Goal: Complete application form: Complete application form

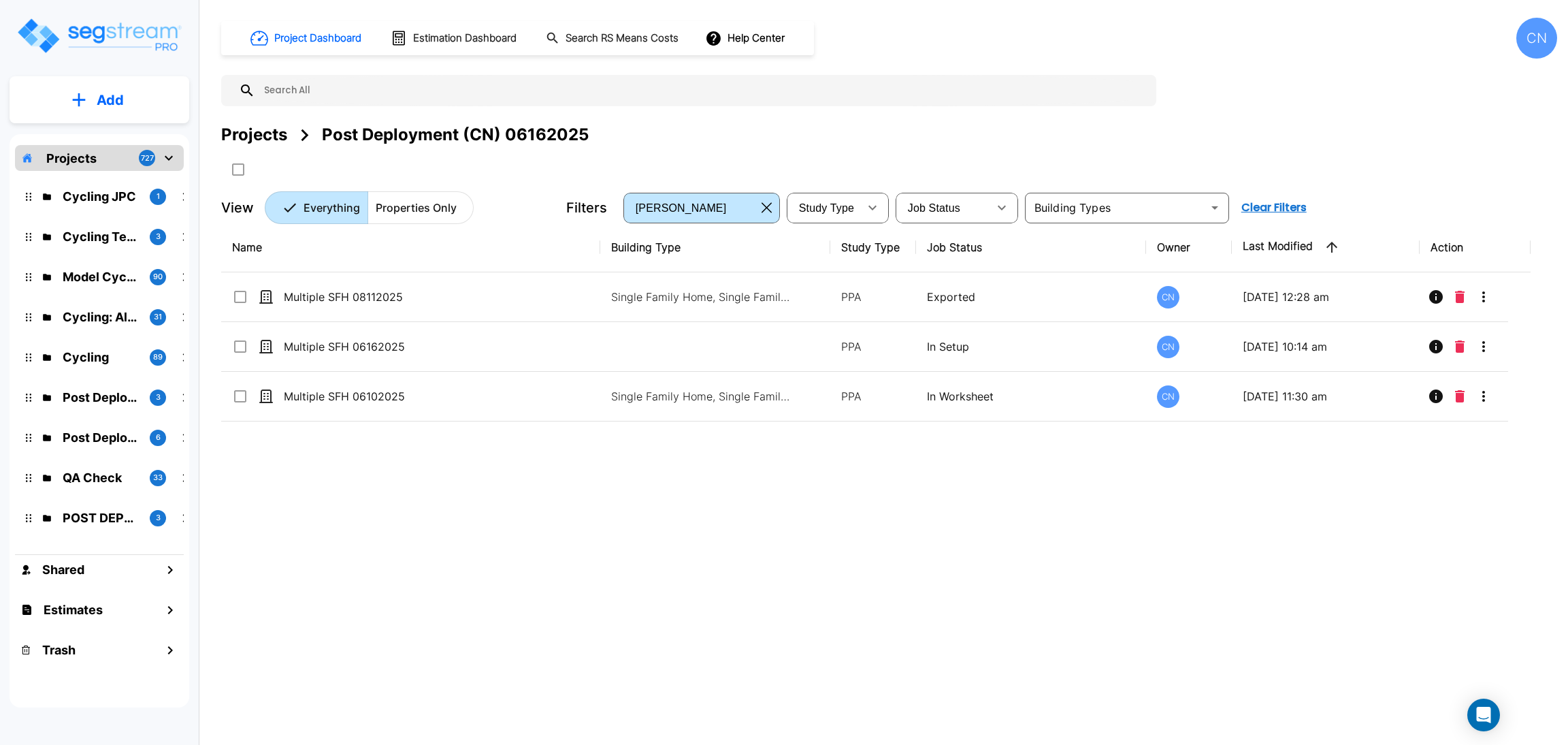
click at [561, 501] on div "Name Building Type Study Type Job Status Owner Last Modified Action Multiple SF…" at bounding box center [876, 453] width 1310 height 461
drag, startPoint x: 267, startPoint y: 132, endPoint x: 1566, endPoint y: 293, distance: 1308.9
click at [267, 132] on div "Projects" at bounding box center [253, 135] width 66 height 24
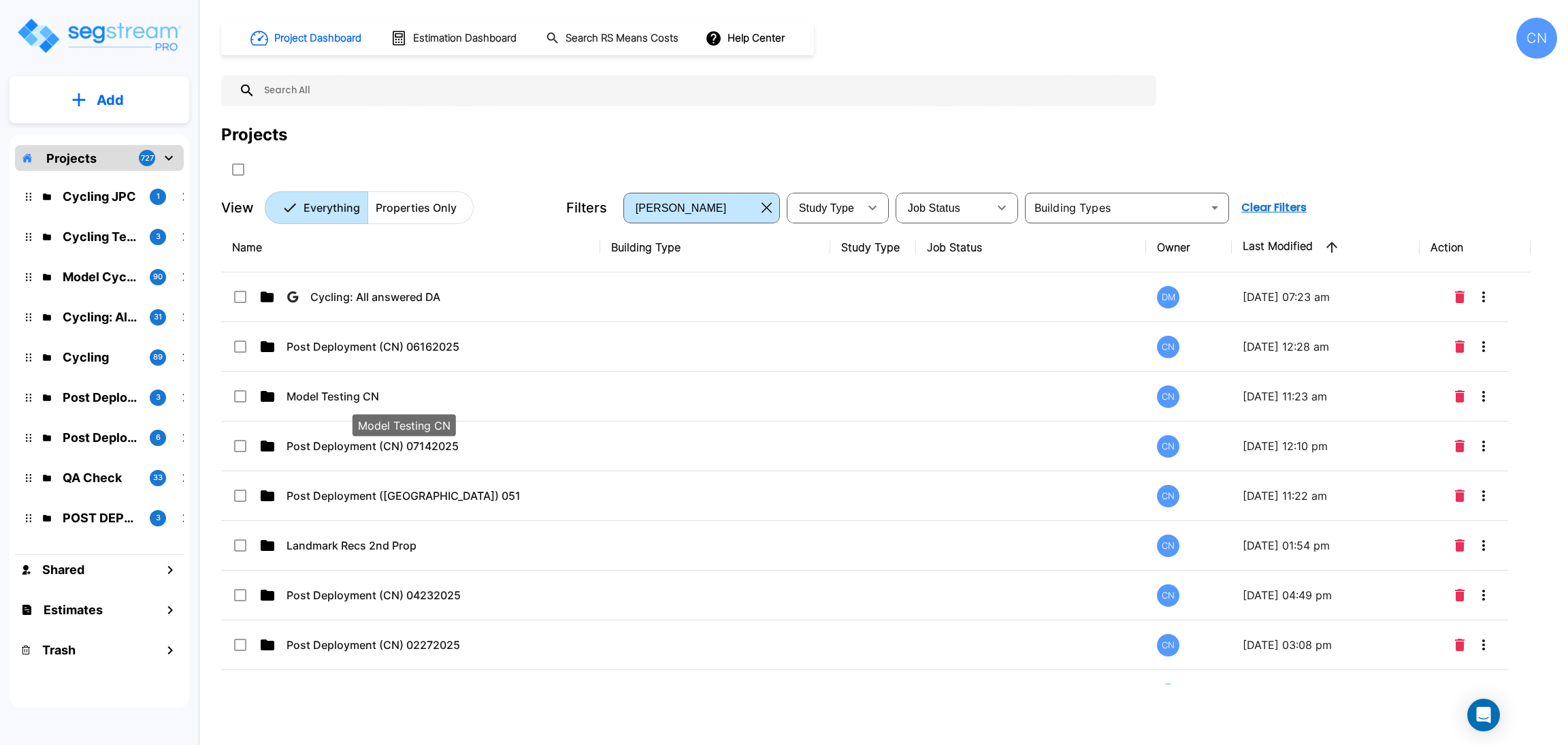
drag, startPoint x: 327, startPoint y: 390, endPoint x: 1550, endPoint y: 115, distance: 1253.5
click at [327, 390] on p "Model Testing CN" at bounding box center [404, 396] width 234 height 16
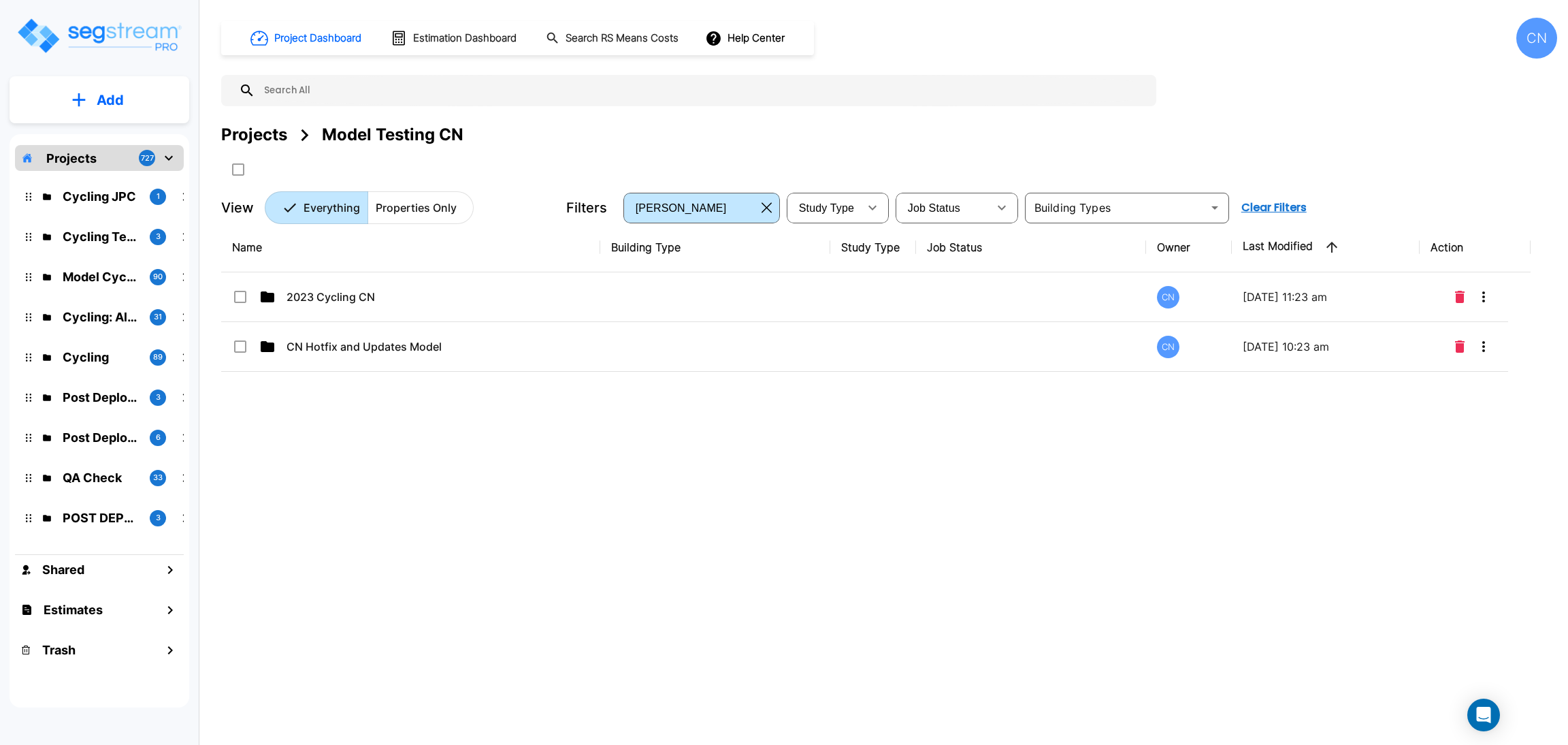
click at [749, 461] on div "Name Building Type Study Type Job Status Owner Last Modified Action 2023 Cyclin…" at bounding box center [876, 453] width 1310 height 461
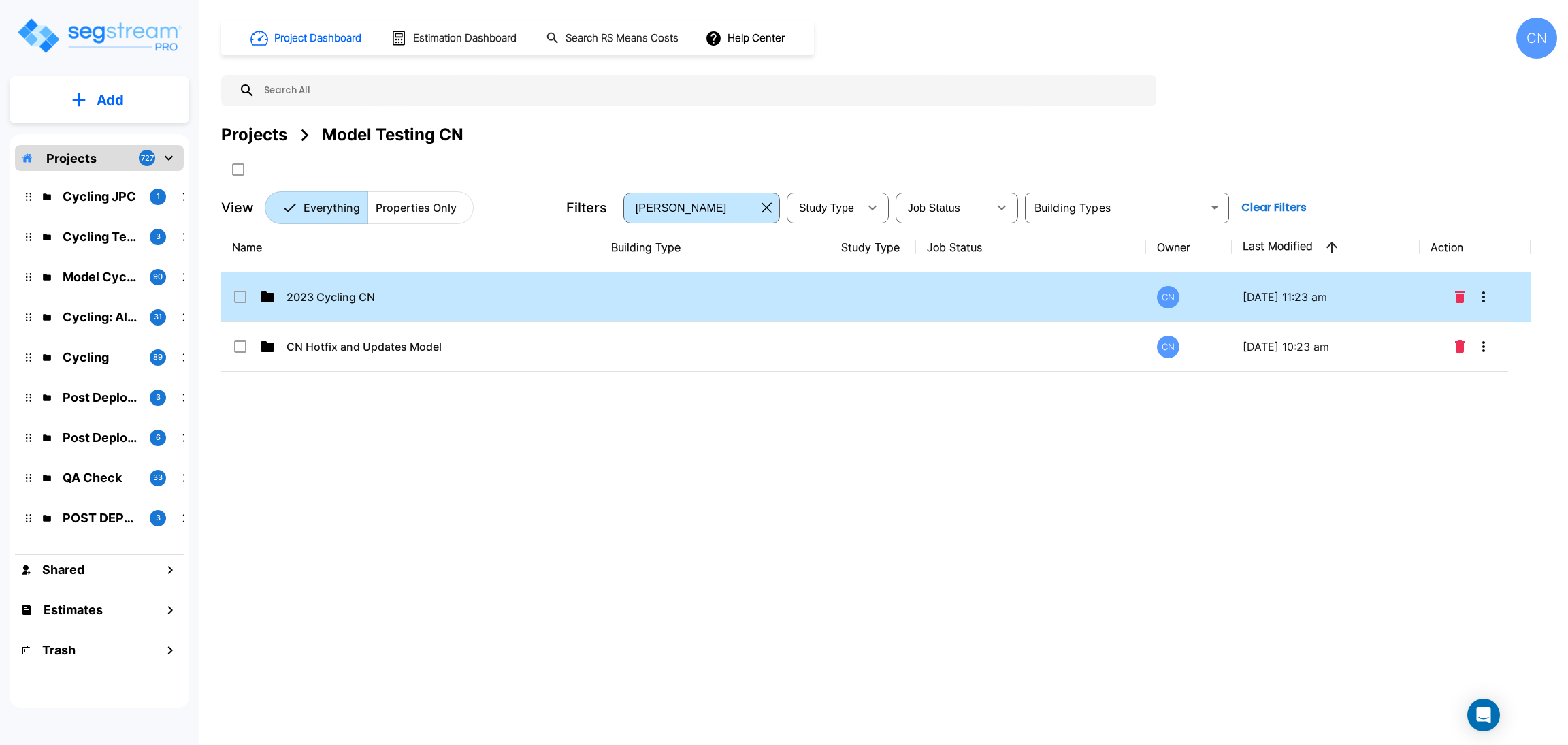
drag, startPoint x: 345, startPoint y: 307, endPoint x: 932, endPoint y: 458, distance: 606.1
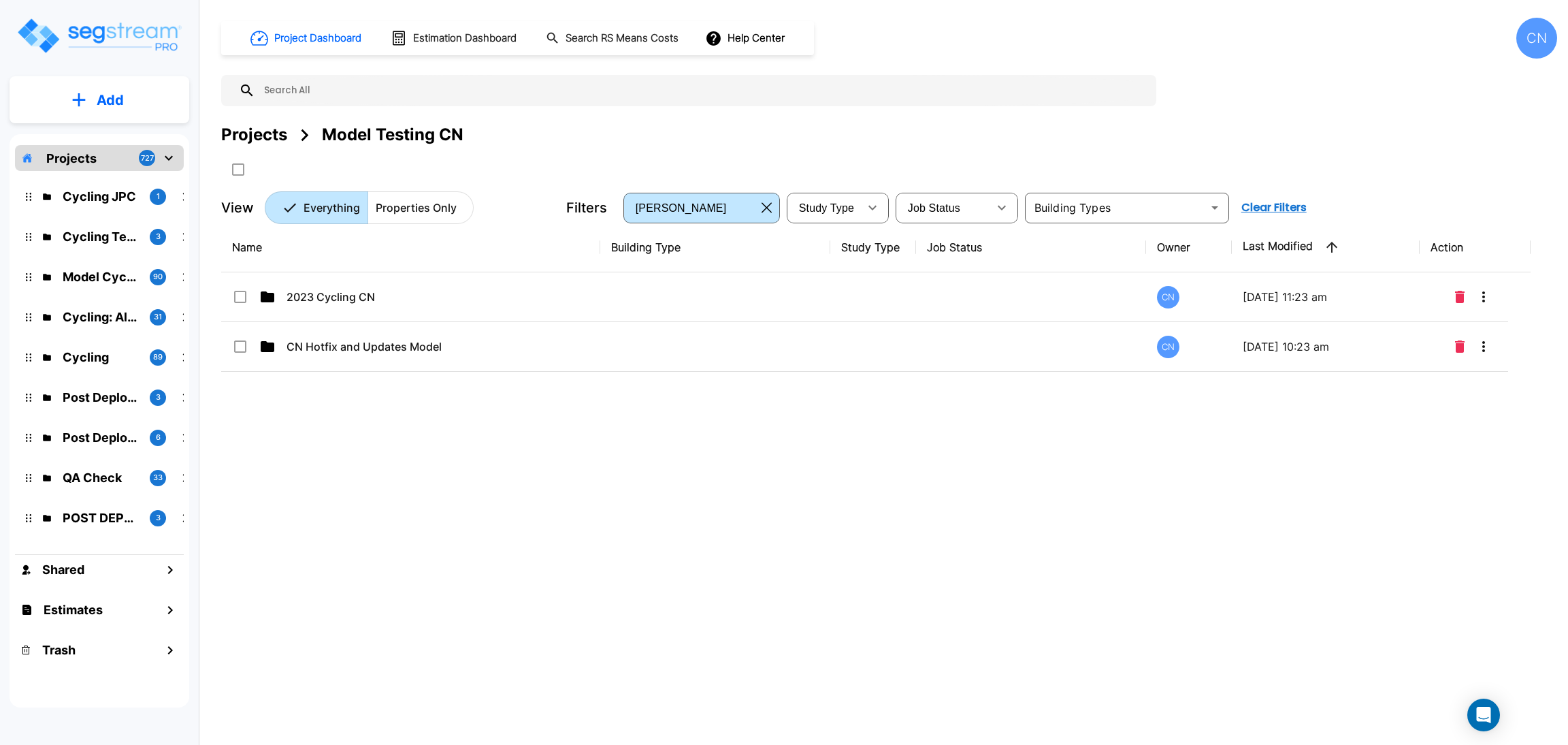
click at [345, 307] on td "2023 Cycling CN" at bounding box center [410, 297] width 379 height 50
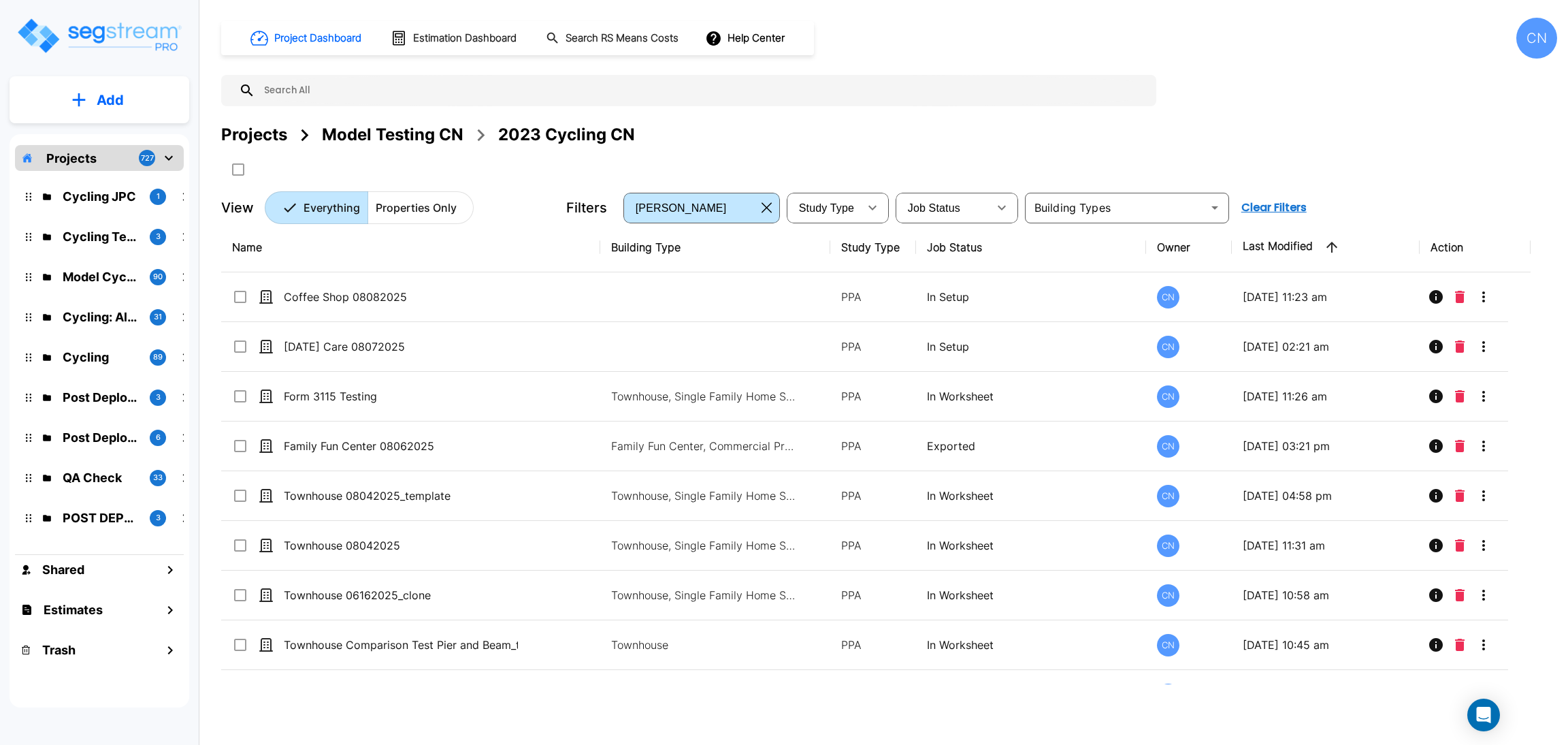
click at [1014, 143] on div "Projects Model Testing CN 2023 Cycling CN" at bounding box center [889, 135] width 1336 height 24
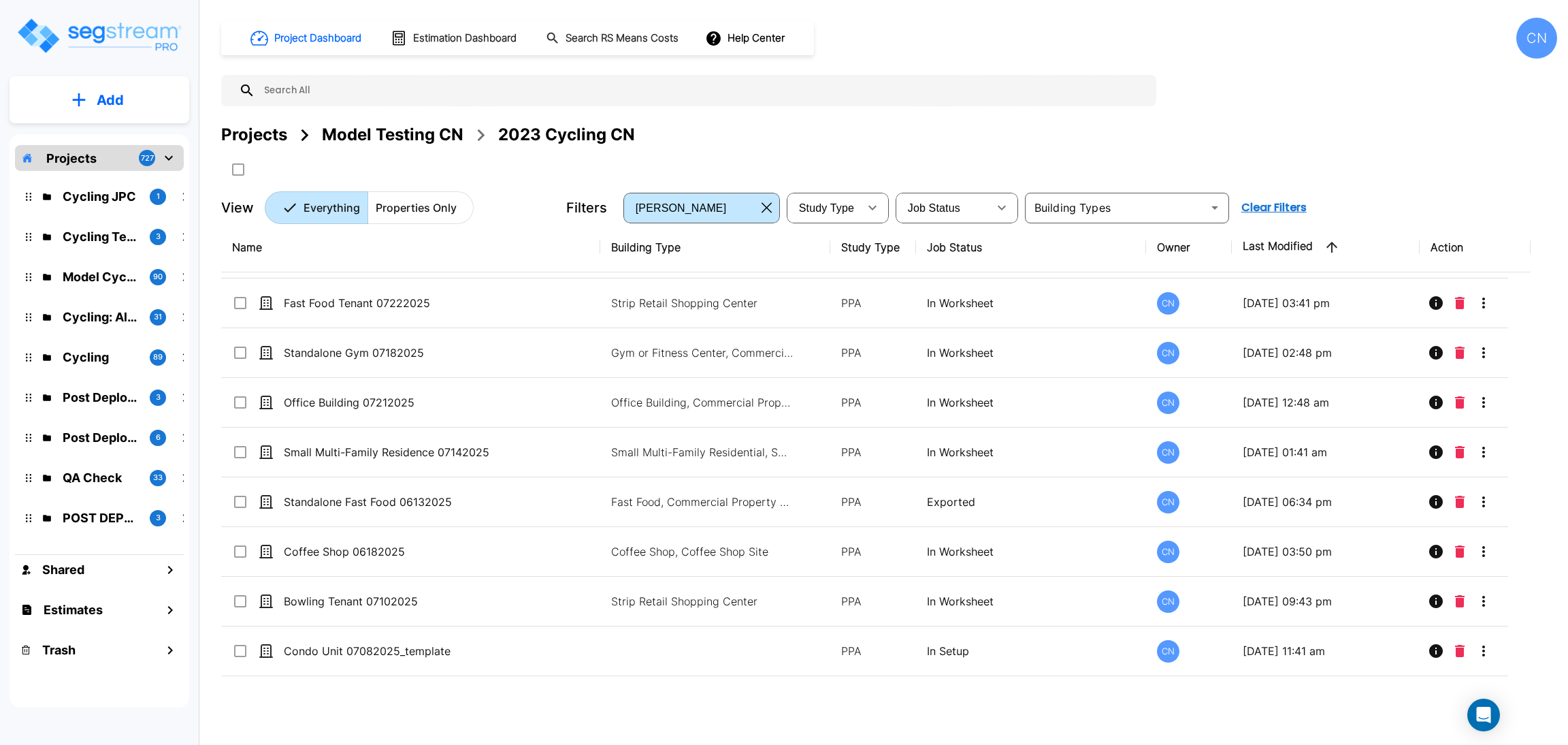
scroll to position [1336, 0]
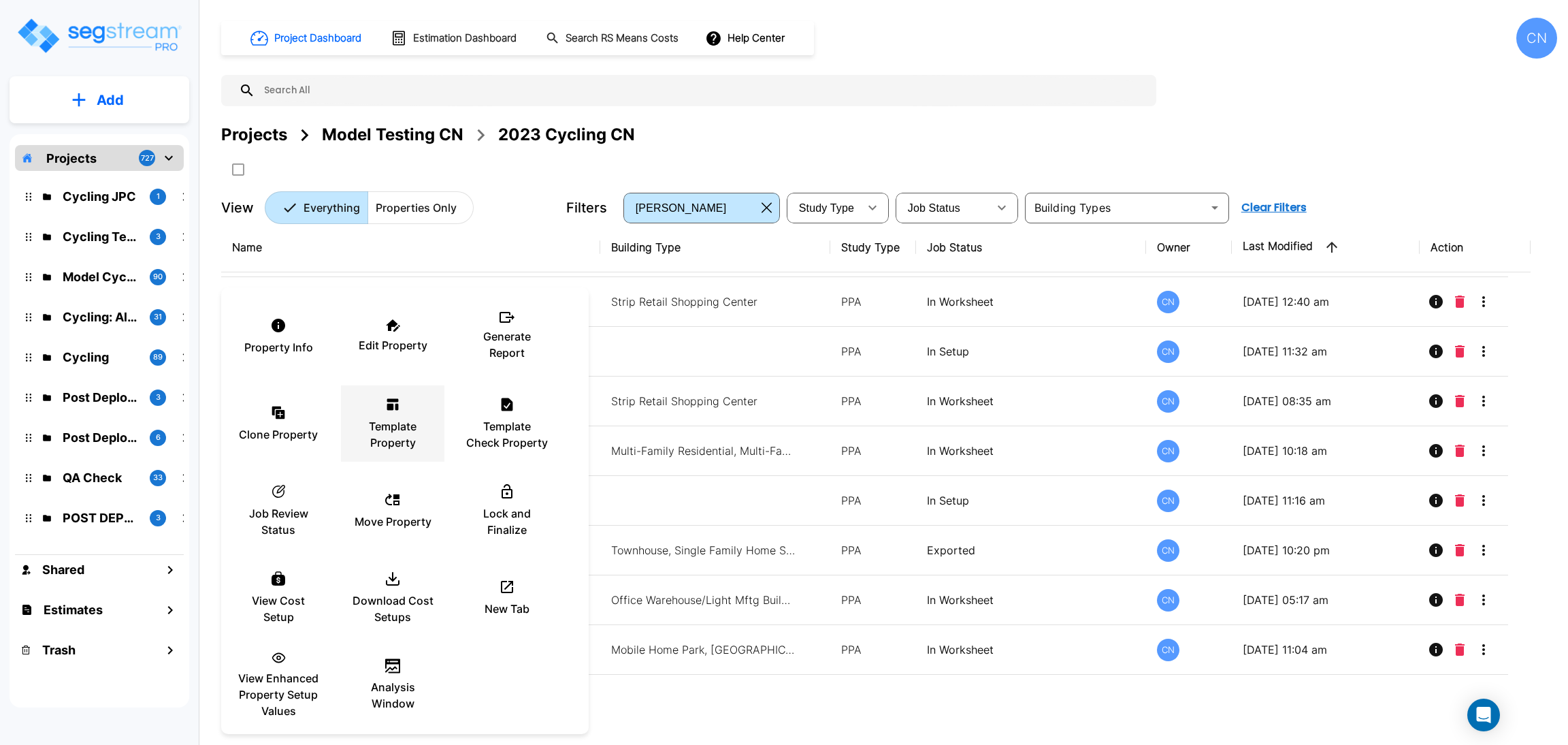
click at [383, 424] on p "Template Property" at bounding box center [392, 434] width 82 height 32
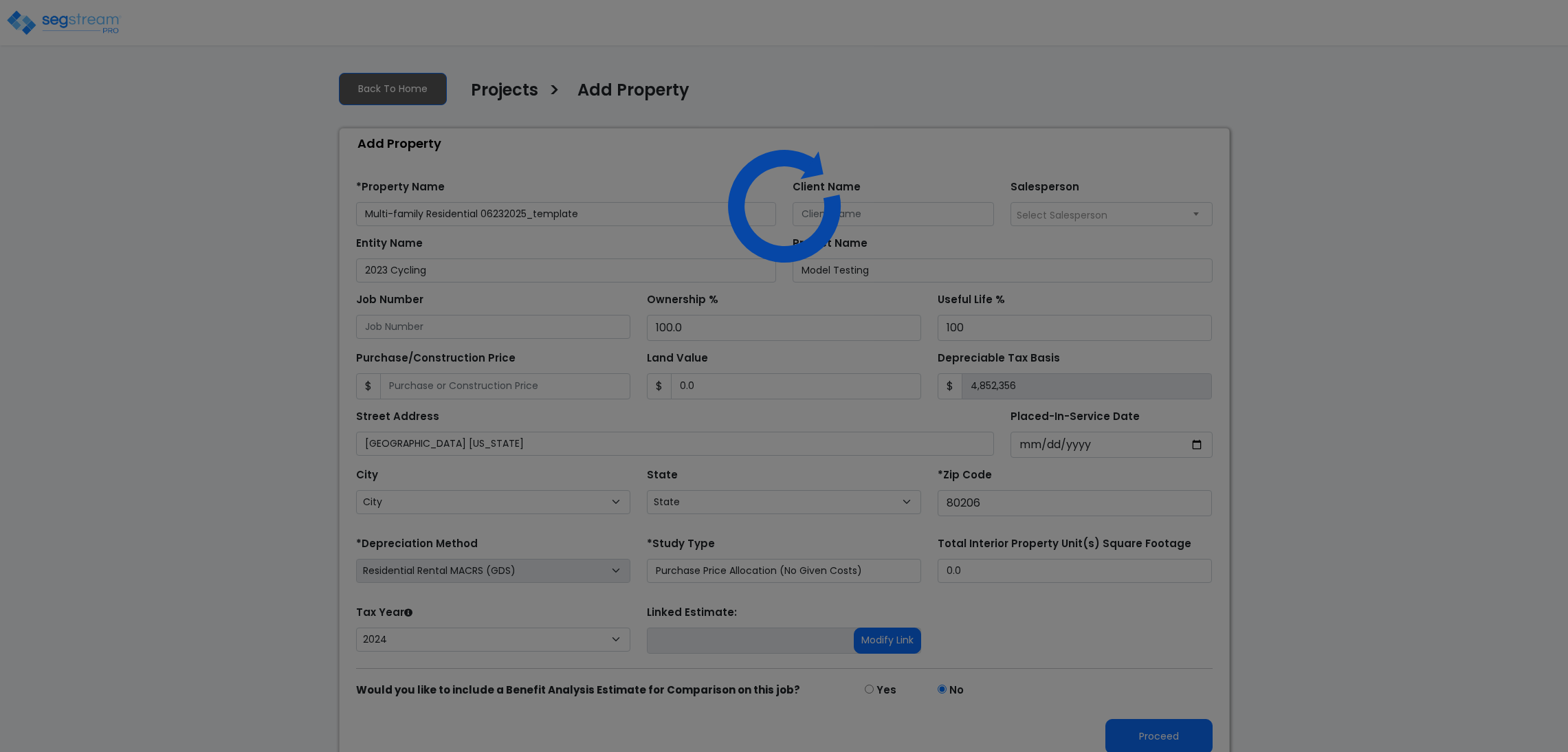
select select "CRM(_5"
select select "2024"
select select "CO"
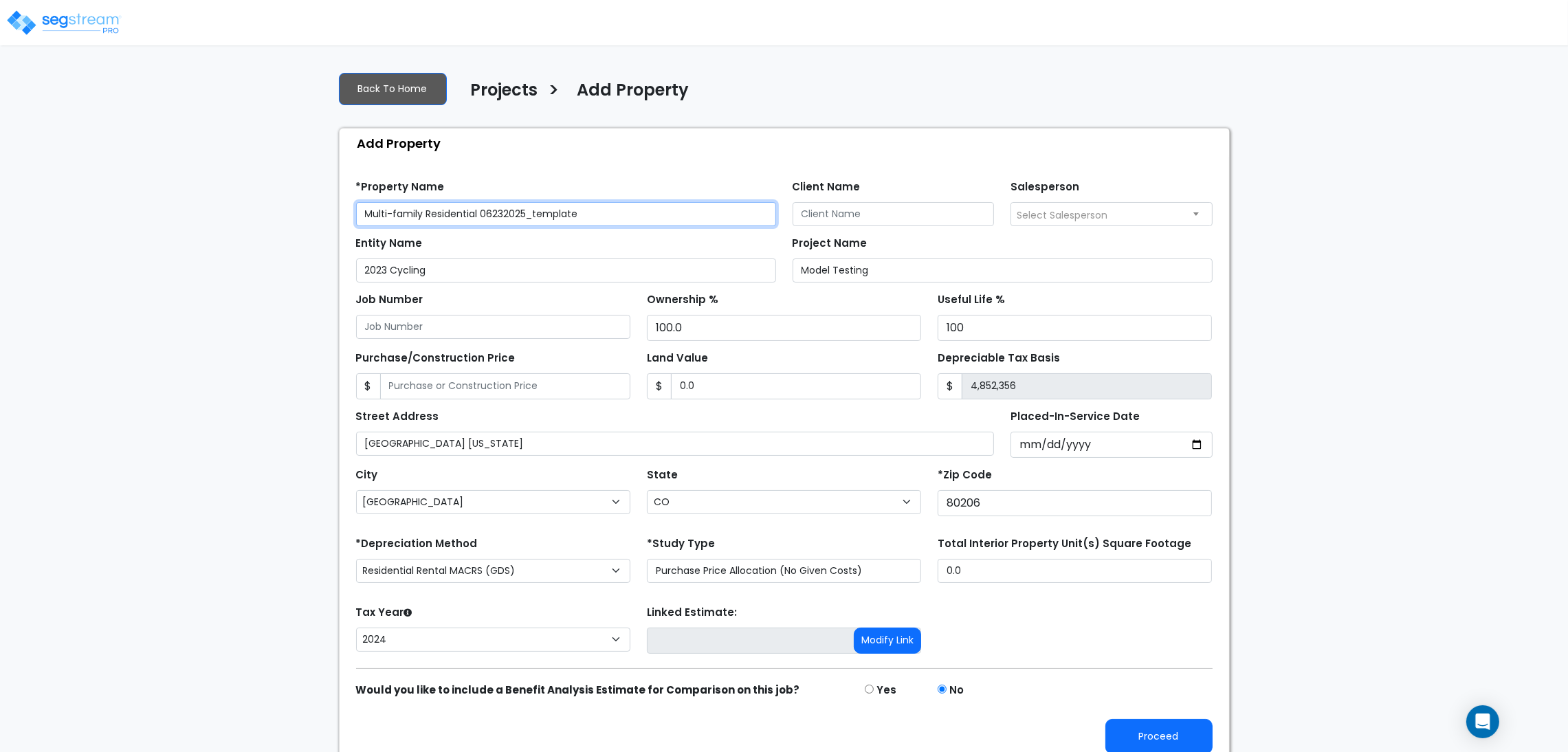
drag, startPoint x: 615, startPoint y: 212, endPoint x: 486, endPoint y: 208, distance: 129.1
click at [486, 208] on input "Multi-family Residential 06232025_template" at bounding box center [566, 213] width 420 height 24
type input "Multi-family Residential 08112025"
click at [131, 479] on div "We are Building your Property. So please grab a coffee and let us do the heavy …" at bounding box center [784, 413] width 1568 height 705
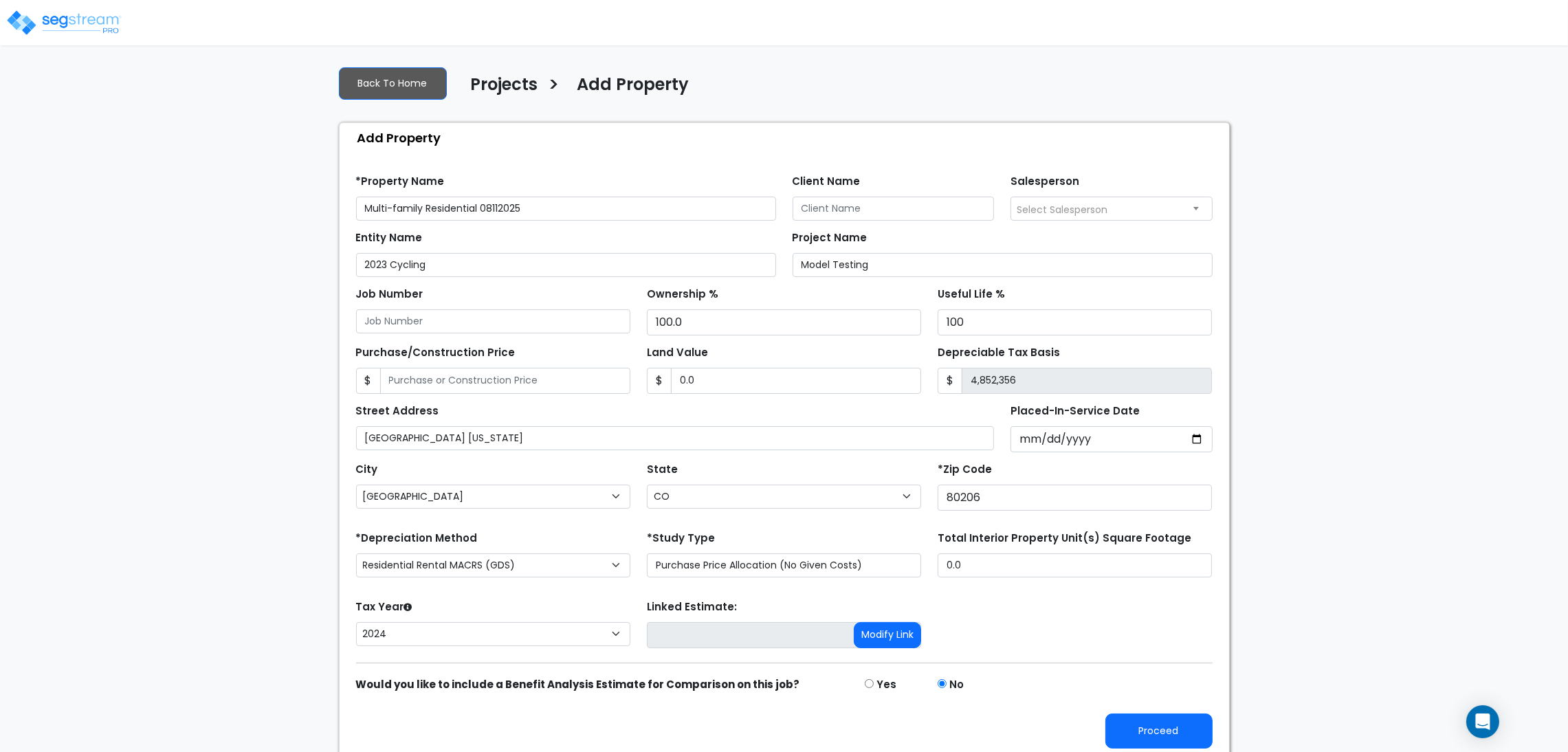
scroll to position [15, 0]
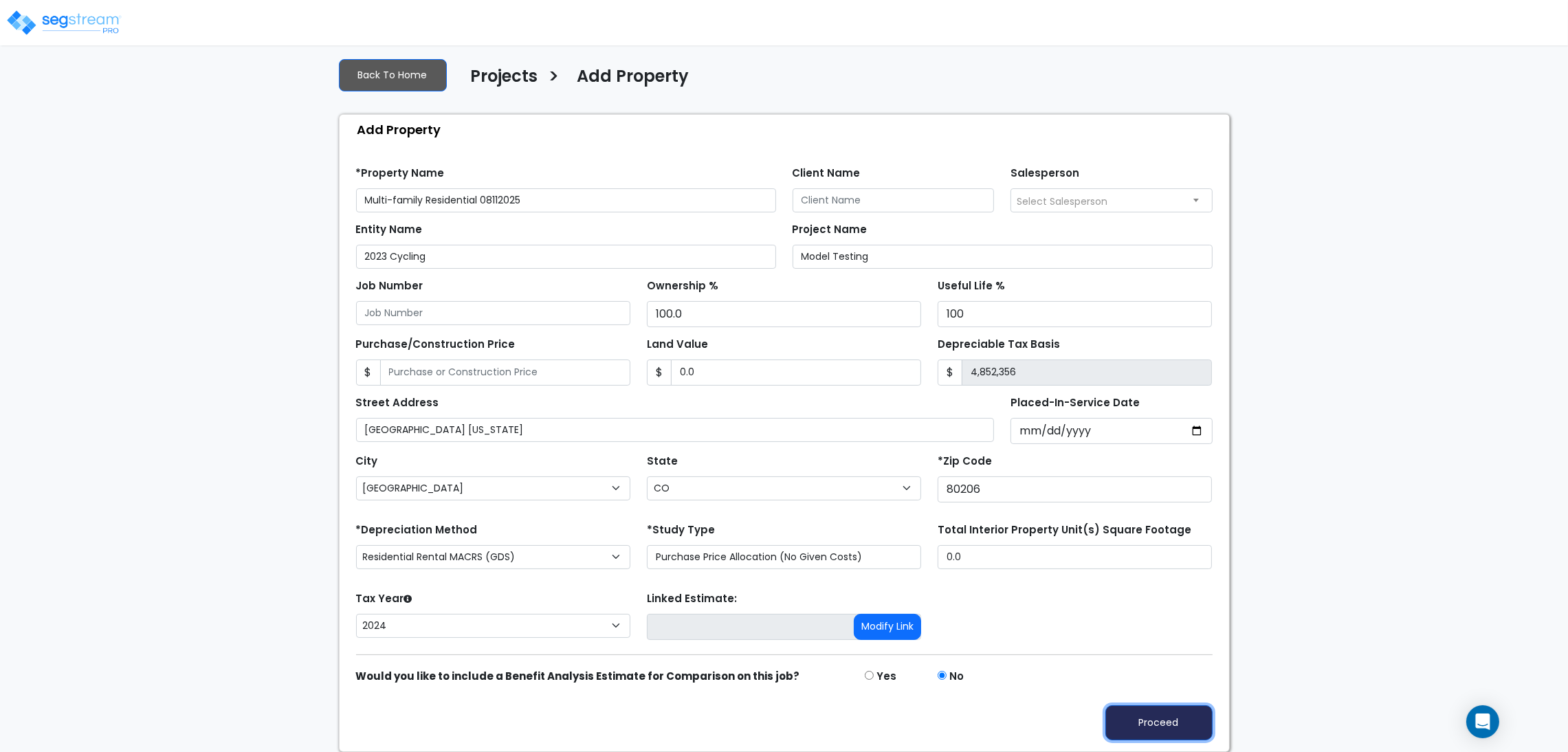
click at [1168, 718] on button "Proceed" at bounding box center [1159, 722] width 107 height 35
type input "0"
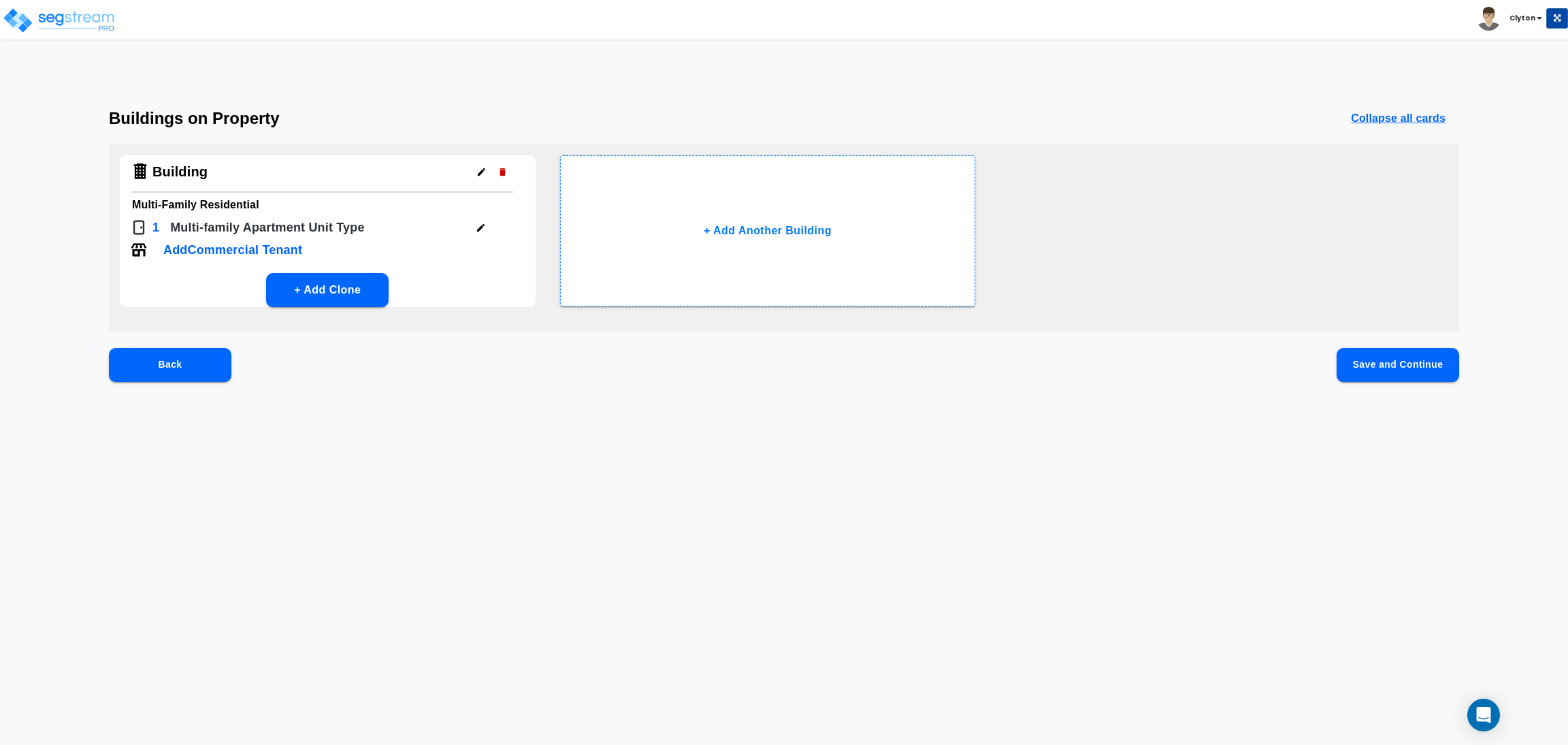
click at [1442, 356] on button "Save and Continue" at bounding box center [1397, 365] width 123 height 34
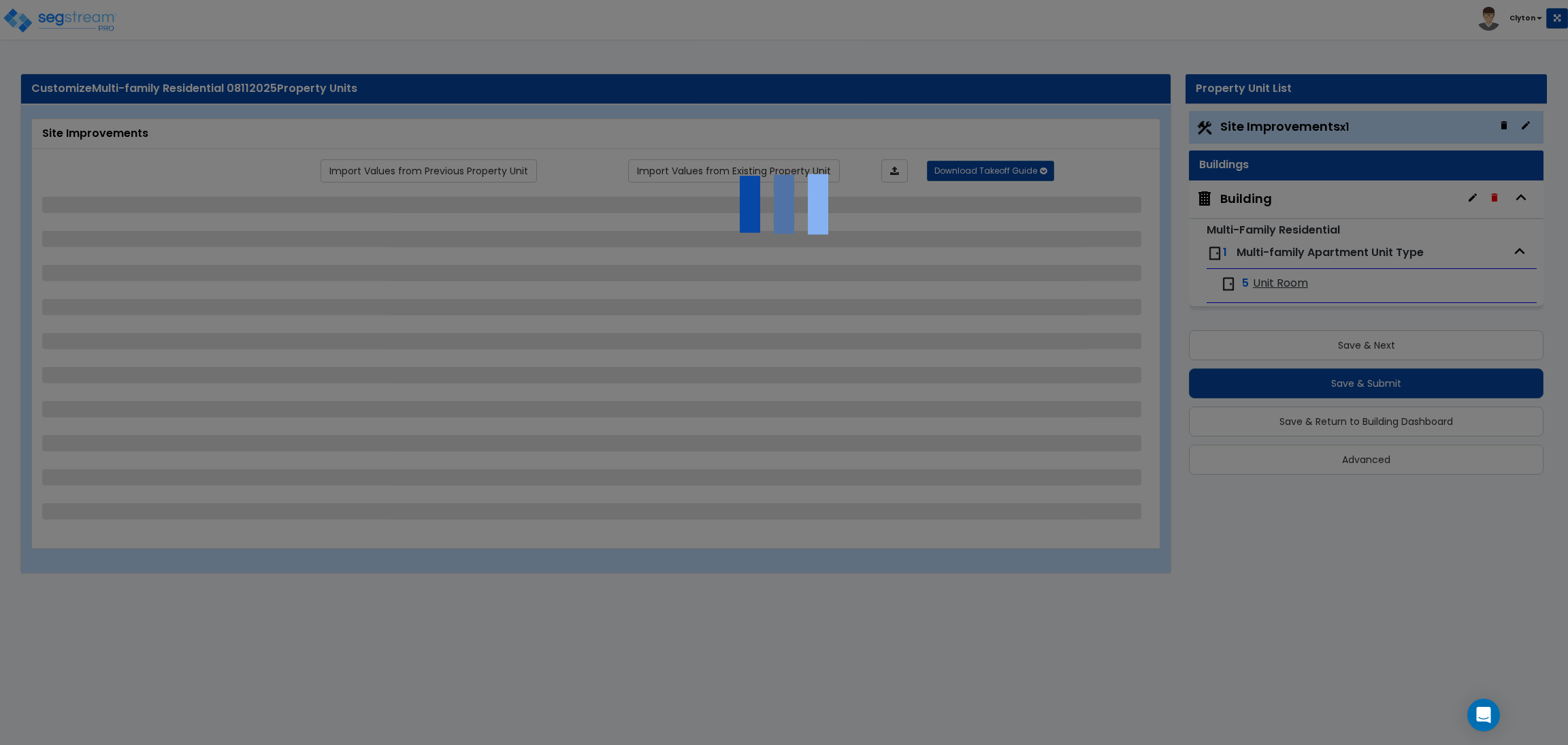
select select "2"
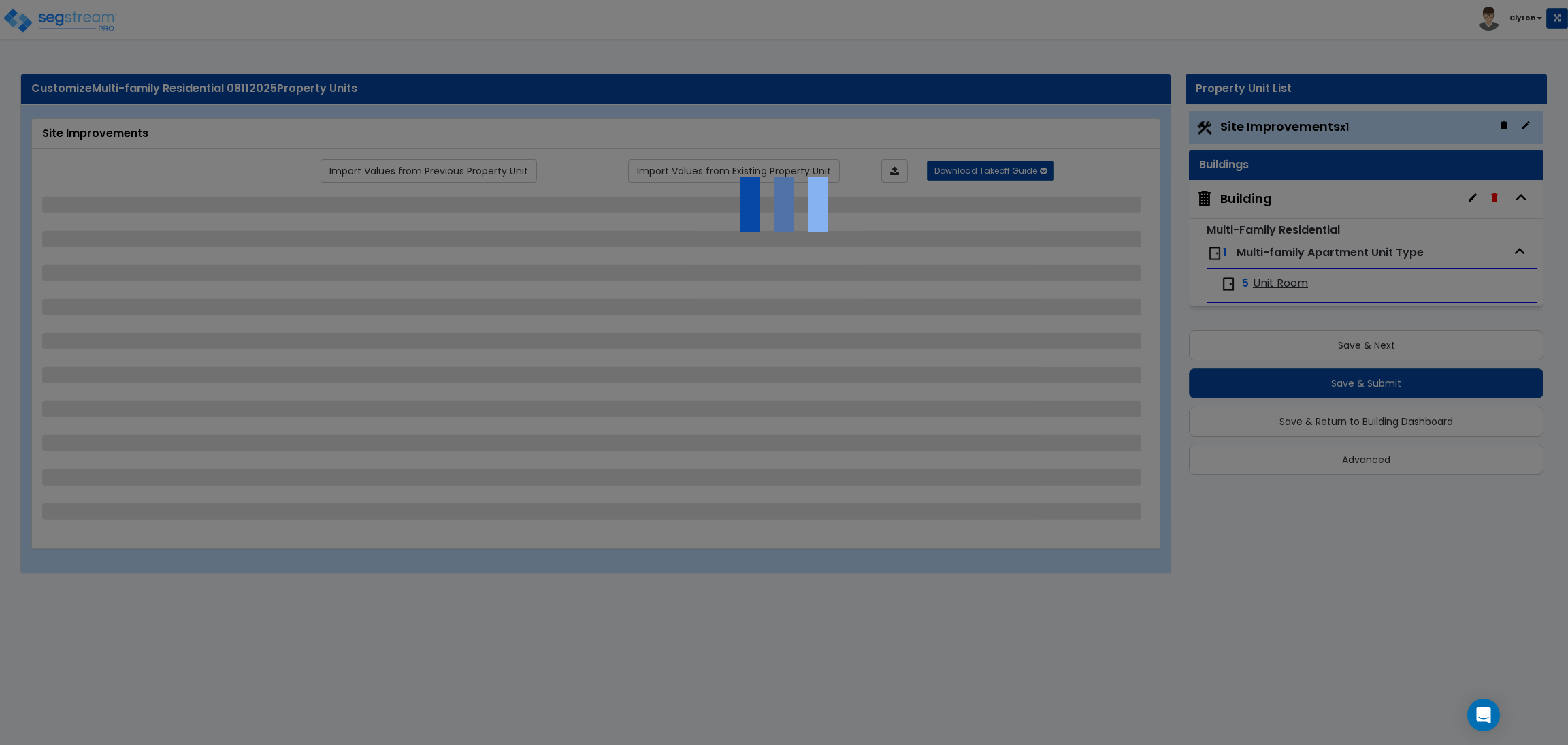
select select "1"
select select "2"
select select "3"
select select "1"
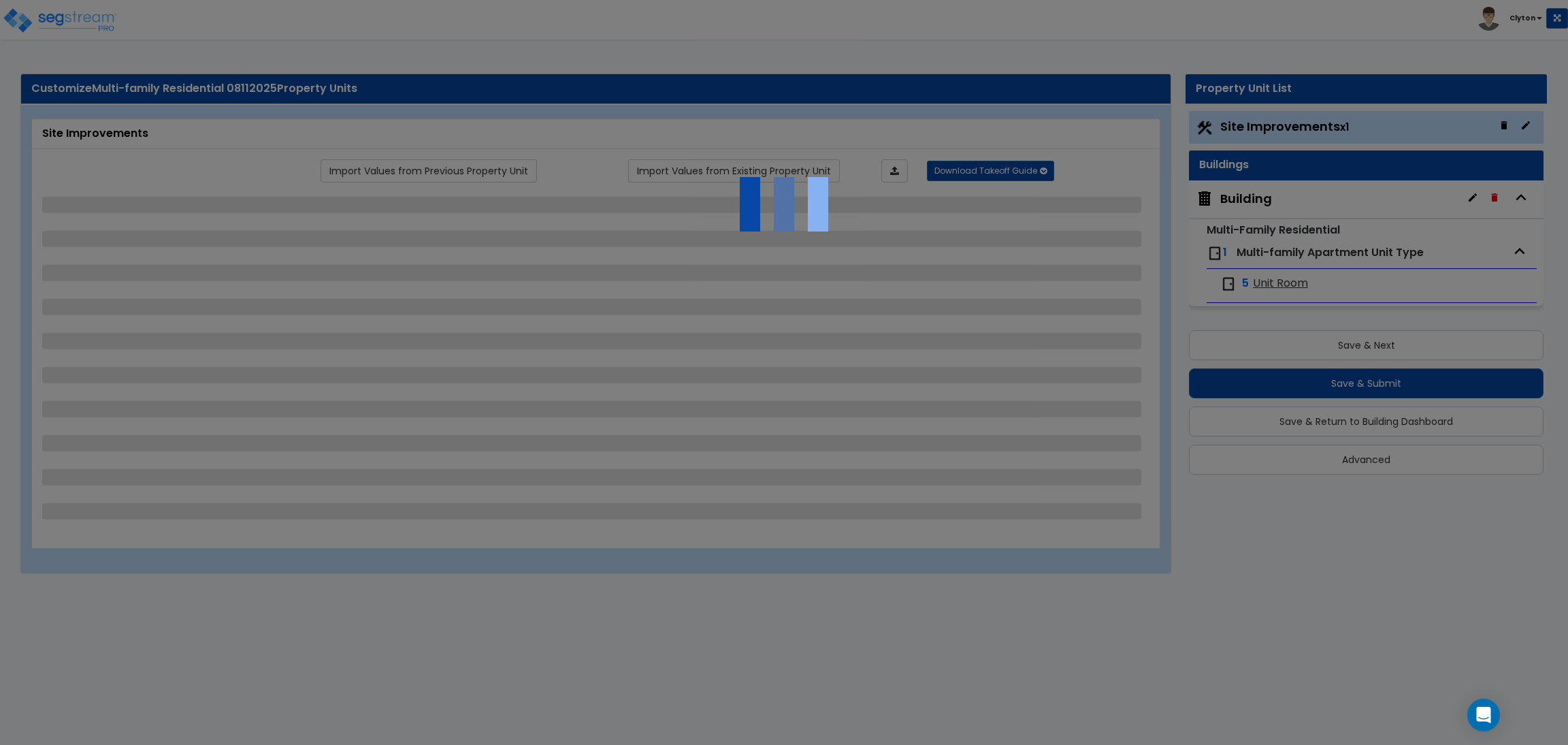
select select "1"
select select "2"
select select "4"
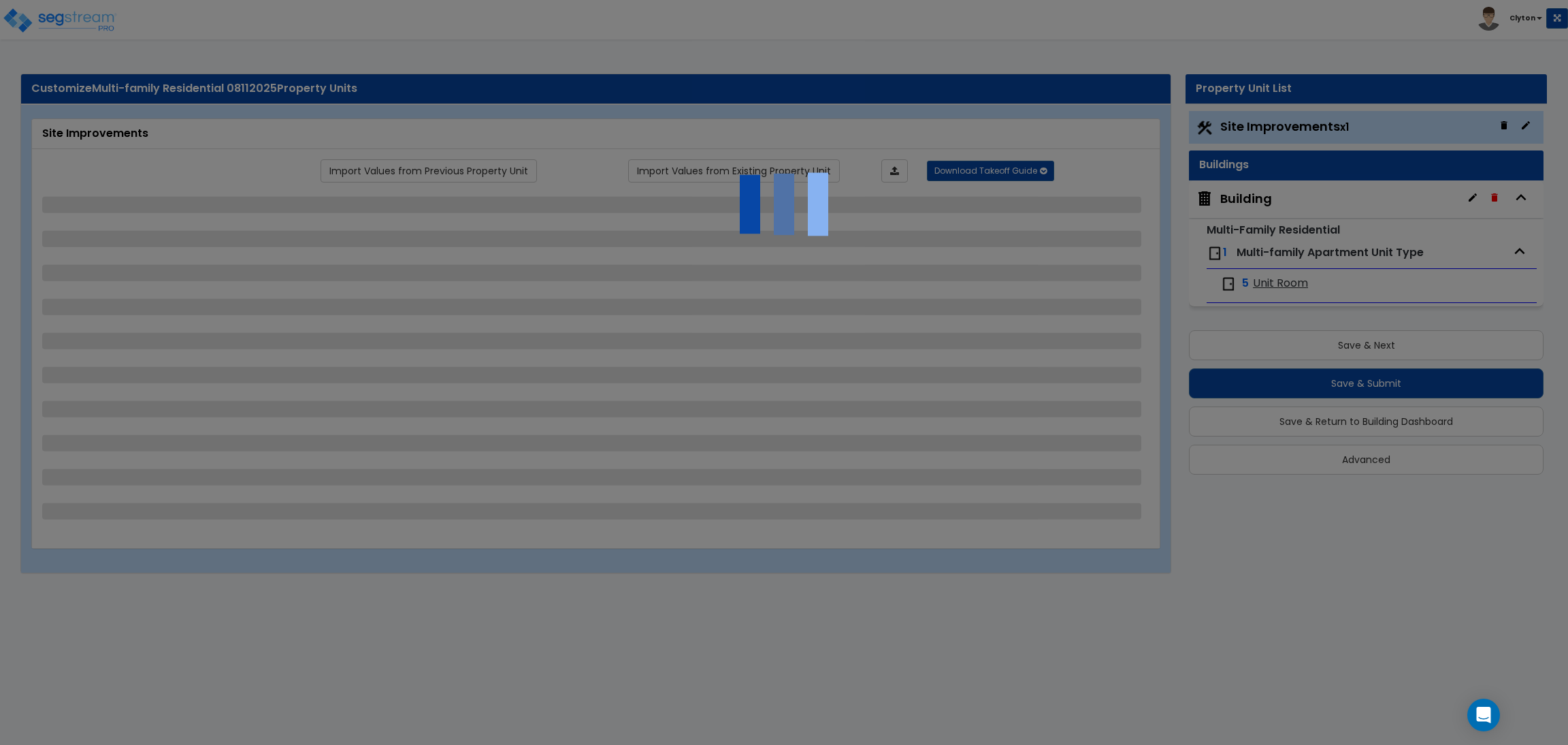
select select "4"
select select "1"
select select "2"
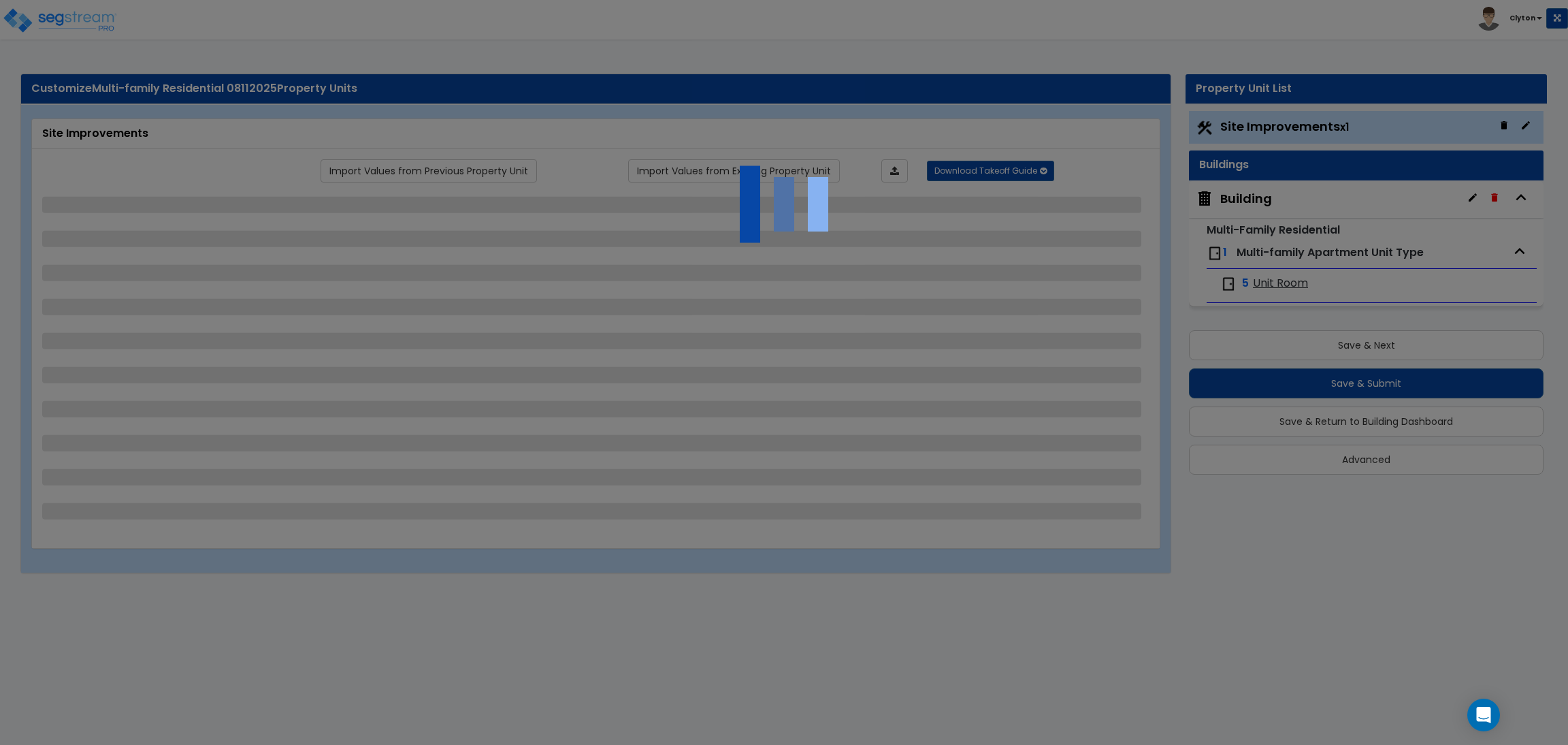
select select "2"
select select "1"
select select "2"
select select "1"
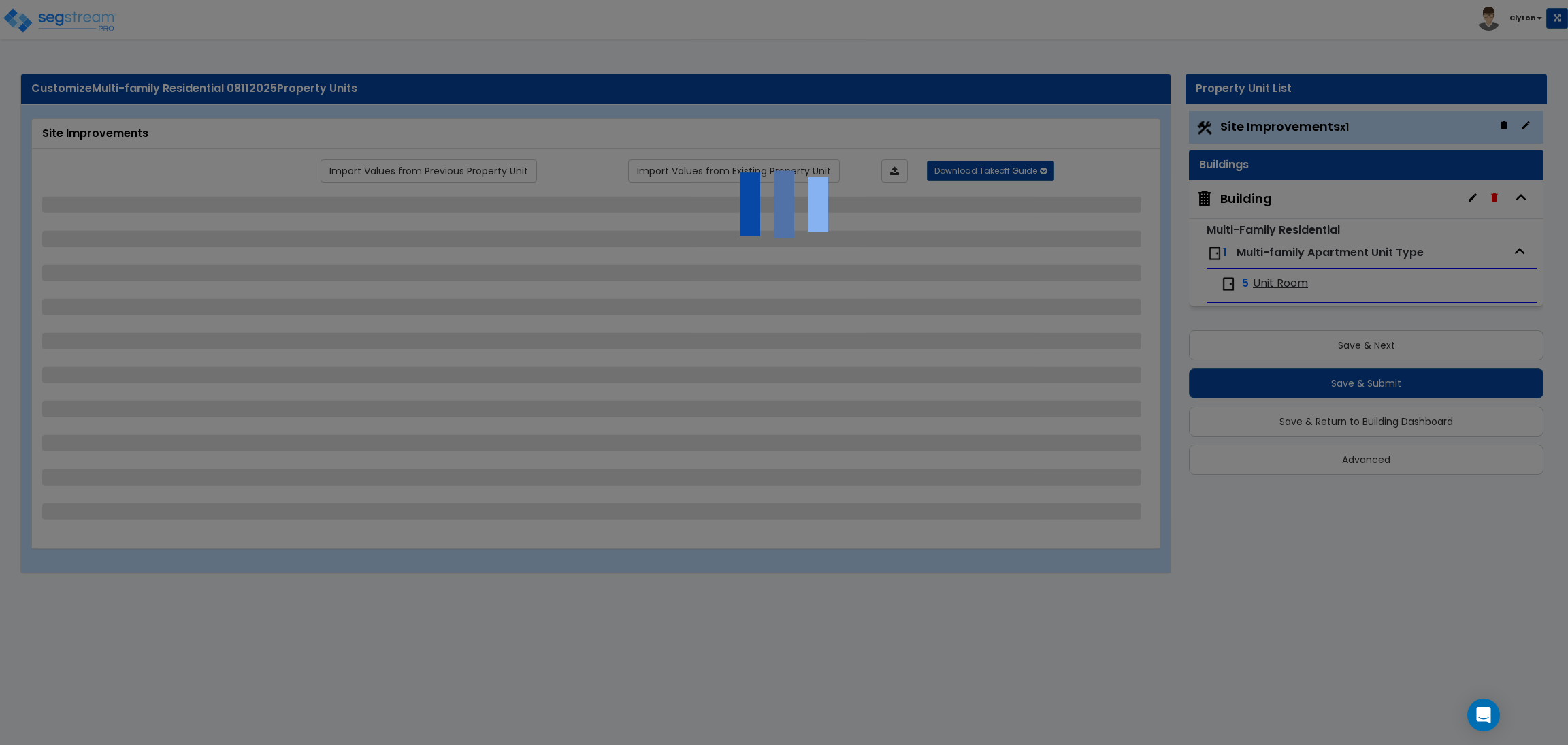
select select "1"
select select "2"
select select "4"
select select "3"
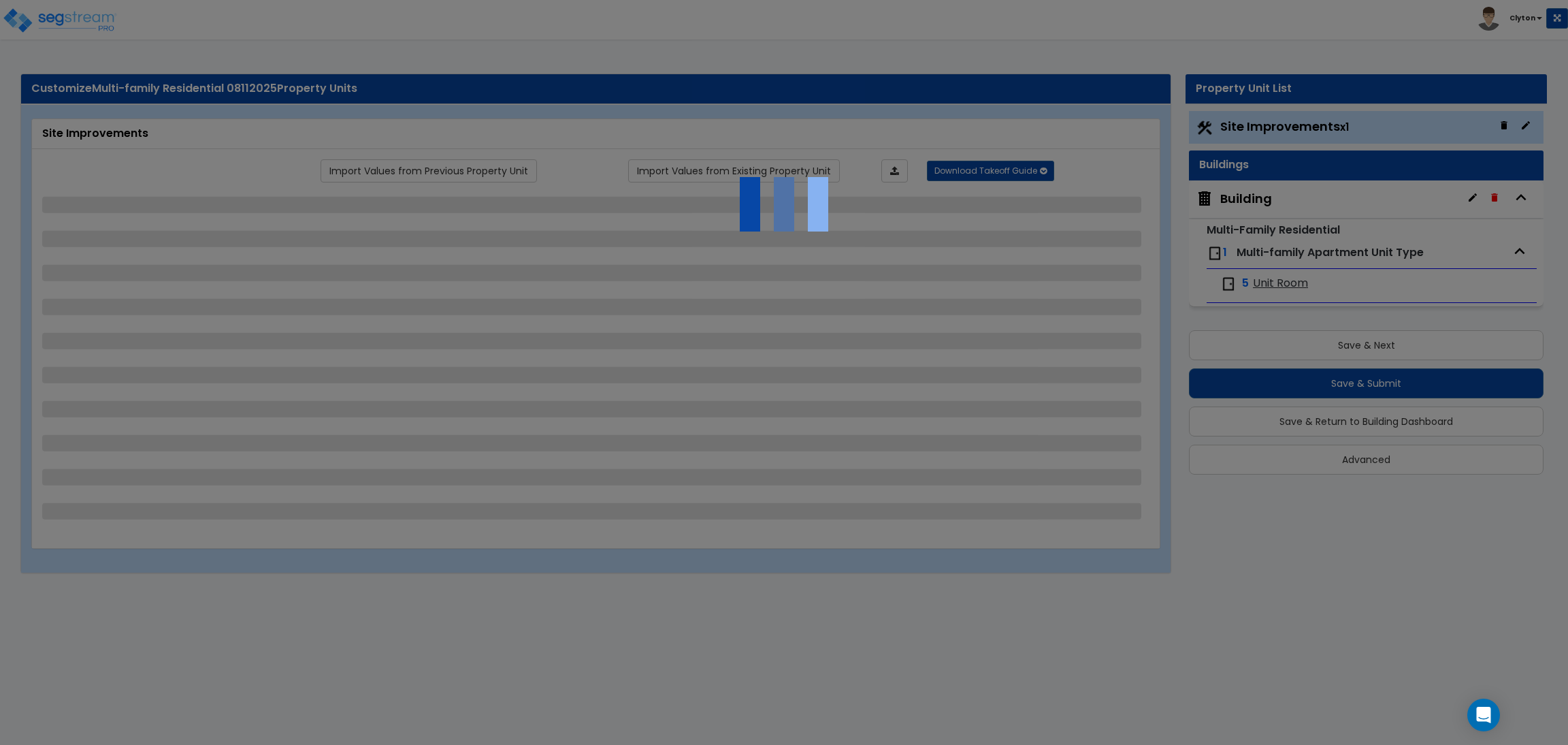
select select "2"
select select "3"
select select "2"
select select "1"
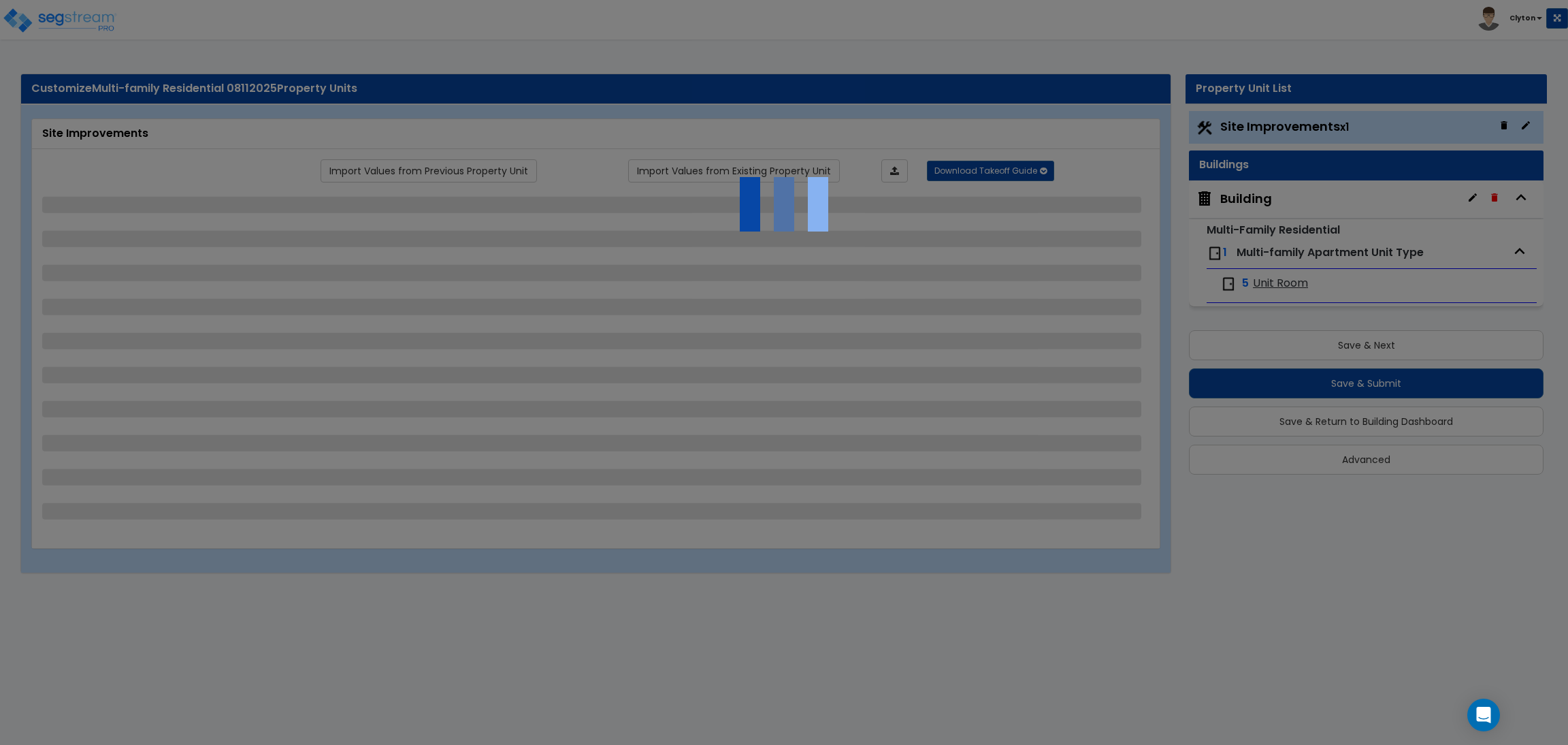
select select "2"
select select "1"
select select "2"
select select "1"
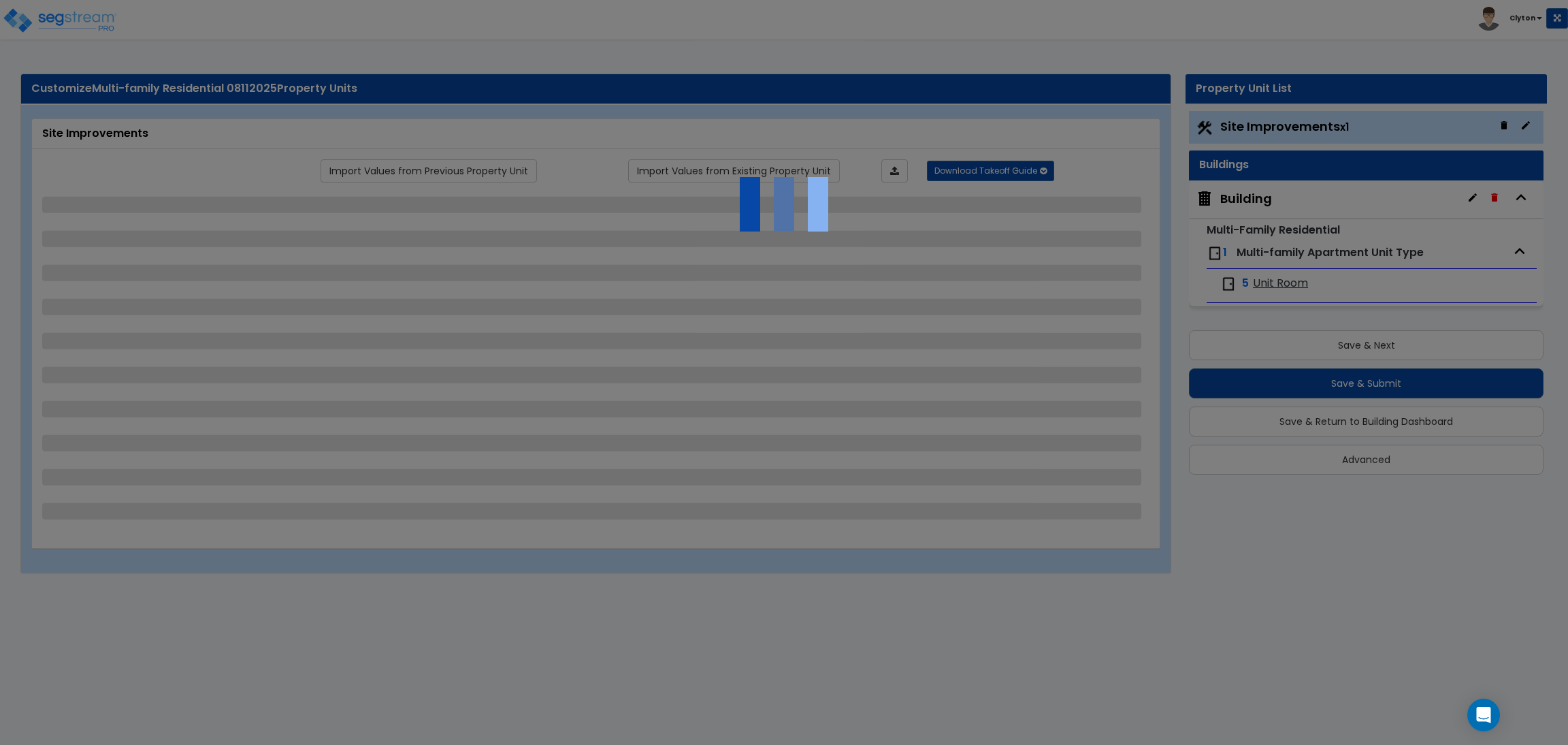
select select "2"
select select "7"
select select "1"
select select "2"
select select "1"
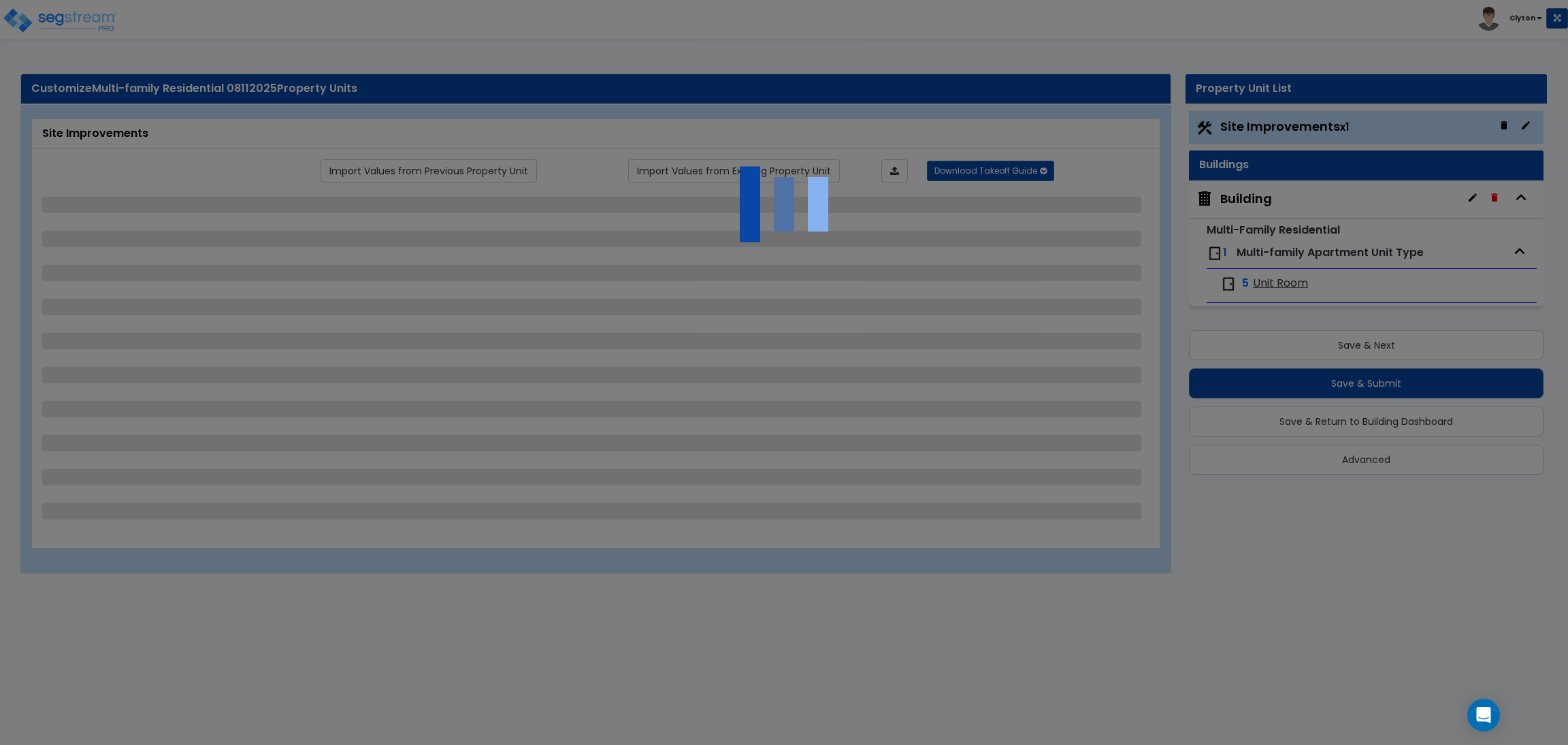
select select "1"
select select "13"
select select "1"
select select "5"
select select "2"
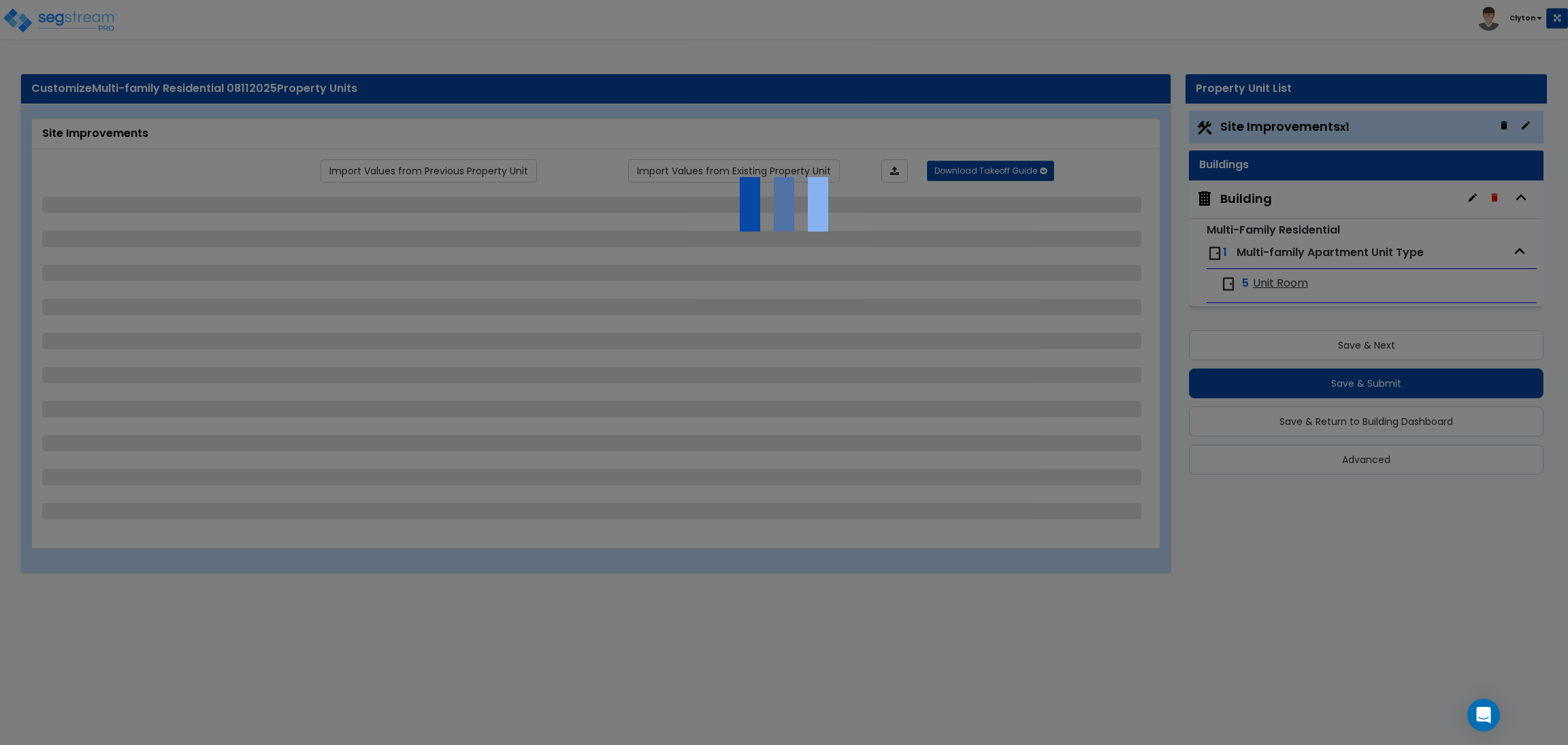
select select "1"
select select "2"
select select "3"
select select "1"
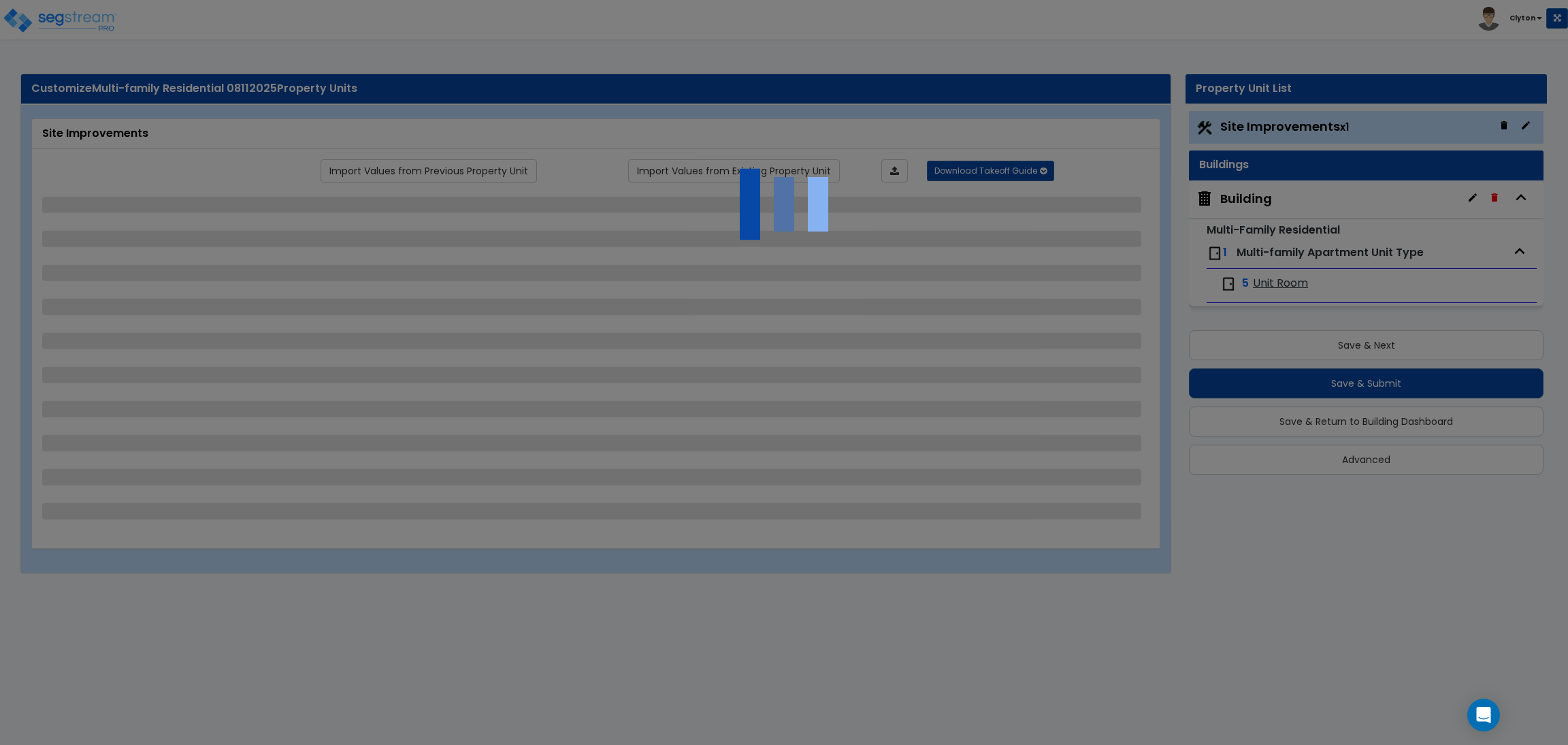
select select "1"
select select "3"
select select "2"
select select "1"
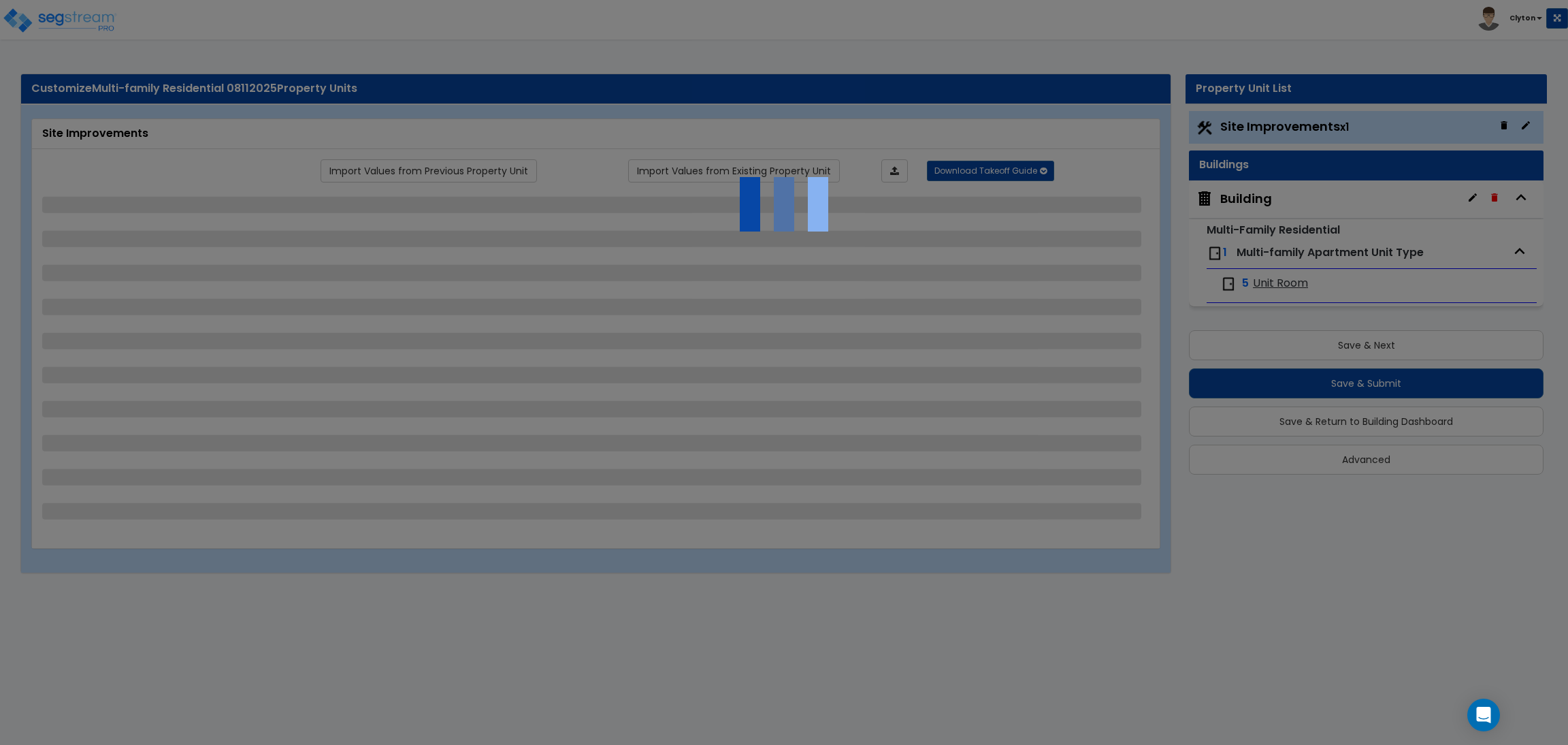
select select "2"
select select "1"
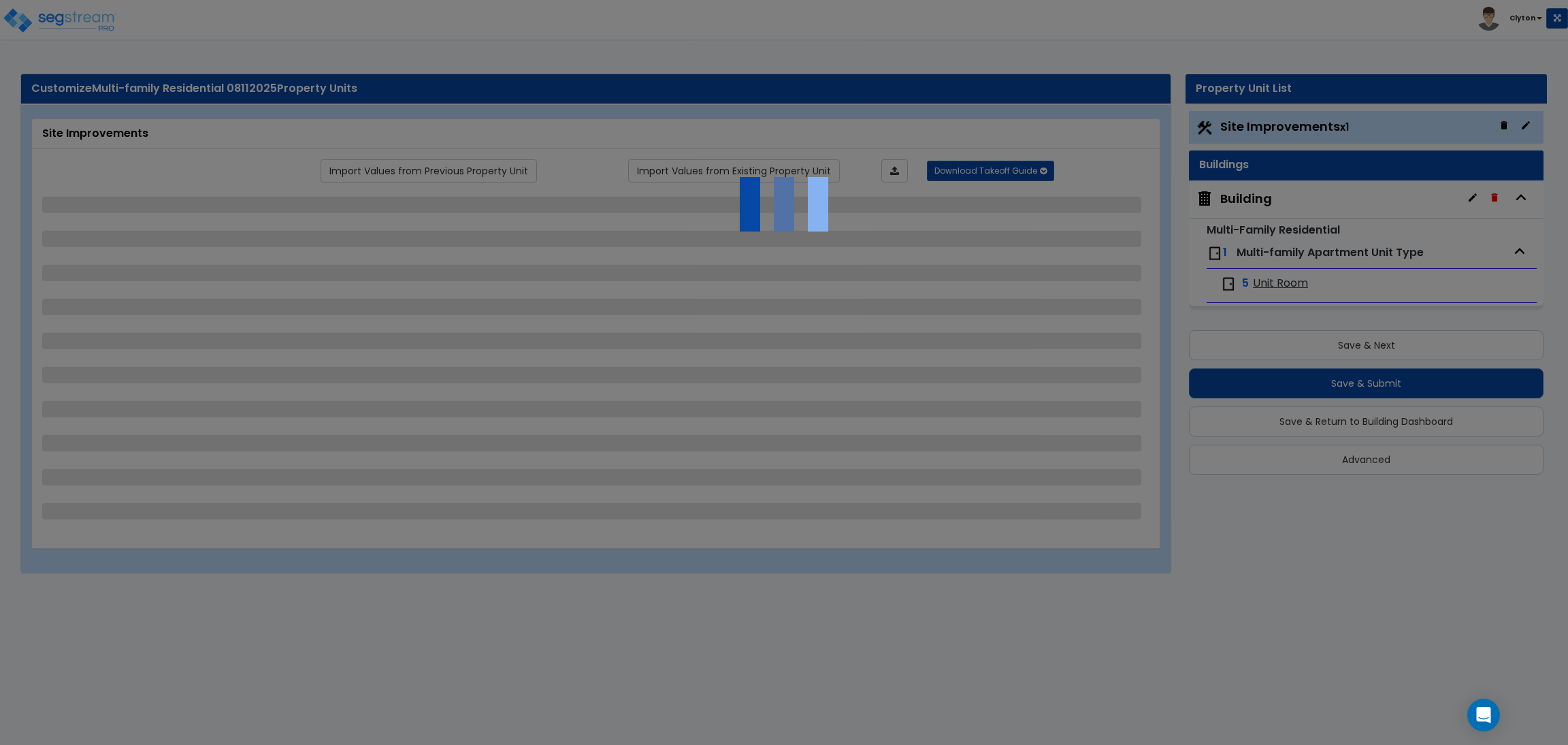
select select "4"
select select "1"
select select "2"
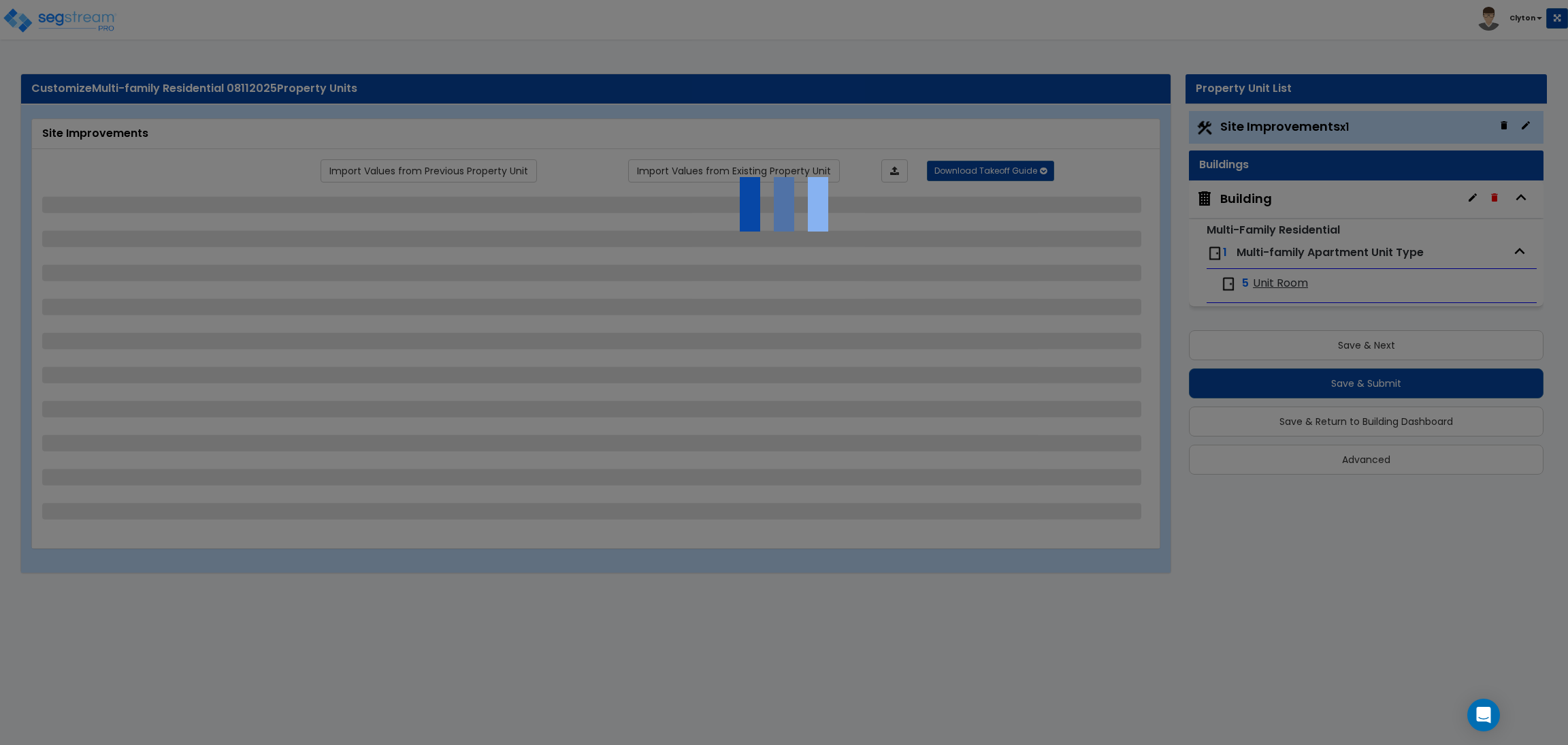
select select "3"
select select "2"
select select "1"
select select "3"
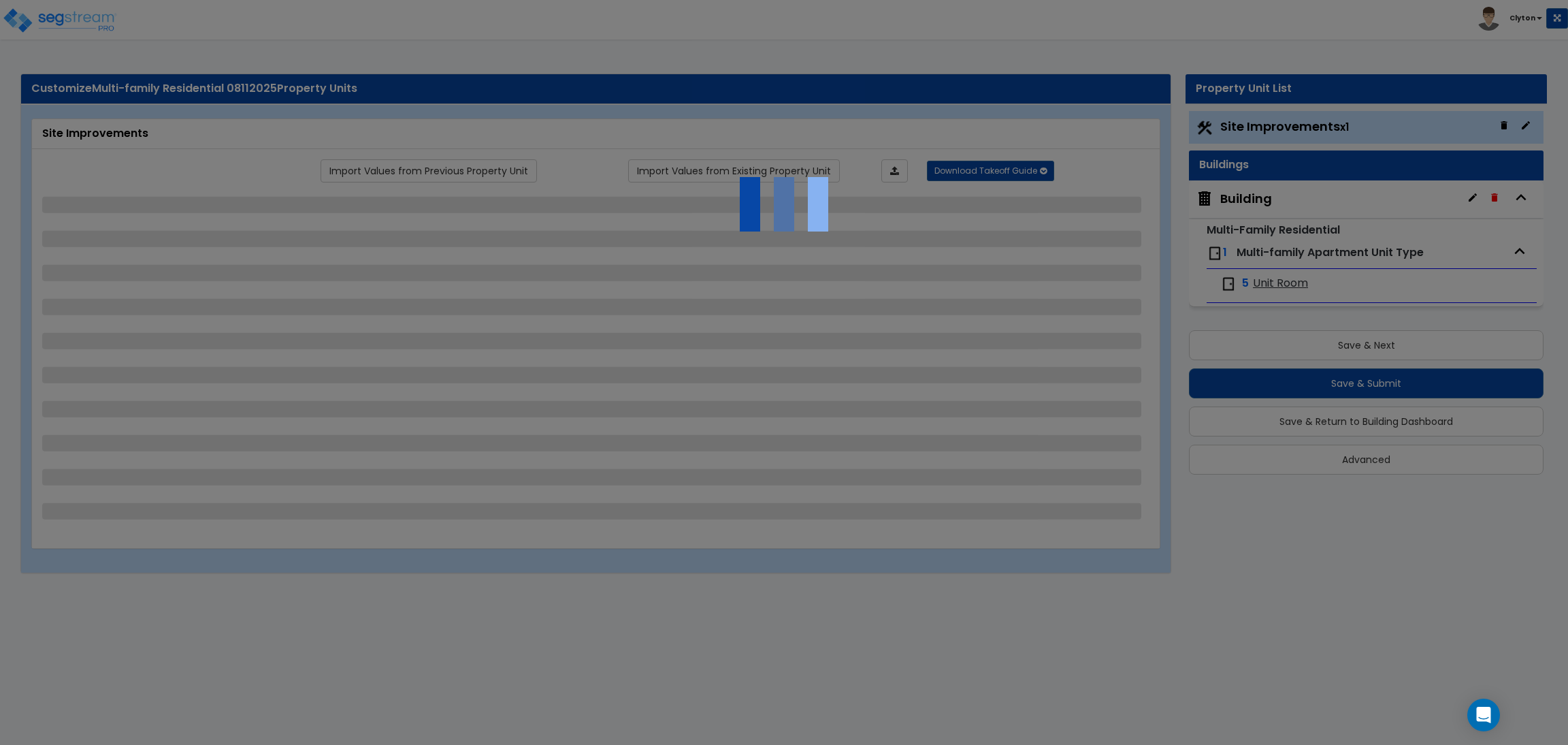
select select "2"
select select "1"
select select "3"
select select "11"
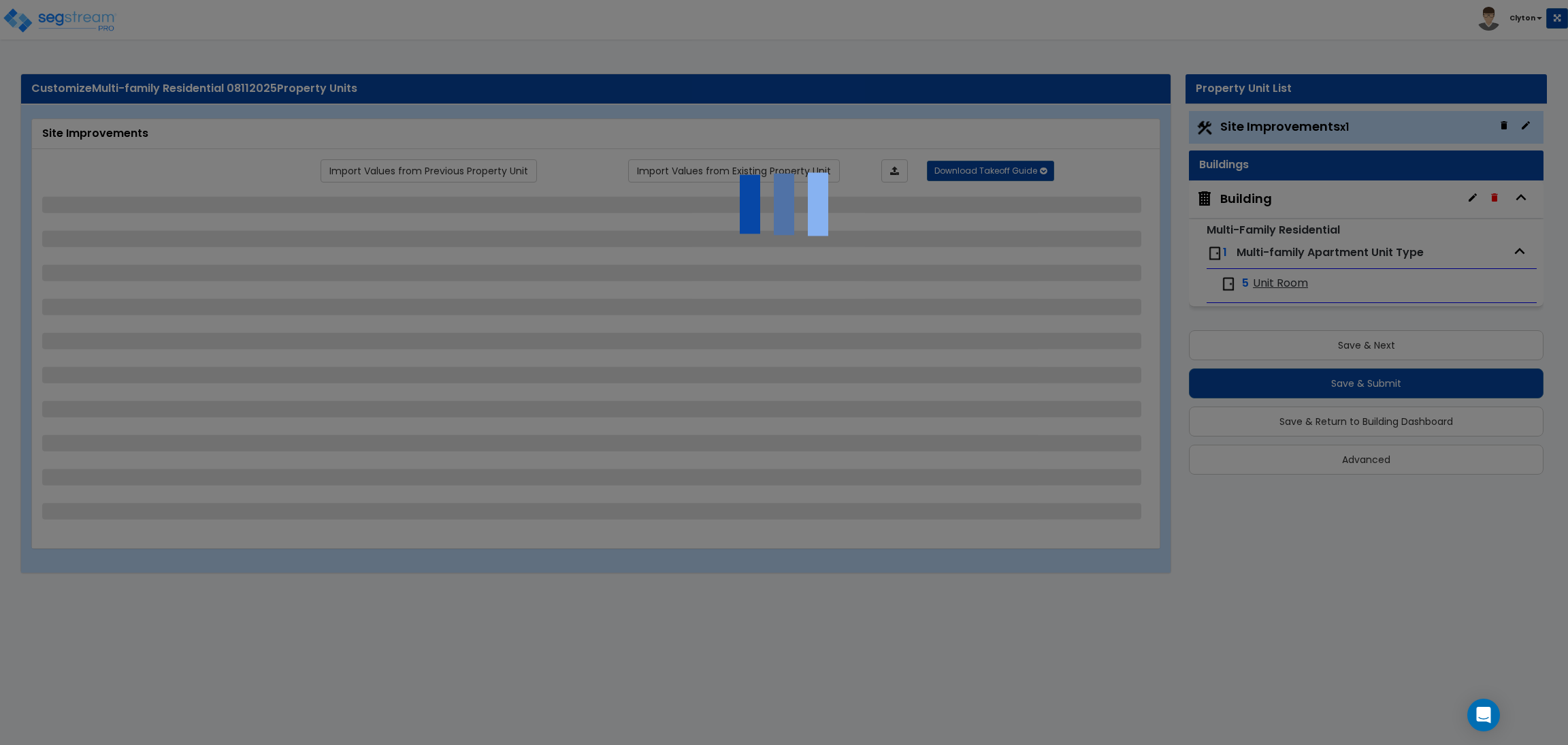
select select "8"
select select "5"
select select "3"
select select "1"
select select "5"
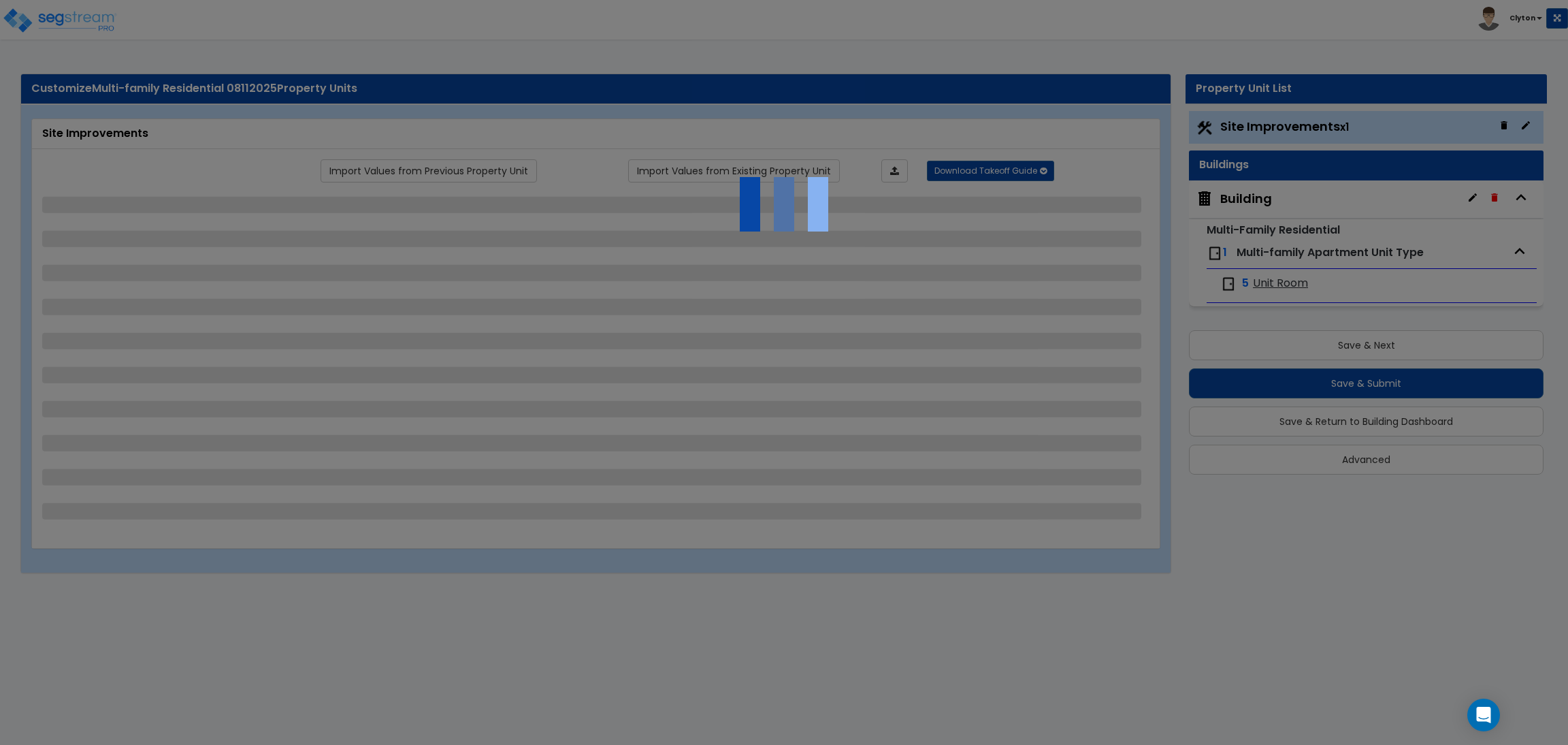
select select "7"
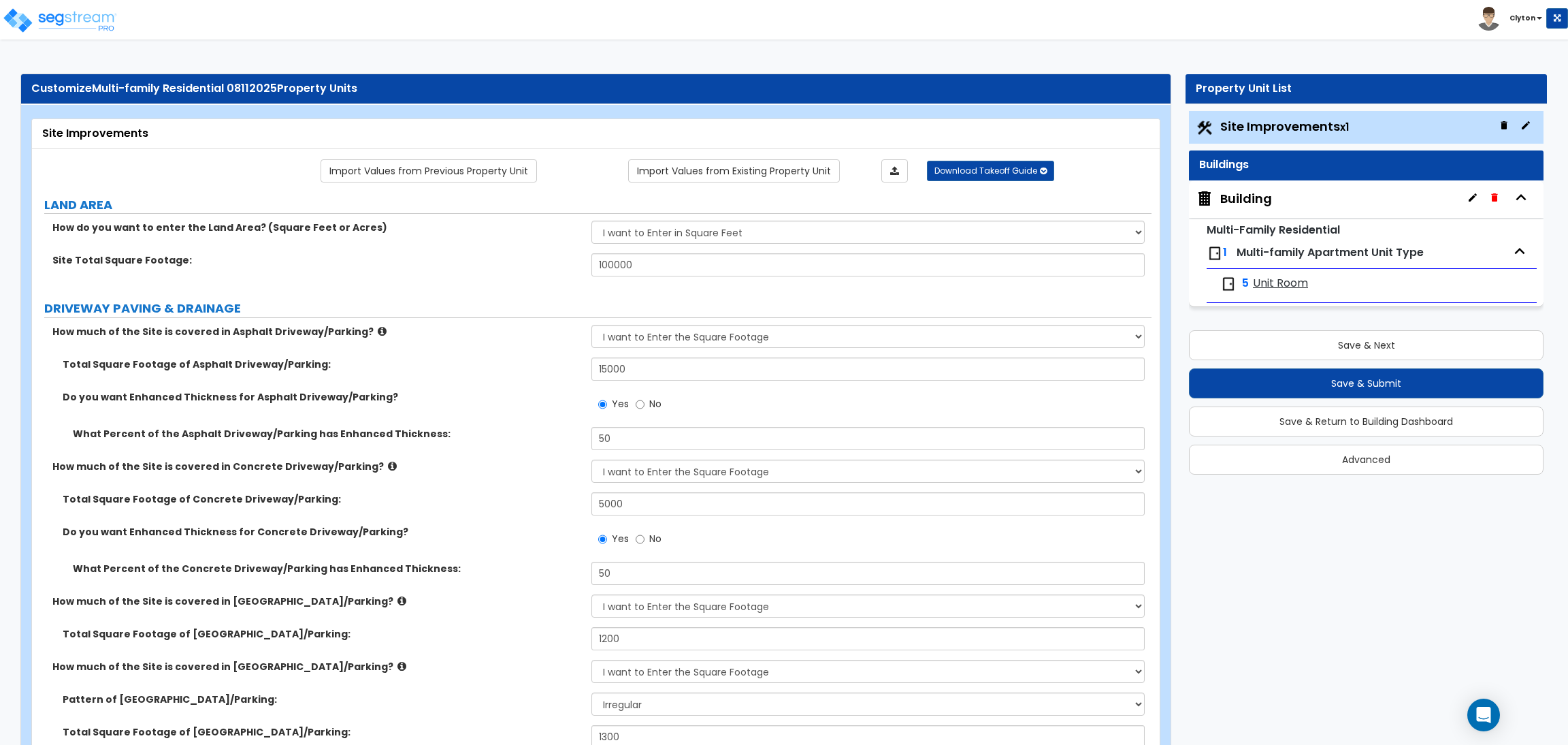
click at [439, 458] on div "What Percent of the Asphalt Driveway/Parking has Enhanced Thickness: 50" at bounding box center [591, 443] width 1120 height 32
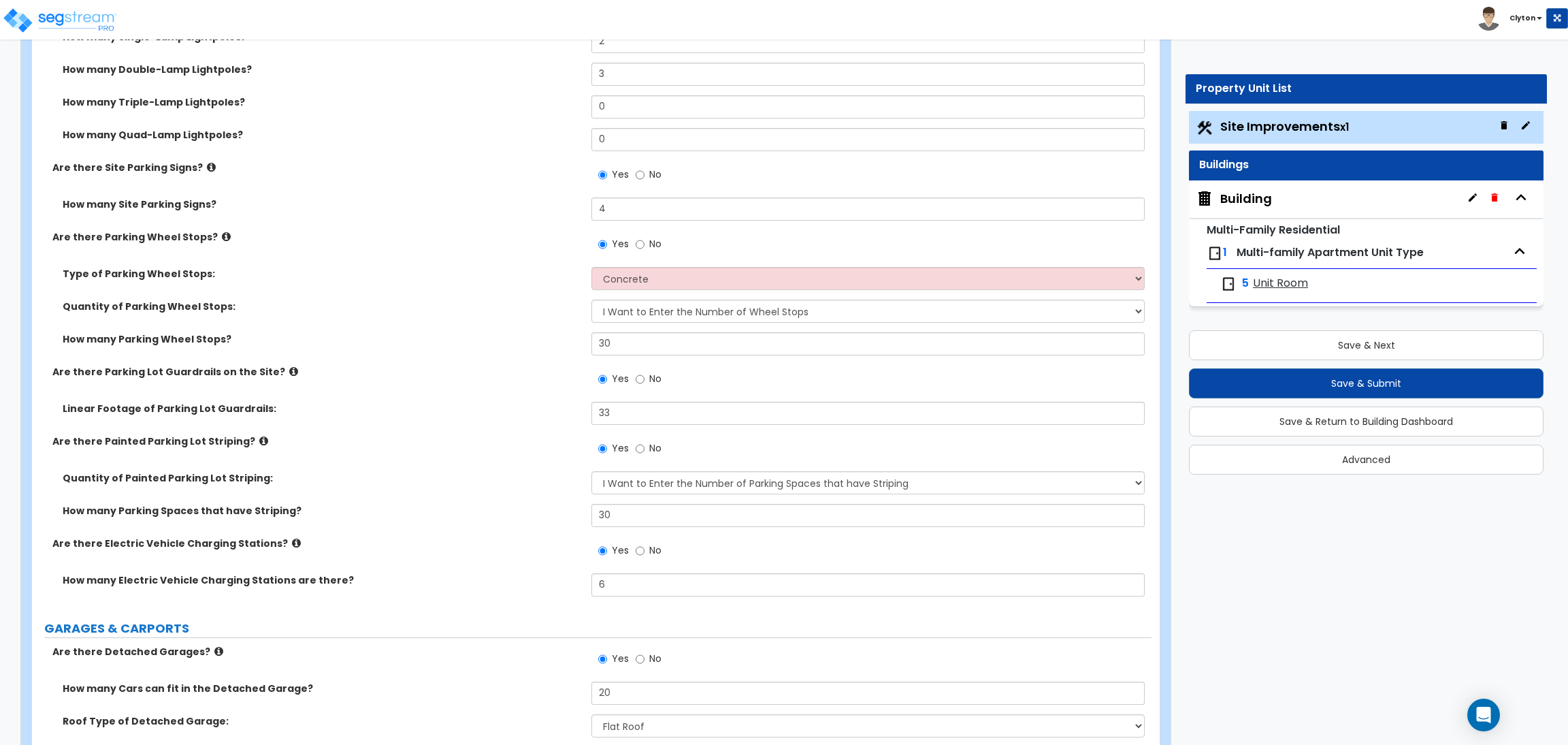
scroll to position [5754, 0]
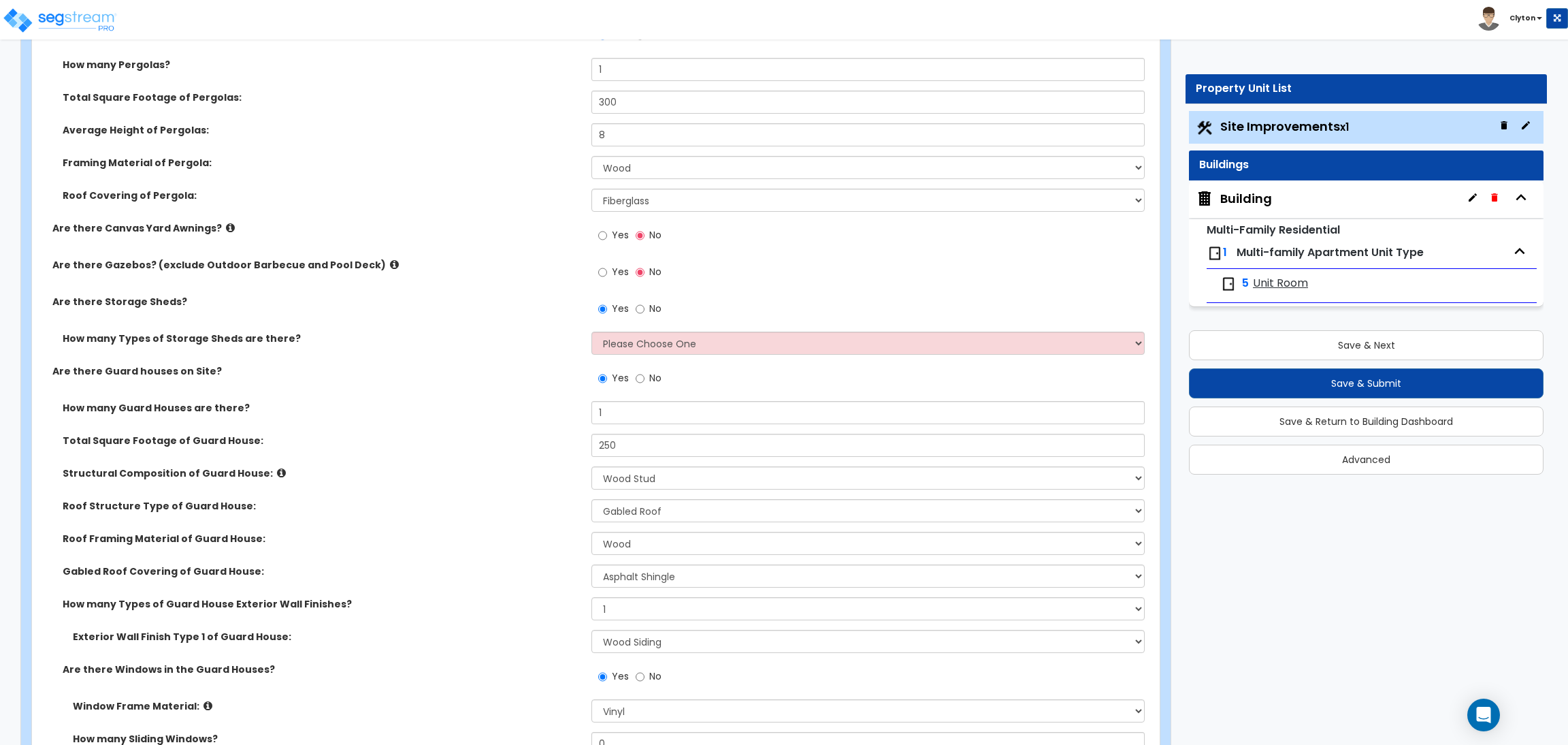
click at [385, 539] on label "Roof Framing Material of Guard House:" at bounding box center [322, 538] width 518 height 14
click at [523, 522] on div "Roof Structure Type of Guard House: Please Choose One Gabled Roof Flat Roof Hyb…" at bounding box center [591, 515] width 1120 height 32
click at [674, 351] on select "Please Choose One 1 2" at bounding box center [868, 343] width 552 height 23
select select "1"
click at [591, 332] on select "Please Choose One 1 2" at bounding box center [868, 343] width 552 height 23
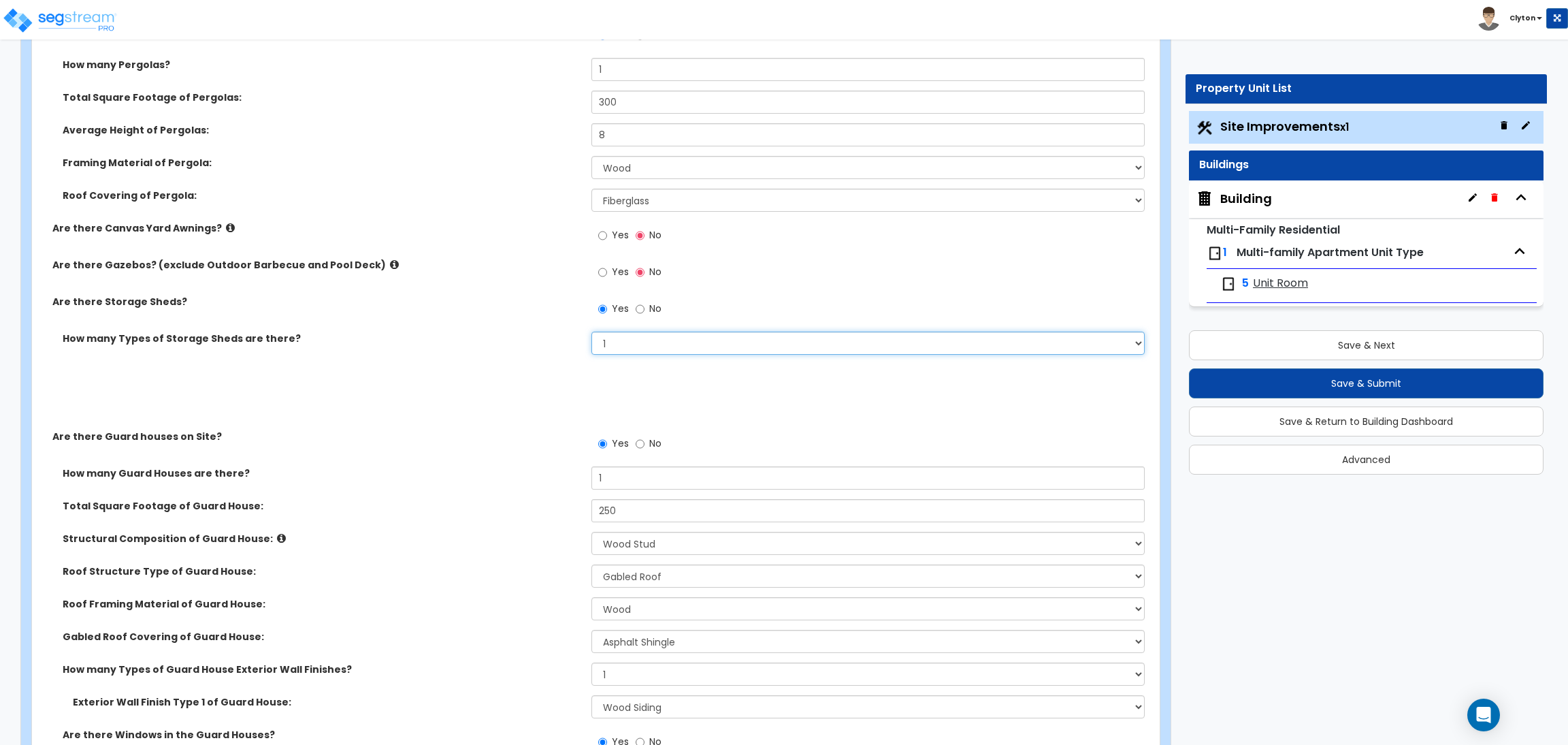
scroll to position [5819, 0]
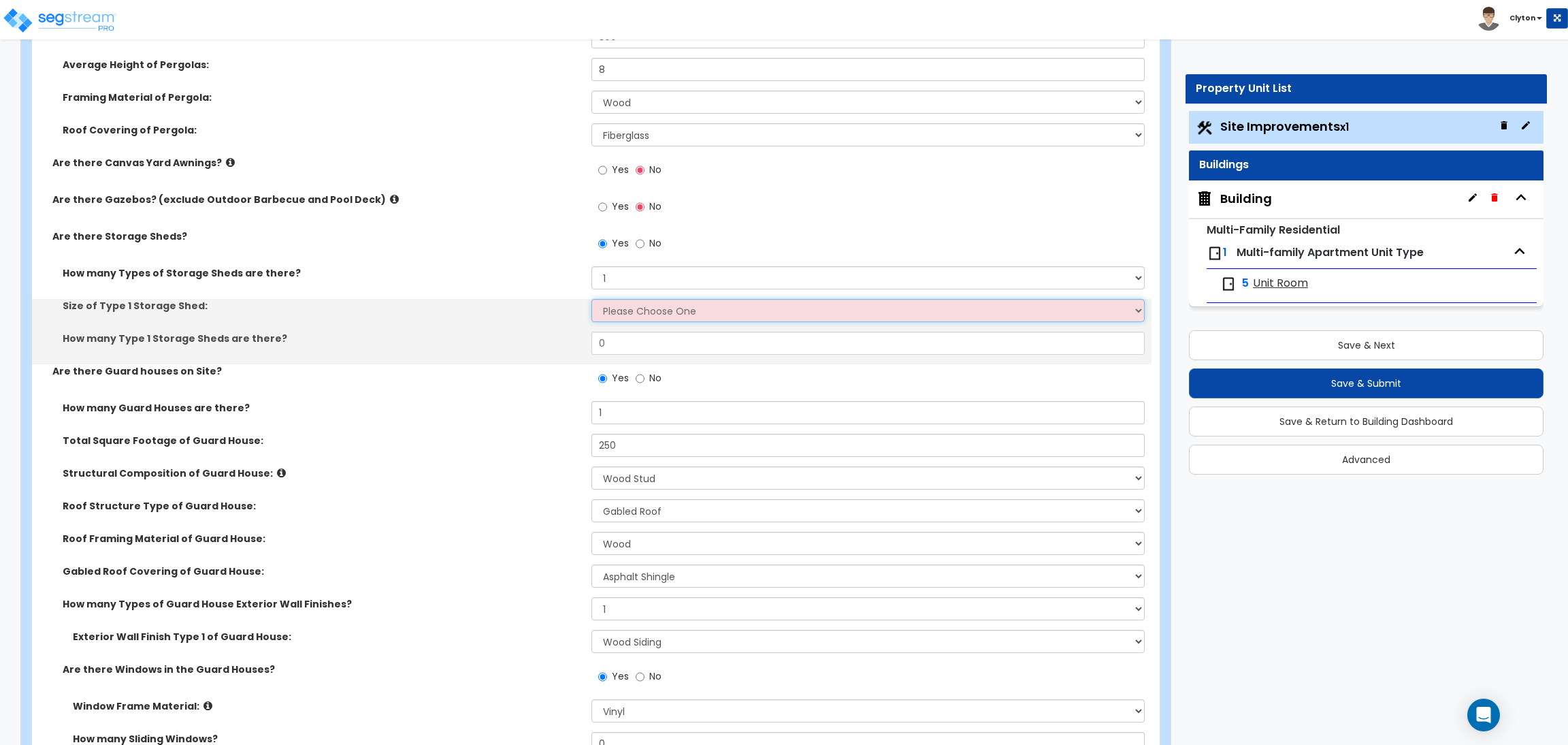
click at [640, 321] on select "Please Choose One 16' x 32' 30' x 64'" at bounding box center [868, 310] width 552 height 23
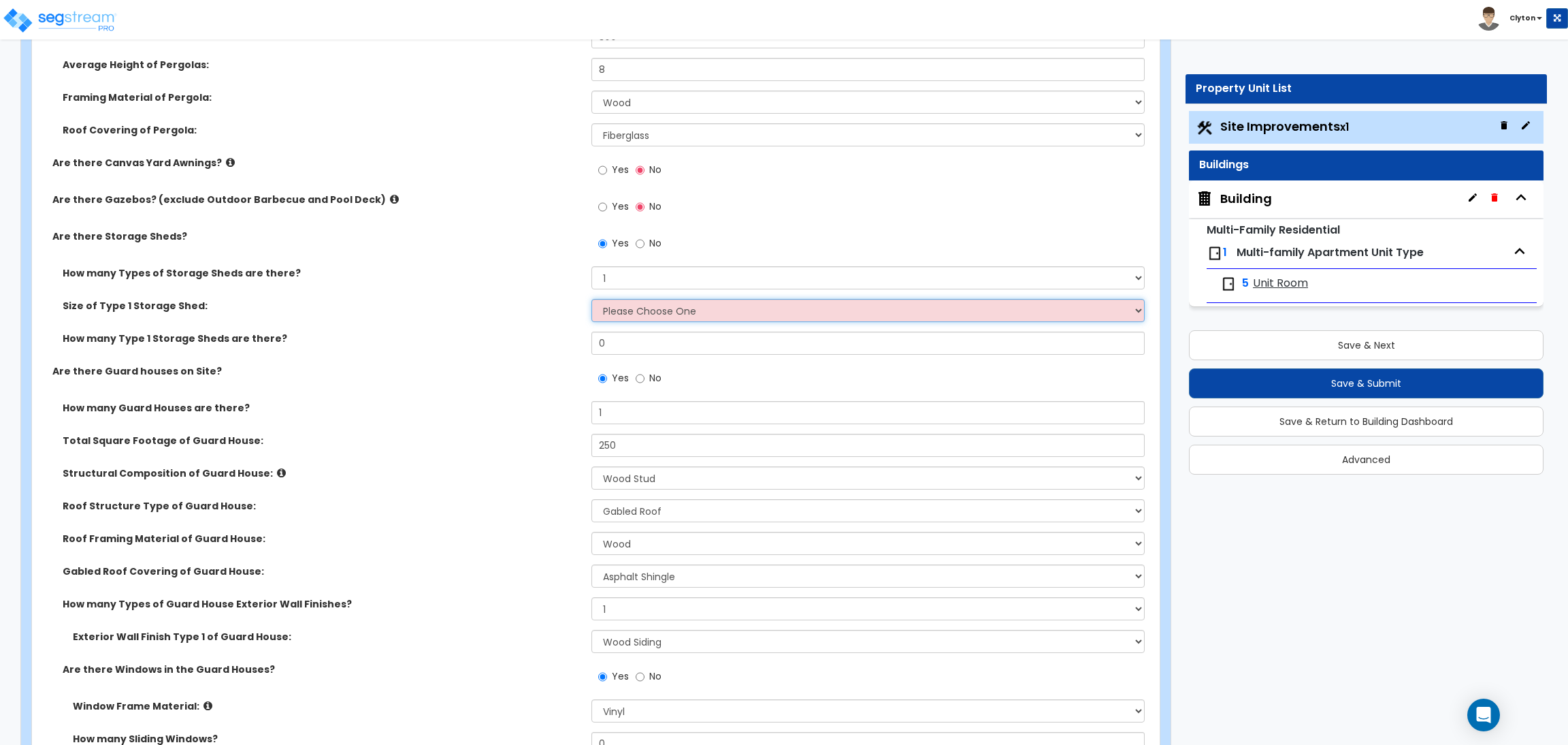
select select "1"
click at [591, 300] on select "Please Choose One 16' x 32' 30' x 64'" at bounding box center [868, 310] width 552 height 23
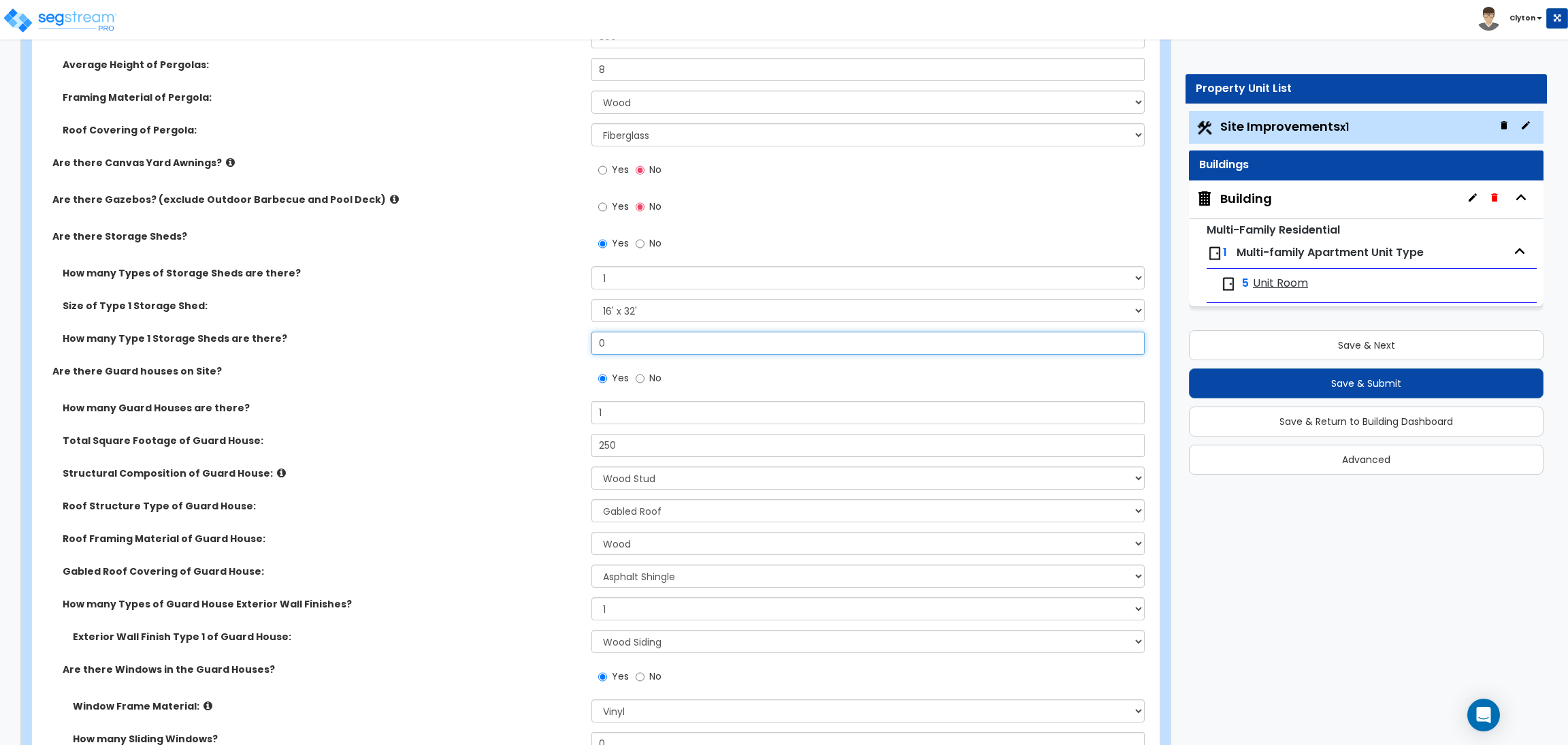
drag, startPoint x: 628, startPoint y: 337, endPoint x: 573, endPoint y: 345, distance: 55.6
click at [573, 346] on div "How many Type 1 Storage Sheds are there? 0" at bounding box center [591, 348] width 1120 height 32
type input "2"
click at [337, 409] on label "How many Guard Houses are there?" at bounding box center [322, 407] width 518 height 14
click at [428, 472] on label "Structural Composition of Guard House:" at bounding box center [322, 473] width 518 height 14
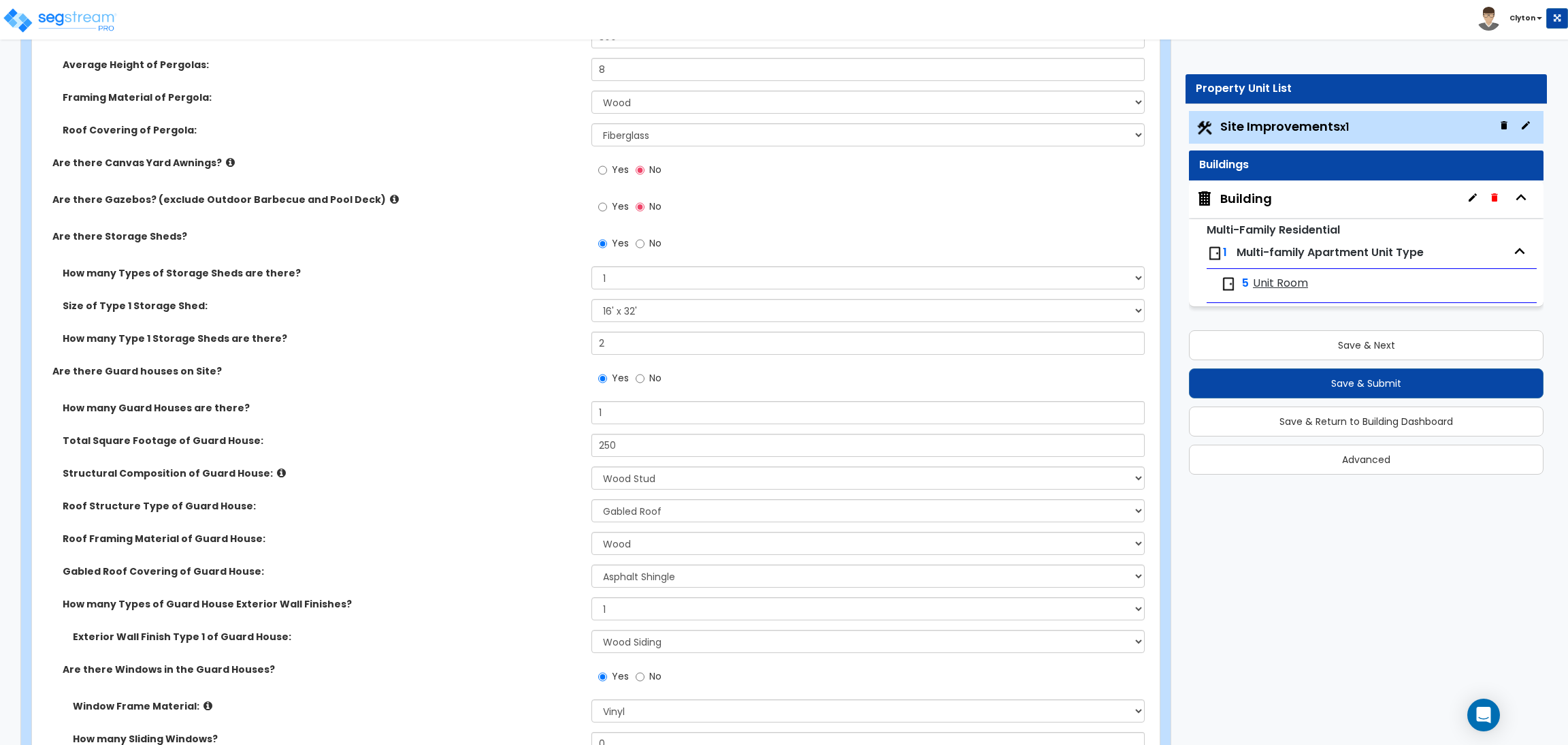
click at [479, 151] on div "Roof Covering of Pergola: None Plastic Fiberglass Metal" at bounding box center [591, 140] width 1120 height 32
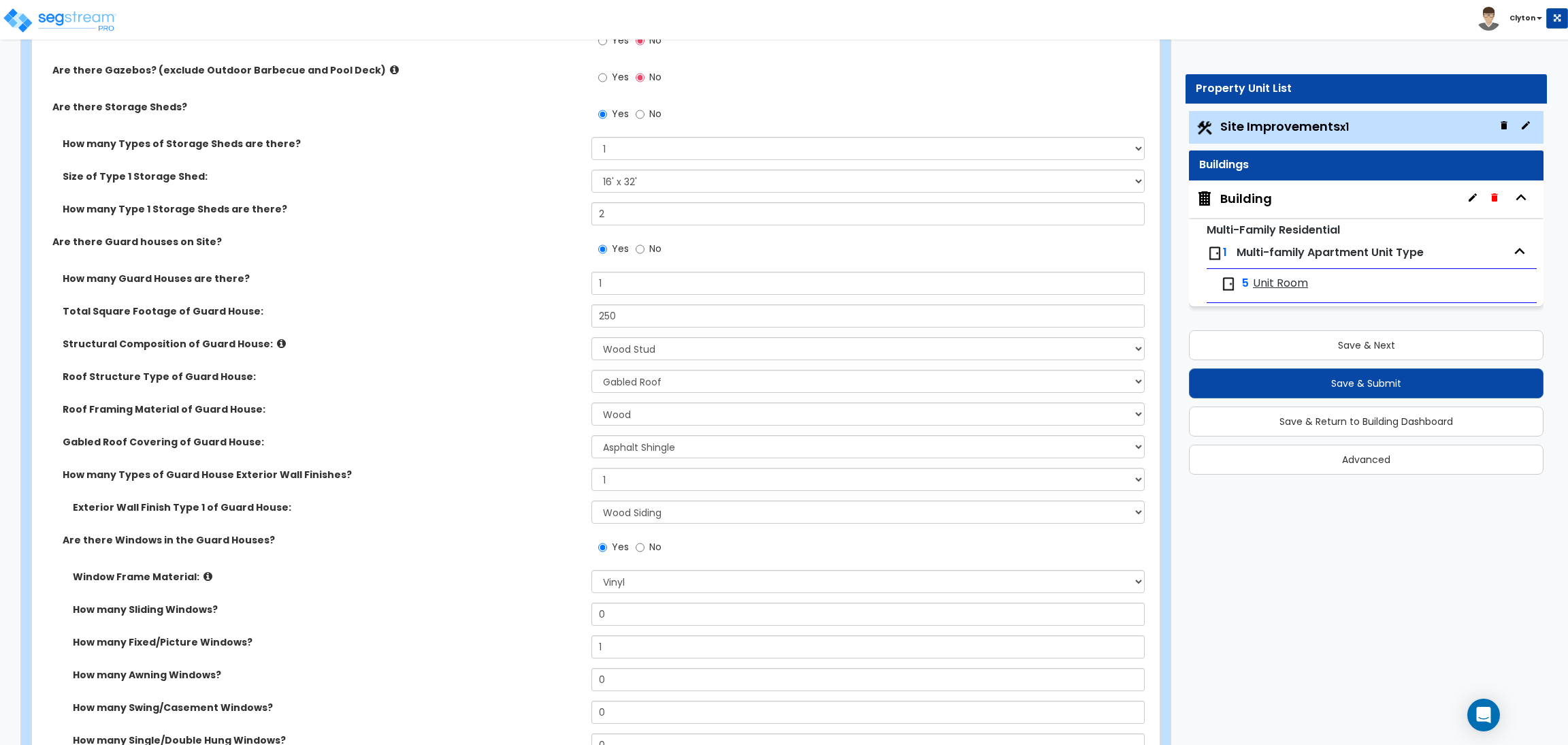
scroll to position [6126, 0]
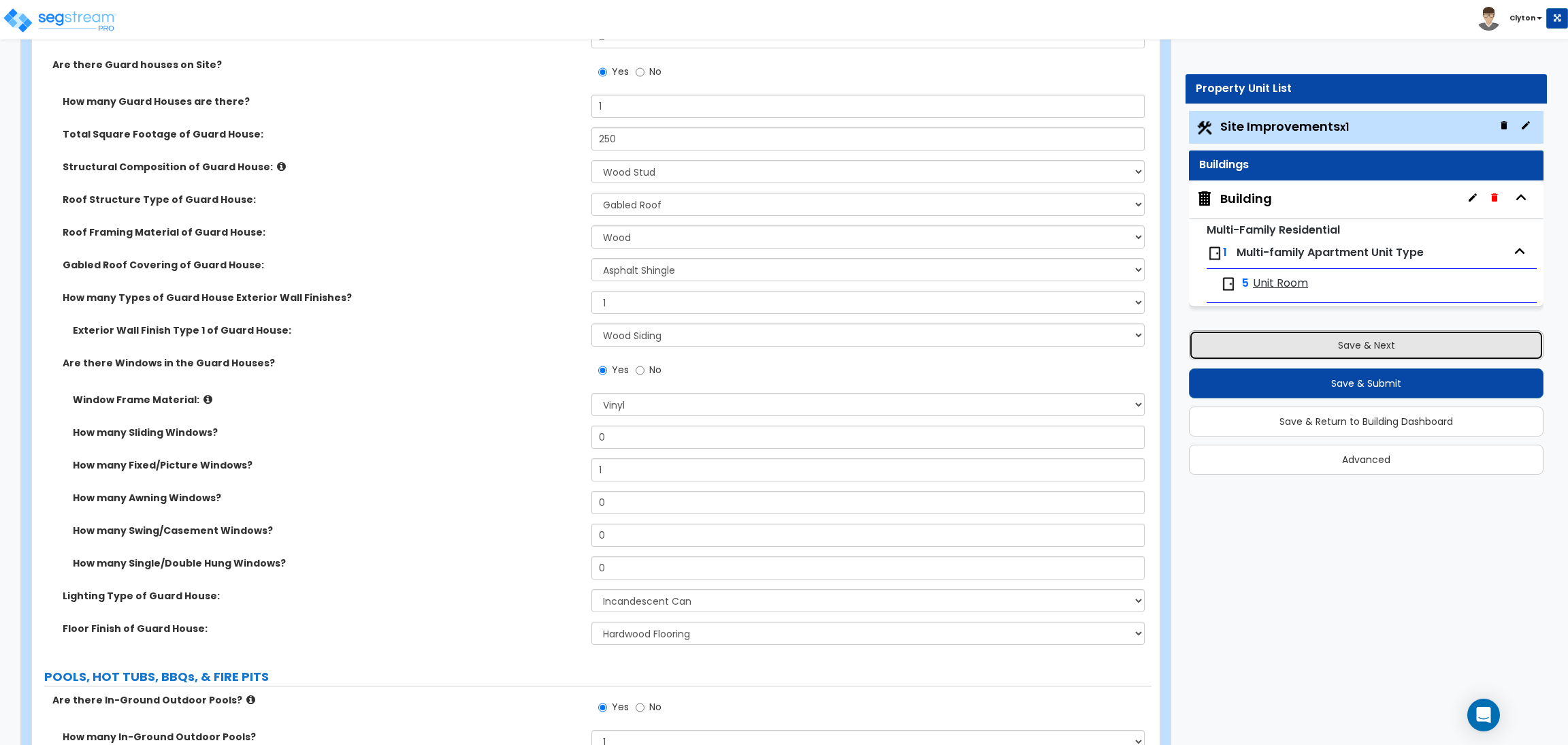
click at [1310, 340] on button "Save & Next" at bounding box center [1367, 344] width 355 height 30
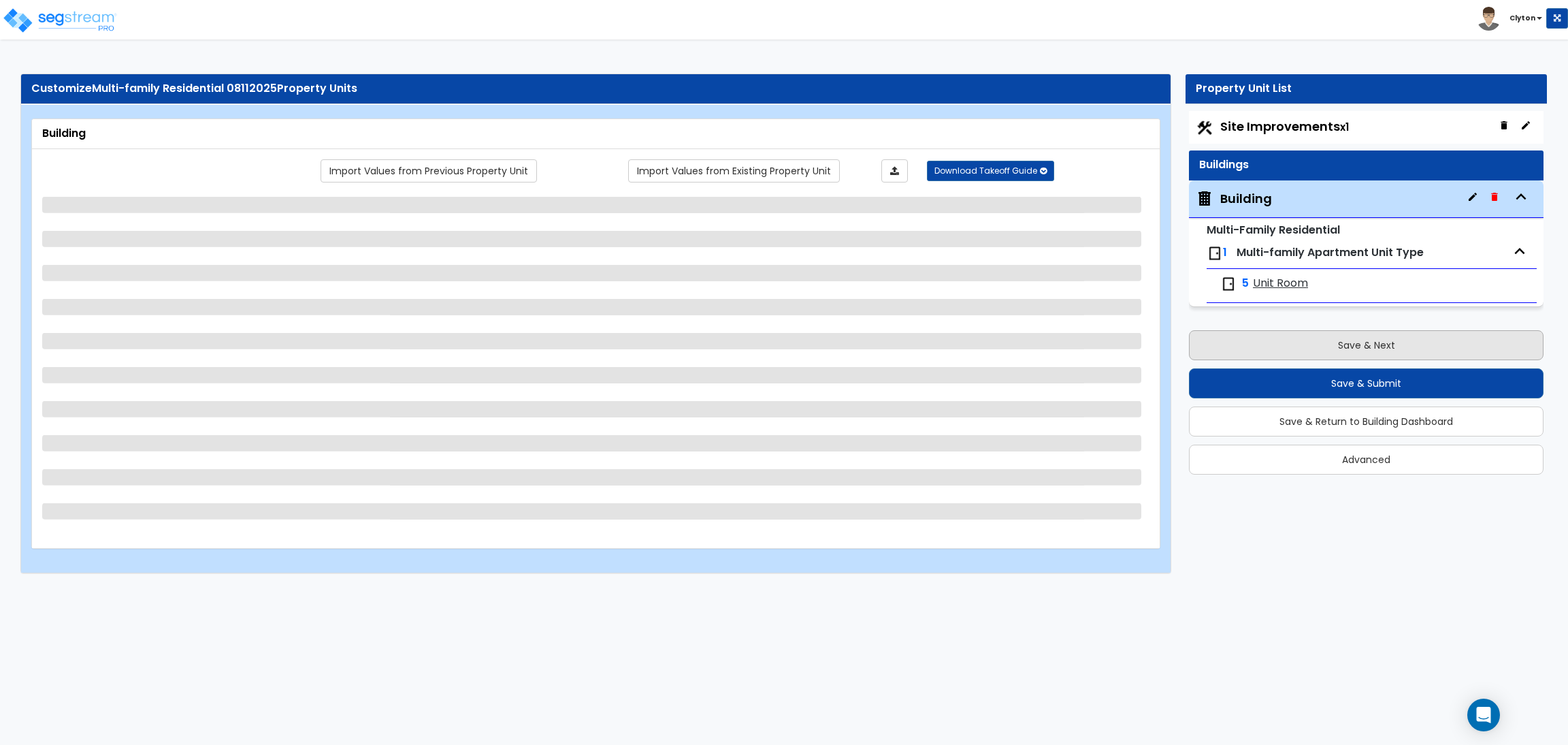
scroll to position [0, 0]
select select "8"
select select "1"
select select "5"
select select "1"
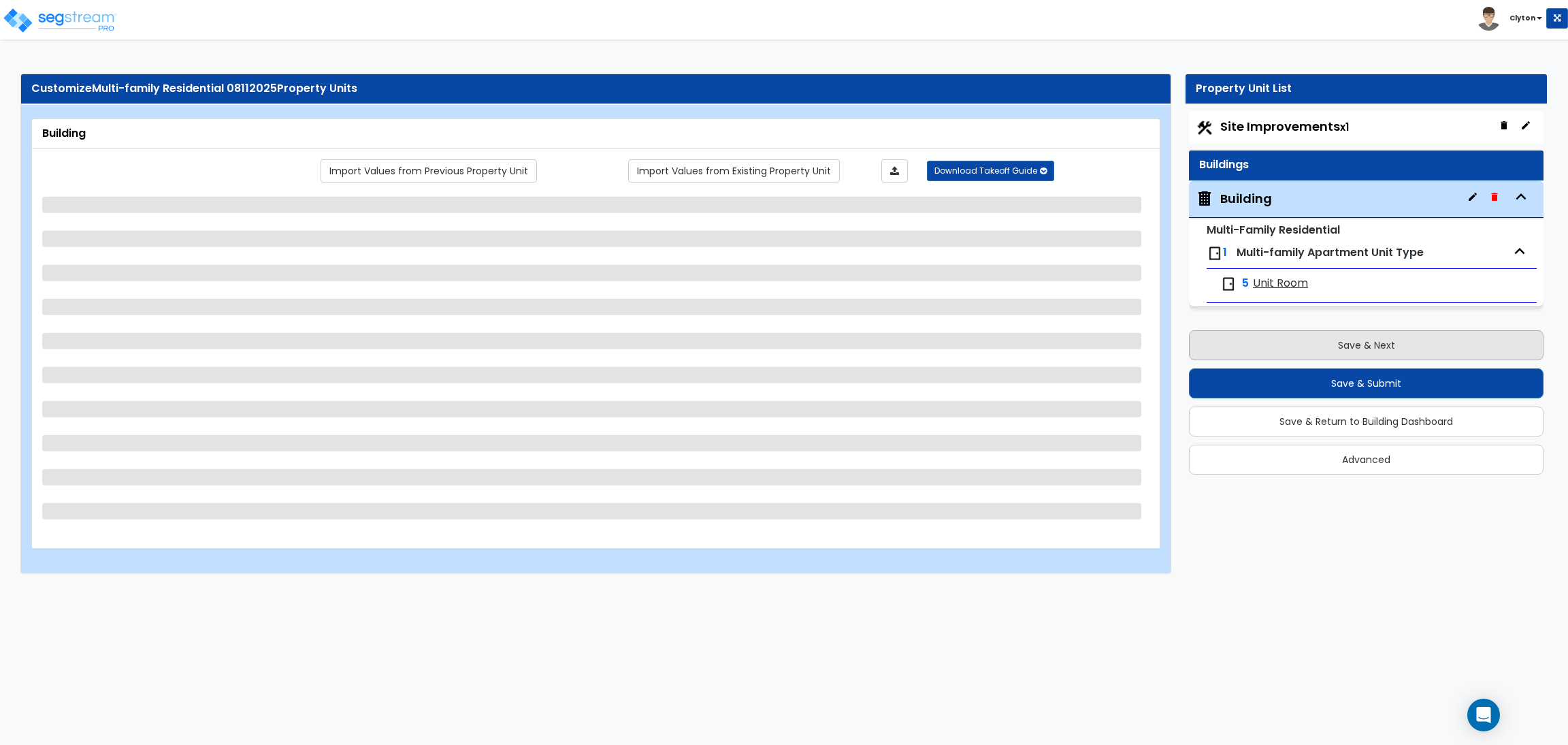
select select "2"
select select "4"
select select "2"
select select "3"
select select "2"
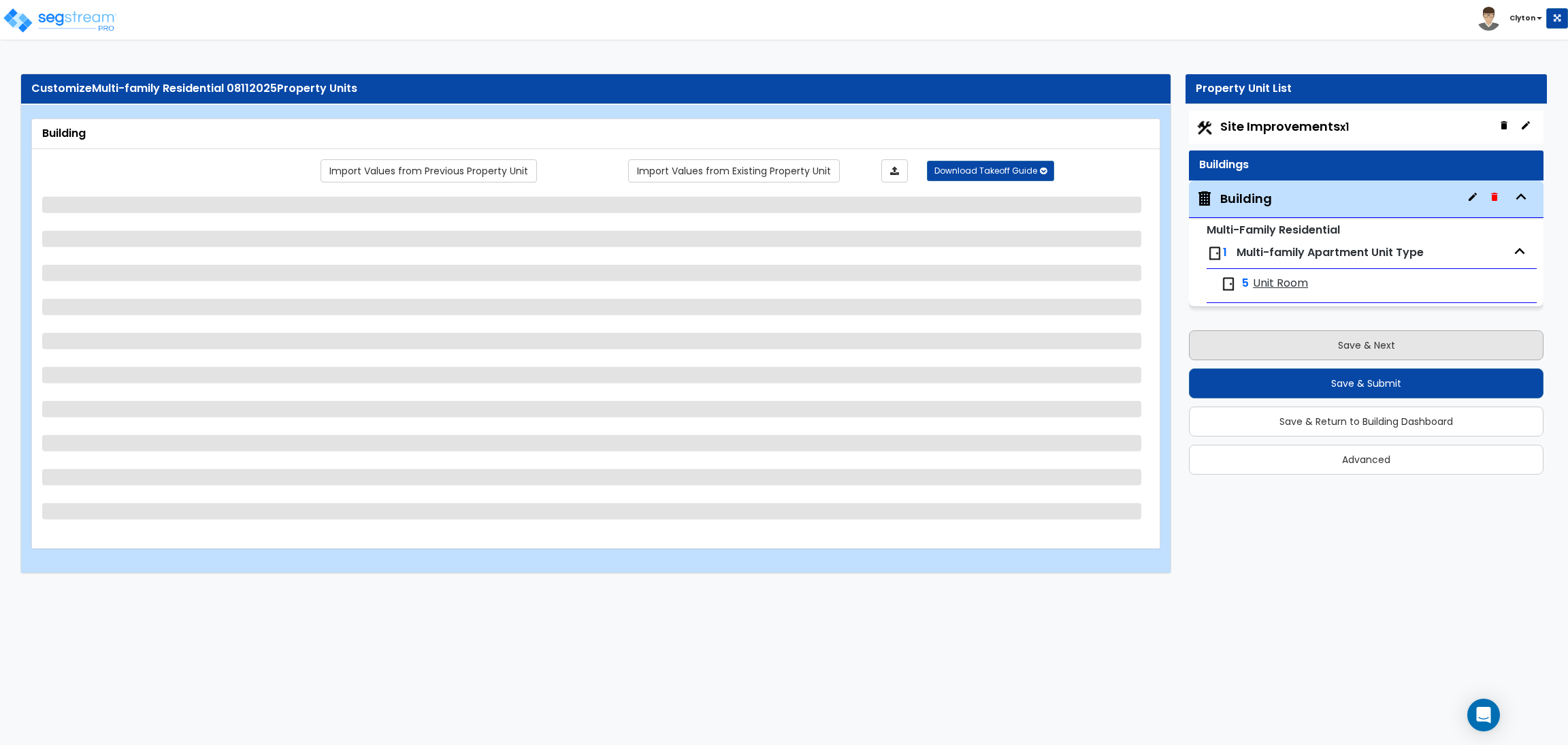
select select "2"
select select "1"
select select "2"
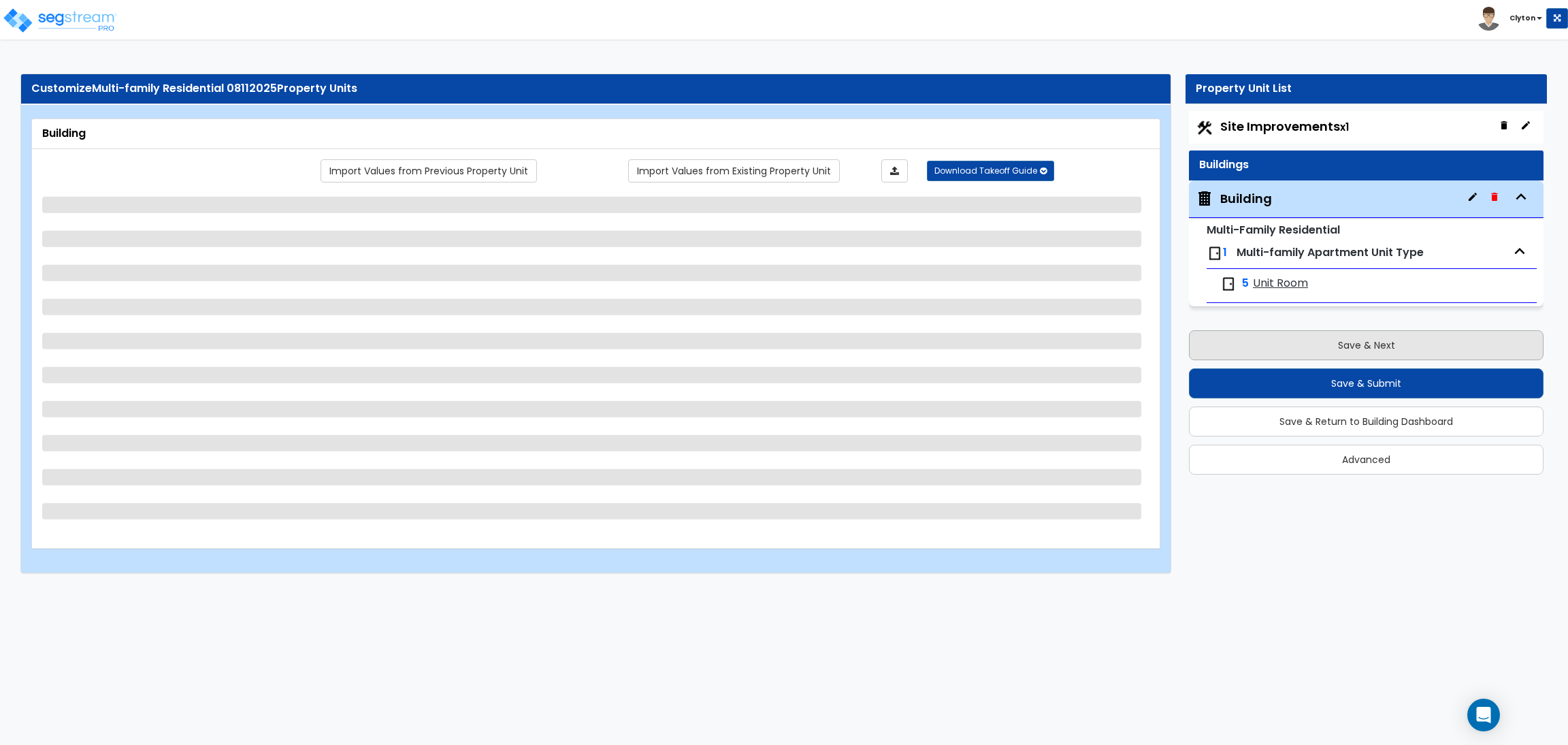
select select "2"
select select "5"
select select "2"
select select "1"
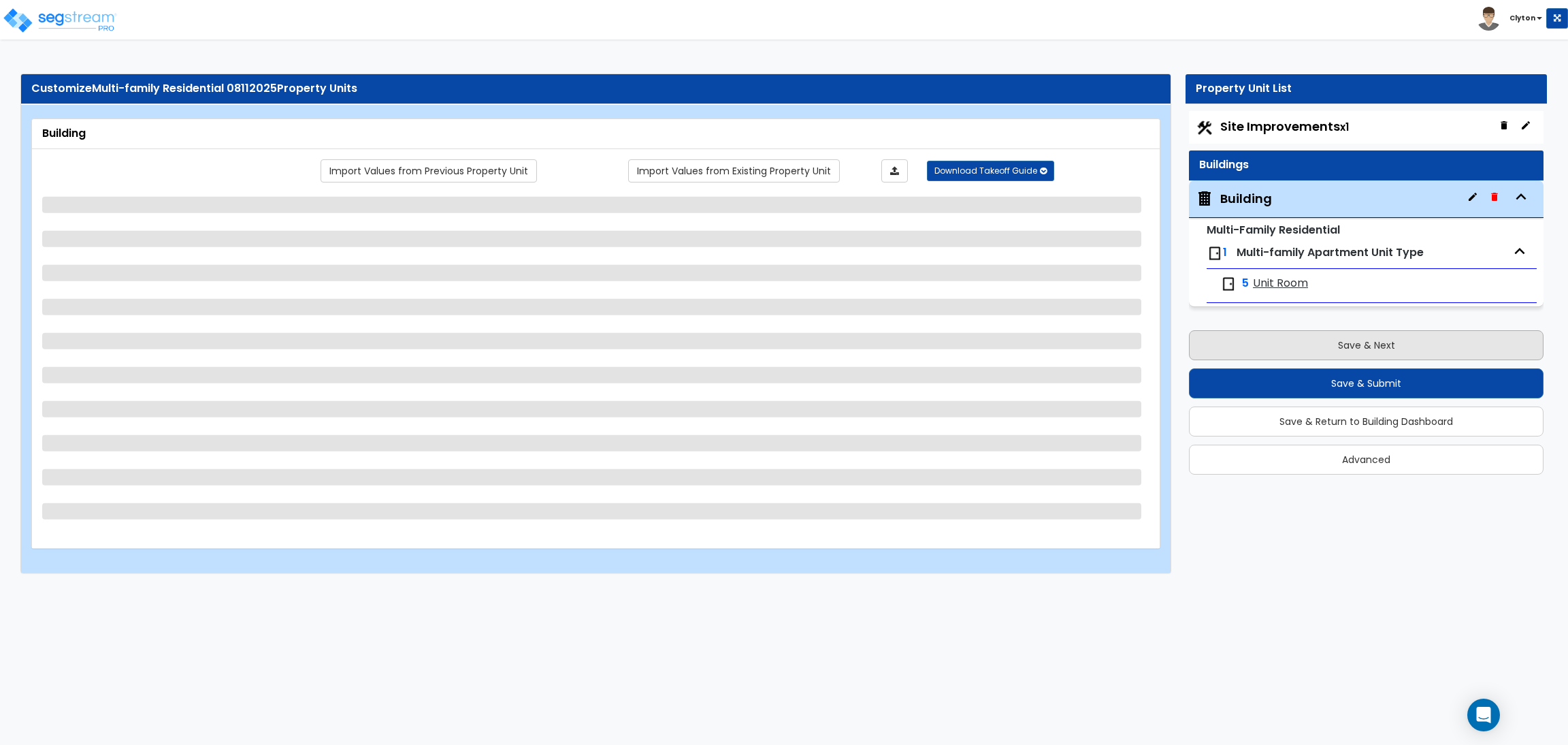
select select "4"
select select "3"
select select "1"
select select "4"
select select "1"
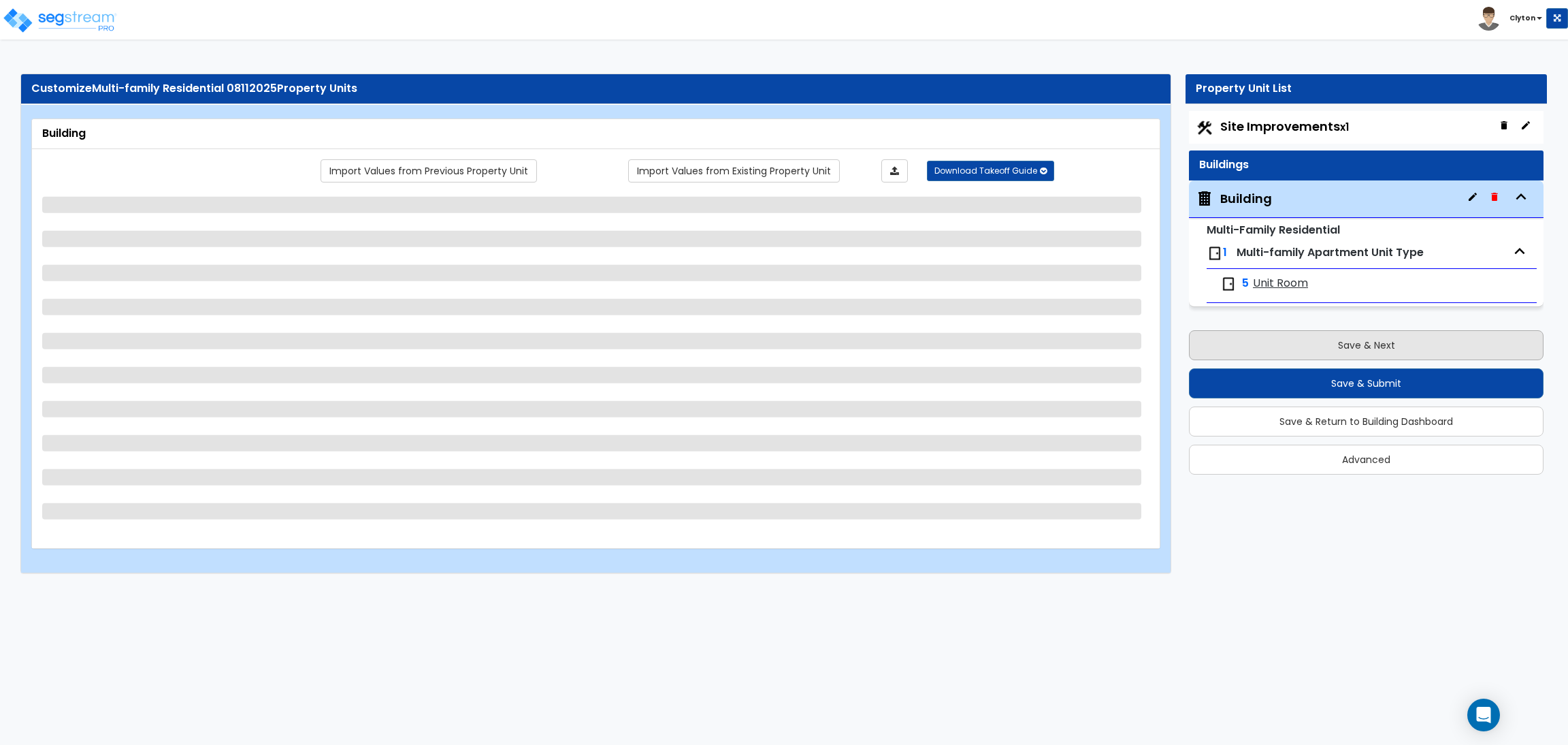
select select "1"
select select "3"
select select "1"
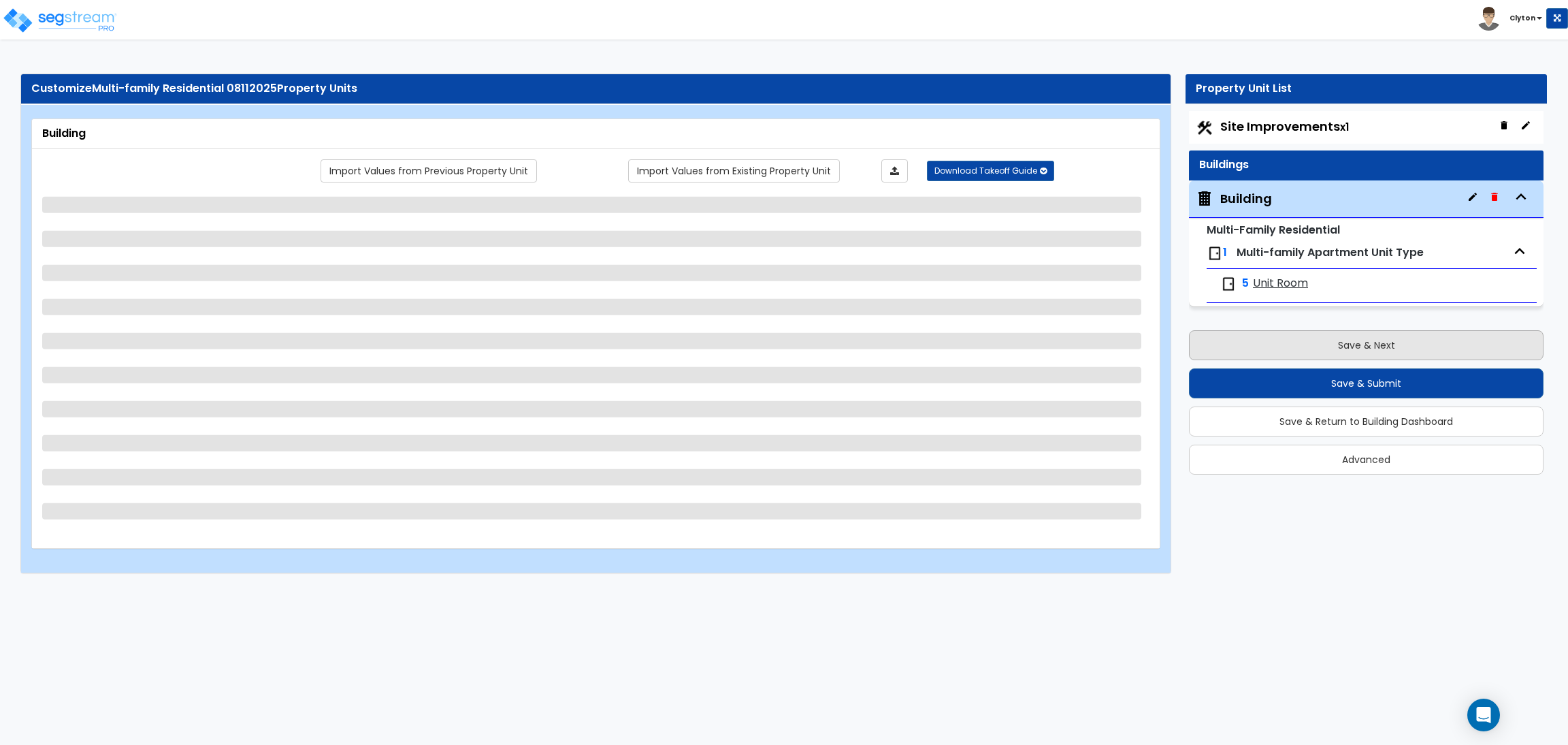
select select "1"
select select "4"
select select "1"
select select "3"
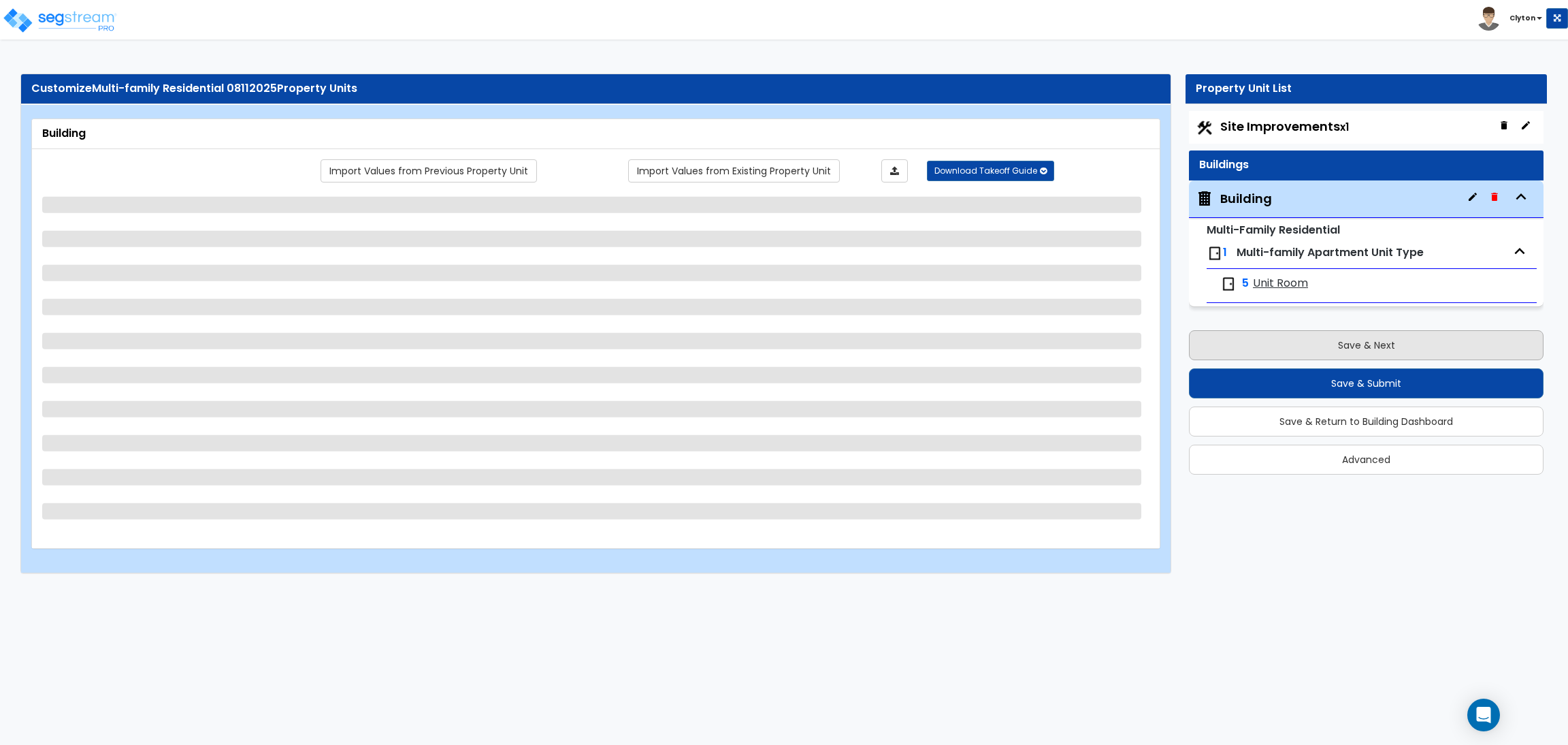
select select "1"
select select "3"
select select "5"
select select "2"
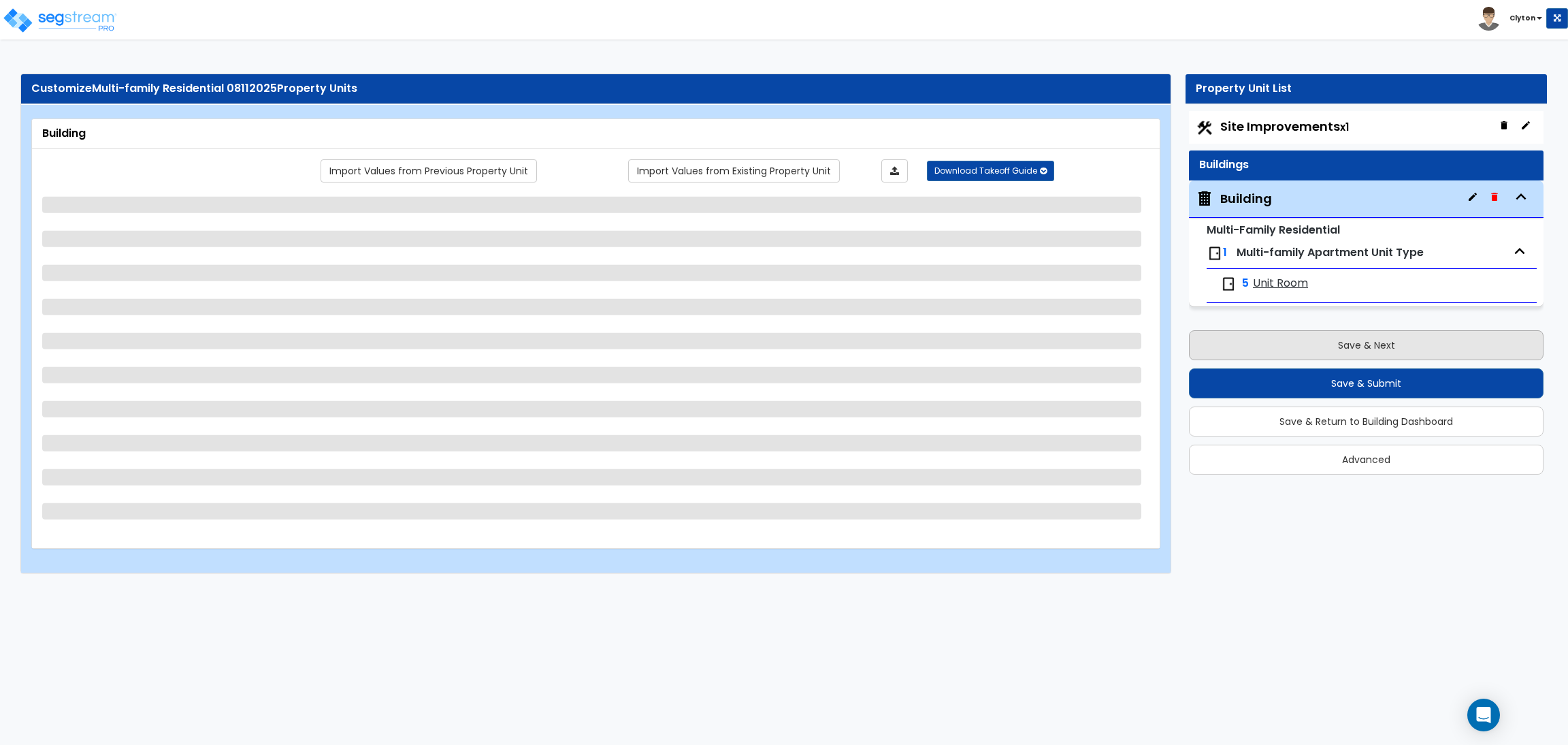
select select "1"
select select "2"
select select "7"
select select "1"
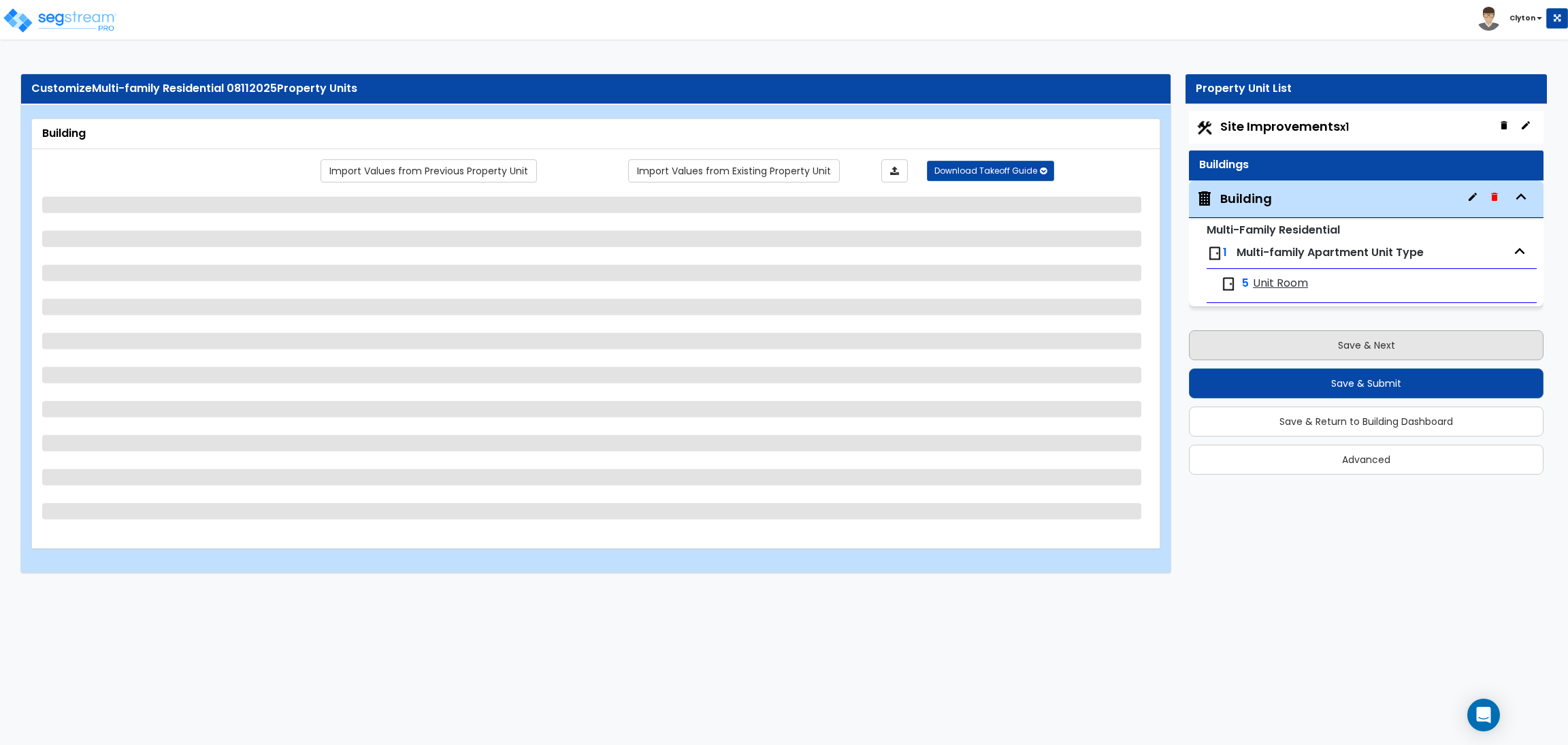
select select "1"
select select "2"
select select "3"
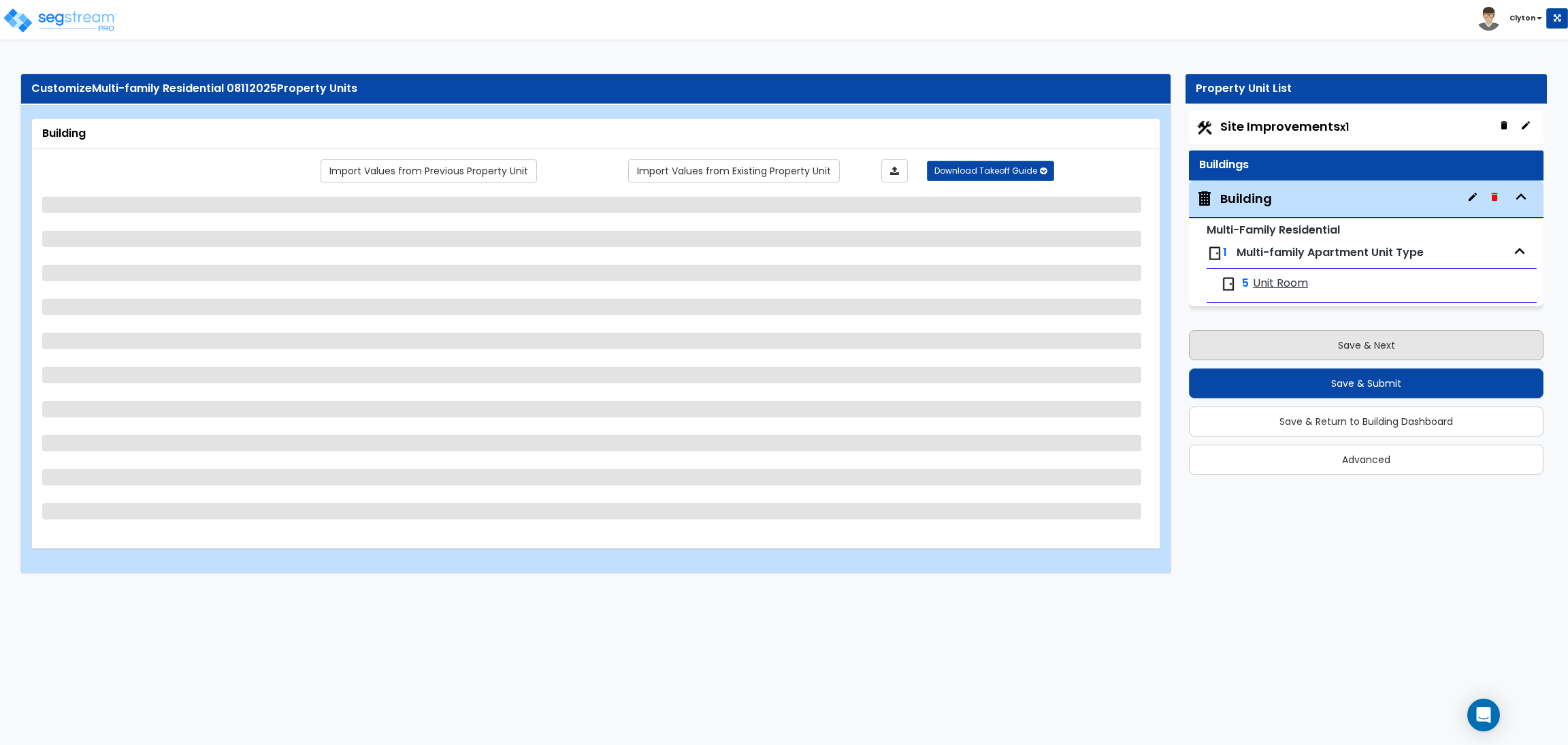
select select "2"
select select "1"
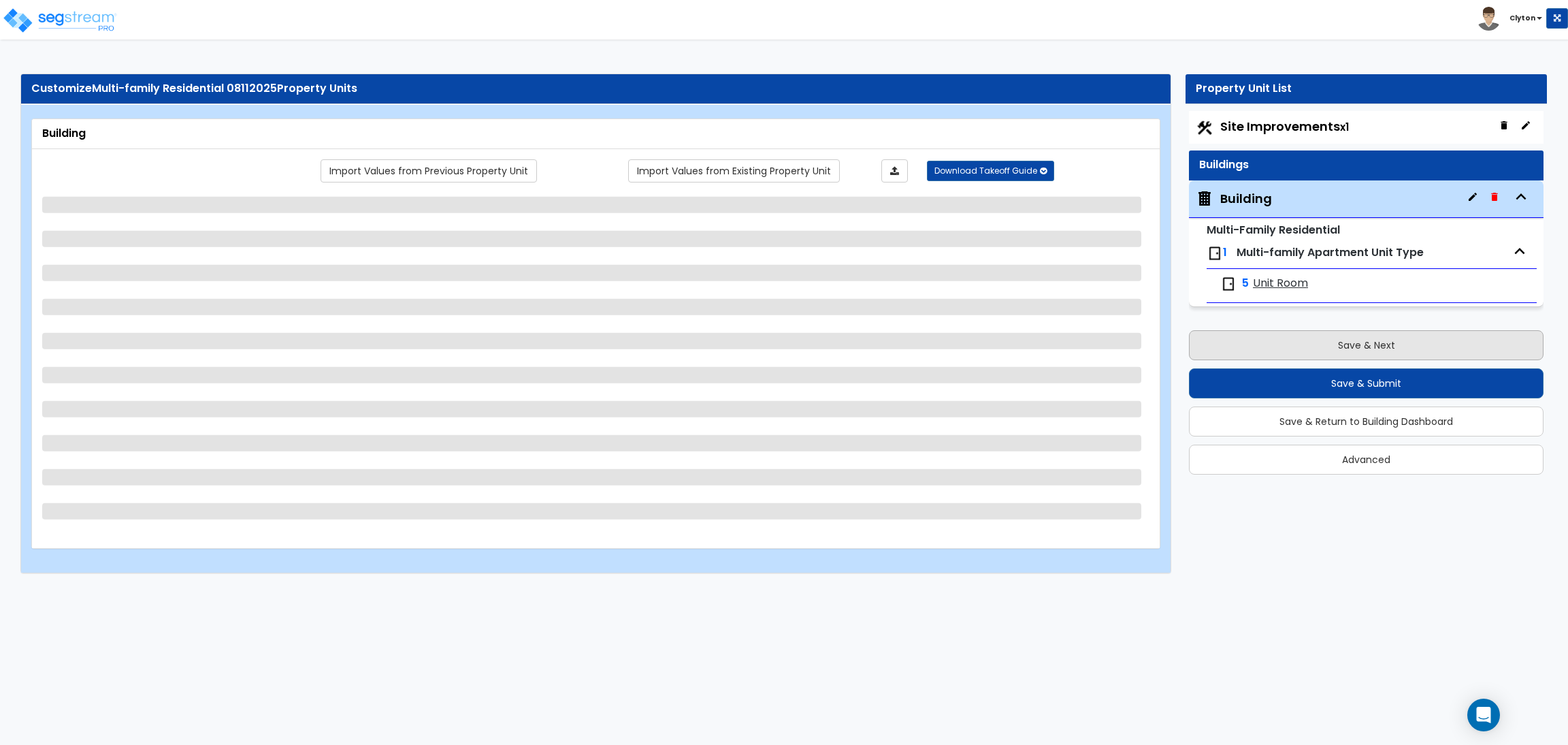
select select "5"
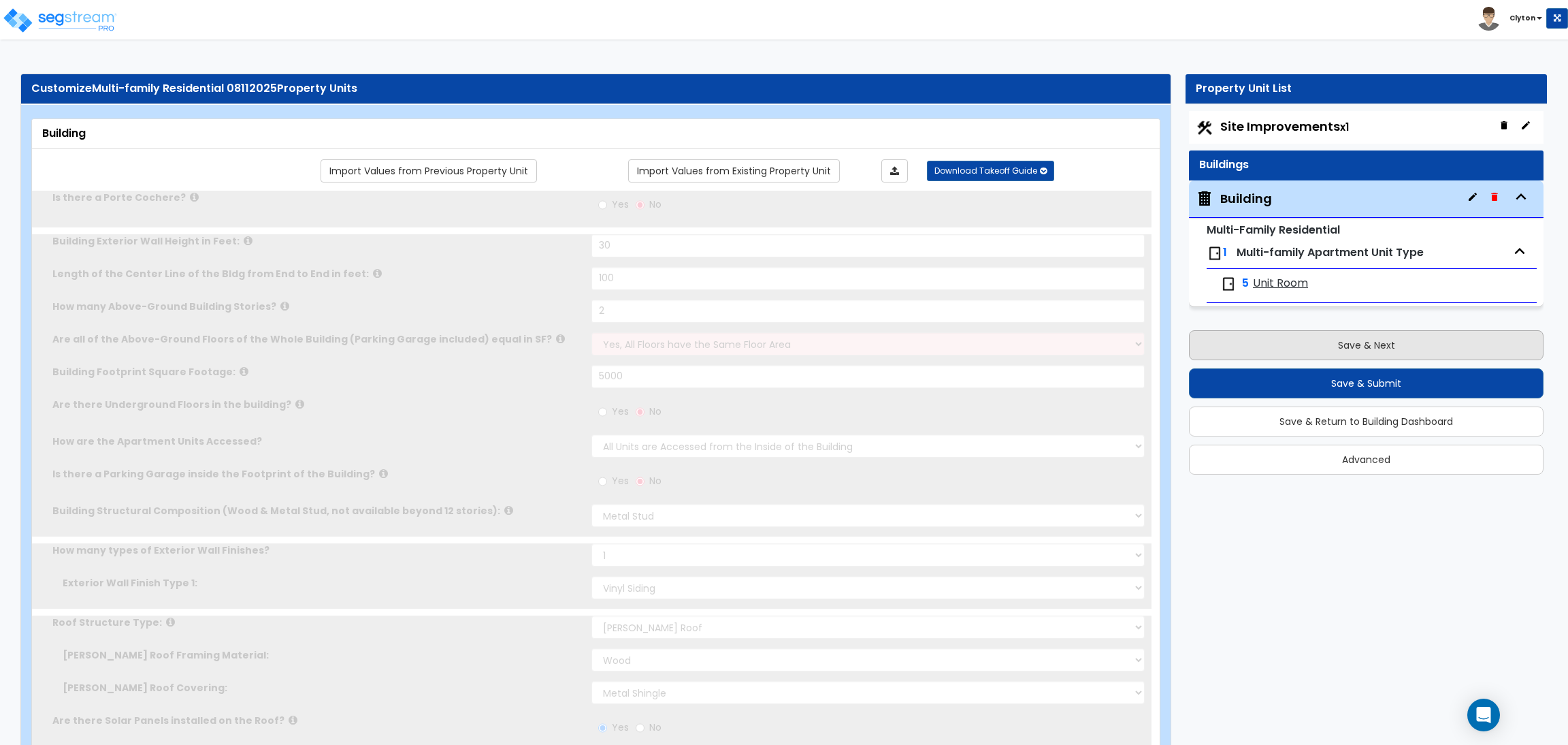
radio input "true"
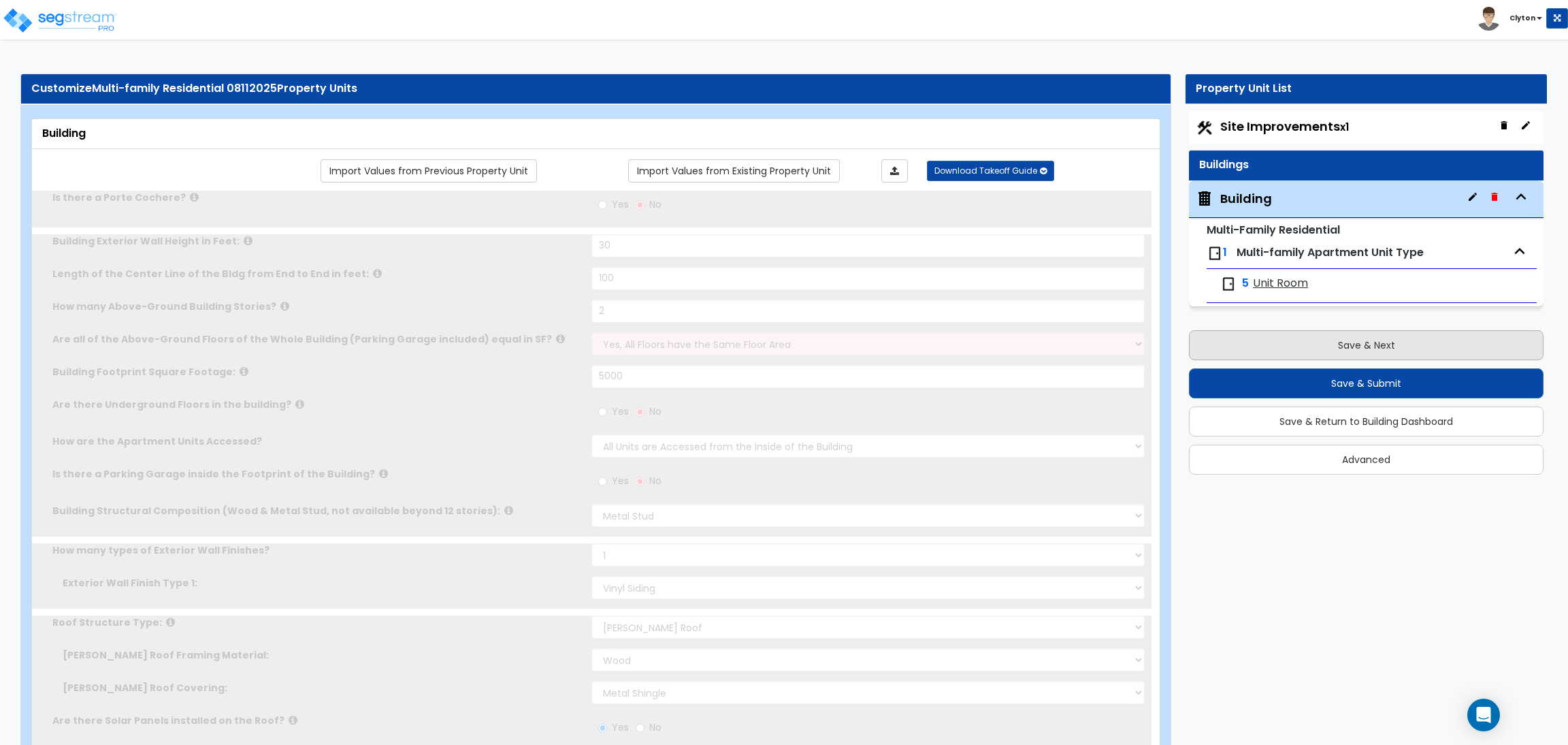
radio input "true"
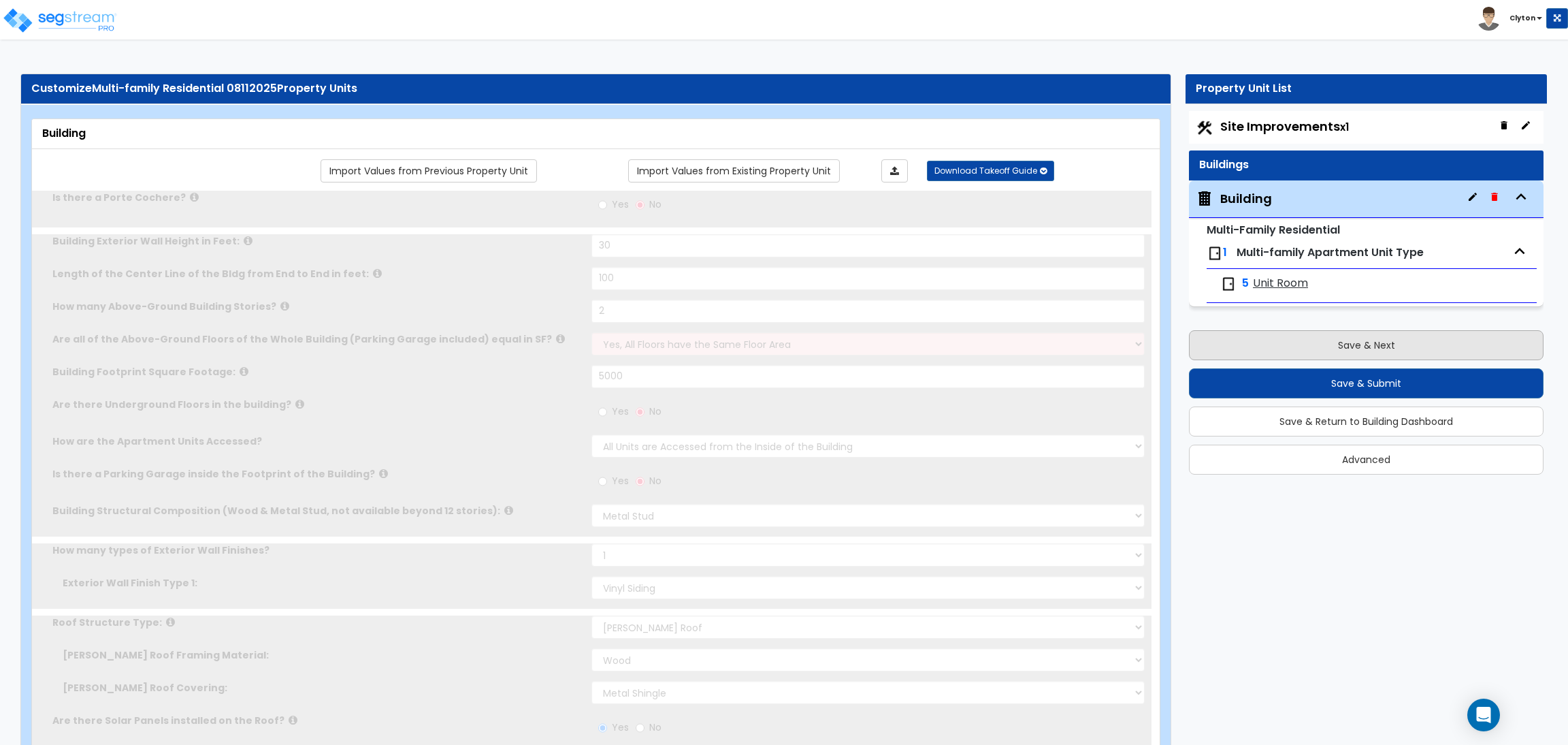
radio input "true"
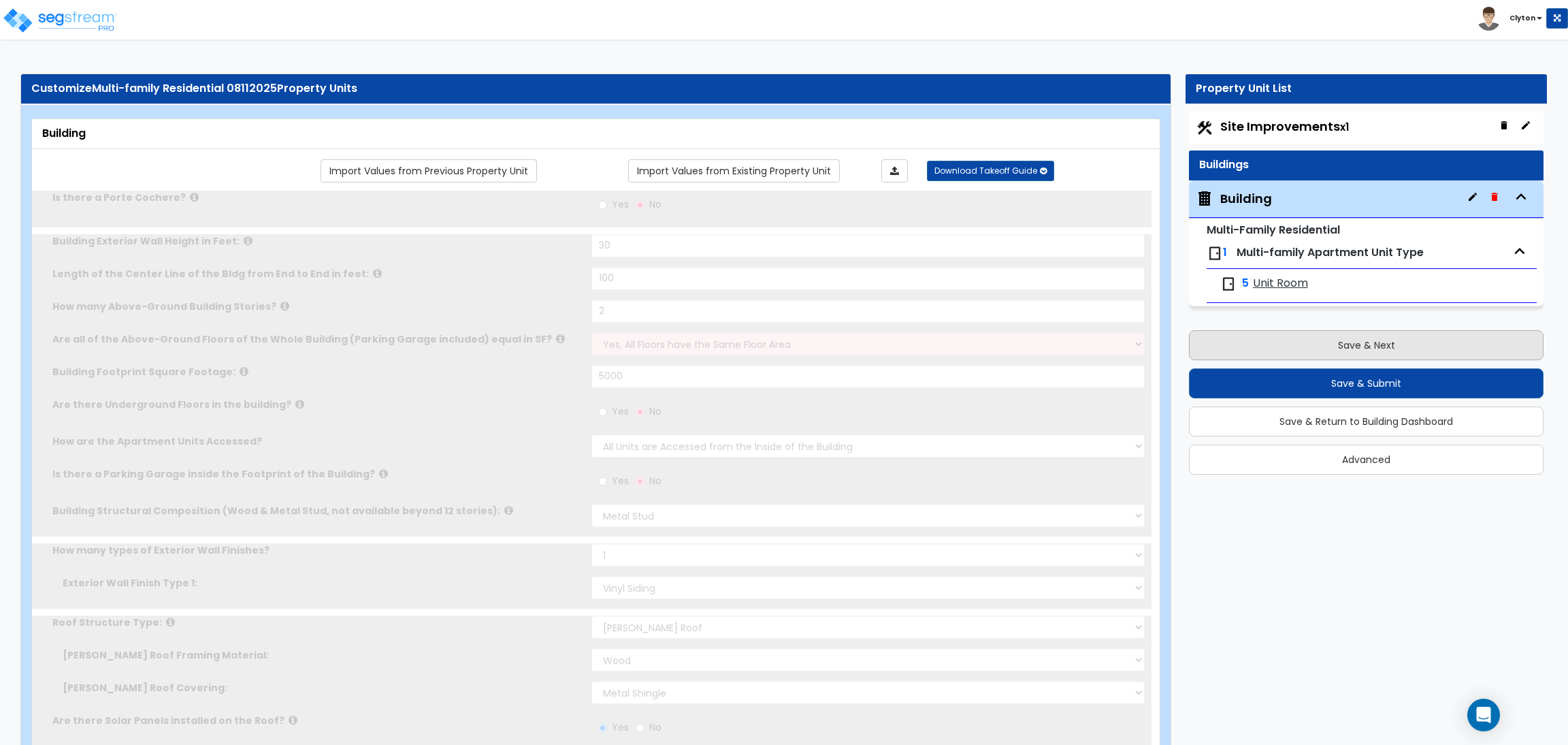
radio input "true"
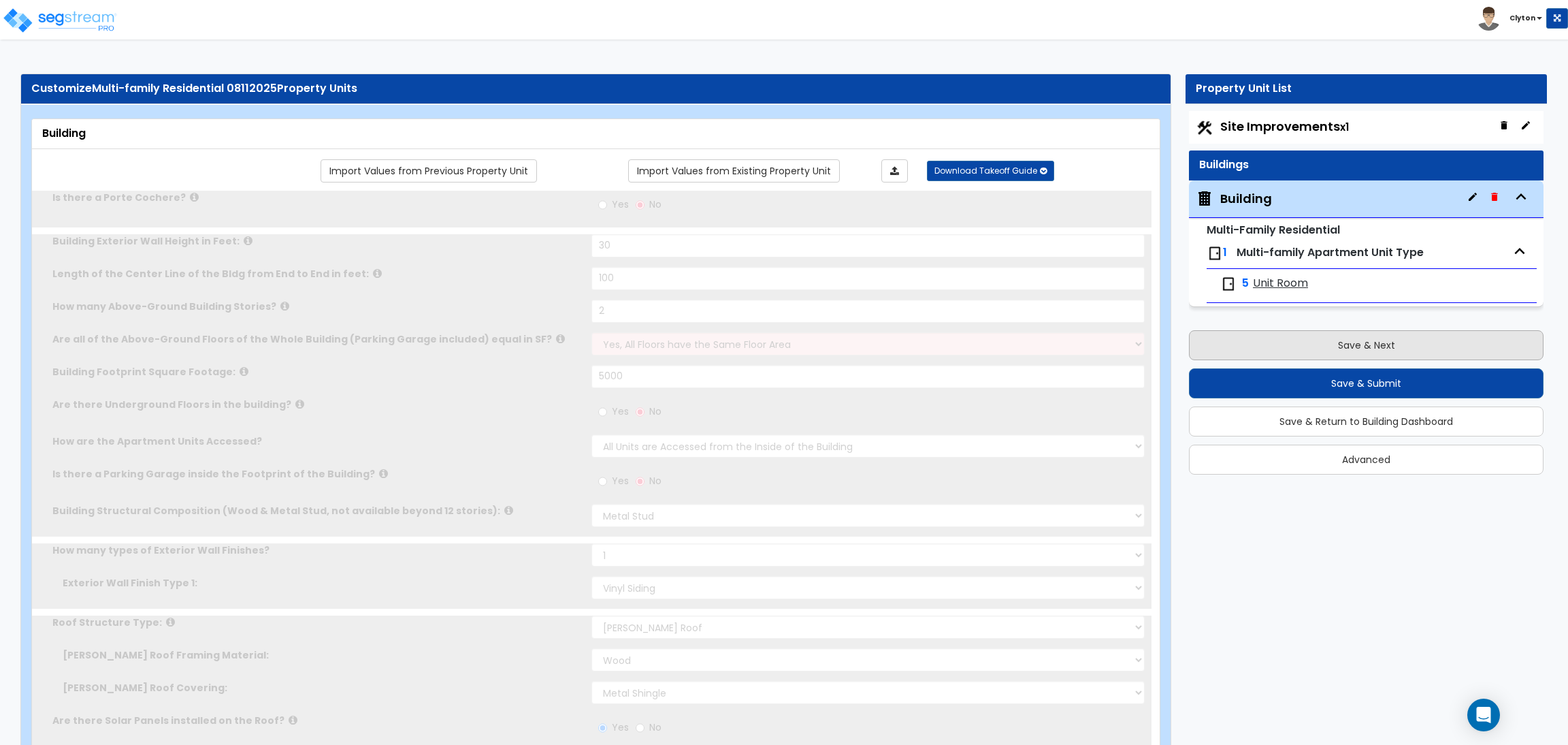
radio input "true"
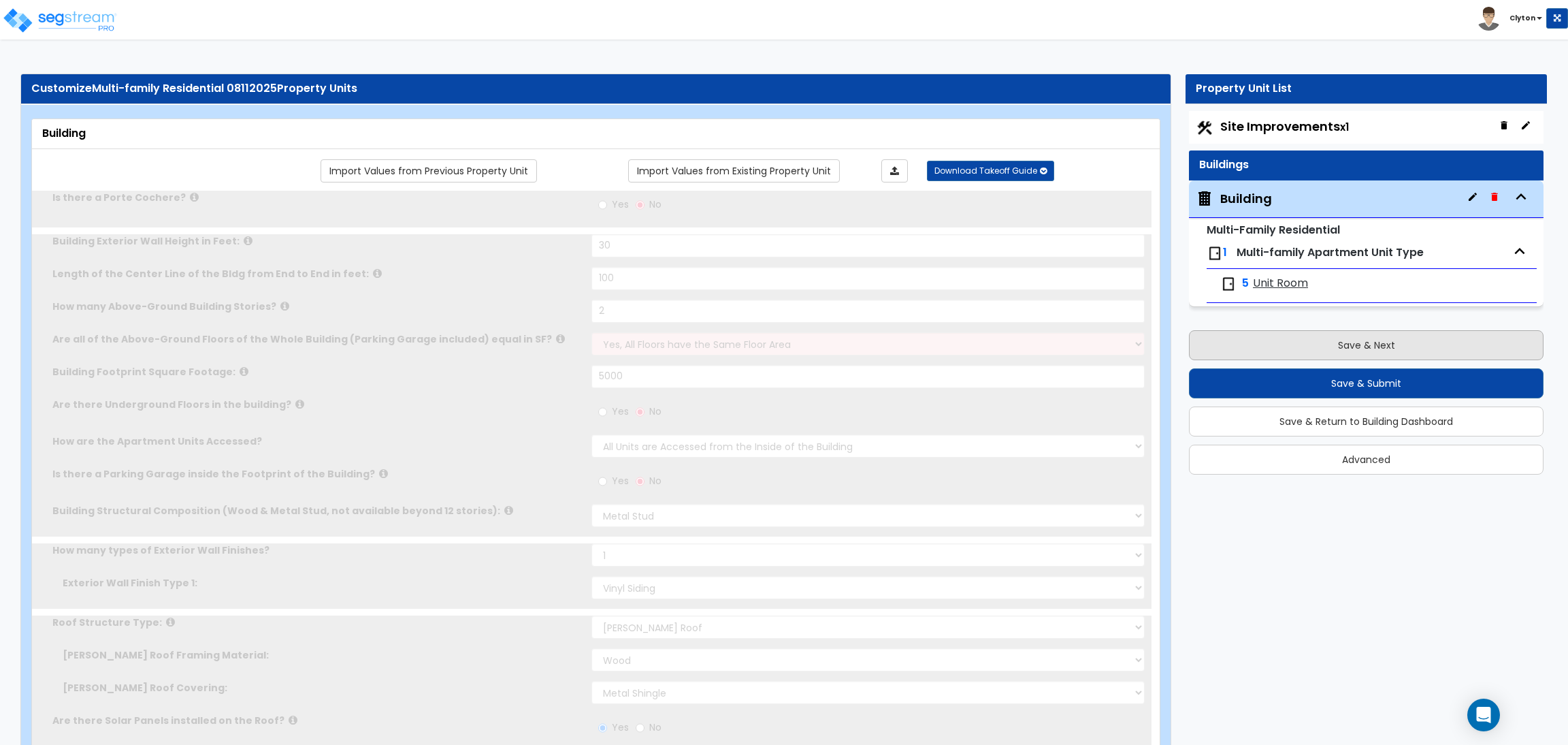
radio input "true"
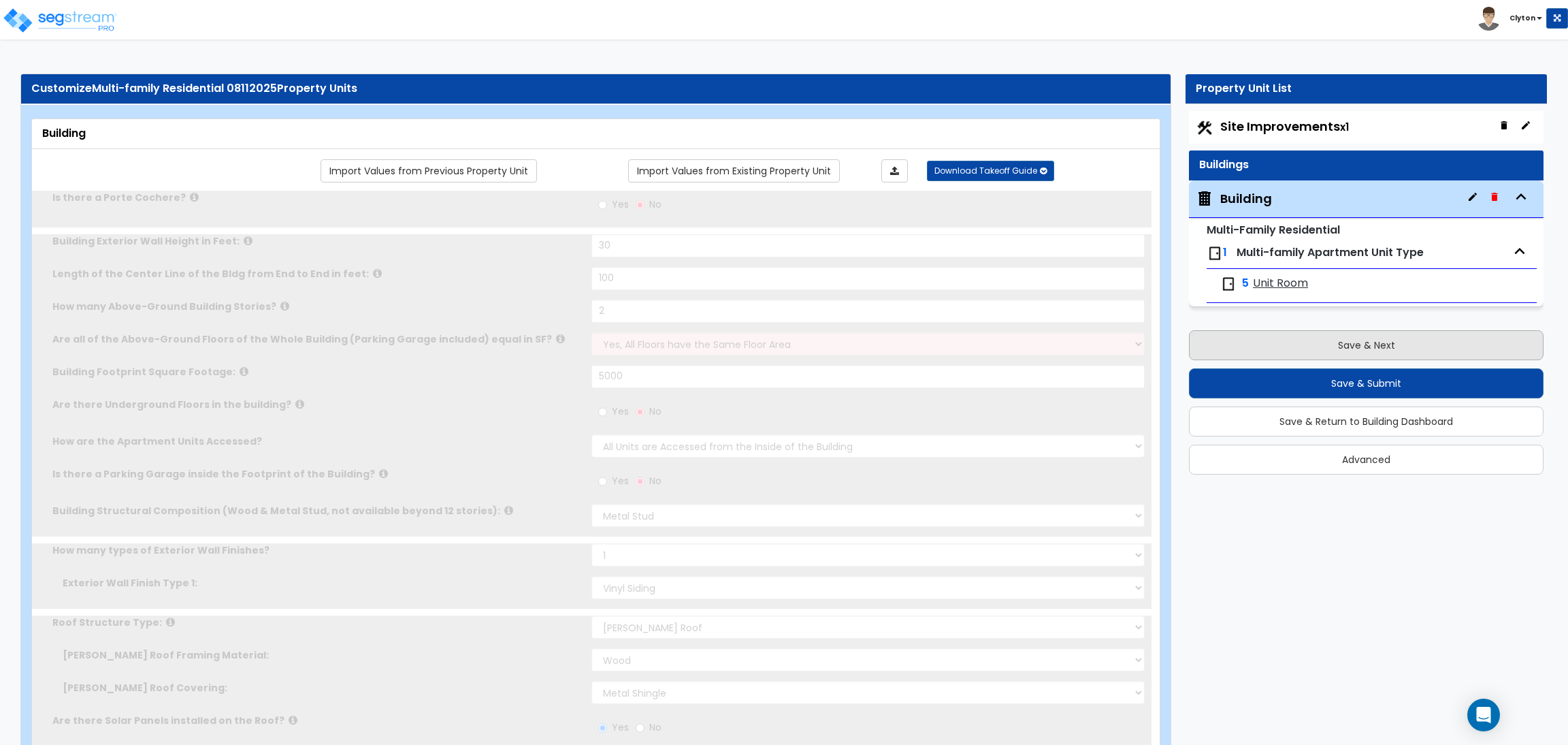
radio input "true"
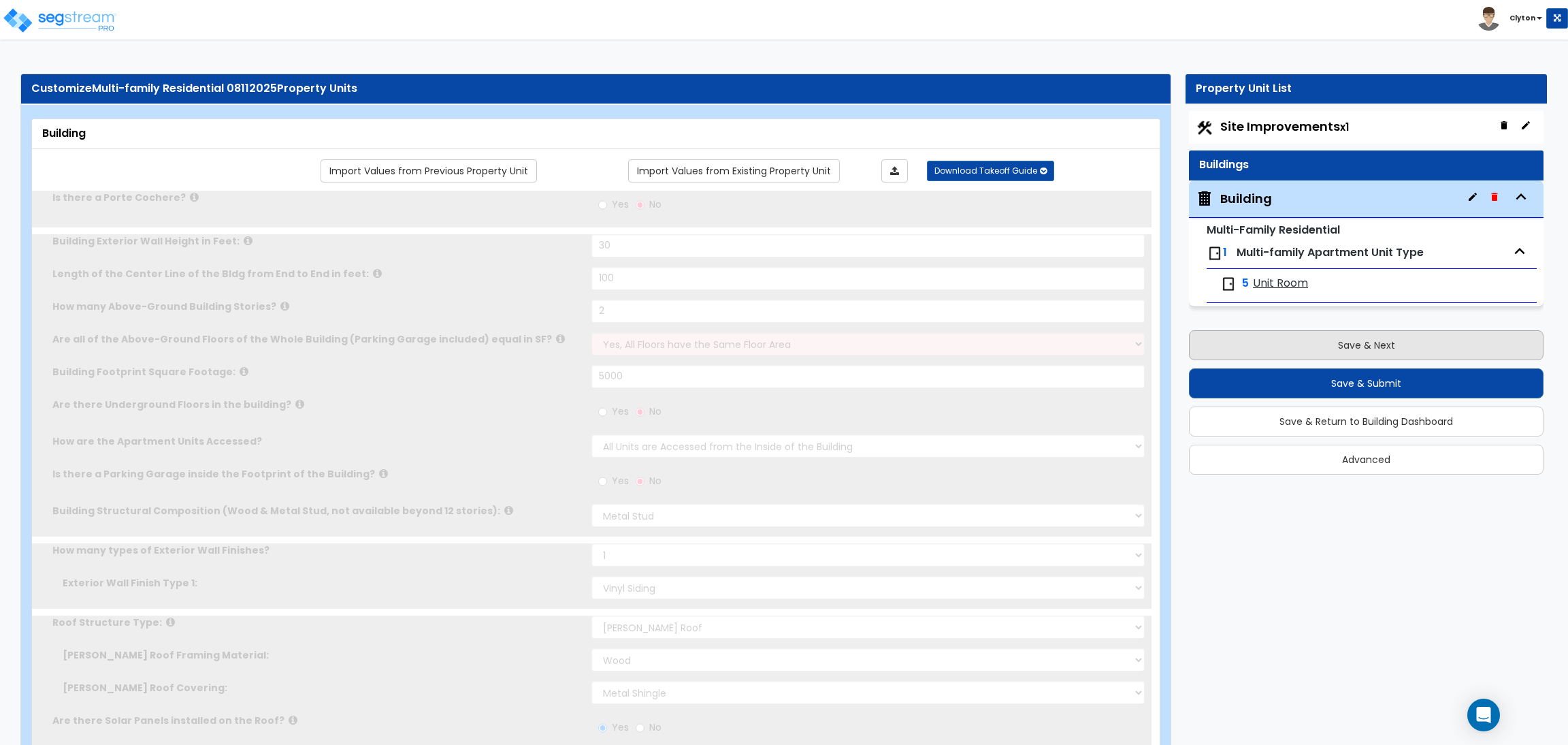
radio input "true"
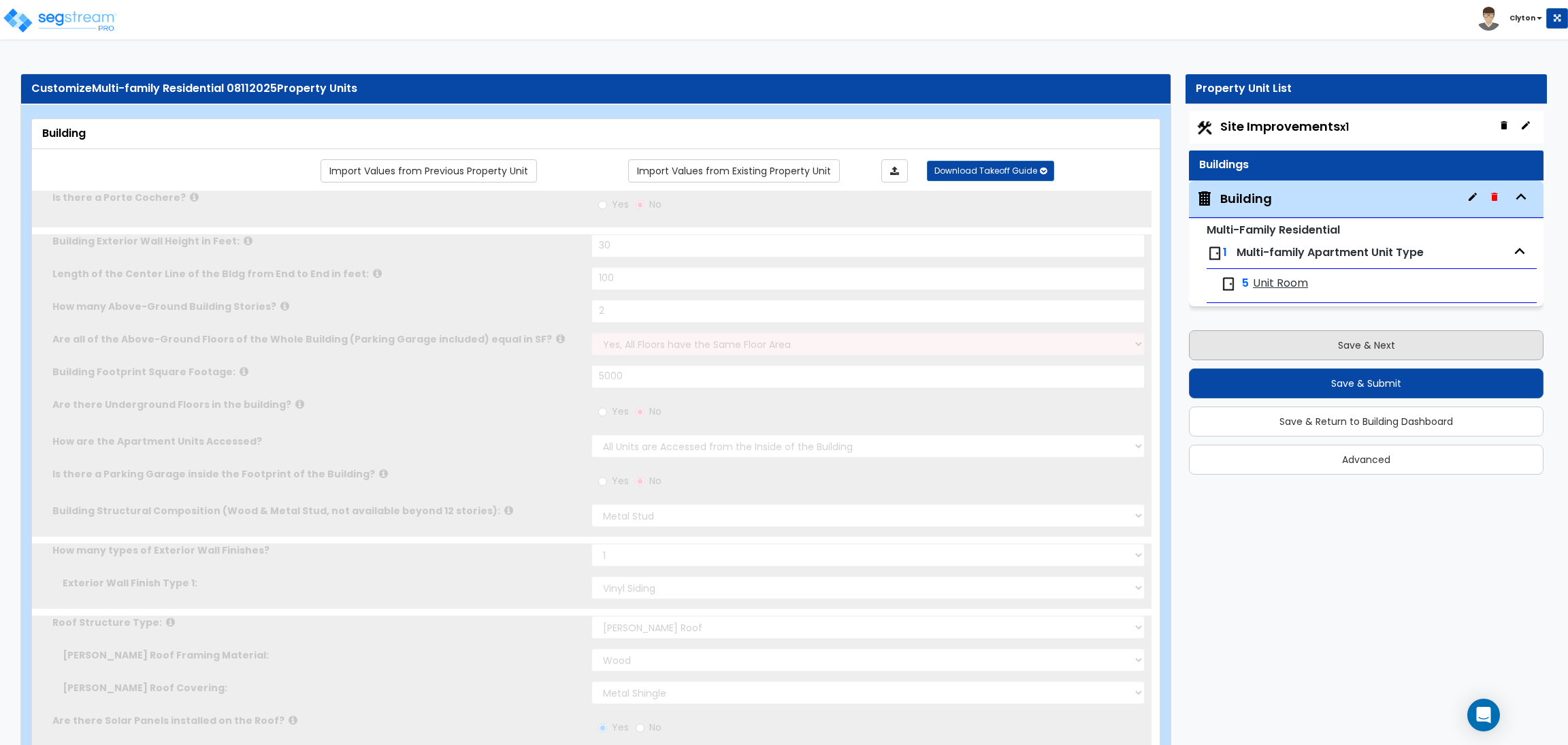
radio input "true"
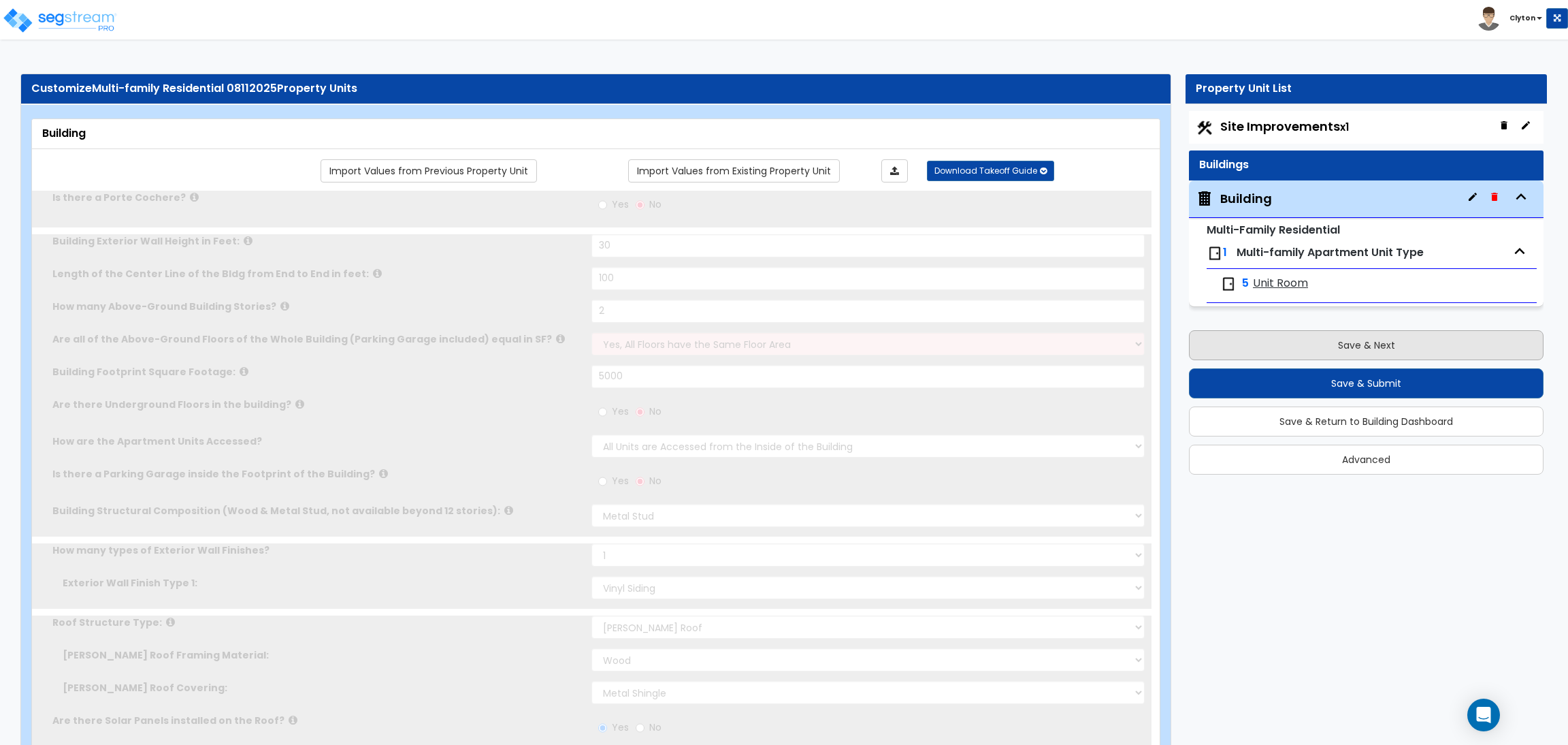
radio input "true"
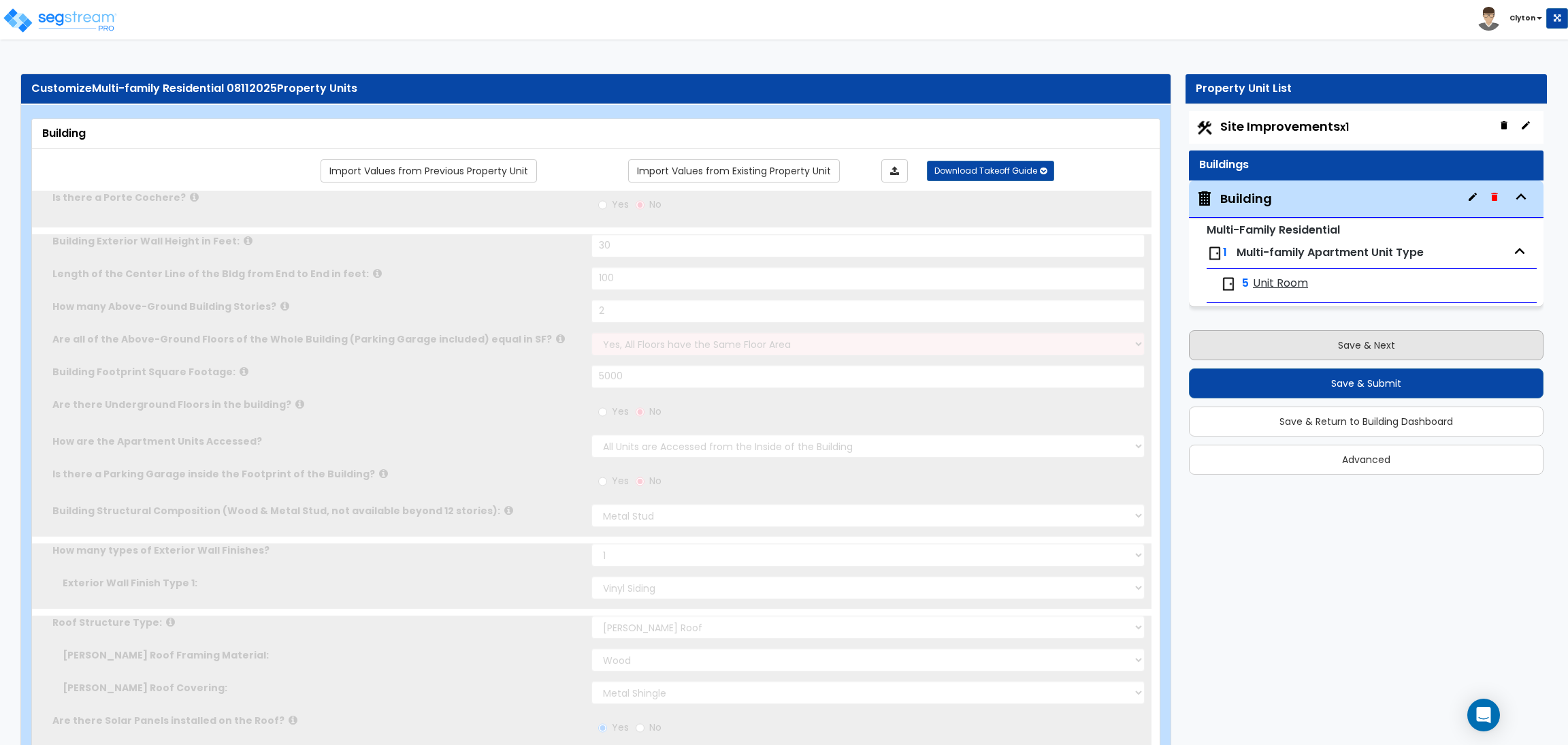
radio input "true"
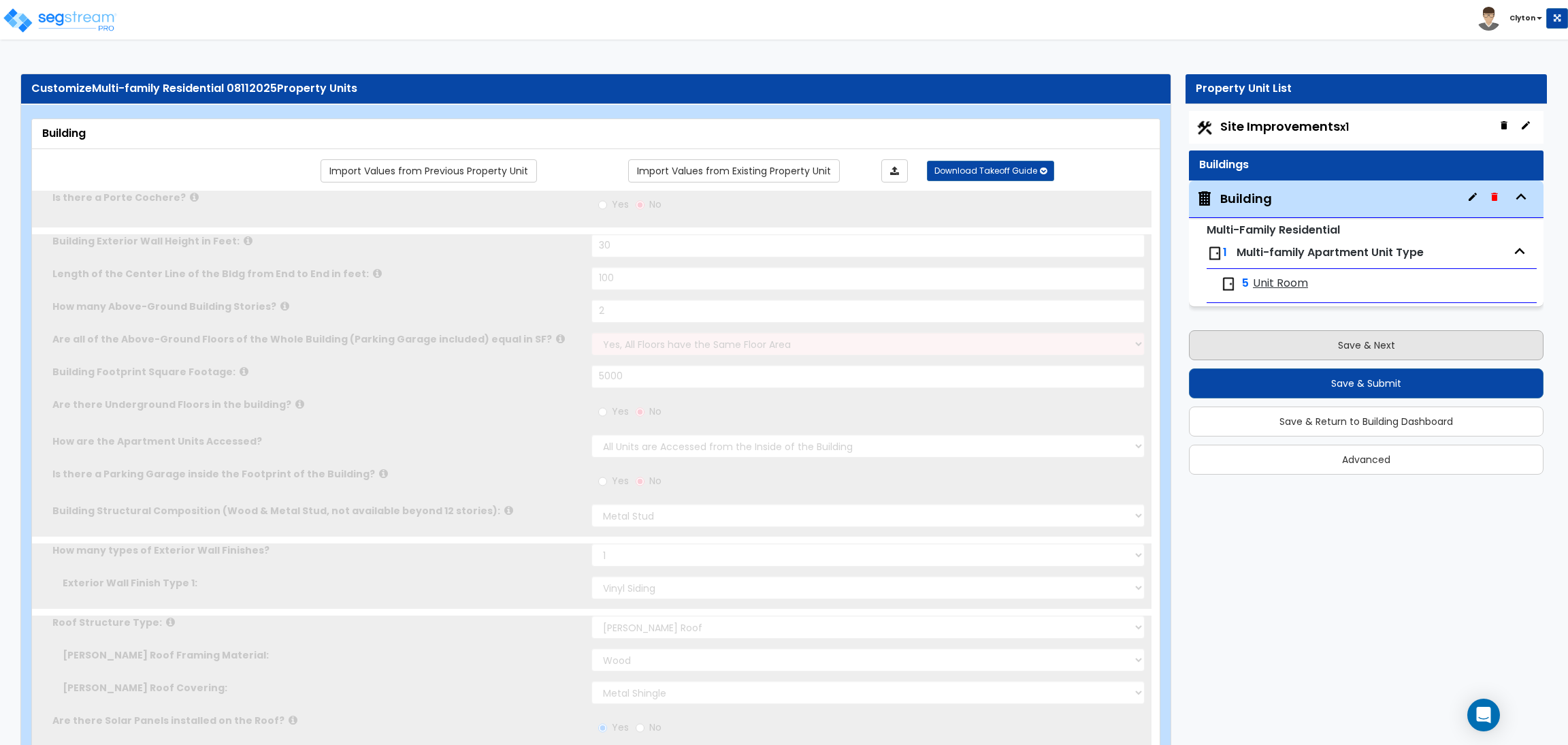
radio input "true"
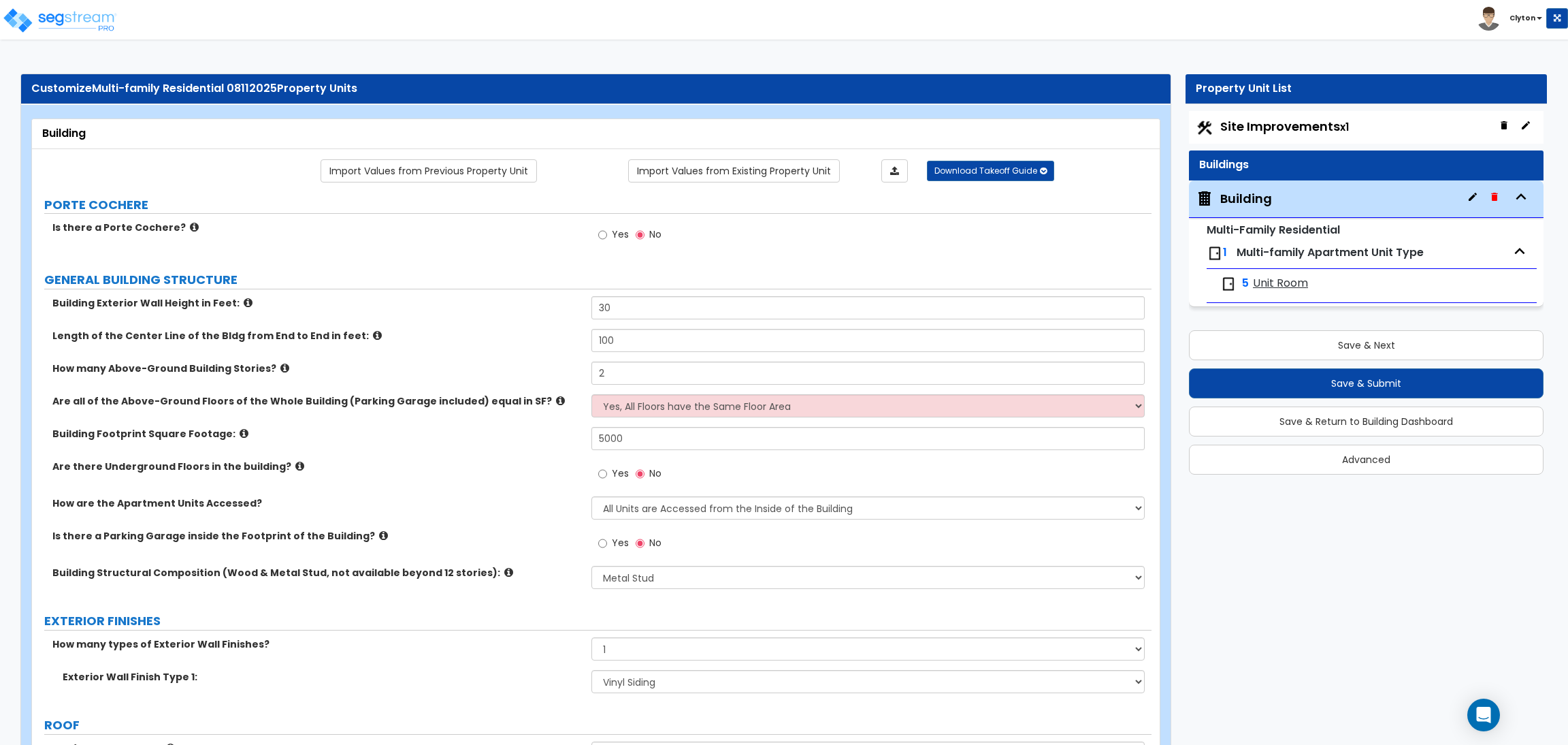
click at [581, 491] on div "Are there Underground Floors in the building? Yes No" at bounding box center [591, 478] width 1120 height 37
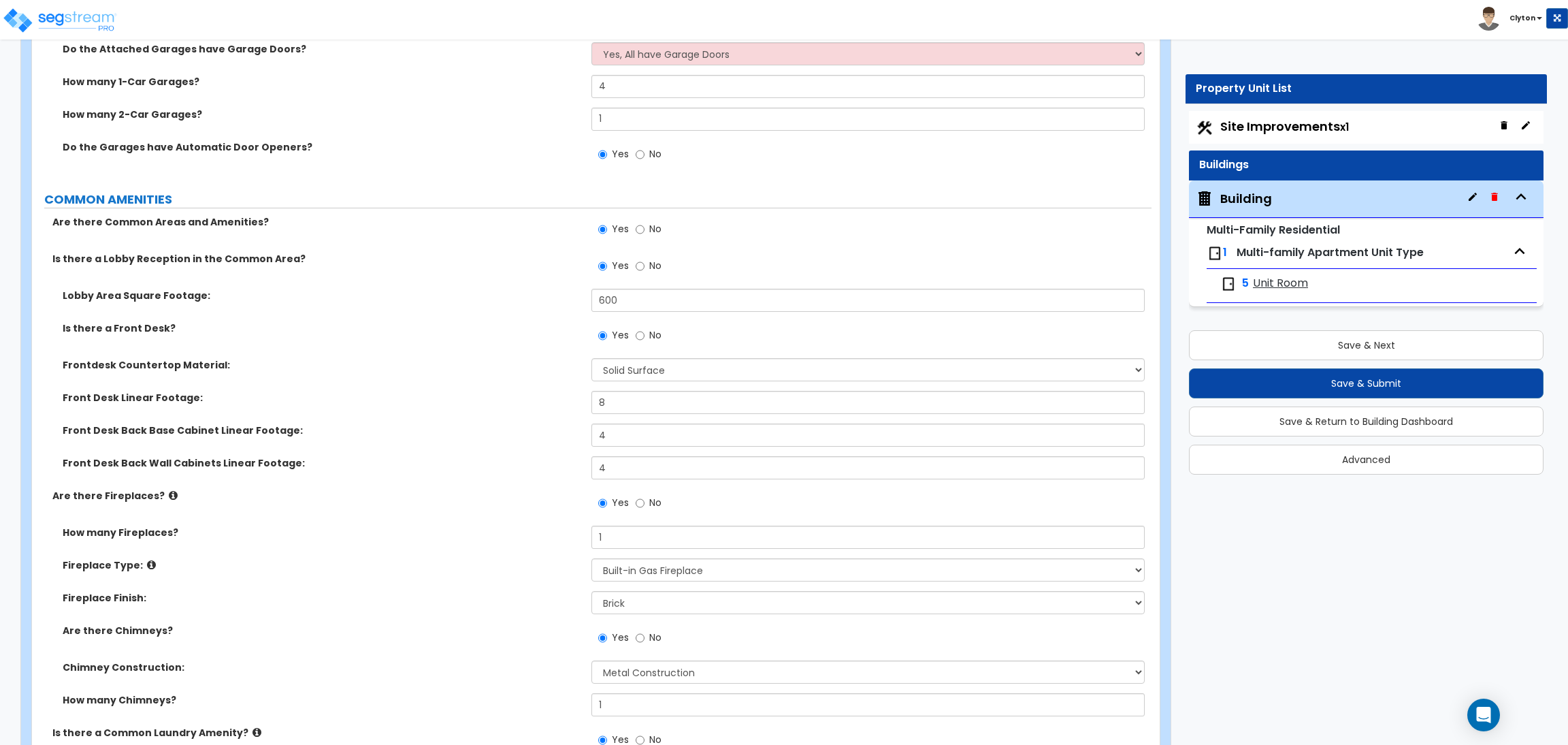
scroll to position [3165, 0]
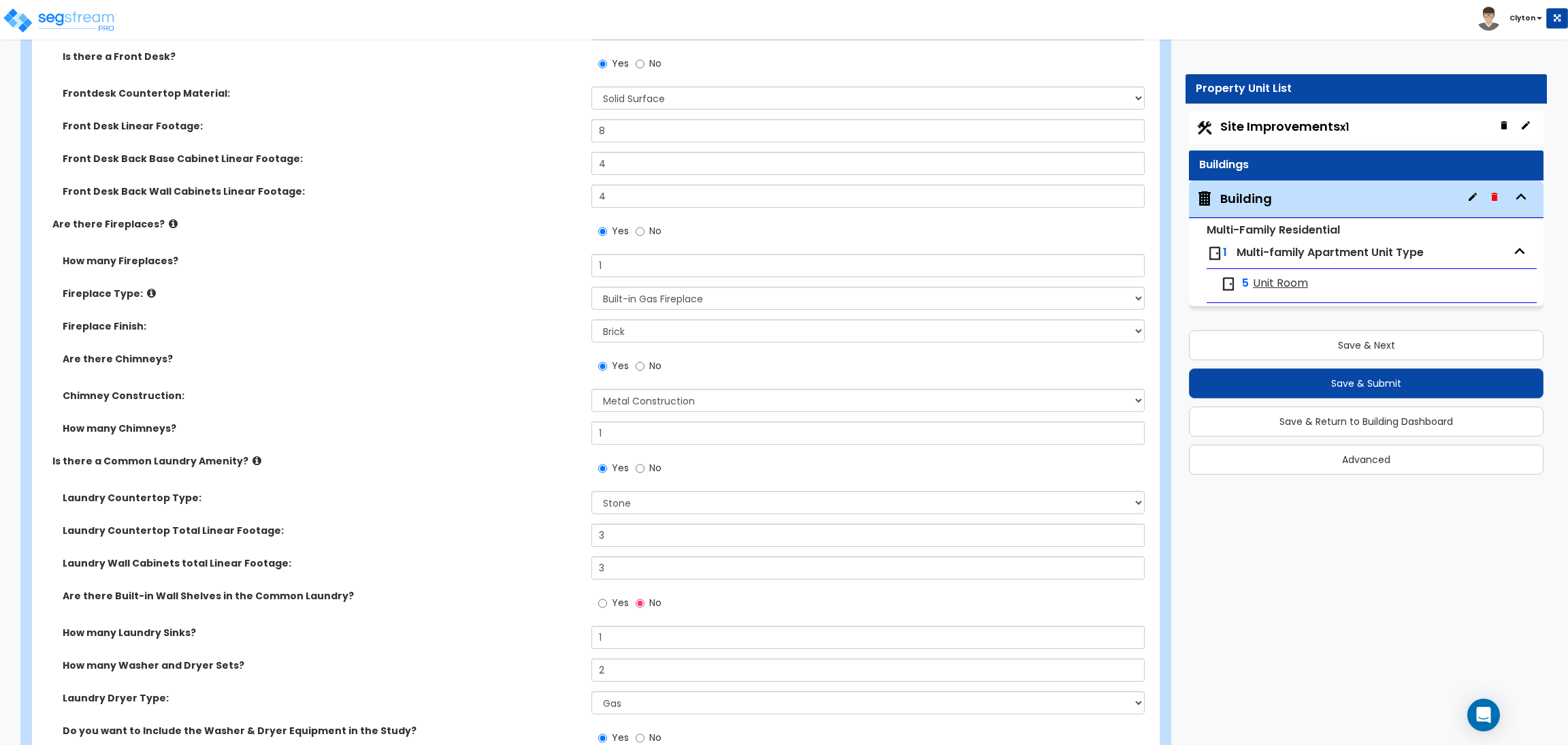
click at [479, 487] on div "Is there a Common Laundry Amenity? Yes No" at bounding box center [591, 472] width 1120 height 37
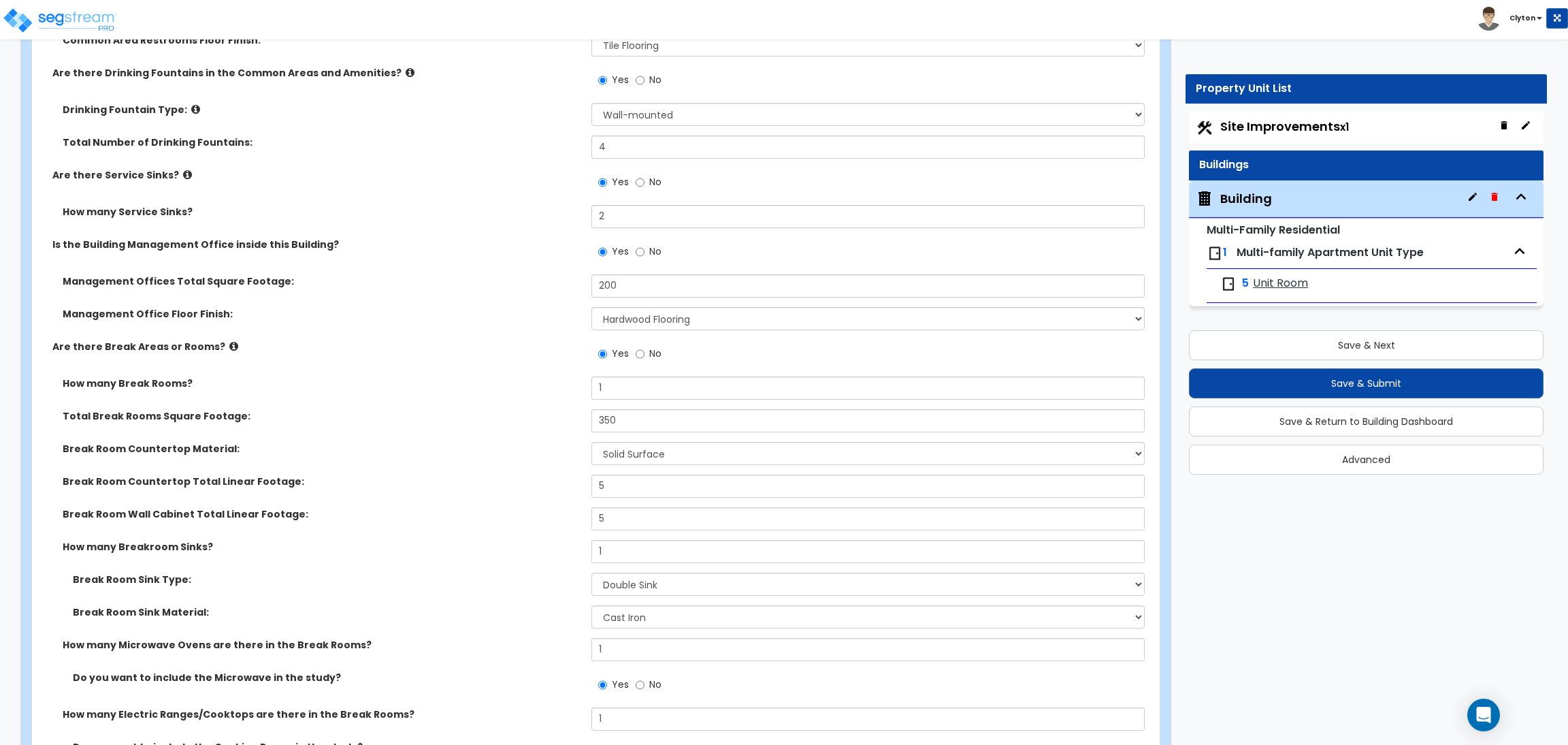
scroll to position [8275, 0]
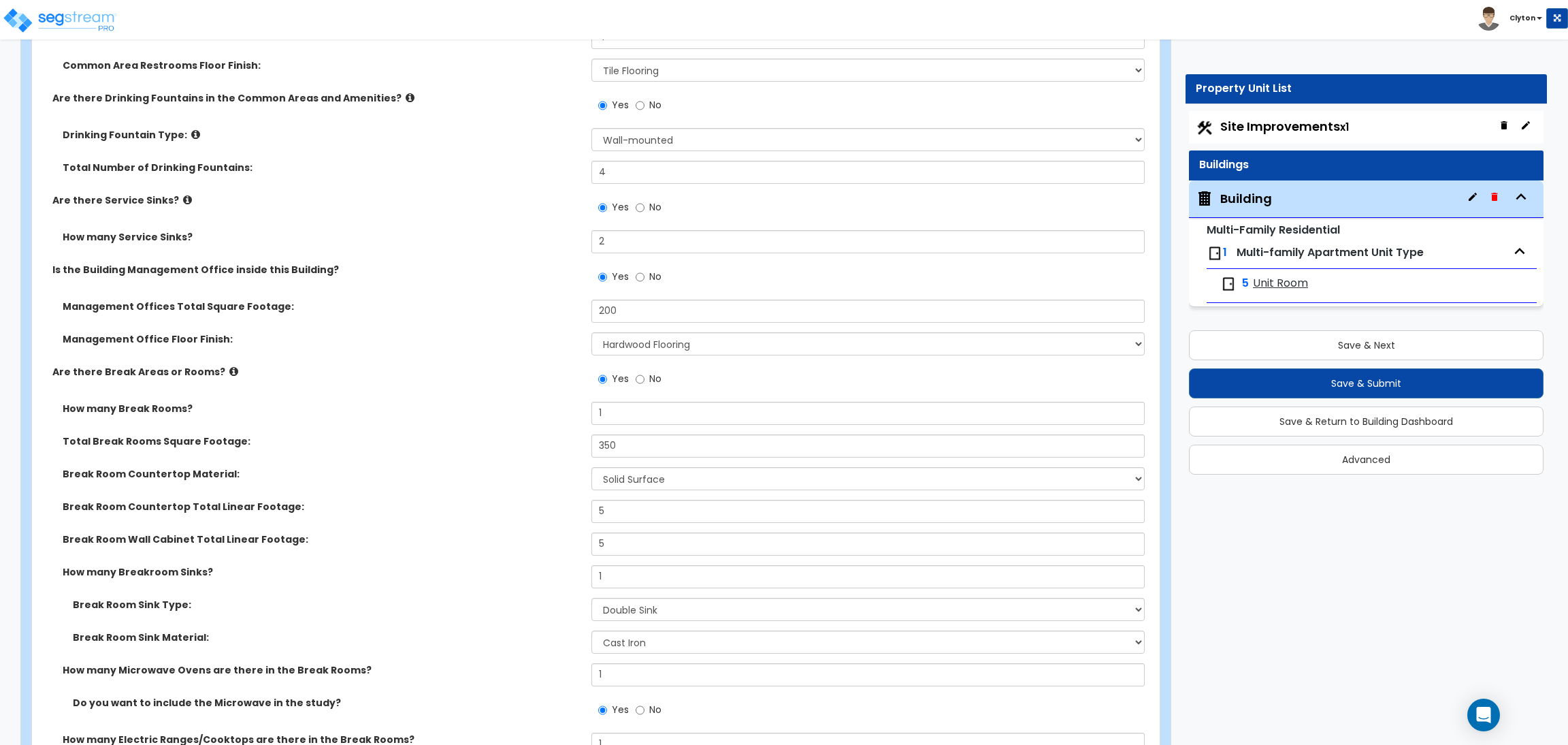
click at [646, 275] on label "No" at bounding box center [649, 278] width 26 height 23
click at [644, 275] on input "No" at bounding box center [640, 277] width 9 height 15
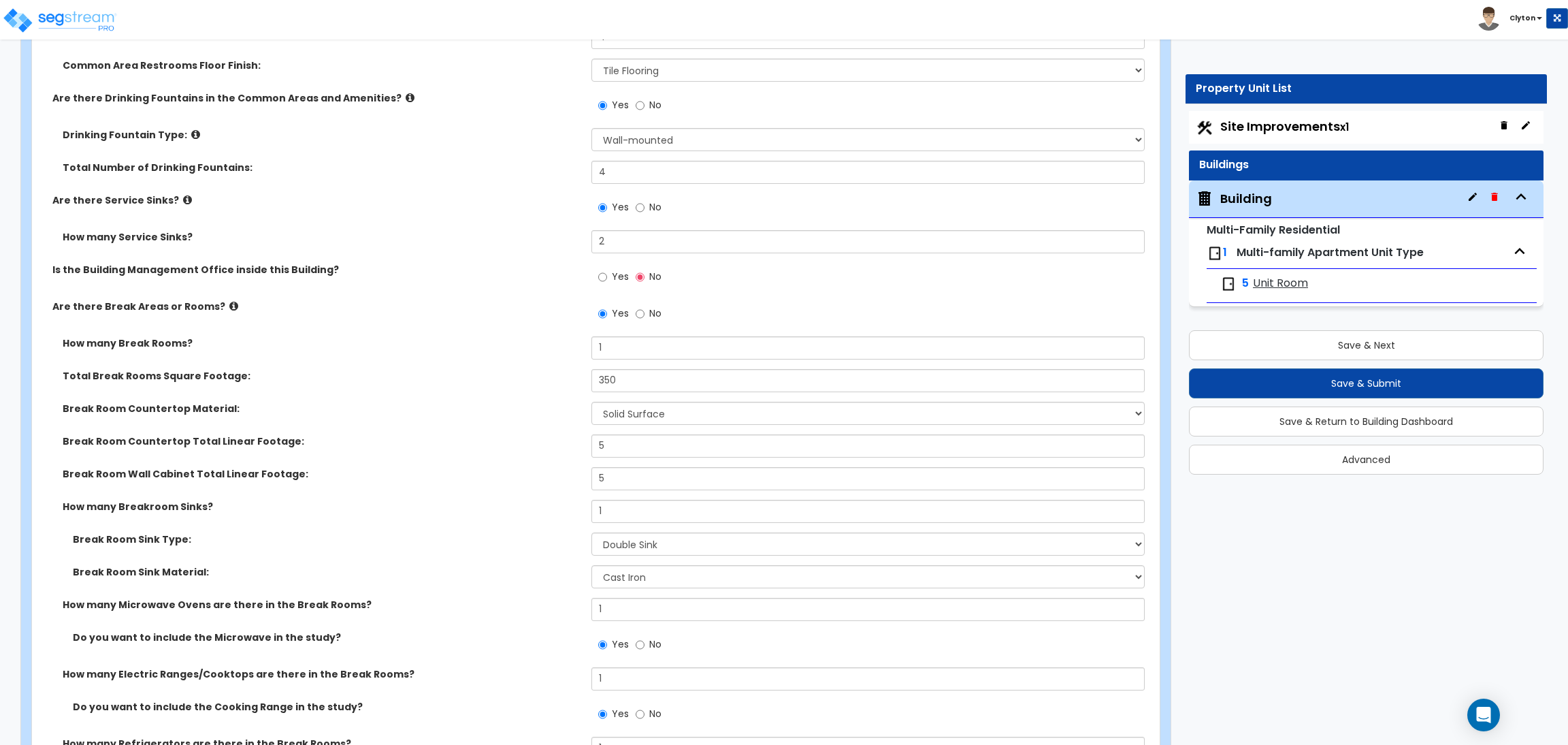
click at [608, 274] on label "Yes" at bounding box center [613, 278] width 31 height 23
click at [607, 274] on input "Yes" at bounding box center [602, 277] width 9 height 15
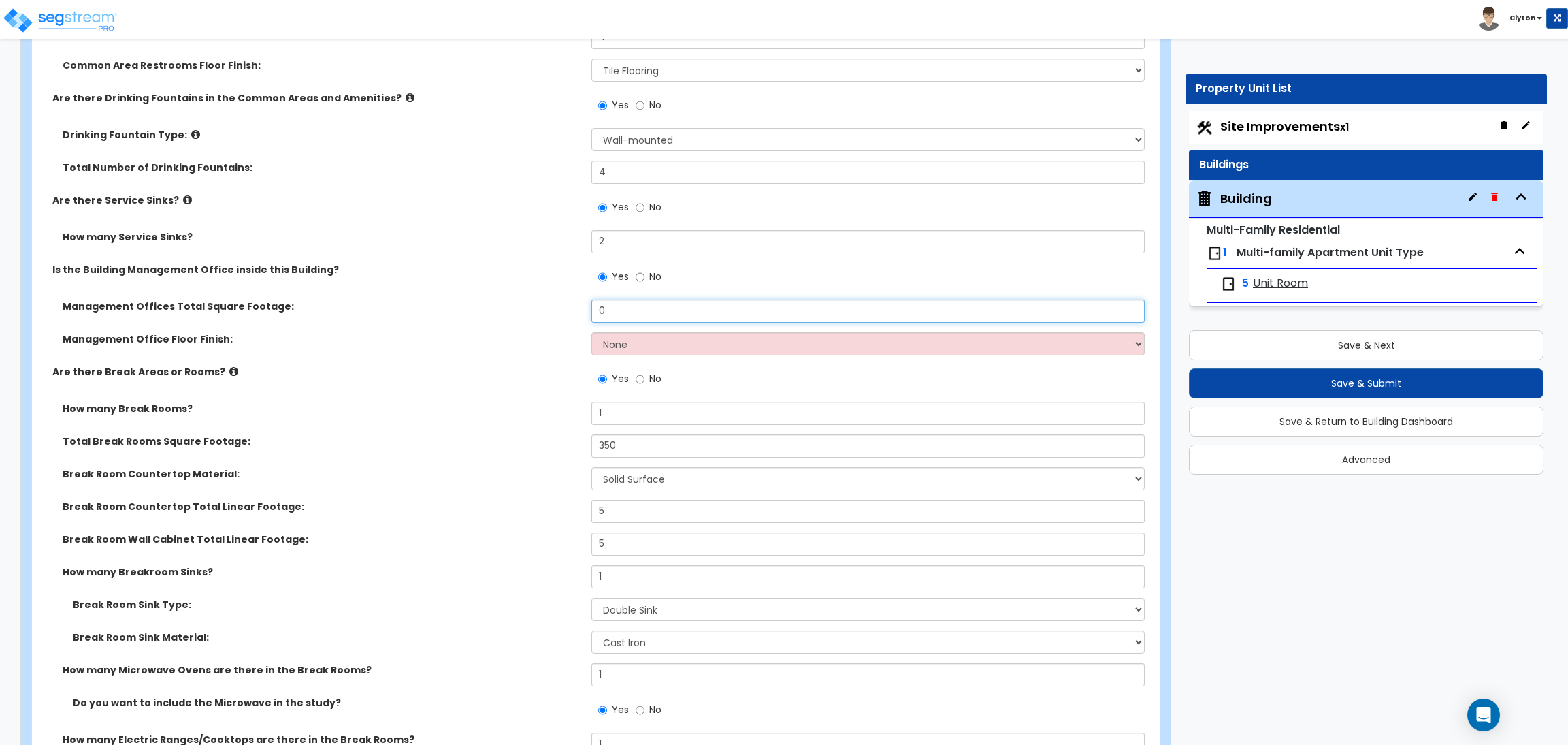
drag, startPoint x: 608, startPoint y: 315, endPoint x: 544, endPoint y: 317, distance: 64.0
click at [544, 317] on div "Management Offices Total Square Footage: 0" at bounding box center [591, 316] width 1120 height 32
click at [598, 342] on select "None Tile Flooring Hardwood Flooring Resilient Laminate Flooring VCT Flooring S…" at bounding box center [868, 344] width 552 height 23
click at [591, 333] on select "None Tile Flooring Hardwood Flooring Resilient Laminate Flooring VCT Flooring S…" at bounding box center [868, 344] width 552 height 23
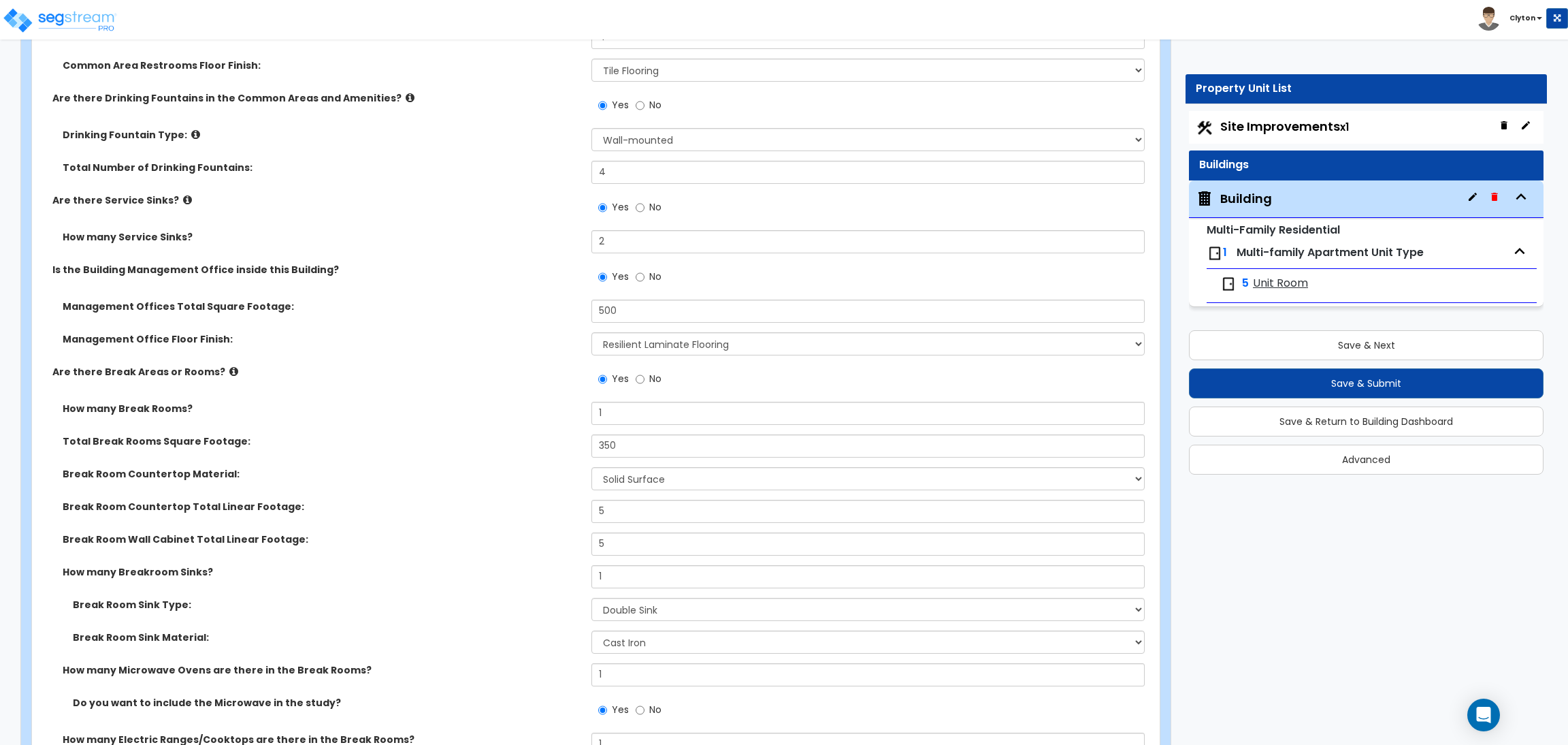
click at [443, 418] on div "How many Break Rooms? 1" at bounding box center [591, 418] width 1120 height 32
click at [458, 421] on div "How many Break Rooms? 1" at bounding box center [591, 418] width 1120 height 32
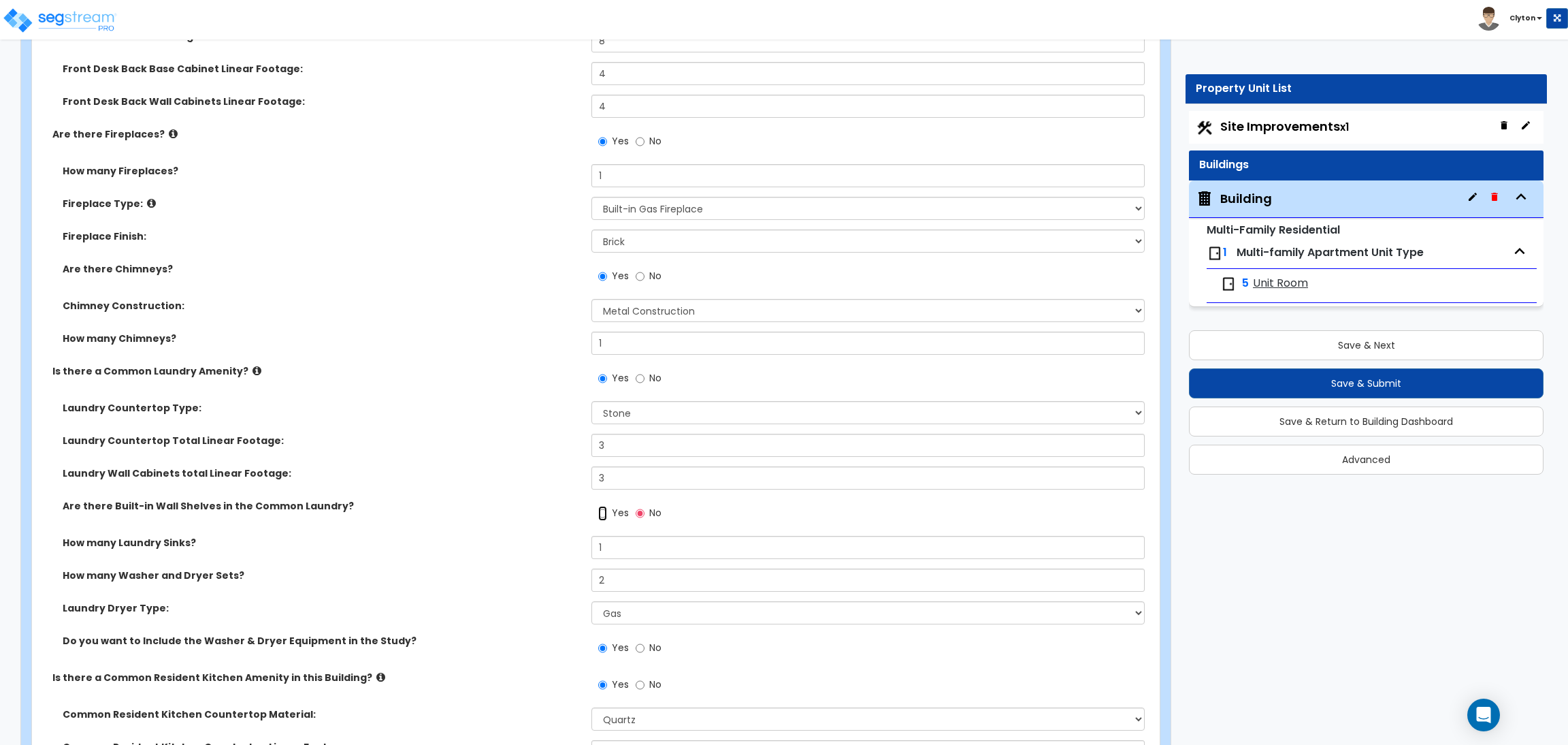
click at [602, 515] on input "Yes" at bounding box center [602, 513] width 9 height 15
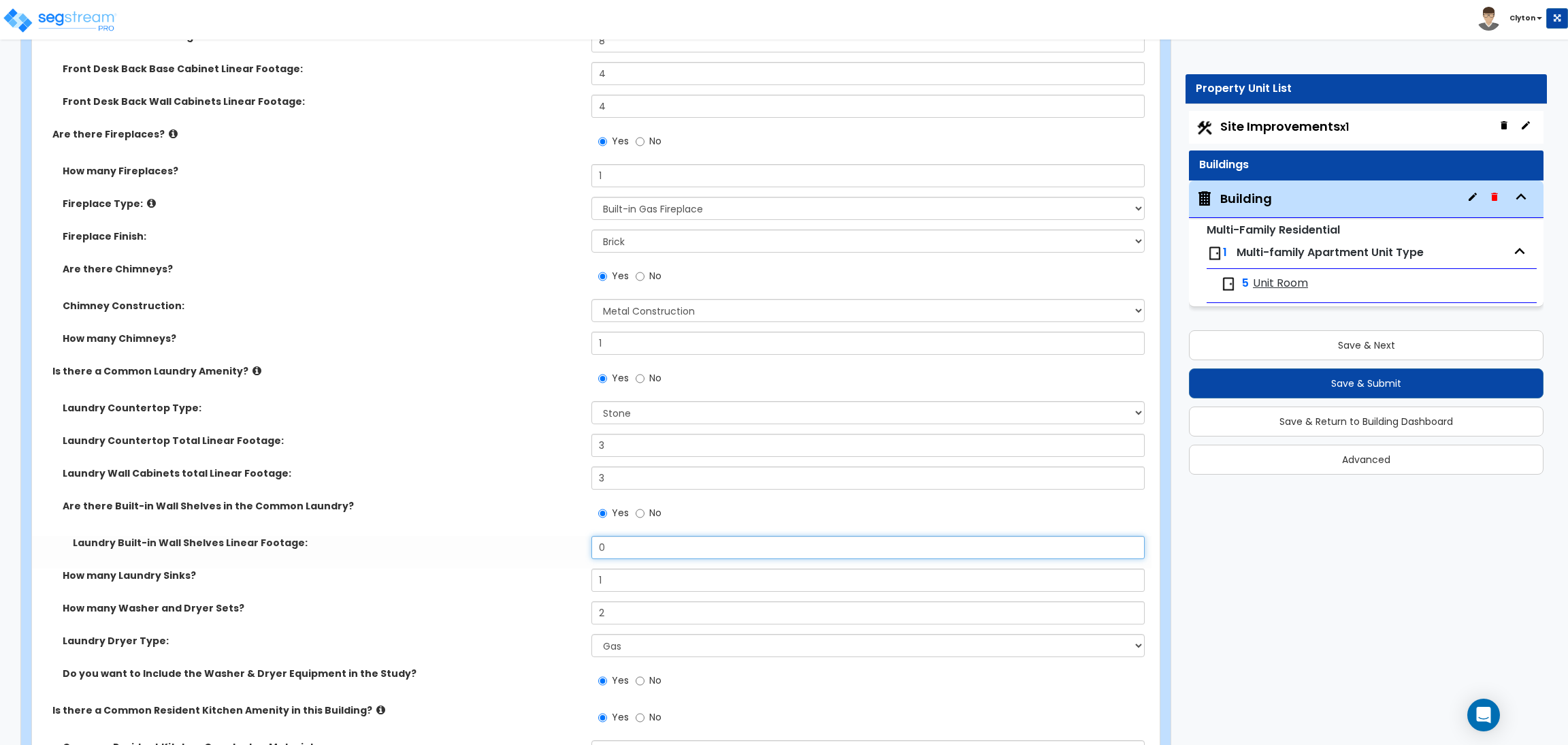
drag, startPoint x: 627, startPoint y: 552, endPoint x: 536, endPoint y: 536, distance: 92.4
click at [542, 539] on div "Laundry Built-in Wall Shelves Linear Footage: 0" at bounding box center [591, 552] width 1120 height 32
click at [496, 573] on label "How many Laundry Sinks?" at bounding box center [322, 575] width 518 height 14
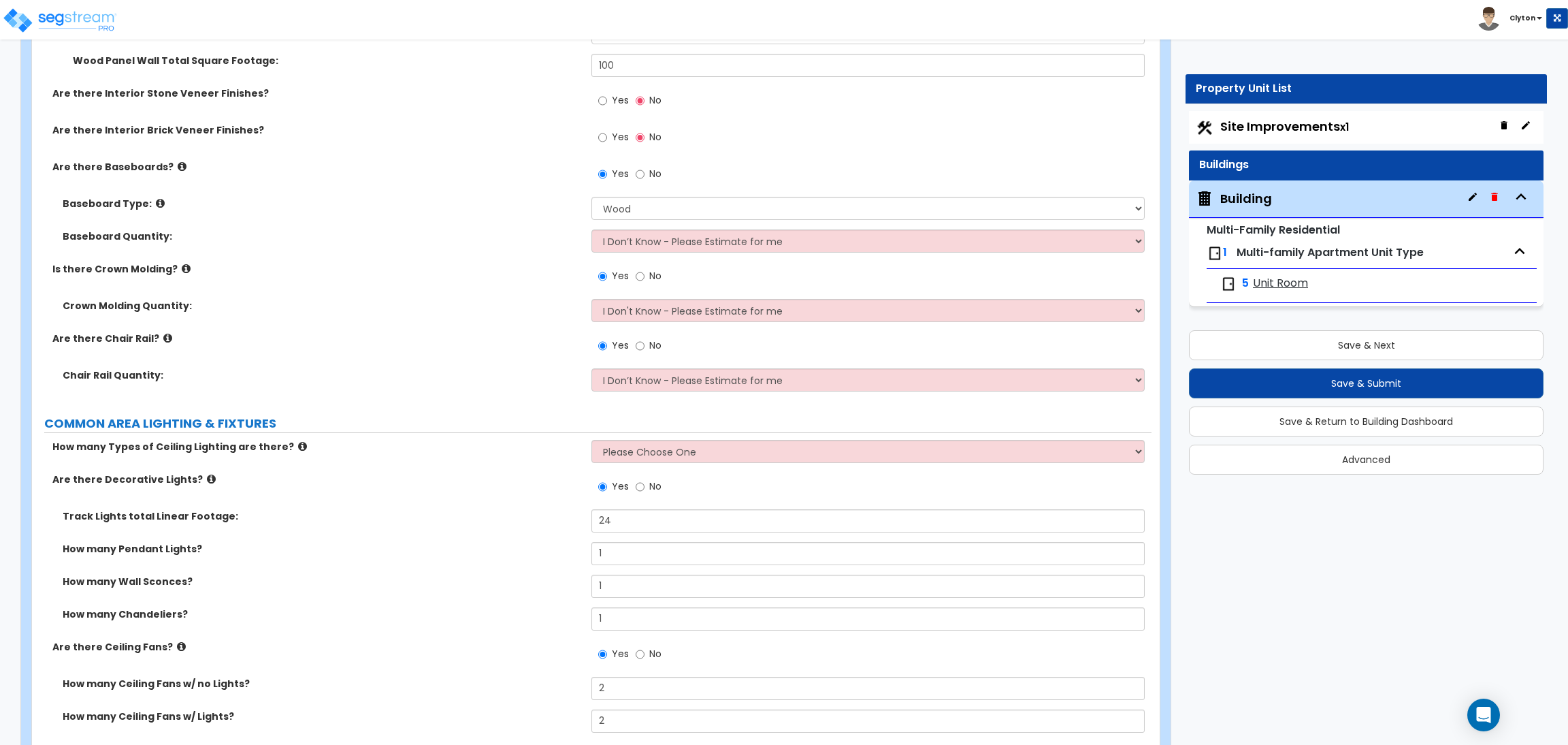
scroll to position [6114, 0]
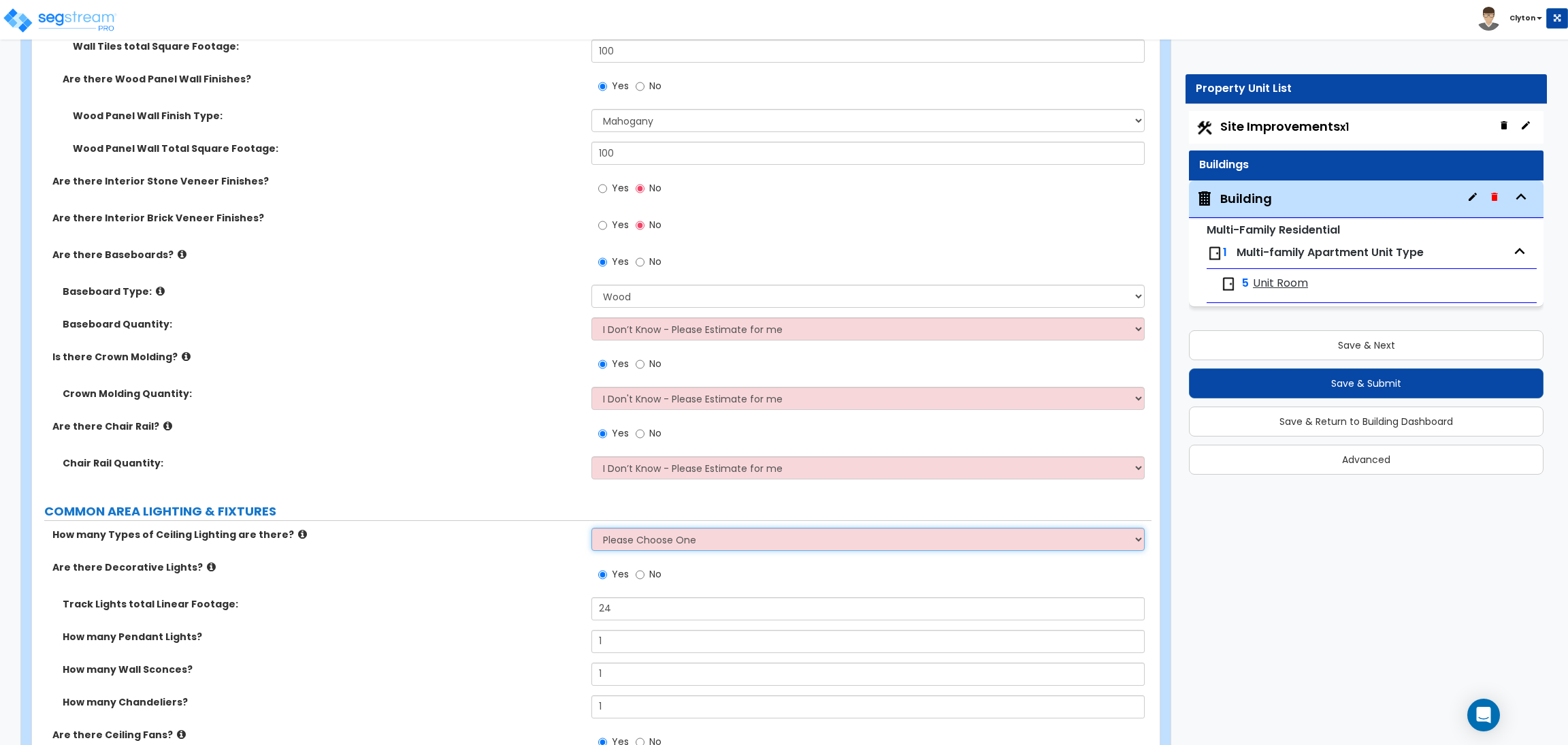
click at [640, 539] on select "Please Choose One 1 2 3" at bounding box center [868, 539] width 552 height 23
click at [591, 528] on select "Please Choose One 1 2 3" at bounding box center [868, 539] width 552 height 23
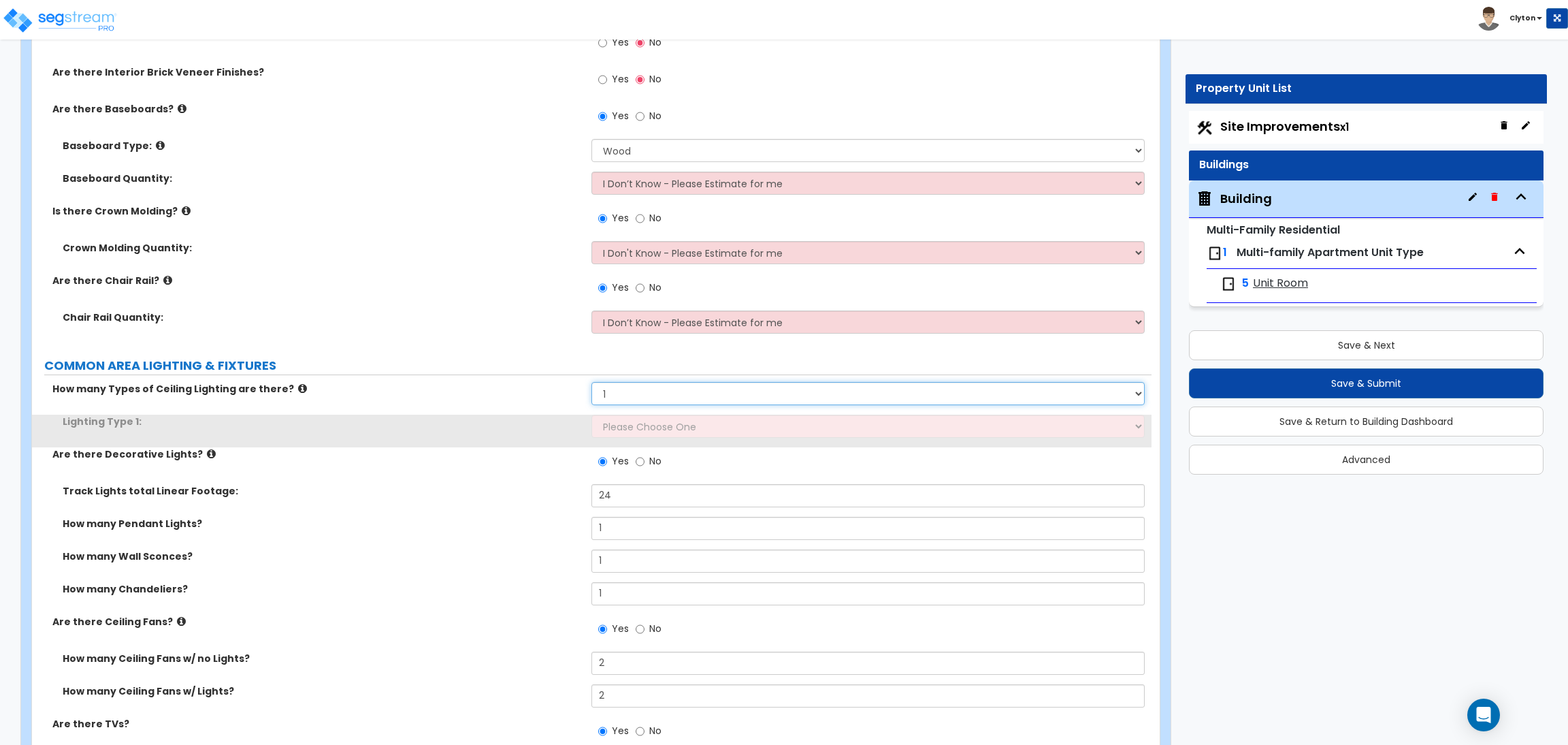
scroll to position [6318, 0]
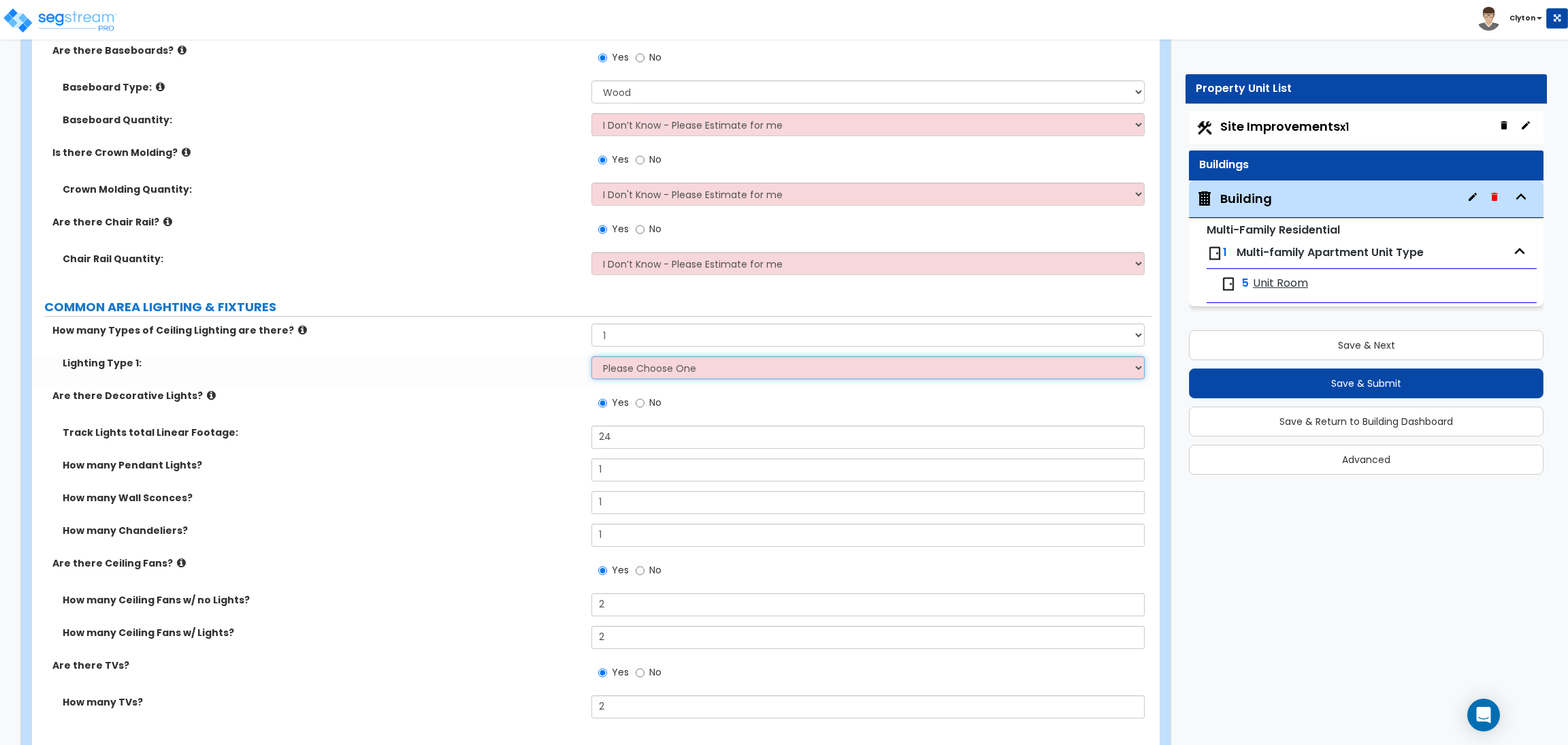
click at [608, 366] on select "Please Choose One LED Surface-Mounted LED Recessed Fluorescent Surface-Mounted …" at bounding box center [868, 367] width 552 height 23
click at [591, 357] on select "Please Choose One LED Surface-Mounted LED Recessed Fluorescent Surface-Mounted …" at bounding box center [868, 367] width 552 height 23
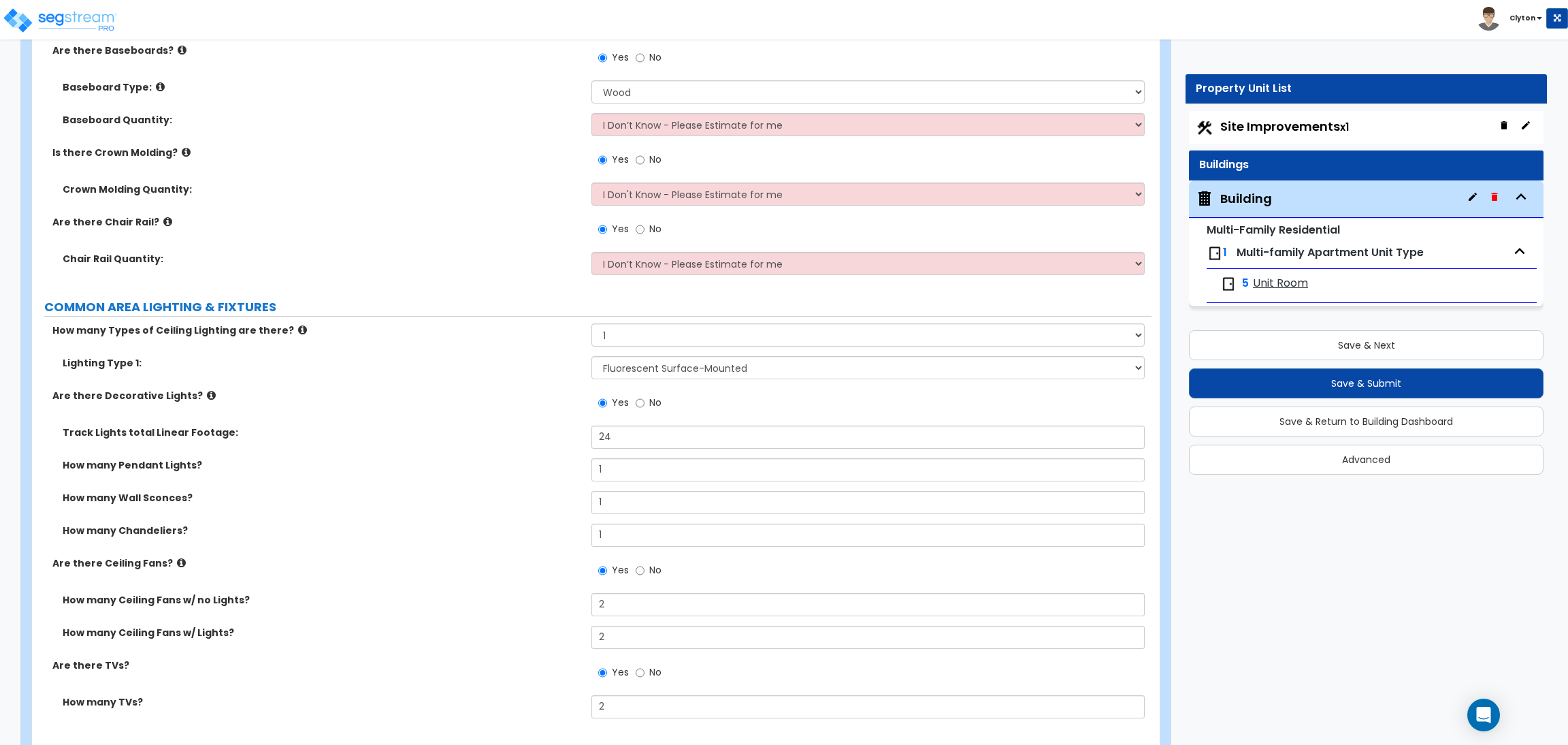
click at [509, 496] on label "How many Wall Sconces?" at bounding box center [322, 497] width 518 height 14
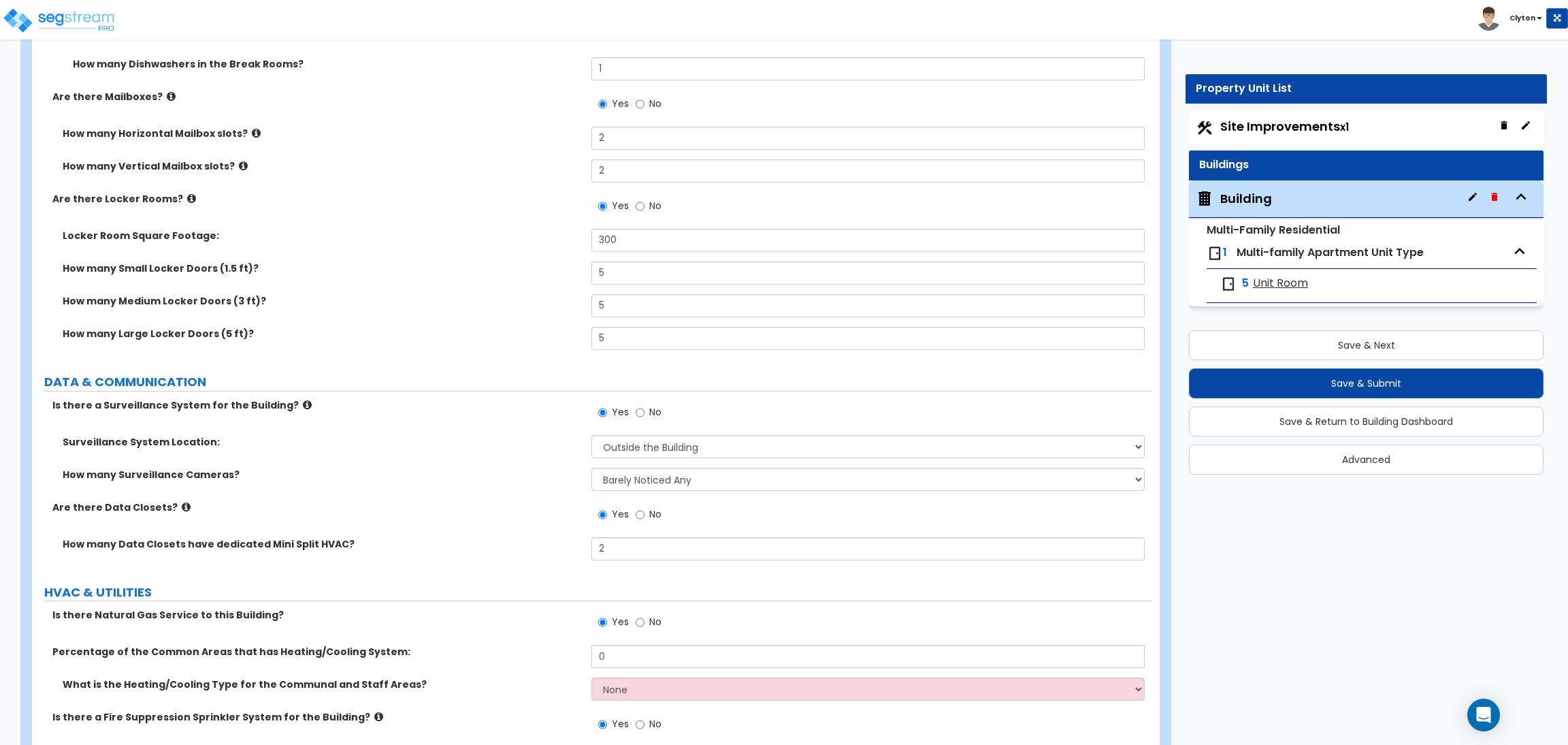
scroll to position [9563, 0]
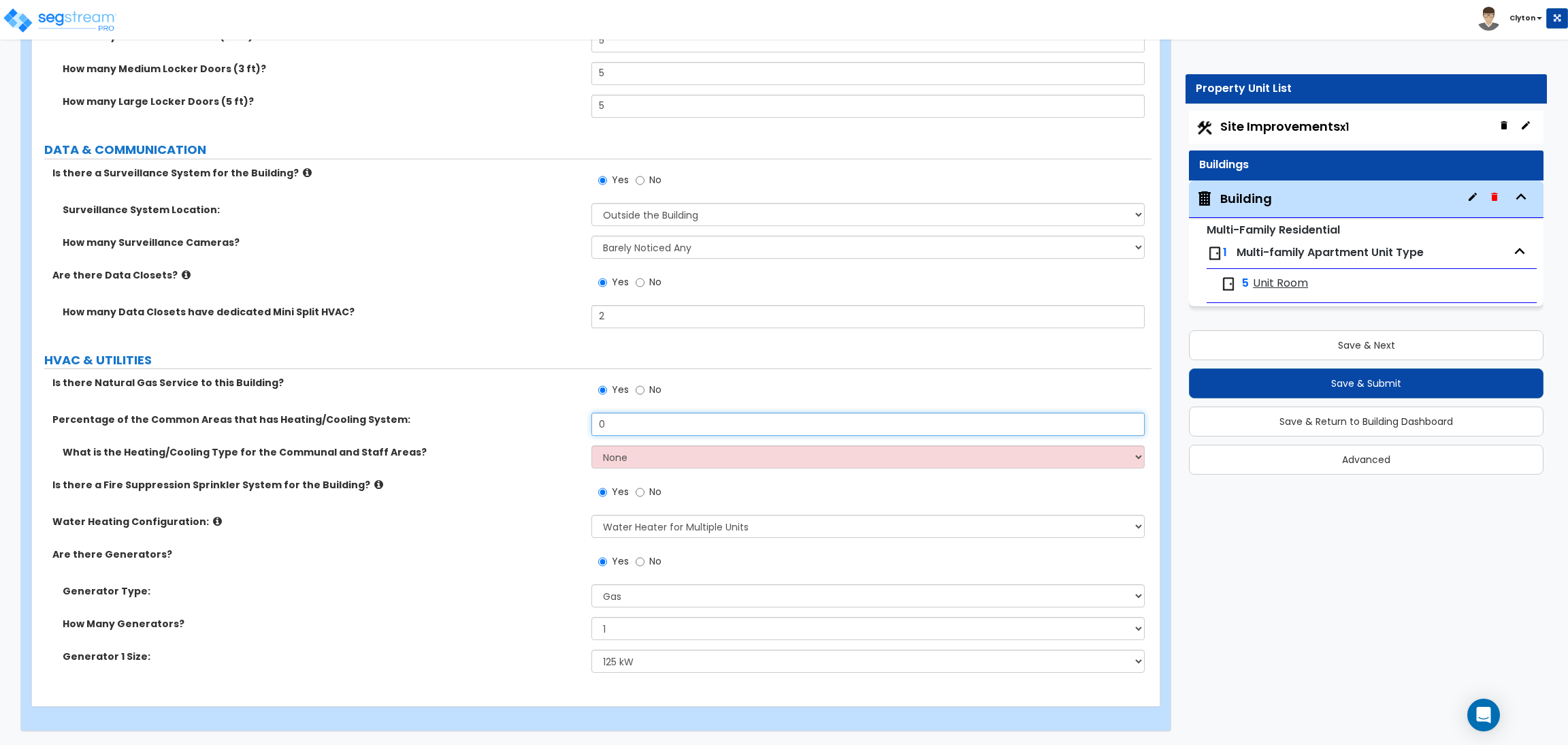
drag, startPoint x: 636, startPoint y: 421, endPoint x: 524, endPoint y: 420, distance: 112.0
click at [524, 420] on div "Percentage of the Common Areas that has Heating/Cooling System: 0" at bounding box center [591, 429] width 1120 height 32
click at [581, 447] on label "What is the Heating/Cooling Type for the Communal and Staff Areas?" at bounding box center [322, 452] width 518 height 14
click at [599, 453] on select "None Heat Only Centralized Heating & Cooling Thru Wall Air Conditioners Mini Sp…" at bounding box center [868, 457] width 552 height 23
click at [591, 445] on select "None Heat Only Centralized Heating & Cooling Thru Wall Air Conditioners Mini Sp…" at bounding box center [868, 457] width 552 height 23
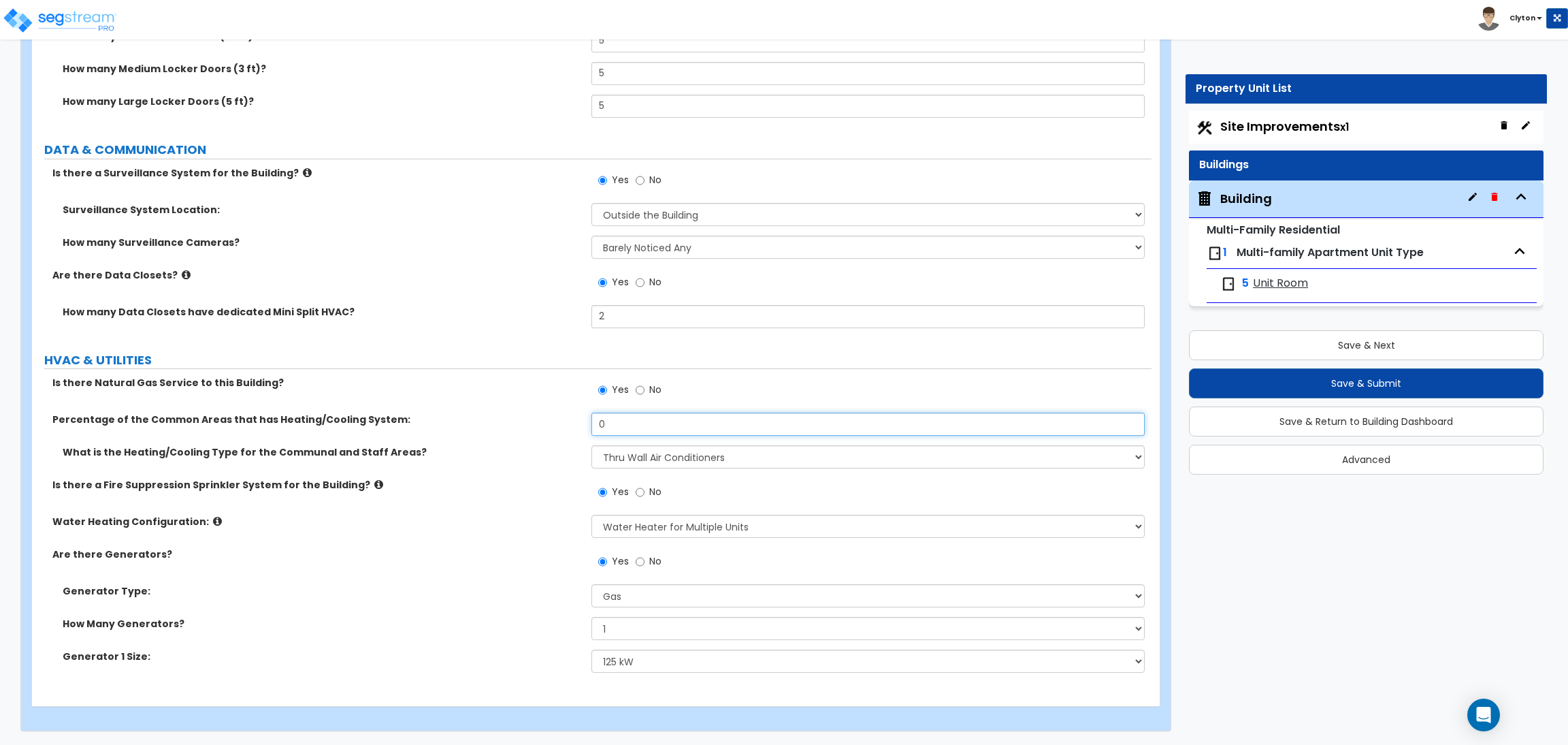
drag, startPoint x: 640, startPoint y: 422, endPoint x: 451, endPoint y: 410, distance: 189.4
click at [451, 410] on div "Is there Natural Gas Service to this Building? Yes No Percentage of the Common …" at bounding box center [591, 528] width 1099 height 306
click at [451, 410] on div "Is there Natural Gas Service to this Building? Yes No" at bounding box center [591, 393] width 1120 height 37
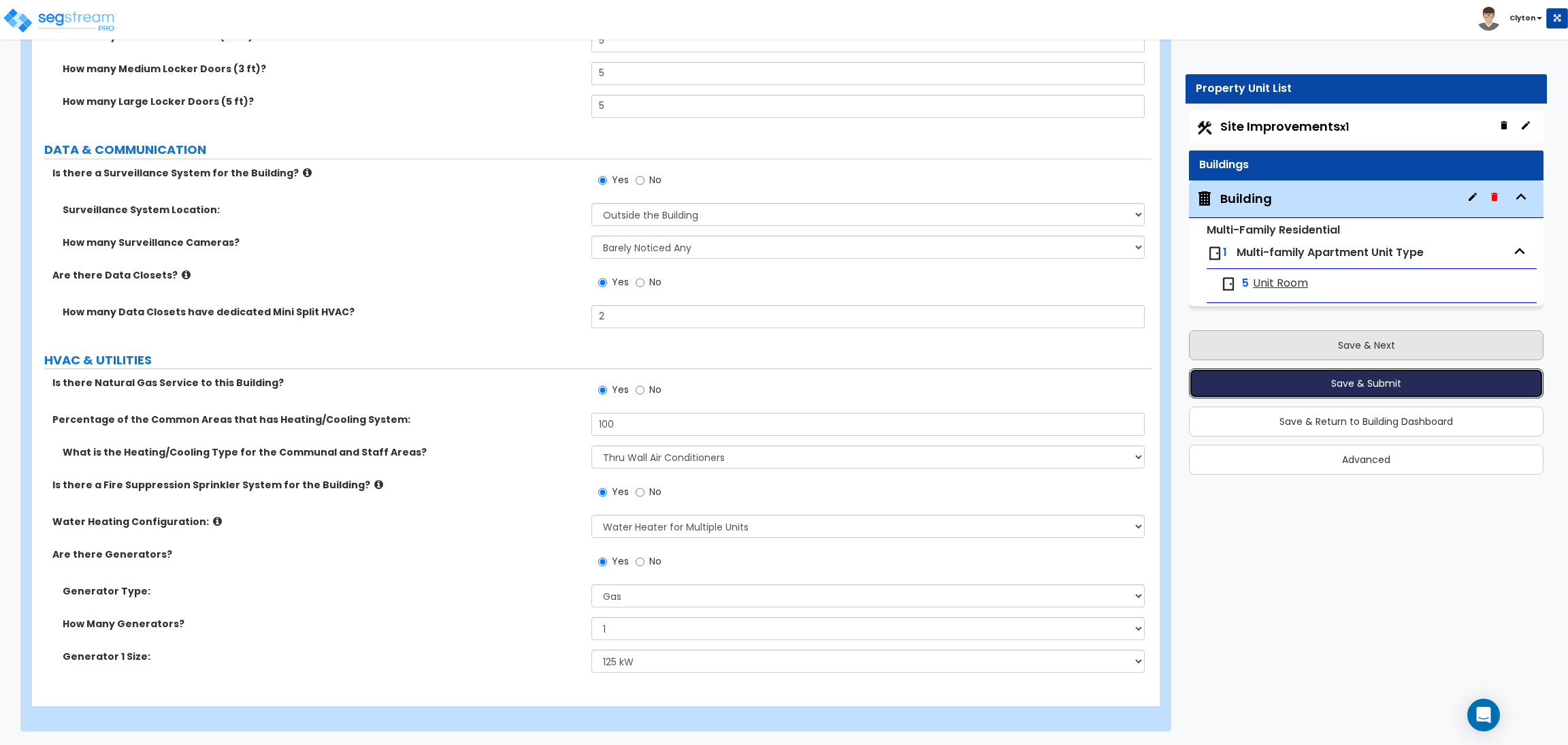
drag, startPoint x: 1328, startPoint y: 377, endPoint x: 1277, endPoint y: 344, distance: 60.7
click at [1277, 344] on div "Save & Next Save & Submit Save & Return to Building Dashboard Advanced" at bounding box center [1367, 397] width 355 height 154
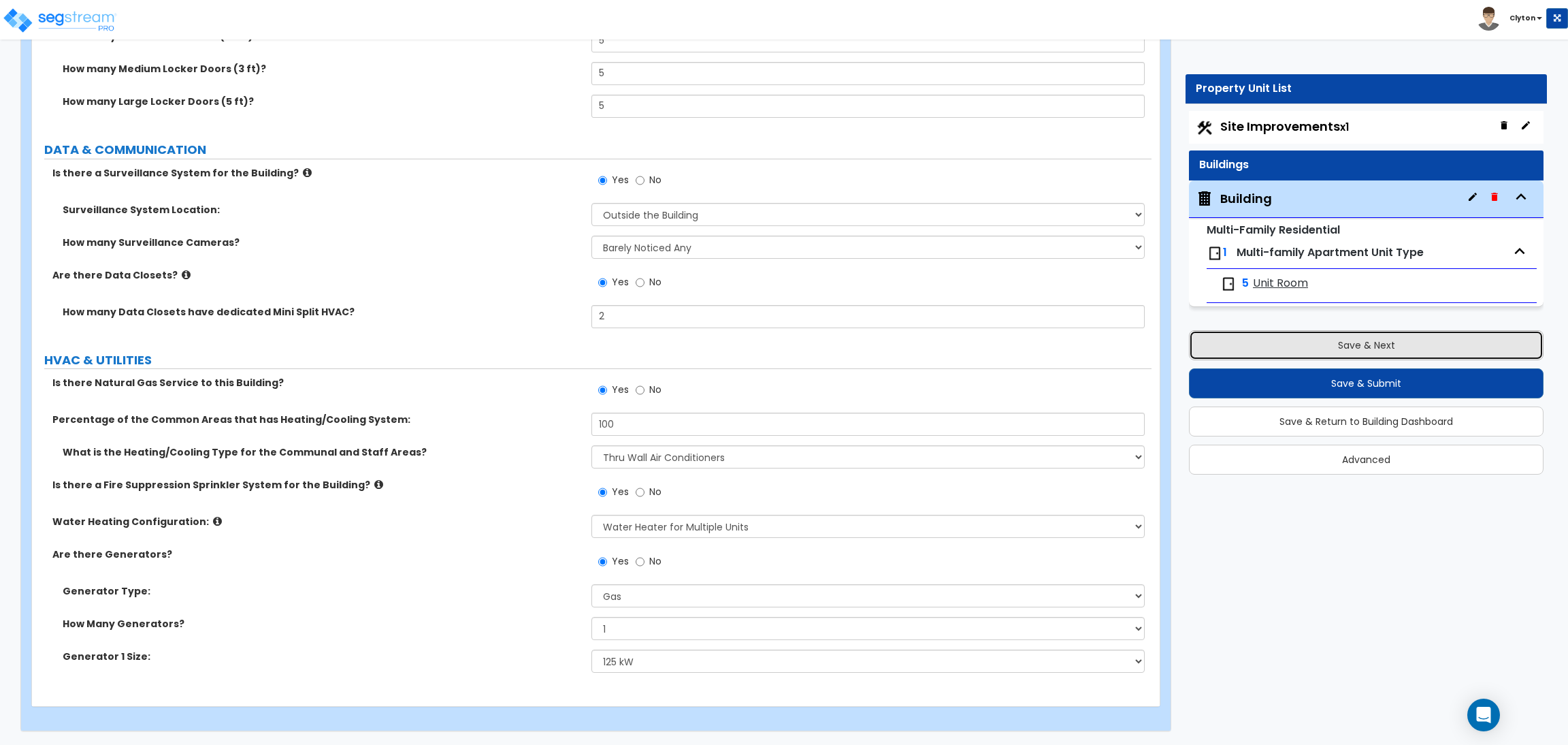
click at [1277, 344] on button "Save & Next" at bounding box center [1367, 344] width 355 height 30
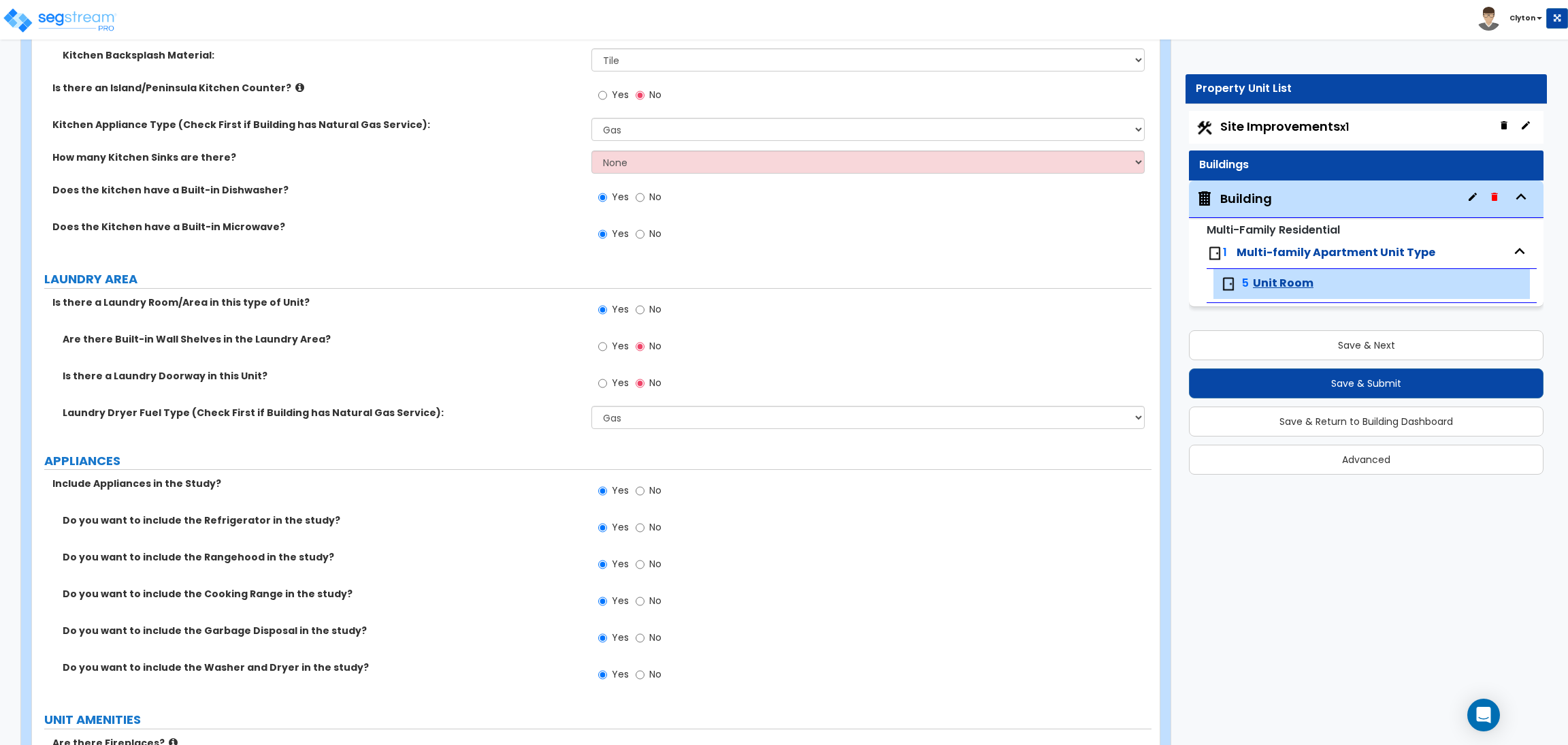
scroll to position [2654, 0]
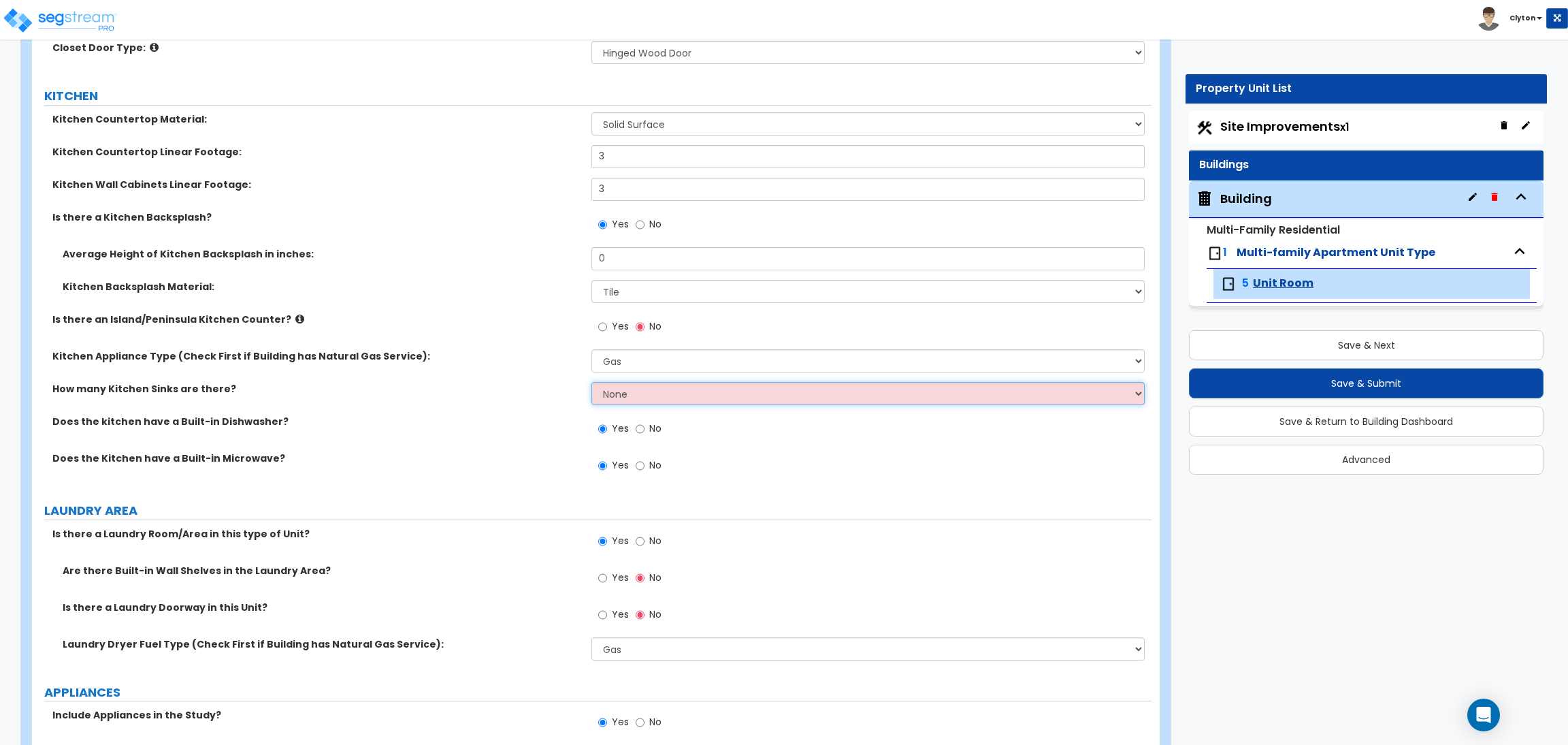
click at [647, 398] on select "None 1 2 3" at bounding box center [868, 393] width 552 height 23
click at [591, 382] on select "None 1 2 3" at bounding box center [868, 393] width 552 height 23
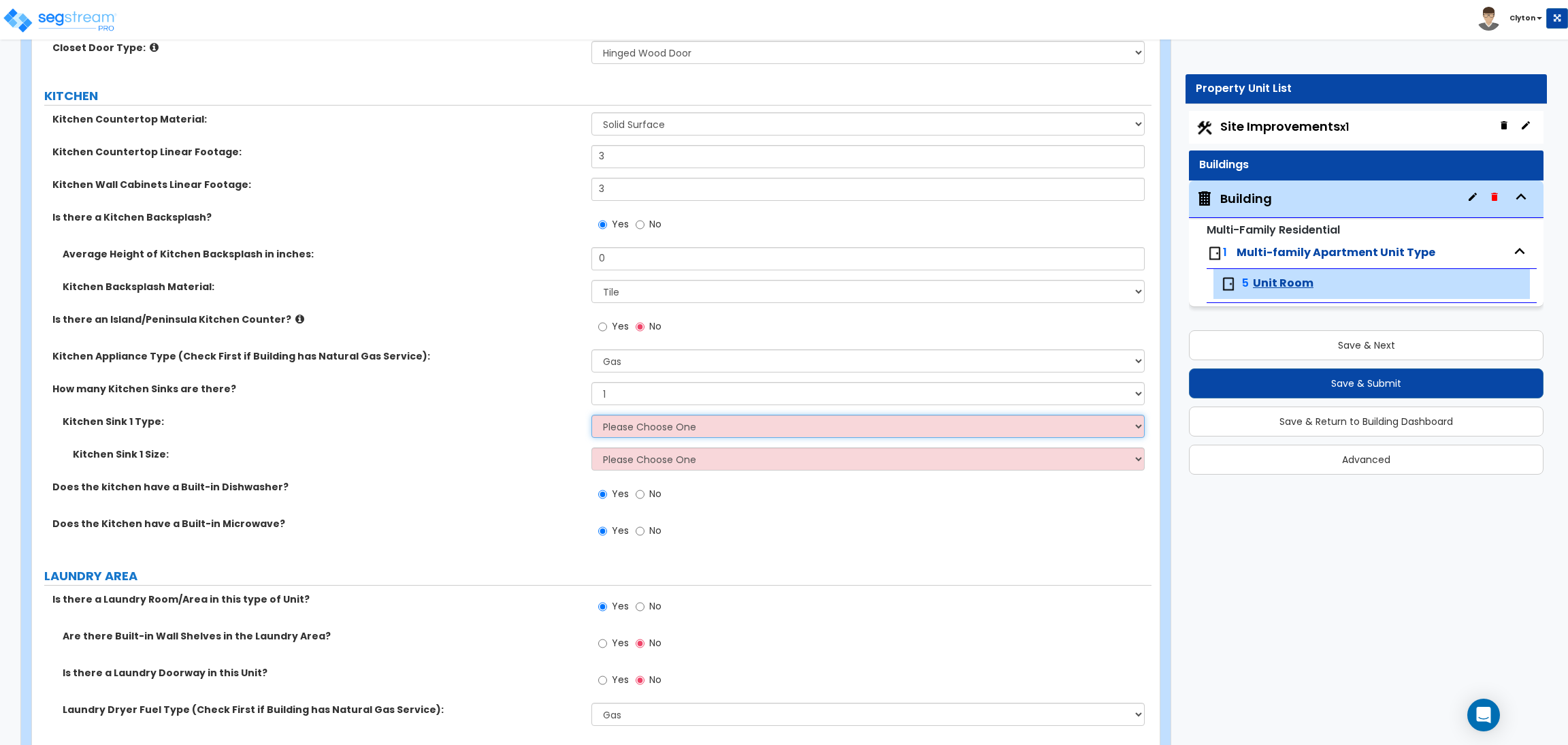
click at [619, 429] on select "Please Choose One Stainless Steel Porcelain Enamel Cast Iron Granite Composite" at bounding box center [868, 426] width 552 height 23
click at [591, 414] on select "Please Choose One Stainless Steel Porcelain Enamel Cast Iron Granite Composite" at bounding box center [868, 426] width 552 height 23
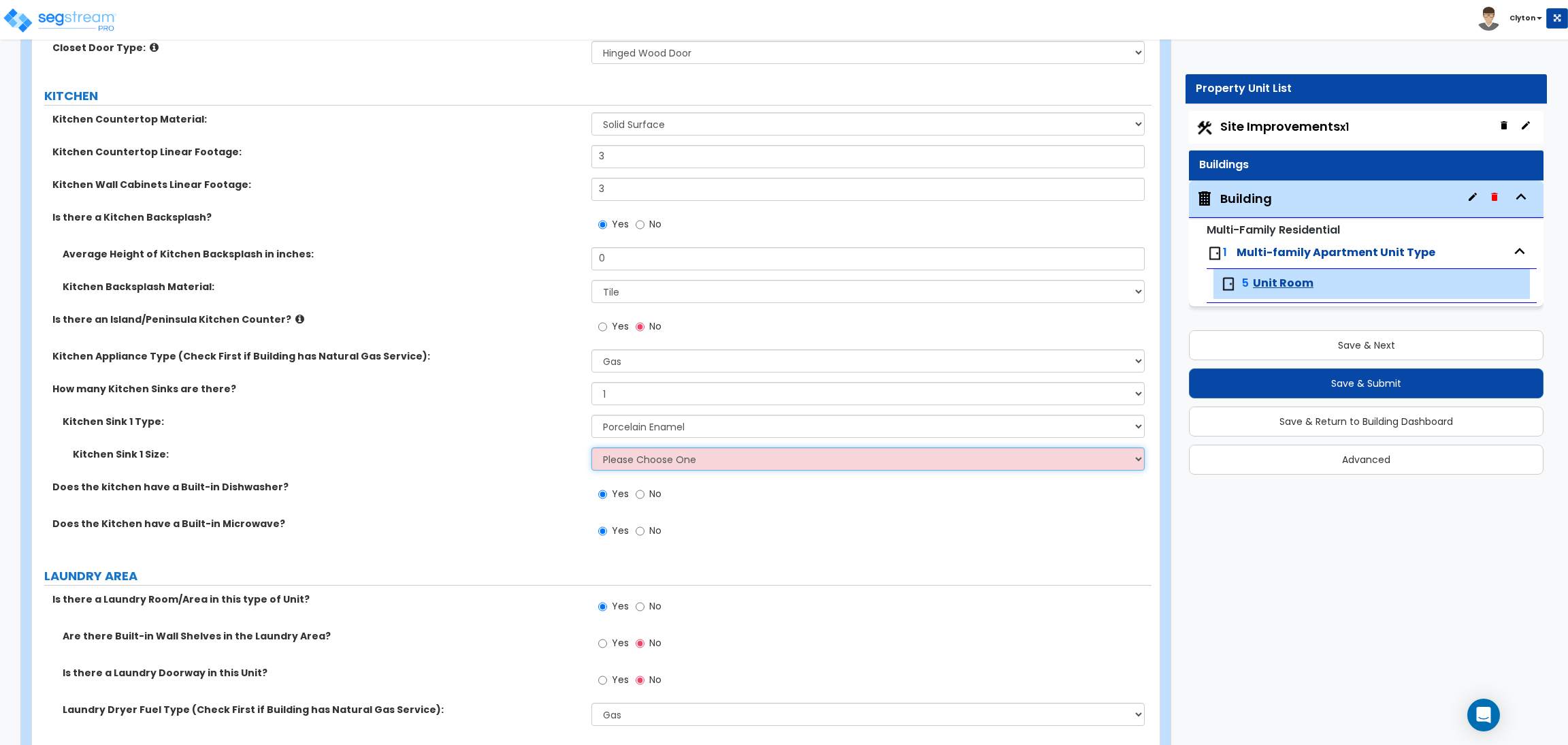
click at [635, 457] on select "Please Choose One Single Sink Double Sink" at bounding box center [868, 458] width 552 height 23
click at [591, 447] on select "Please Choose One Single Sink Double Sink" at bounding box center [868, 458] width 552 height 23
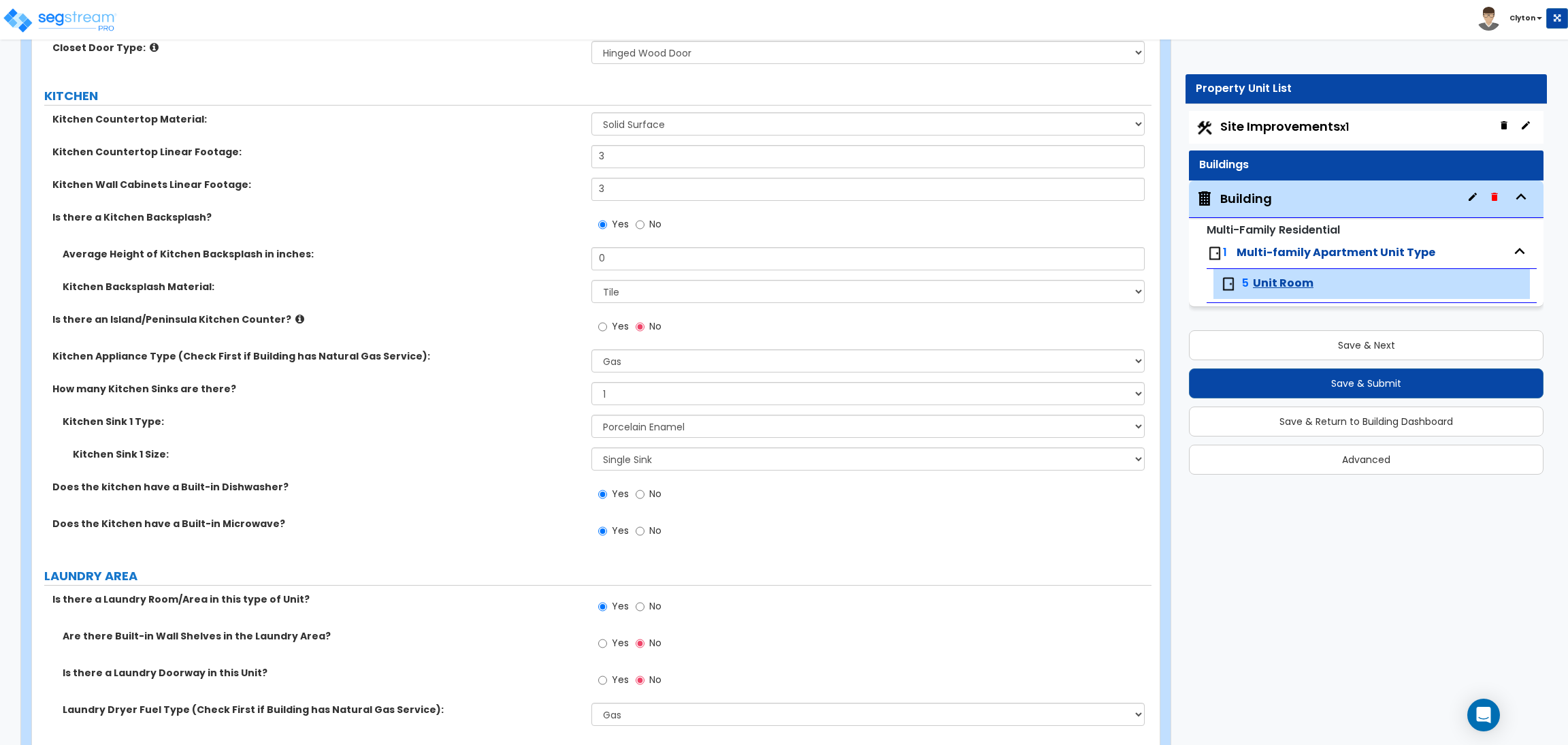
click at [546, 483] on label "Does the kitchen have a Built-in Dishwasher?" at bounding box center [317, 487] width 529 height 14
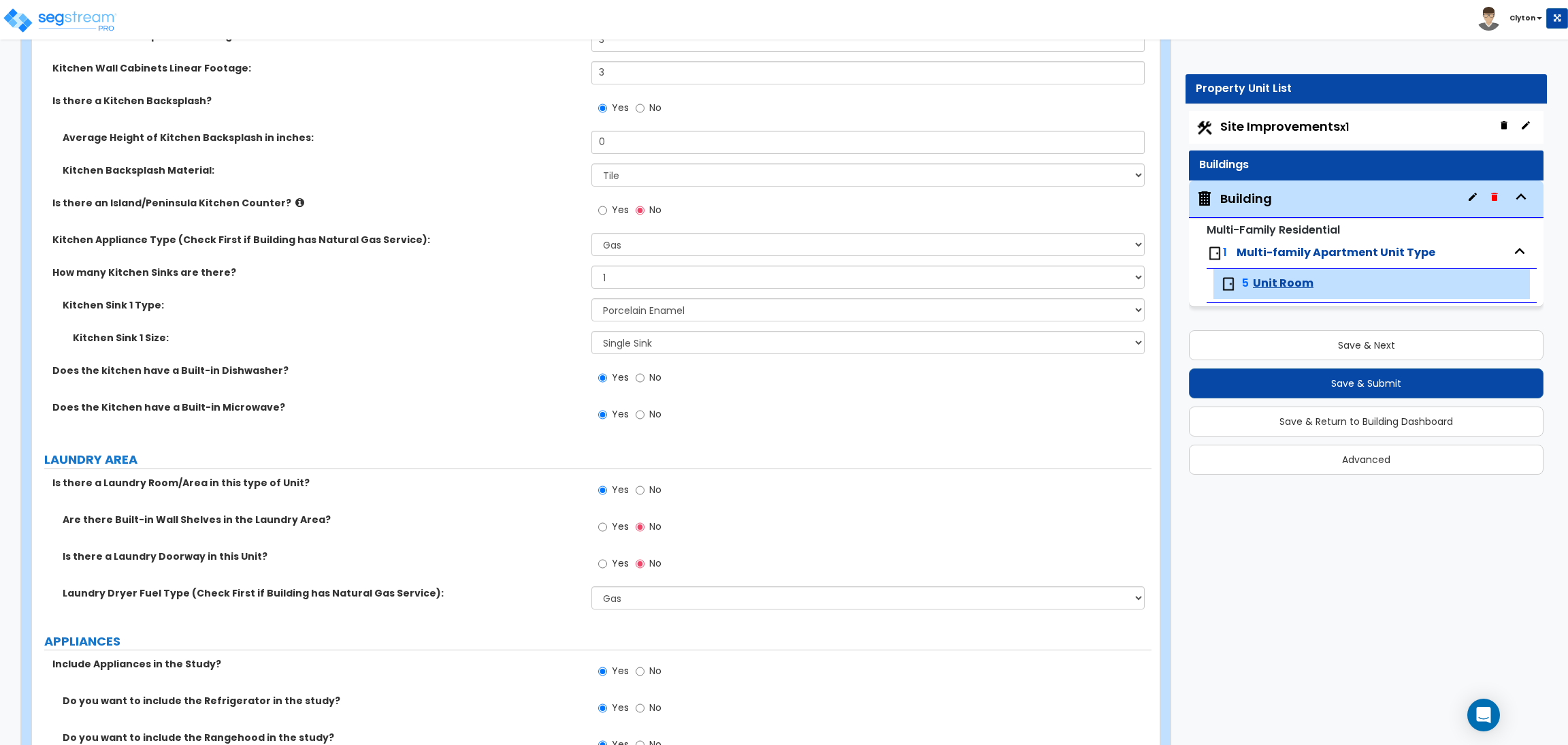
scroll to position [2859, 0]
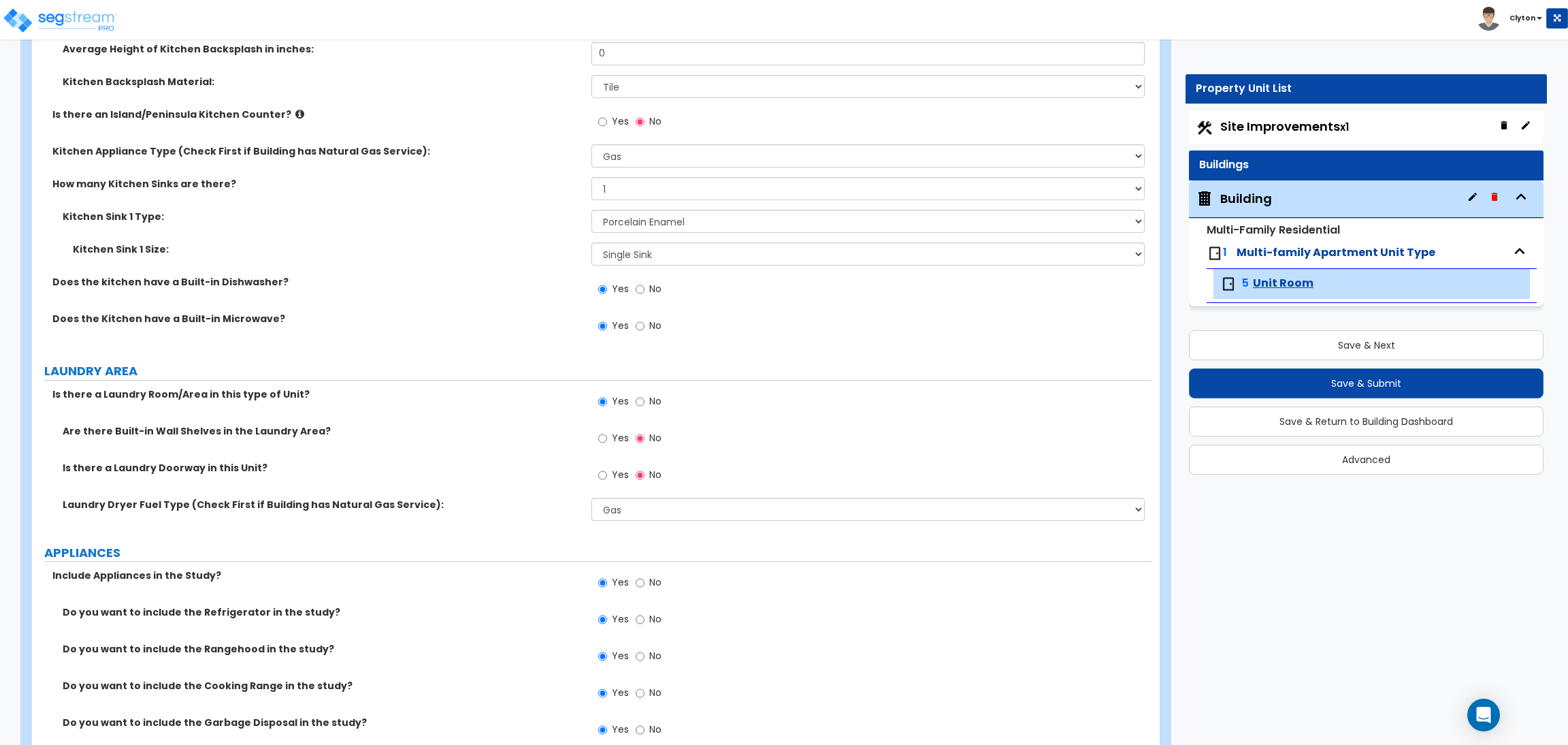
click at [607, 439] on label "Yes" at bounding box center [613, 440] width 31 height 23
click at [607, 439] on input "Yes" at bounding box center [602, 438] width 9 height 15
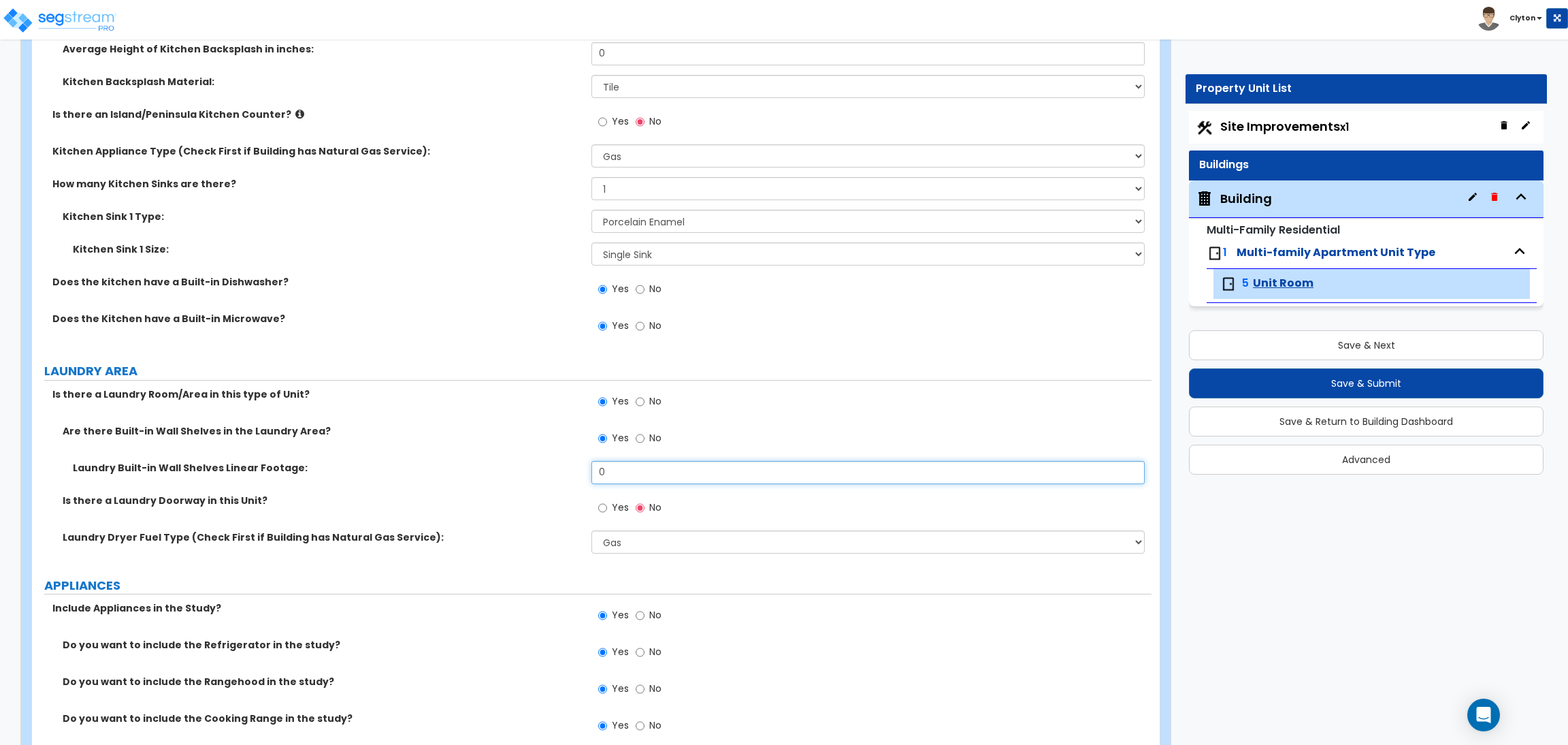
drag, startPoint x: 617, startPoint y: 465, endPoint x: 561, endPoint y: 470, distance: 56.2
click at [561, 470] on div "Laundry Built-in Wall Shelves Linear Footage: 0" at bounding box center [591, 477] width 1120 height 32
click at [612, 501] on span "Yes" at bounding box center [620, 507] width 17 height 14
click at [607, 501] on input "Yes" at bounding box center [602, 508] width 9 height 15
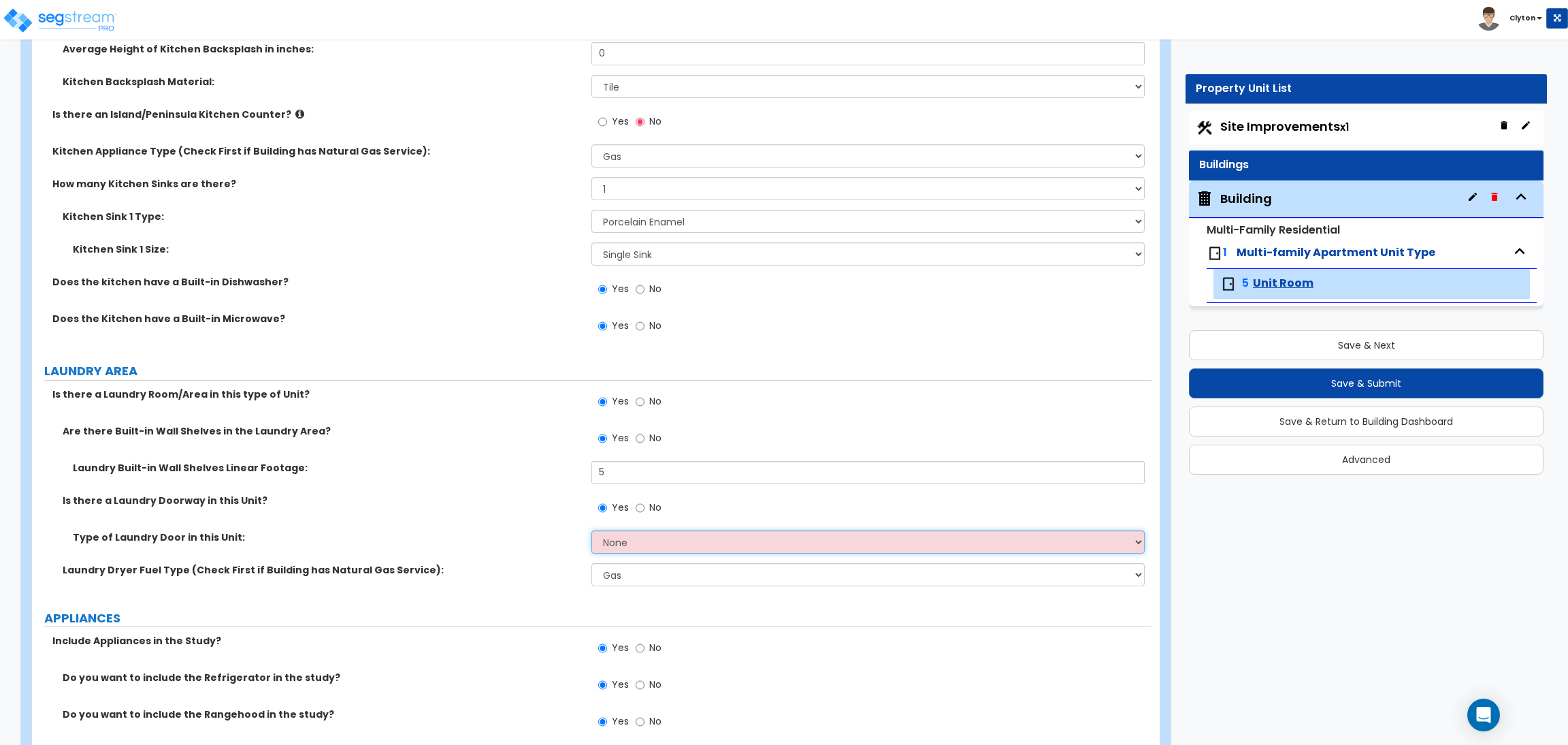
click at [622, 544] on select "None Bi-Fold Louvered Paneled Wood Passage" at bounding box center [868, 542] width 552 height 23
click at [591, 531] on select "None Bi-Fold Louvered Paneled Wood Passage" at bounding box center [868, 542] width 552 height 23
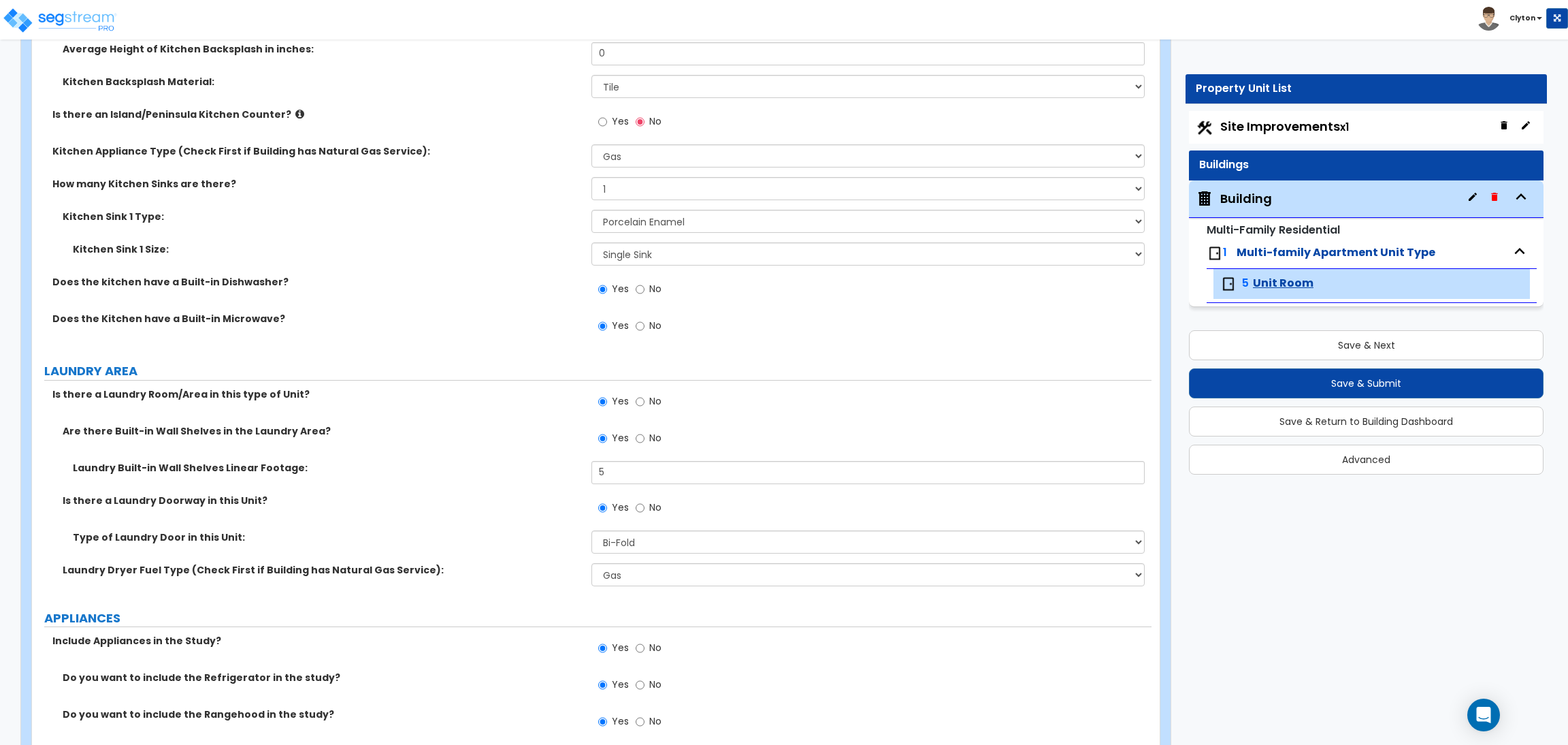
click at [529, 535] on label "Type of Laundry Door in this Unit:" at bounding box center [327, 537] width 509 height 14
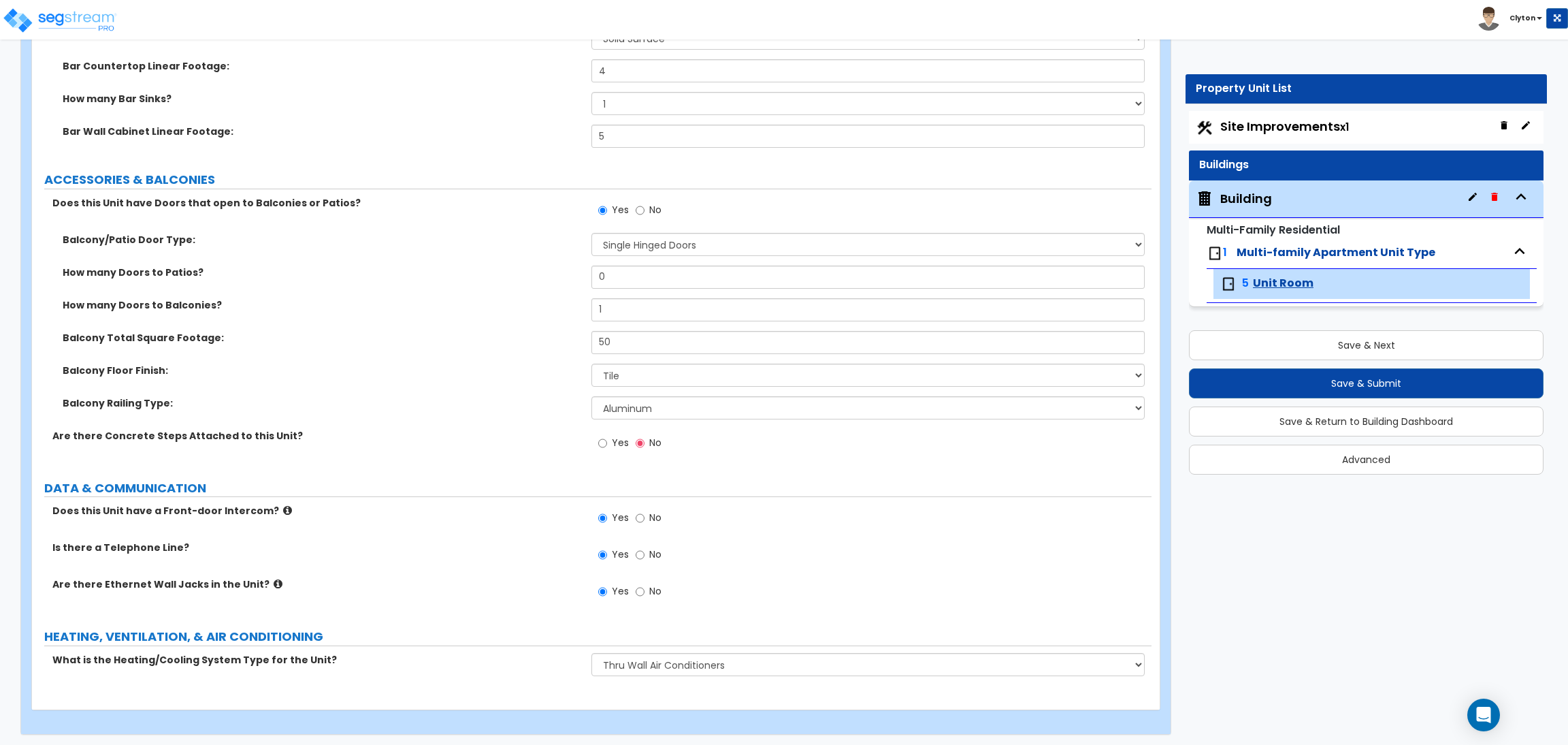
scroll to position [3901, 0]
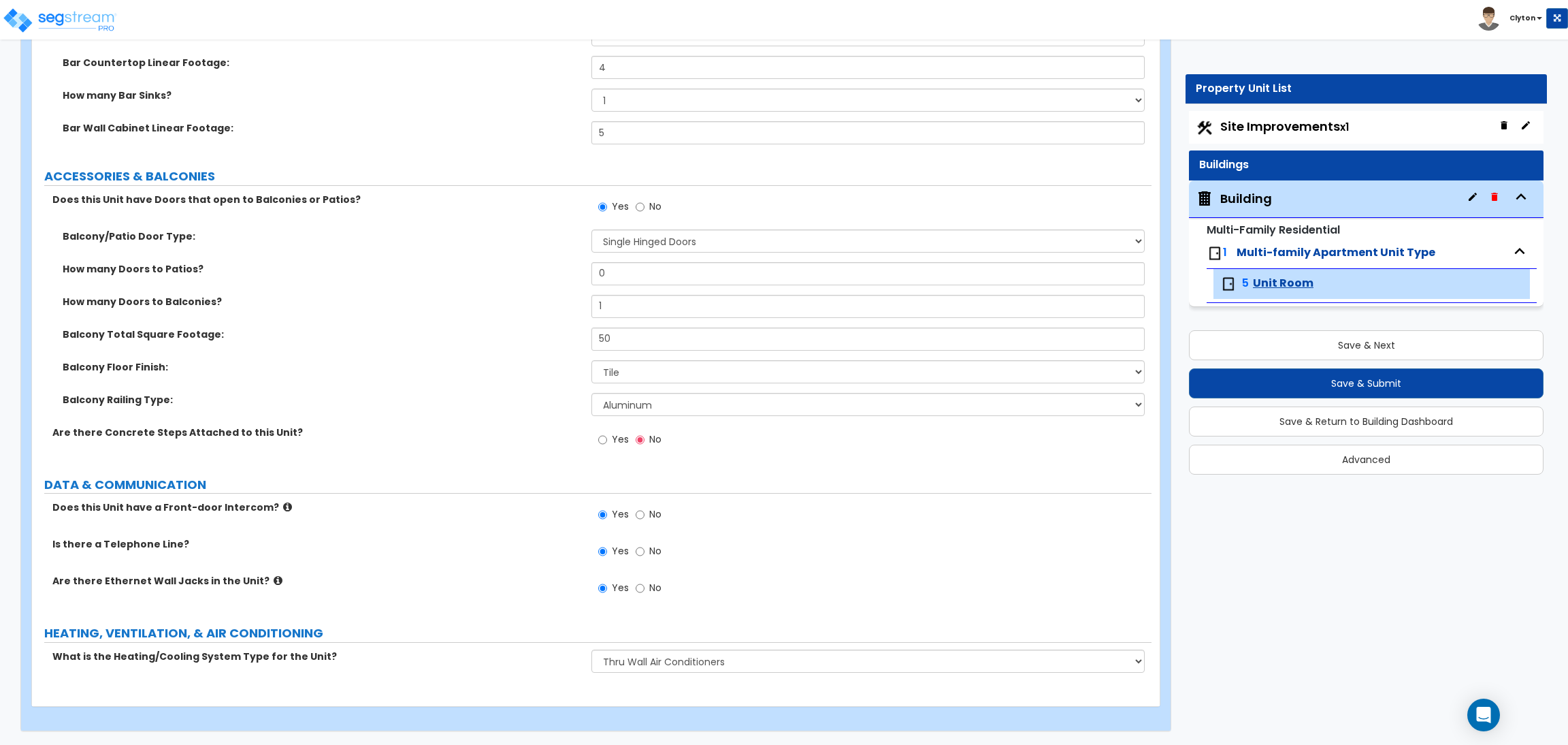
click at [491, 350] on div "Balcony Total Square Footage: 50" at bounding box center [591, 344] width 1120 height 32
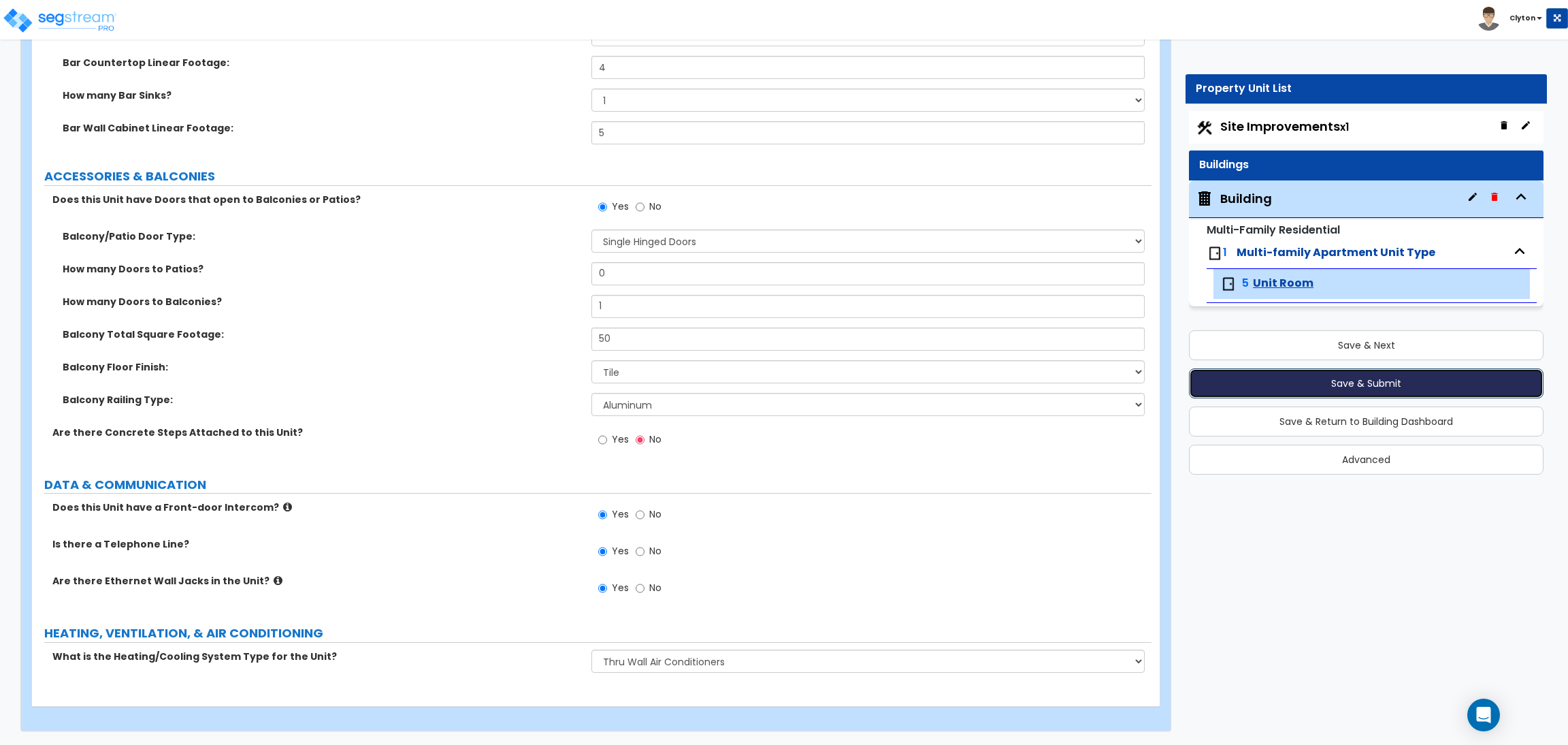
click at [1350, 386] on button "Save & Submit" at bounding box center [1367, 383] width 355 height 30
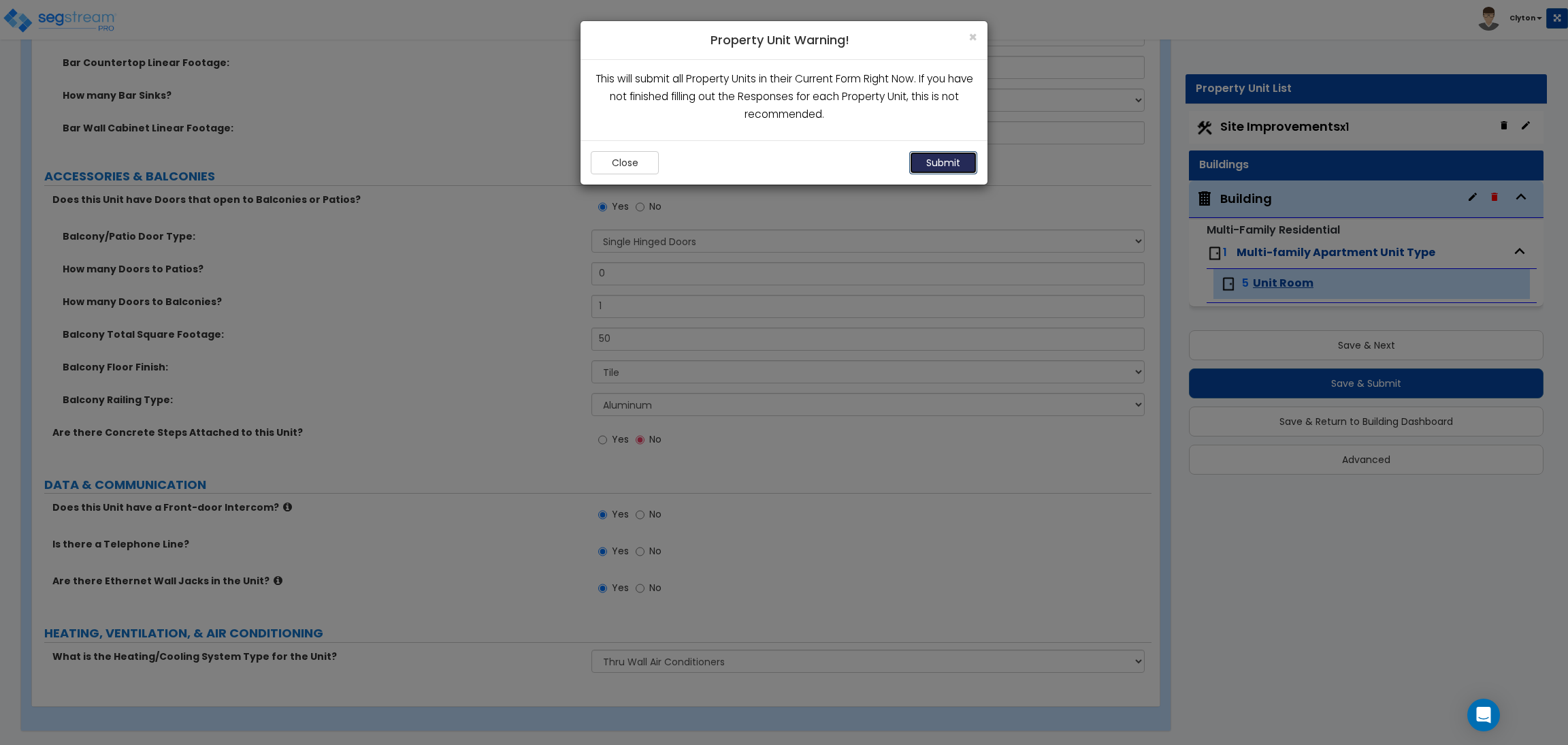
click at [941, 171] on button "Submit" at bounding box center [943, 162] width 68 height 23
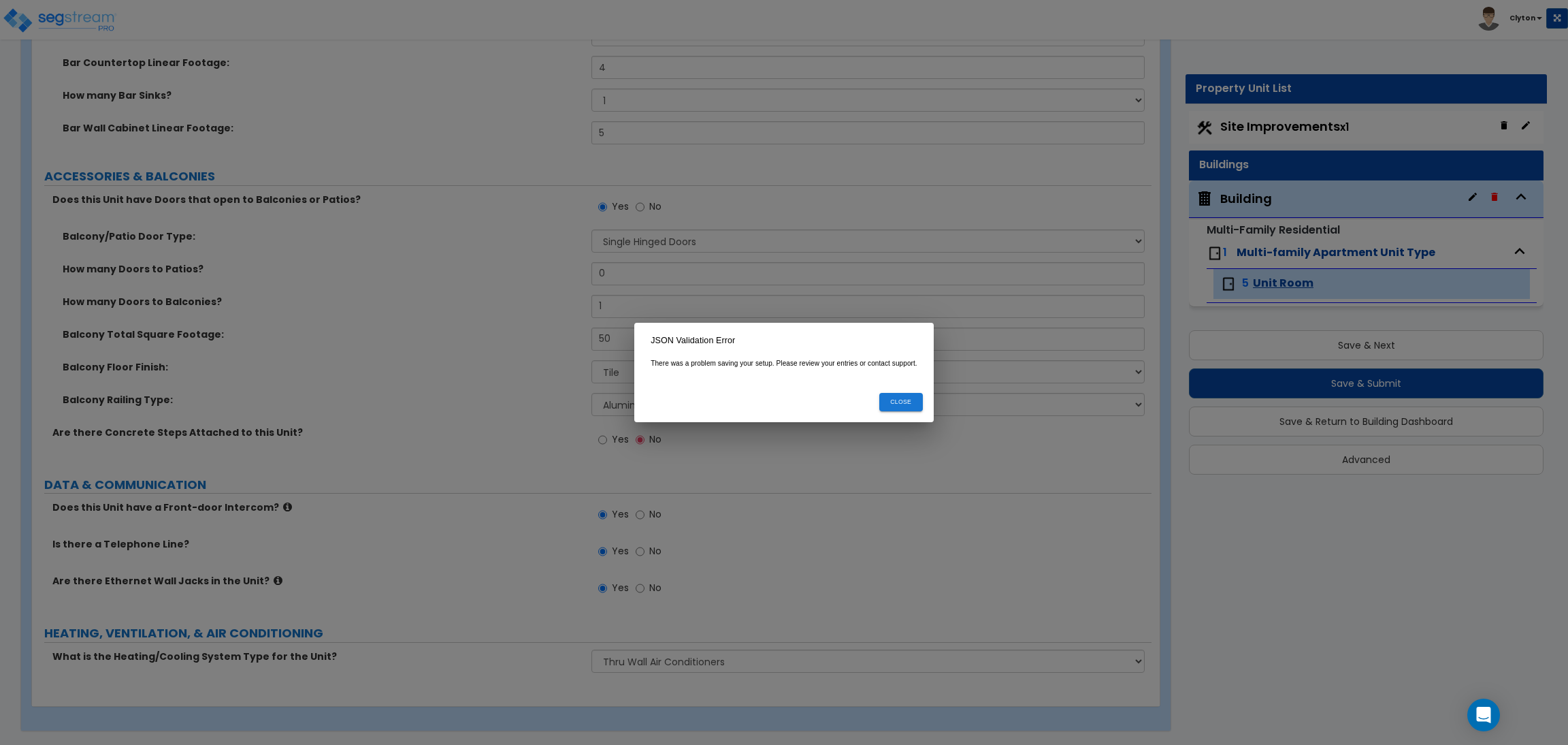
click at [898, 401] on button "Close" at bounding box center [901, 401] width 44 height 19
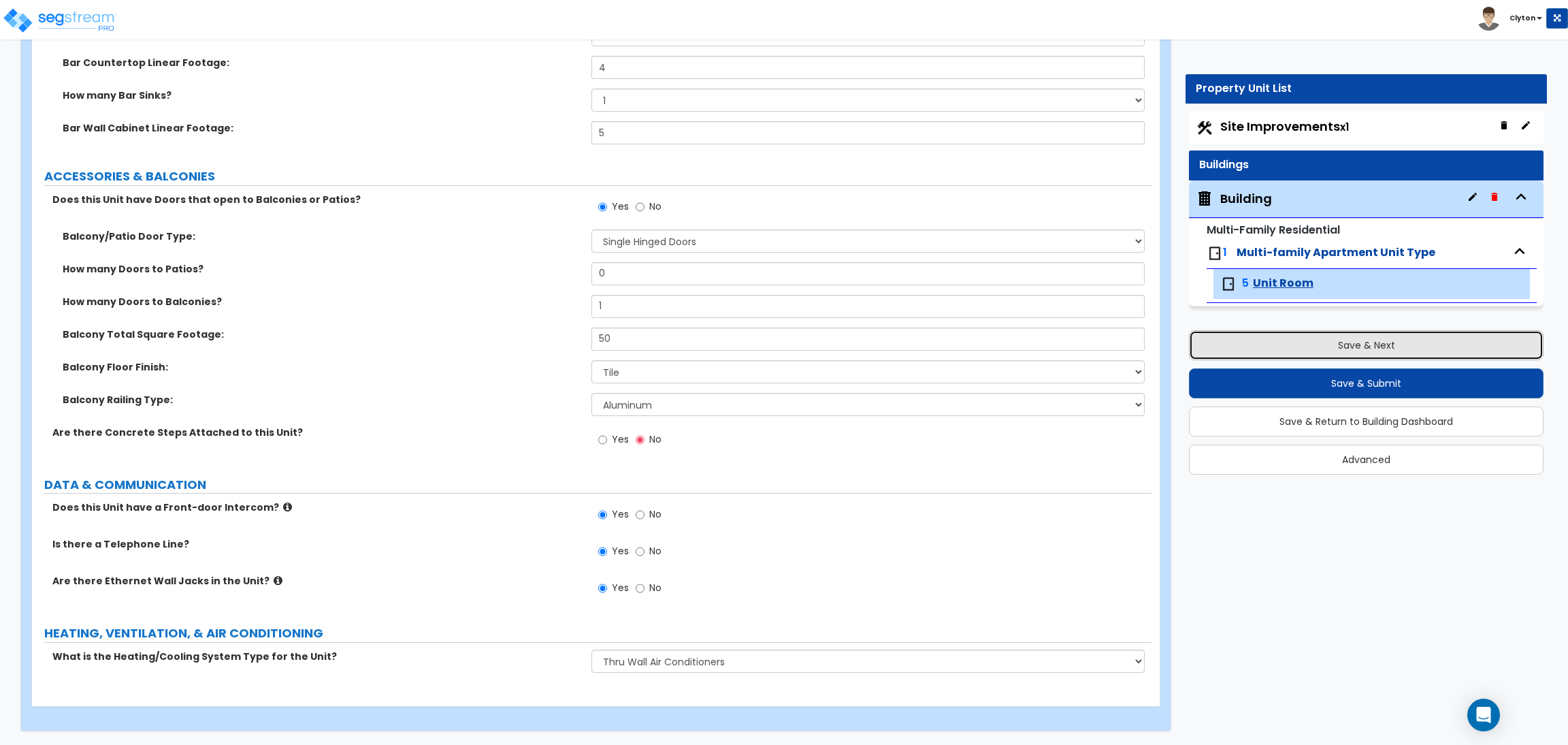
click at [1367, 342] on button "Save & Next" at bounding box center [1367, 344] width 355 height 30
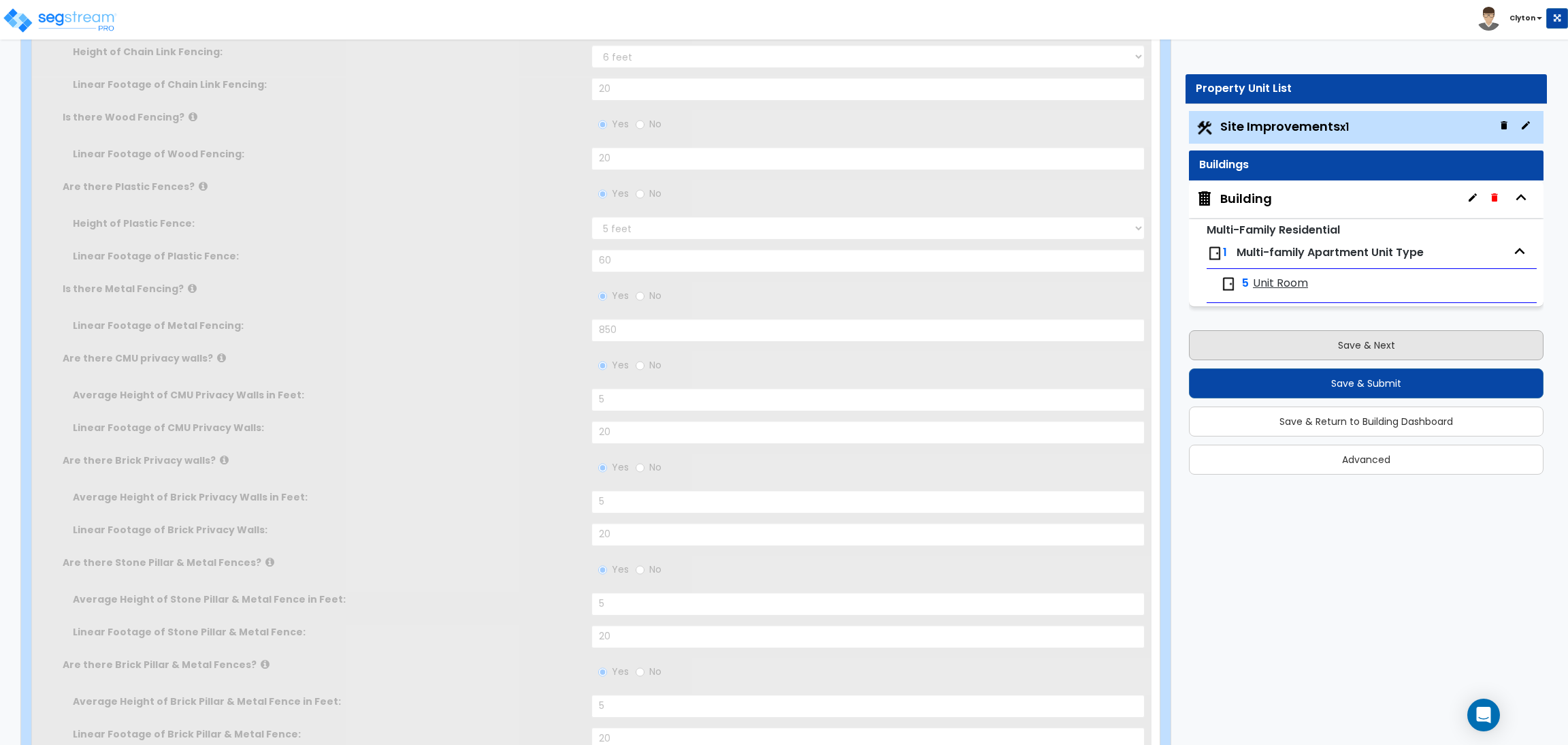
scroll to position [0, 0]
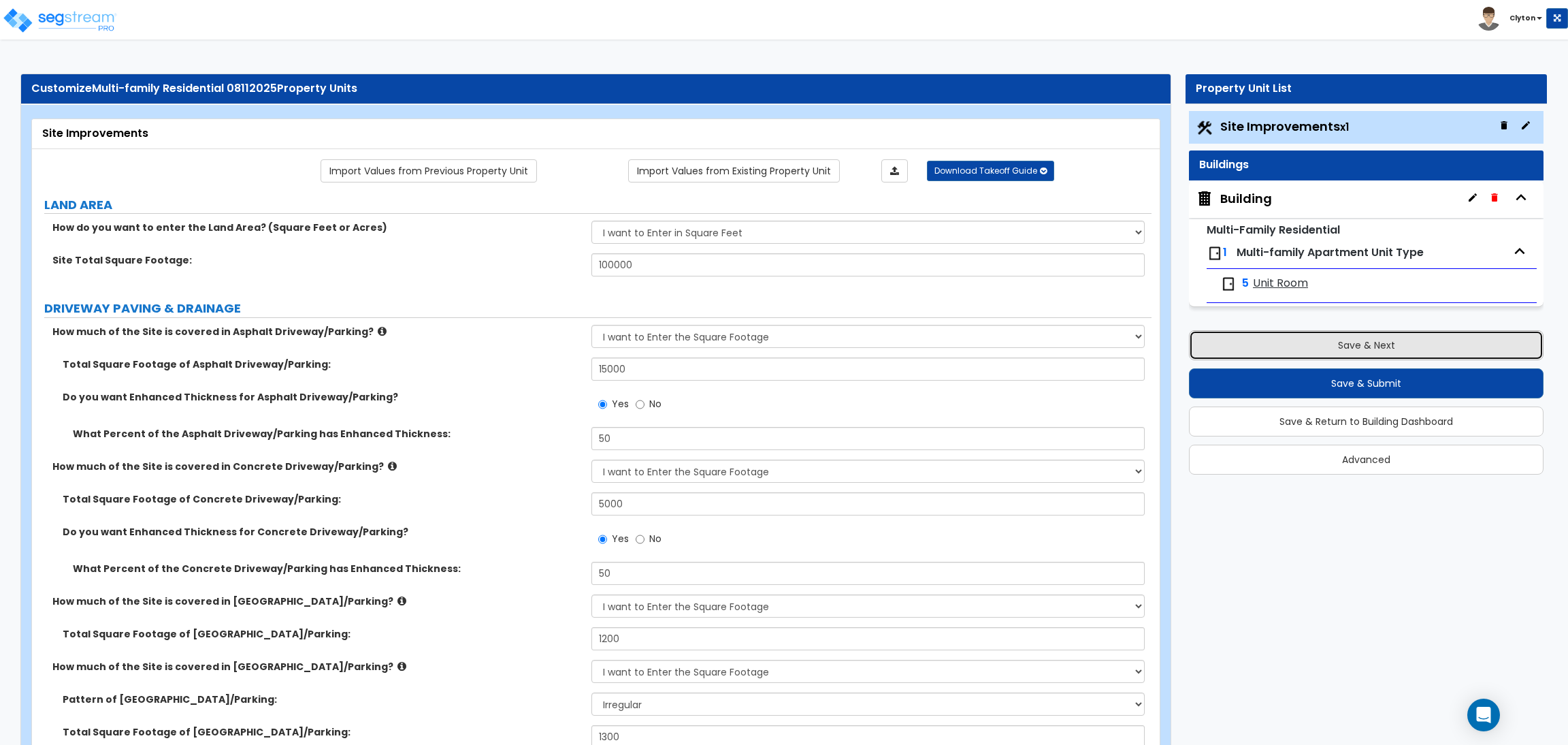
click at [1367, 342] on button "Save & Next" at bounding box center [1367, 344] width 355 height 30
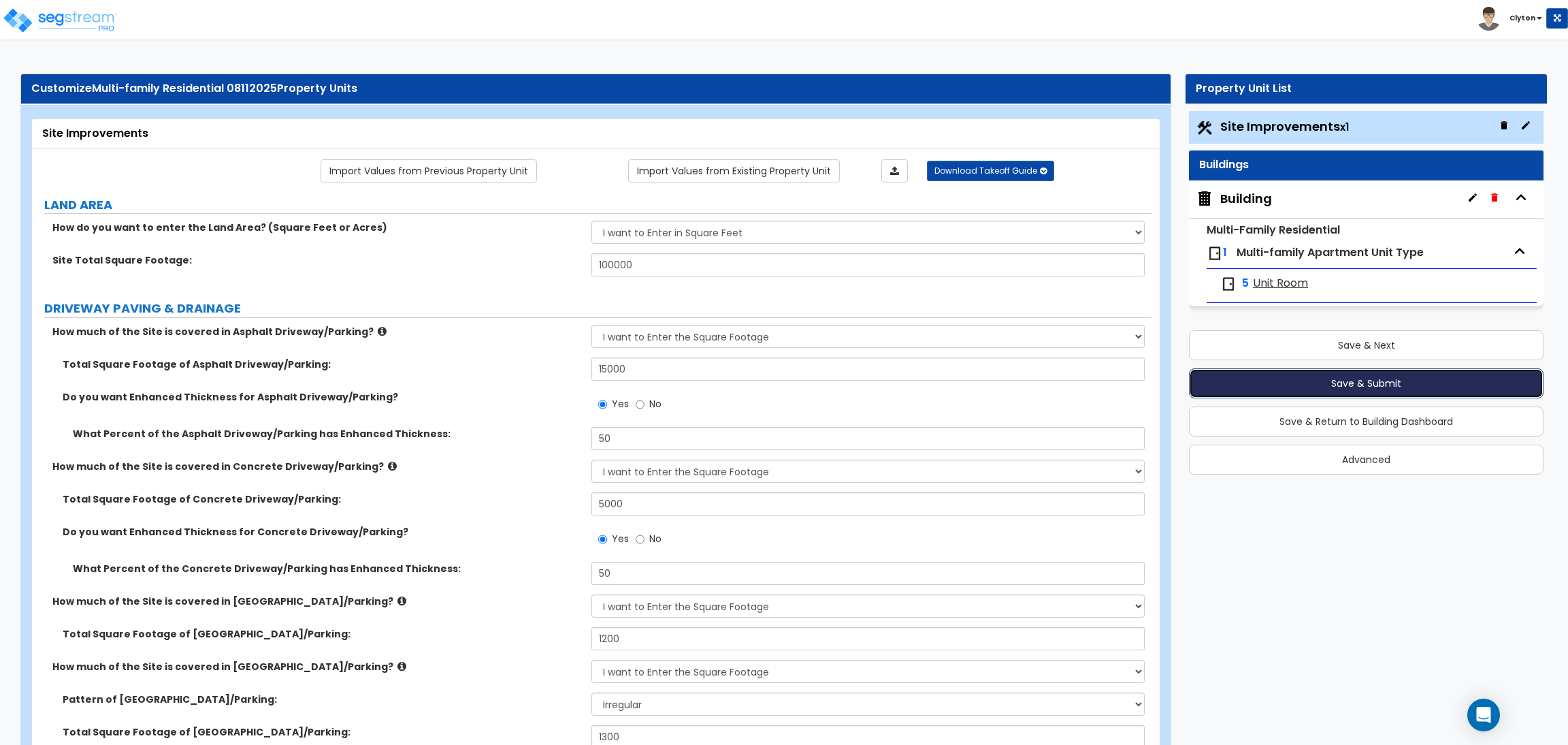
click at [1358, 379] on button "Save & Submit" at bounding box center [1367, 383] width 355 height 30
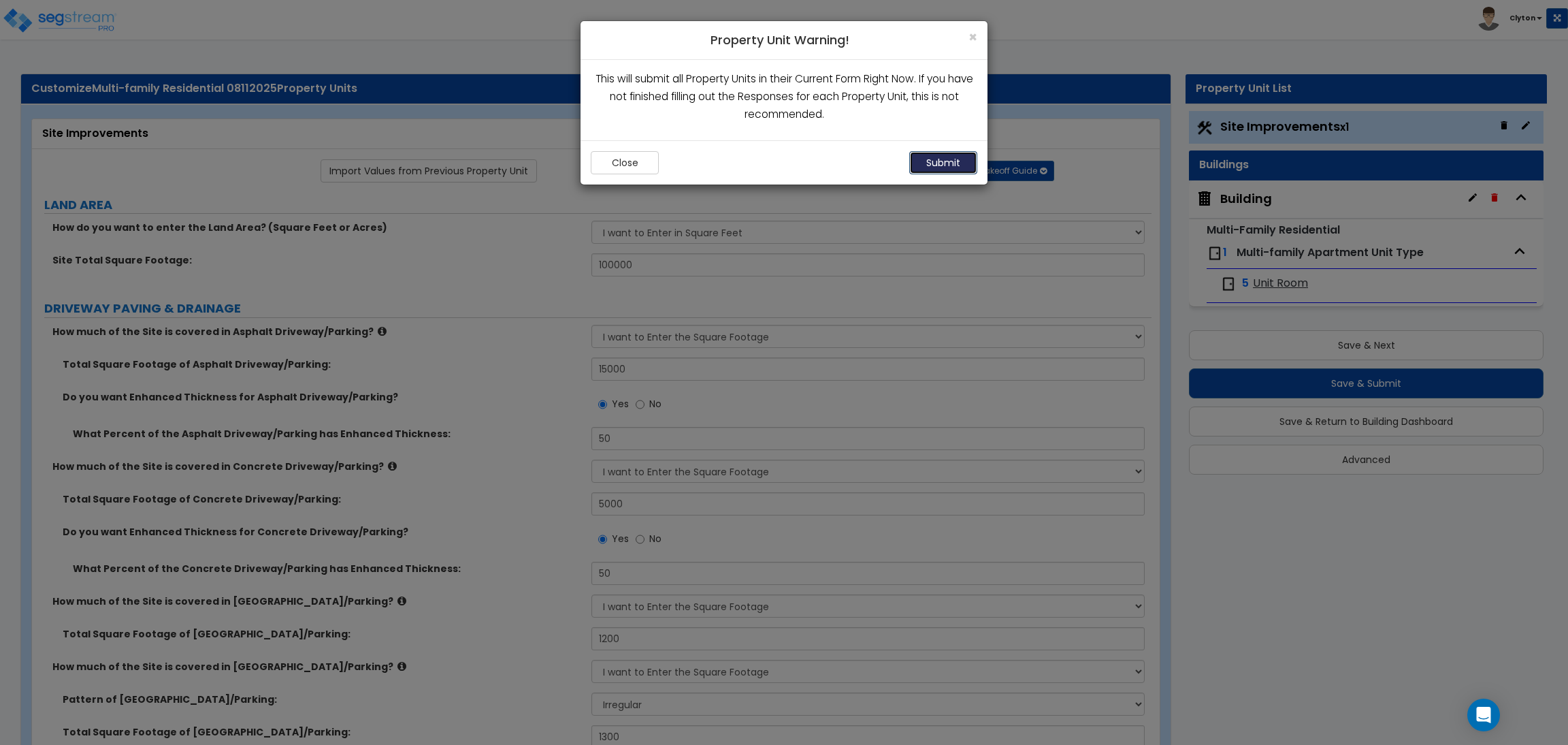
click at [933, 158] on button "Submit" at bounding box center [943, 162] width 68 height 23
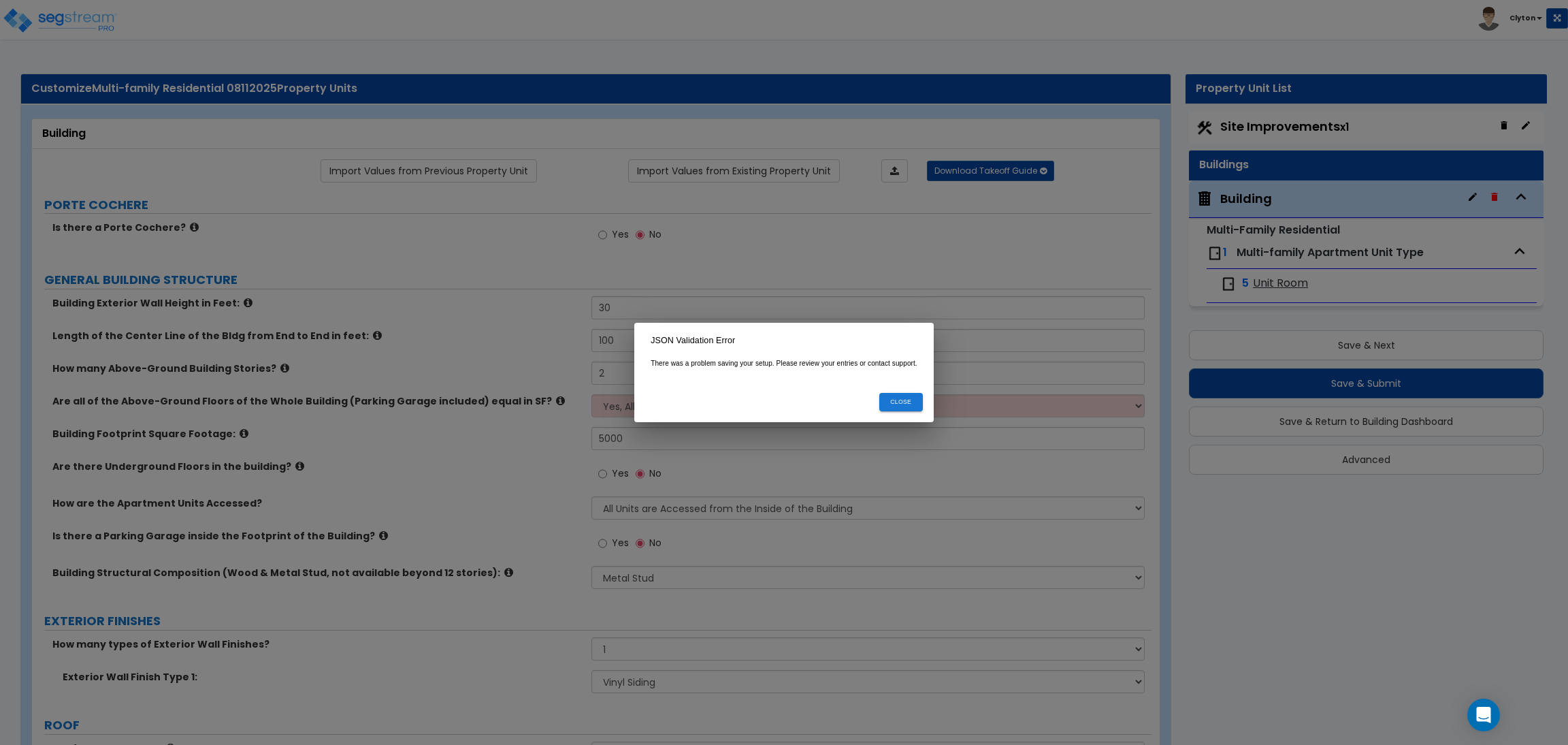
click at [907, 406] on button "Close" at bounding box center [901, 401] width 44 height 19
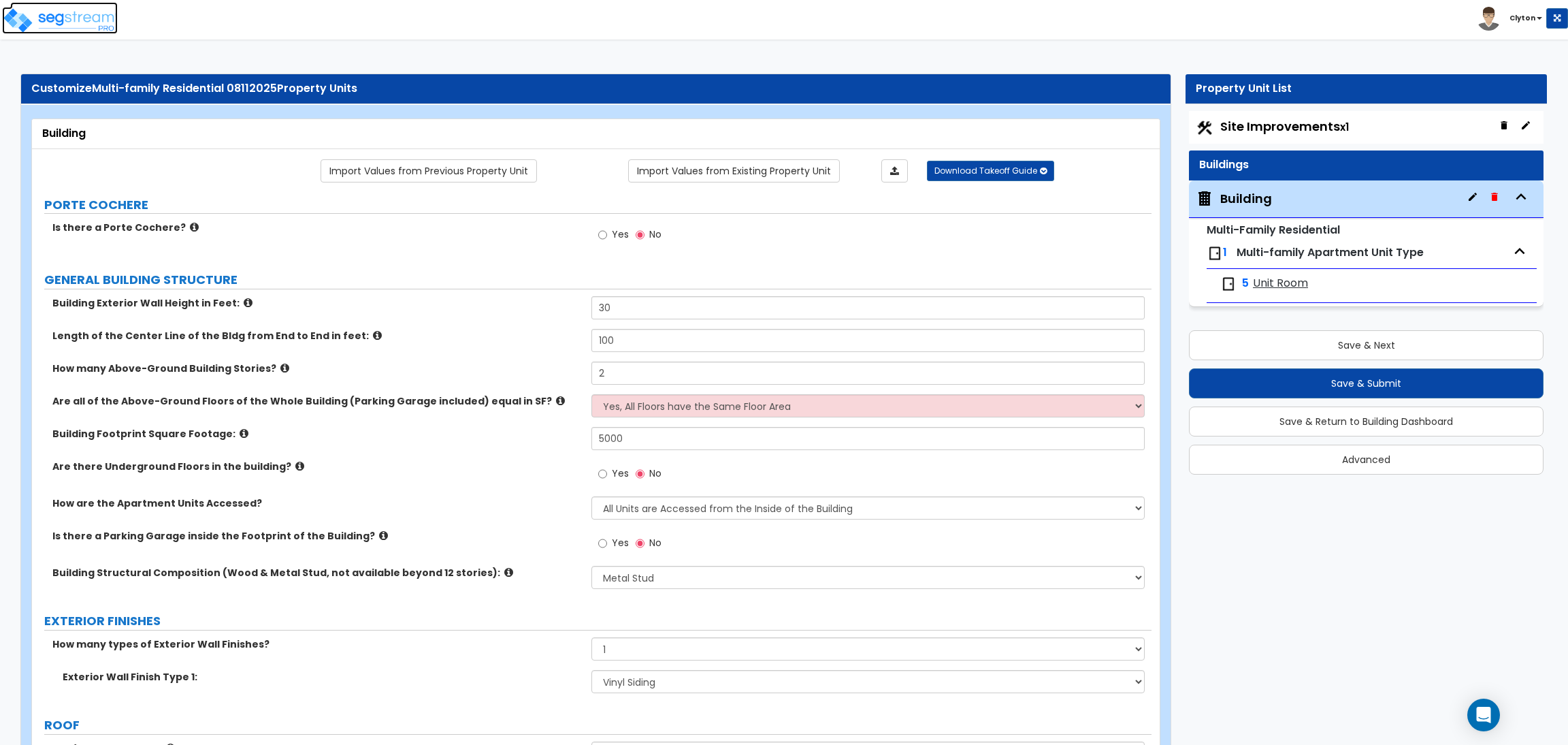
click at [67, 24] on img at bounding box center [60, 20] width 115 height 28
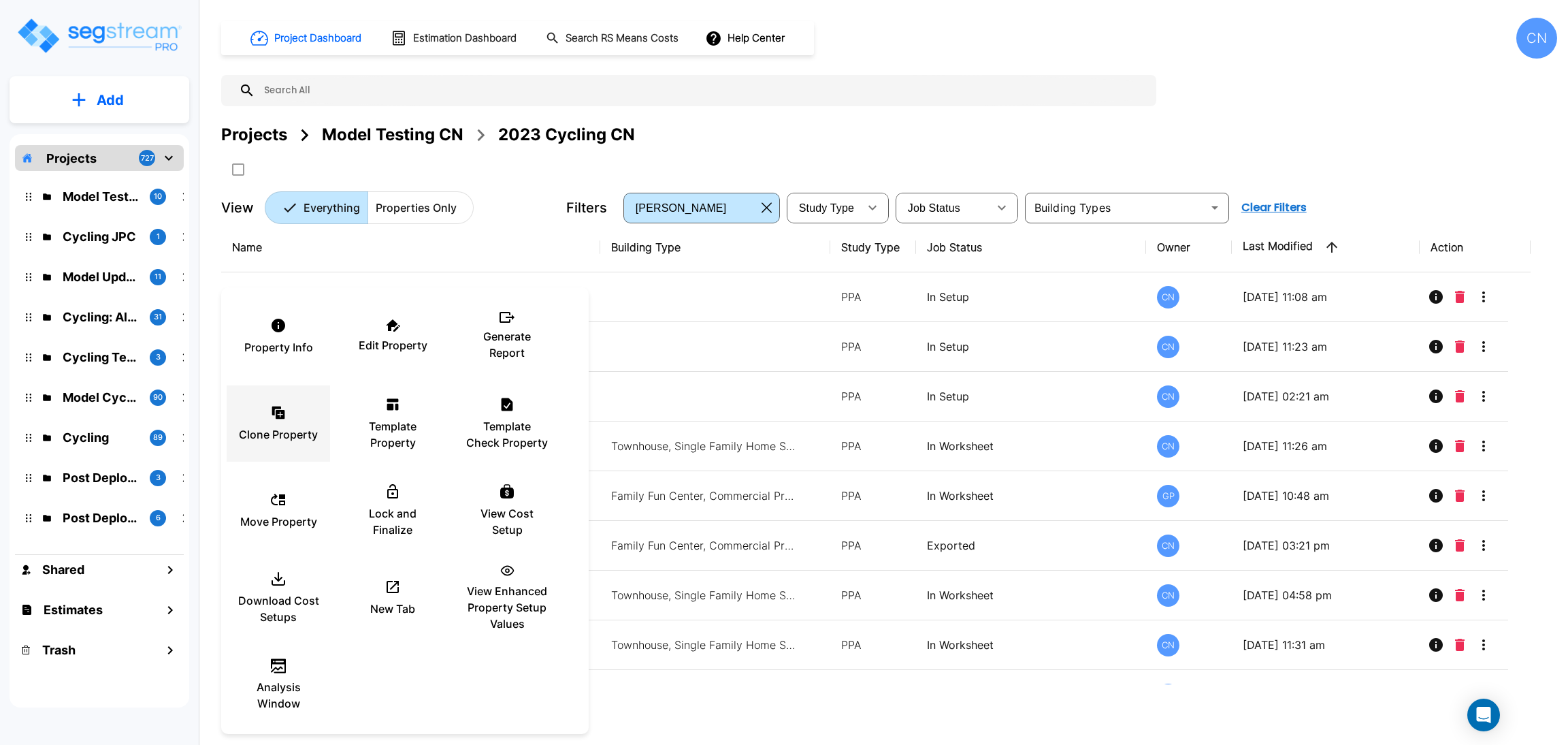
click at [296, 412] on div "Clone Property" at bounding box center [278, 423] width 82 height 68
click at [858, 127] on div at bounding box center [784, 372] width 1568 height 745
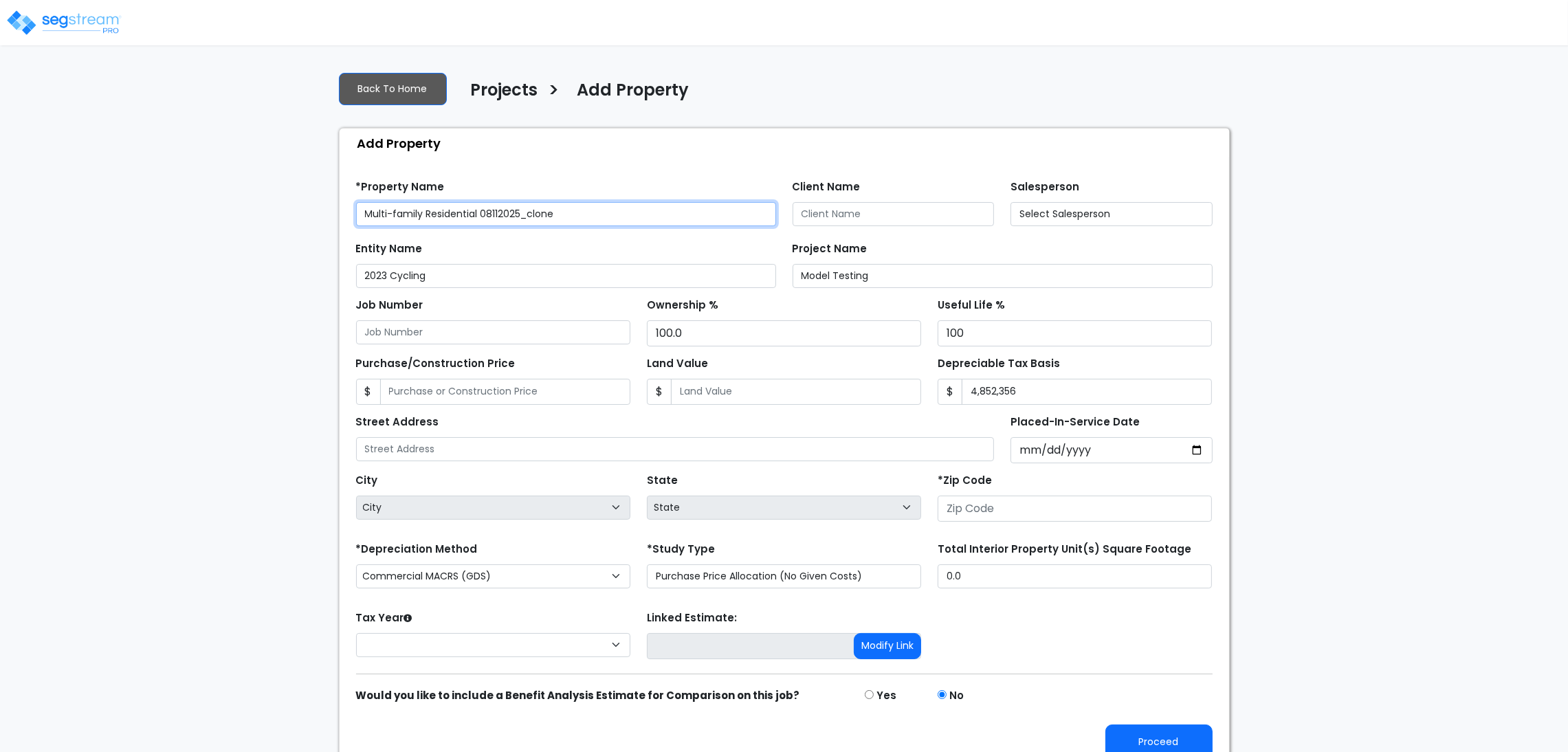
type input "[GEOGRAPHIC_DATA] [US_STATE]"
type input "80206"
select select "CRM(_5"
select select "2024"
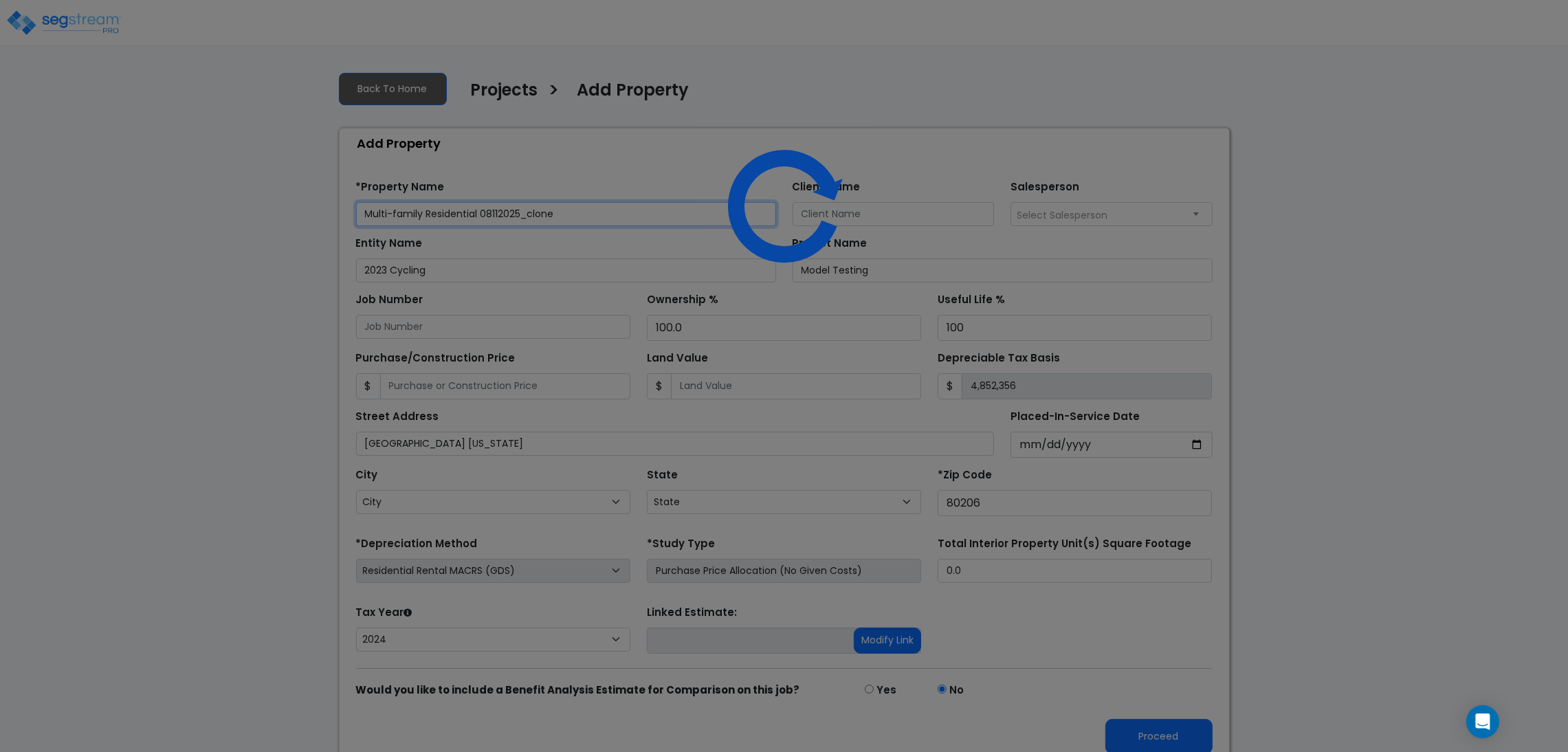
select select "CO"
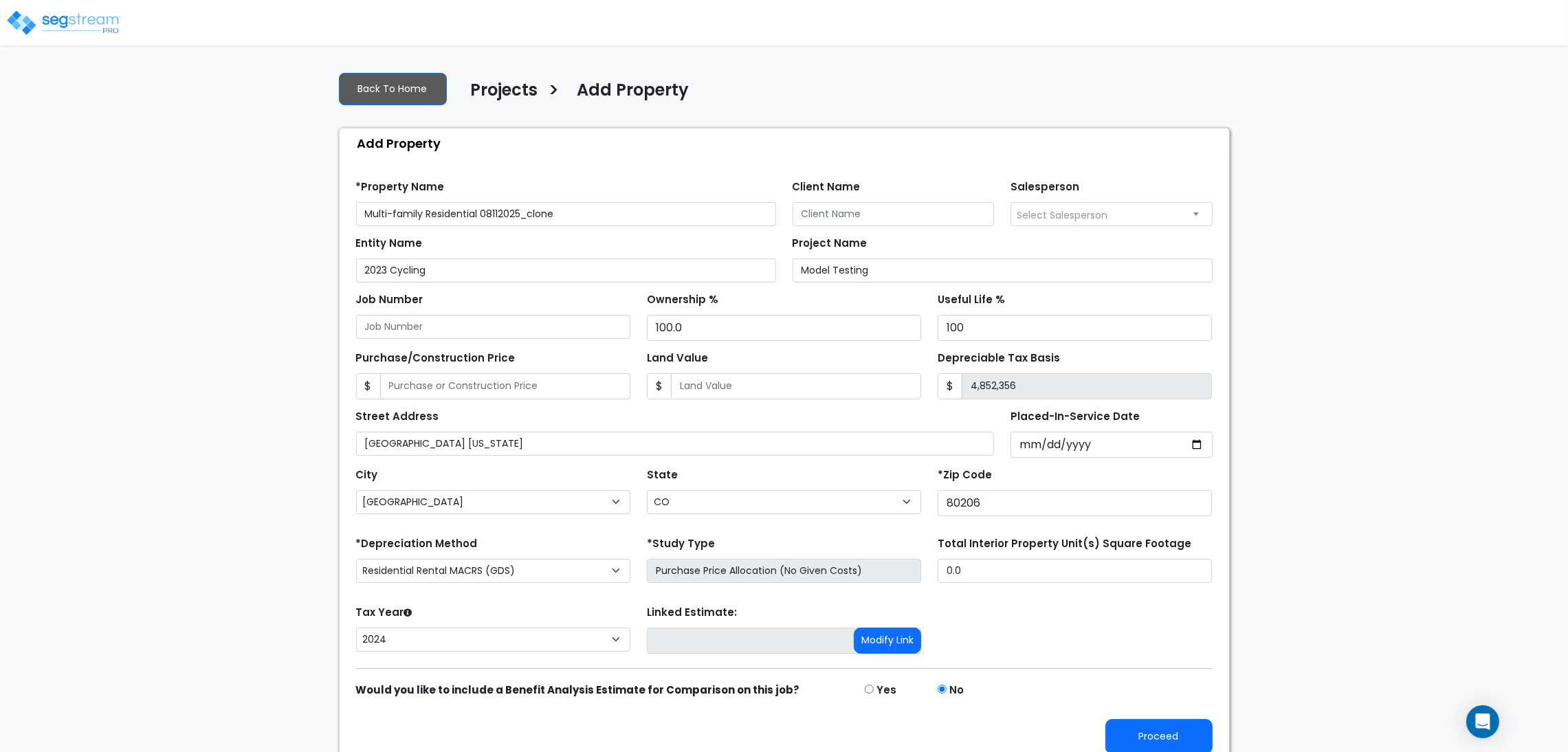
click at [1311, 435] on div "We are Building your Property. So please grab a coffee and let us do the heavy …" at bounding box center [784, 413] width 1568 height 705
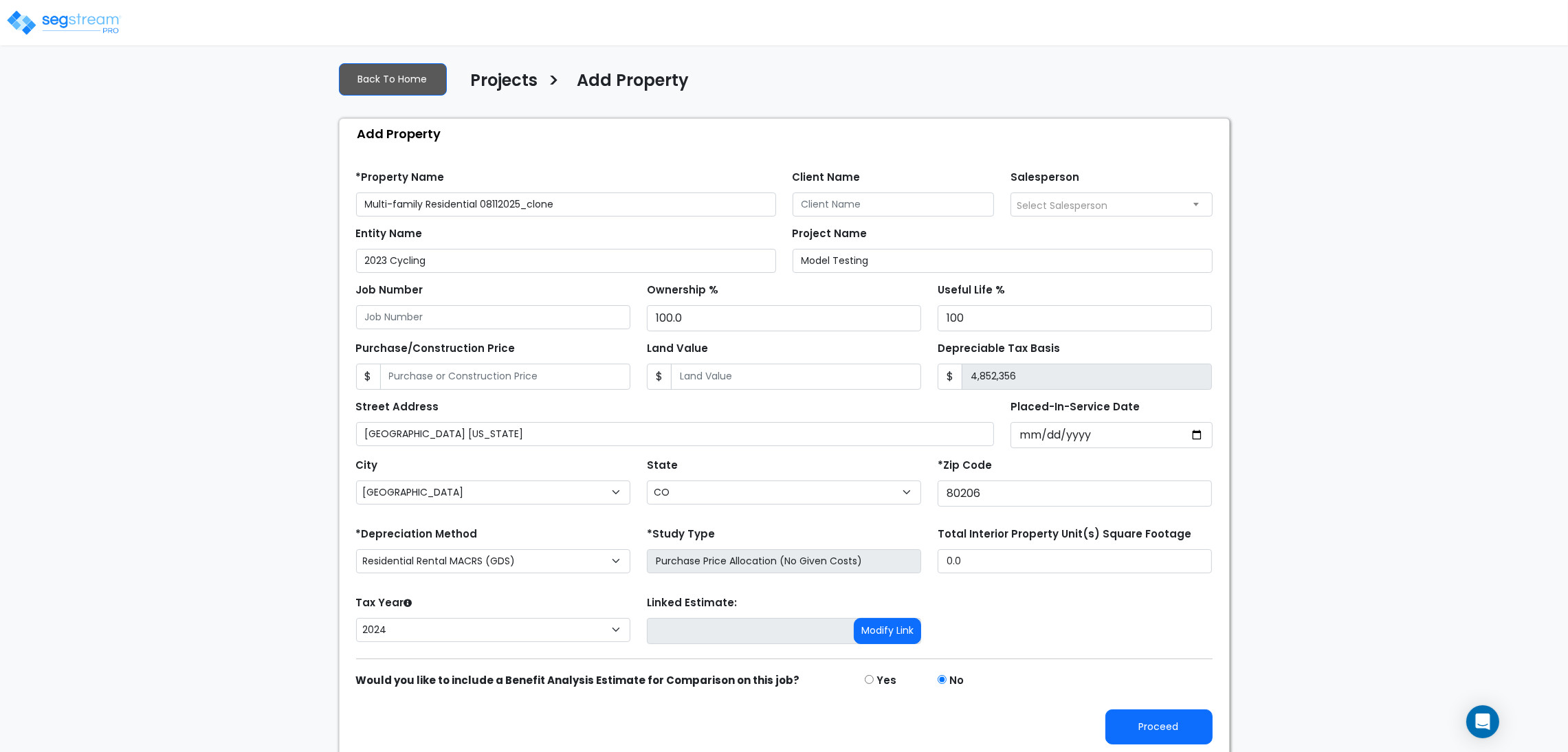
scroll to position [15, 0]
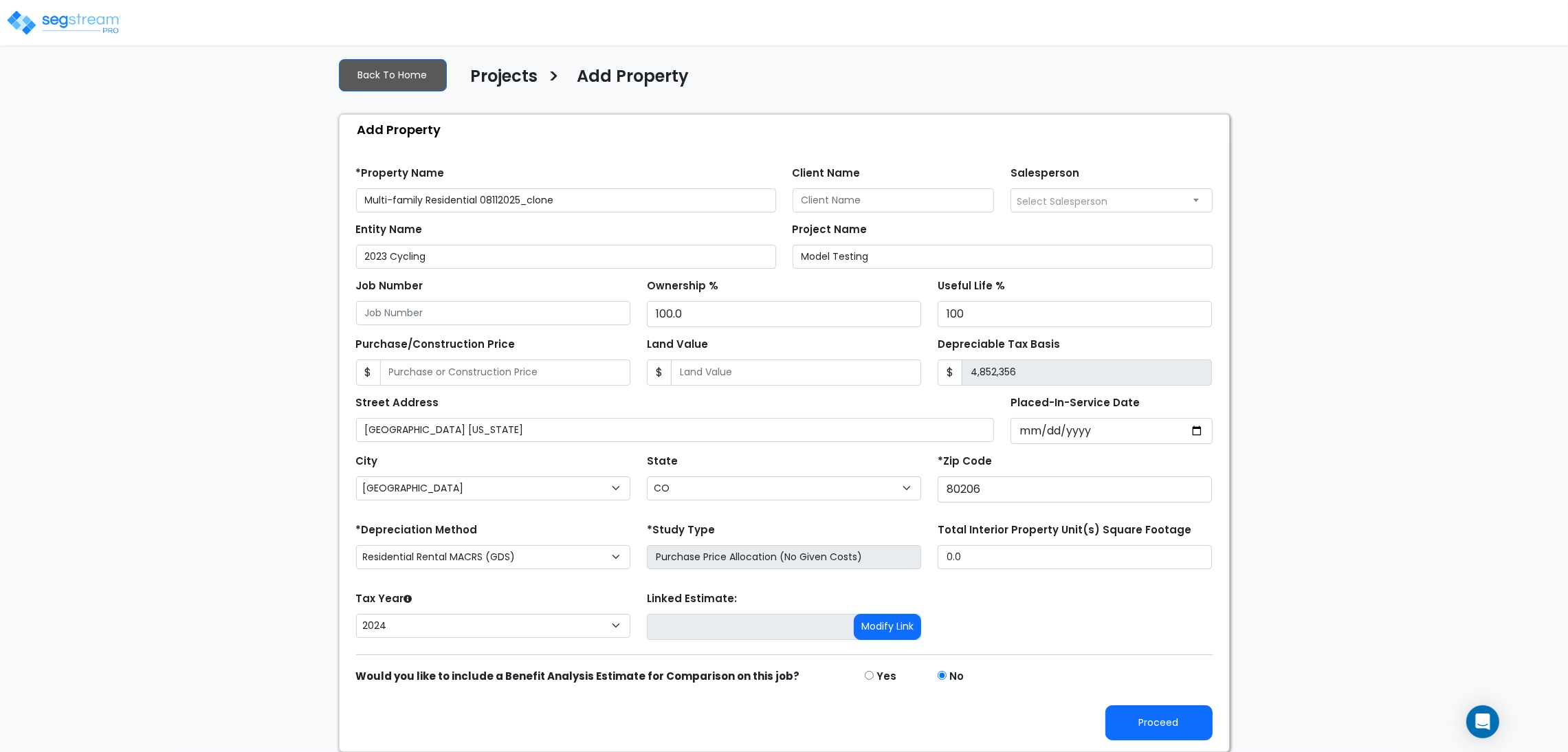
click at [1152, 744] on div "Find these errors below in the Property Setup: *Property Name Multi-family Resi…" at bounding box center [784, 448] width 889 height 607
click at [1149, 735] on button "Proceed" at bounding box center [1159, 722] width 107 height 35
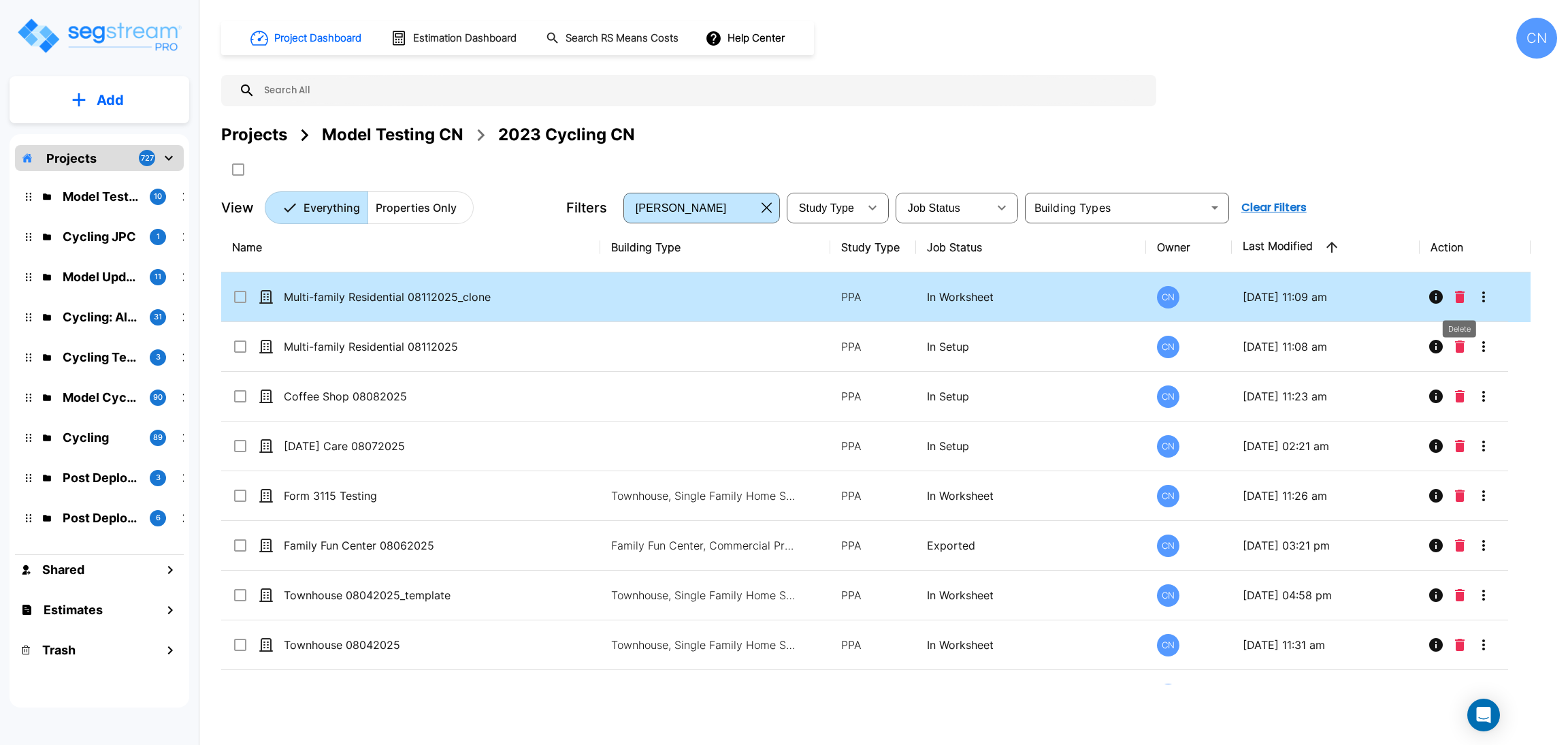
click at [1461, 301] on icon "Delete" at bounding box center [1460, 297] width 10 height 12
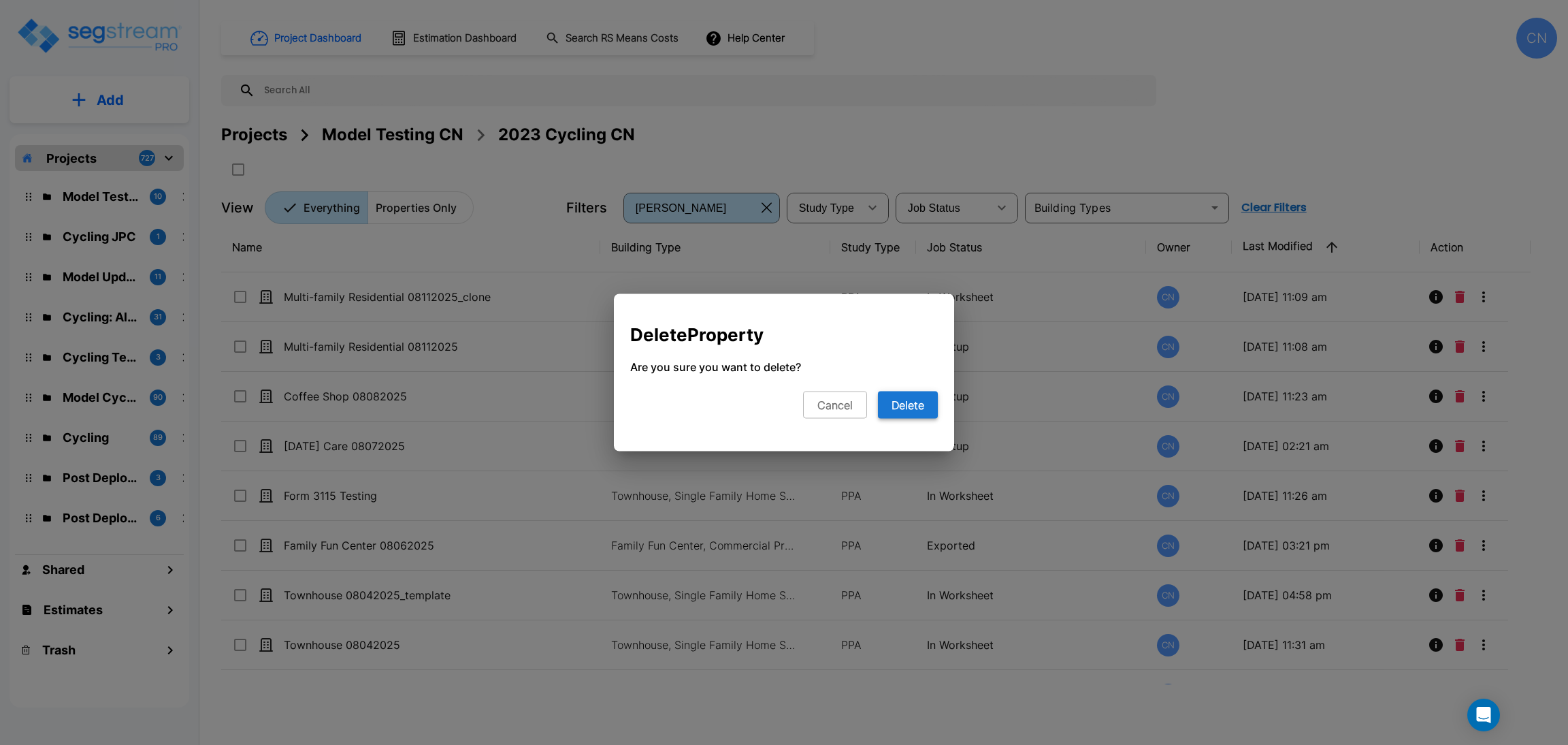
click at [903, 401] on button "Delete" at bounding box center [908, 405] width 60 height 28
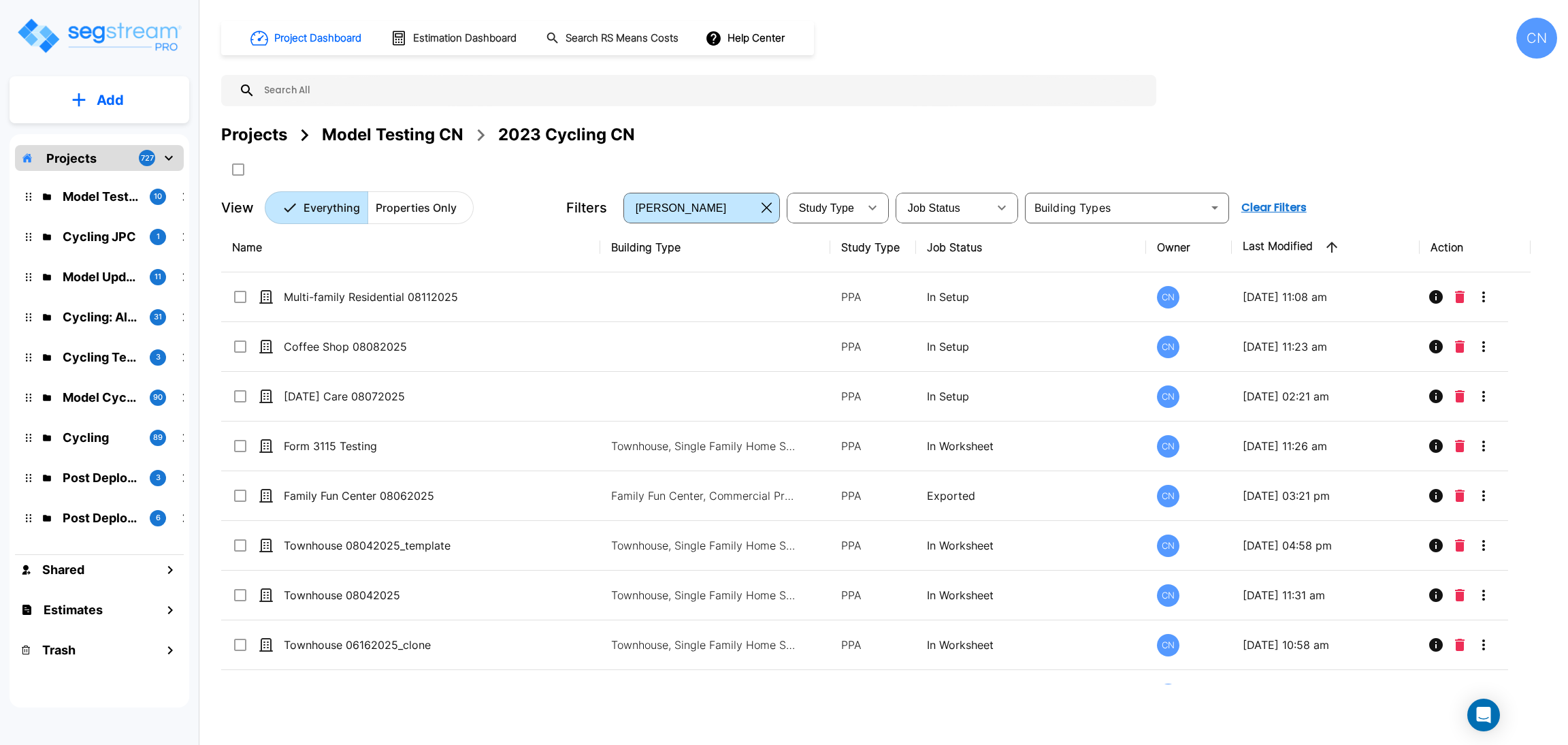
click at [1037, 135] on div "Projects Model Testing CN 2023 Cycling CN" at bounding box center [889, 135] width 1336 height 24
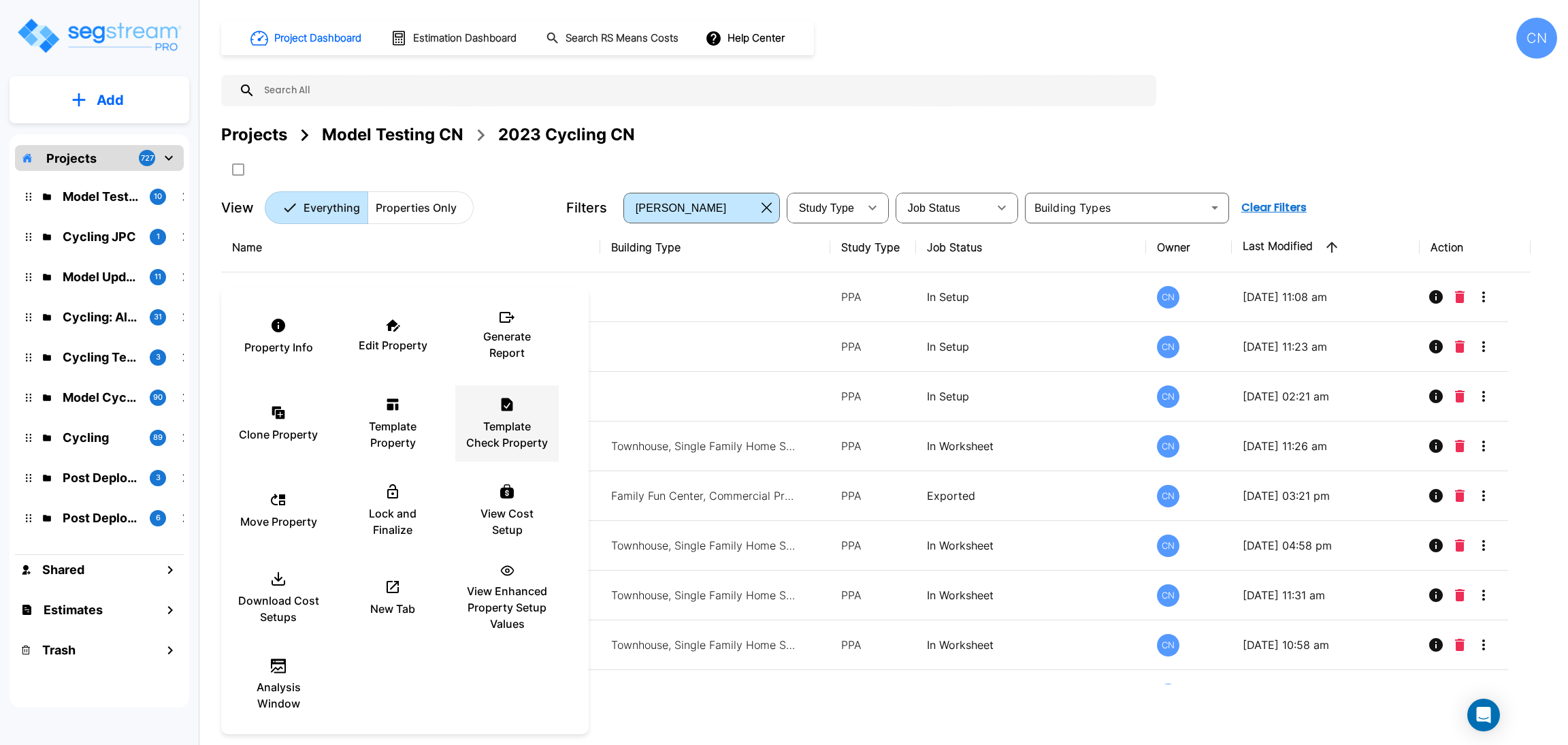
click at [492, 427] on p "Template Check Property" at bounding box center [507, 434] width 82 height 32
click at [1145, 147] on div at bounding box center [784, 372] width 1568 height 745
click at [383, 586] on div "New Tab" at bounding box center [392, 598] width 82 height 68
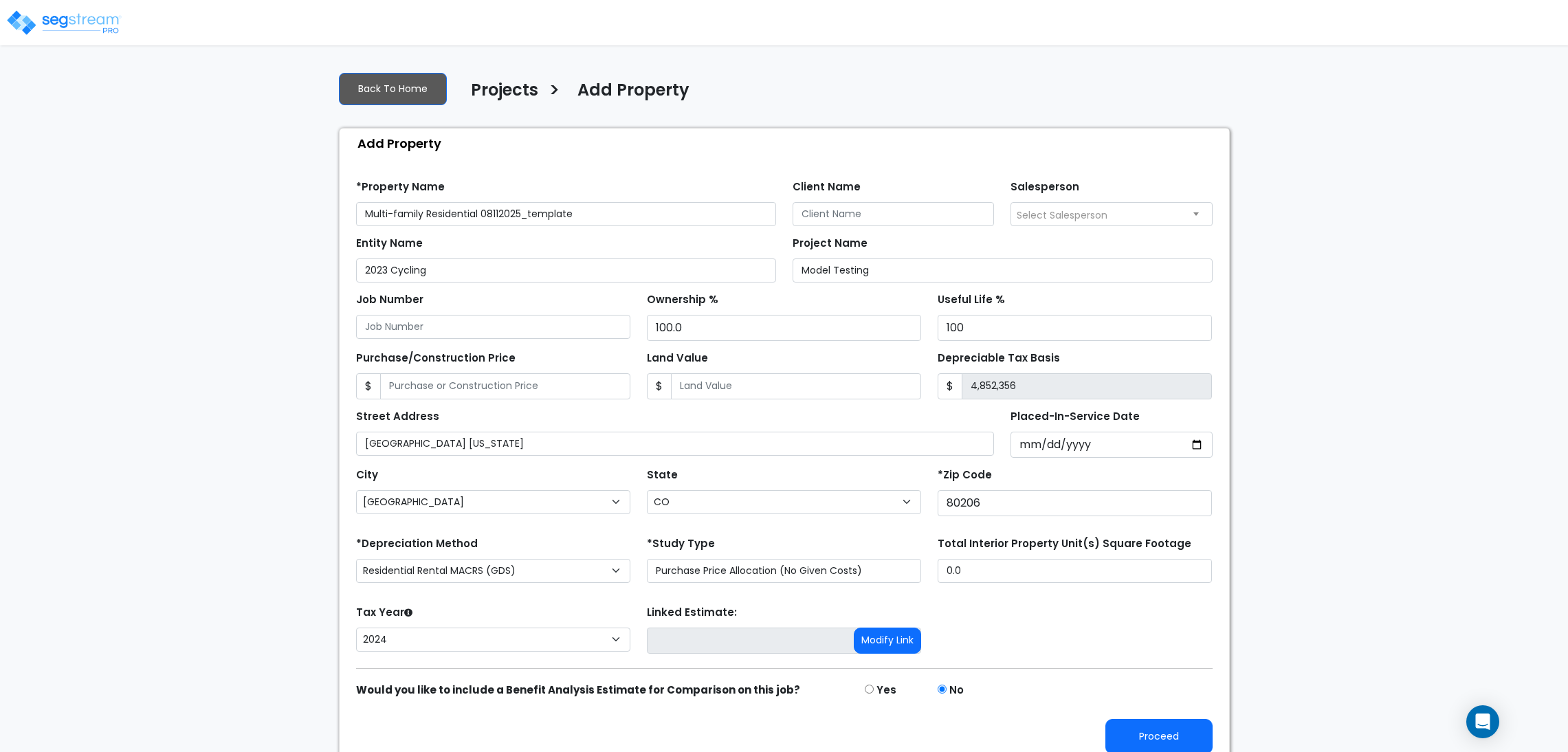
select select "[GEOGRAPHIC_DATA]"
select select "CO"
select select "CRM(_5"
select select "2024"
click at [1159, 727] on button "Proceed" at bounding box center [1159, 736] width 107 height 35
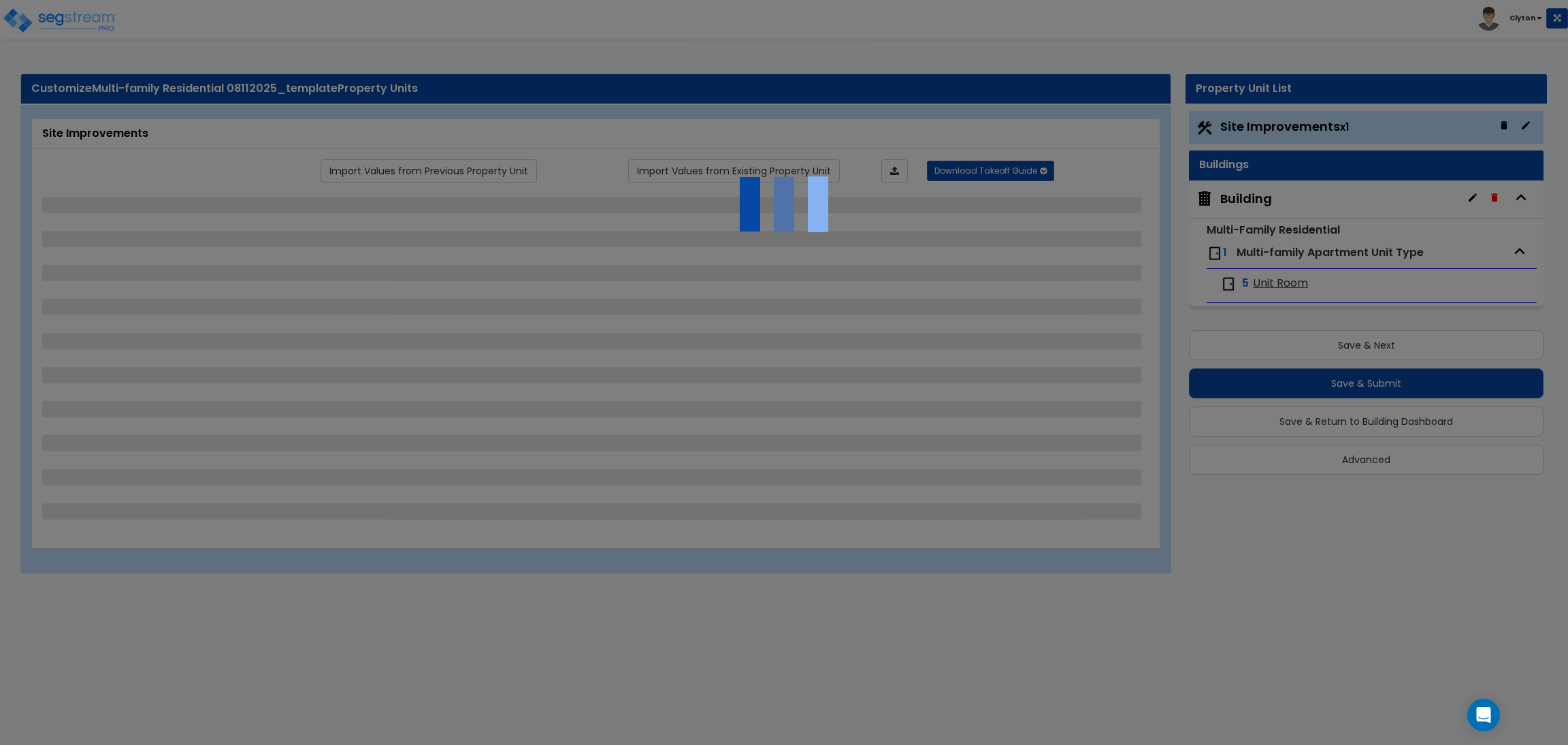
select select "2"
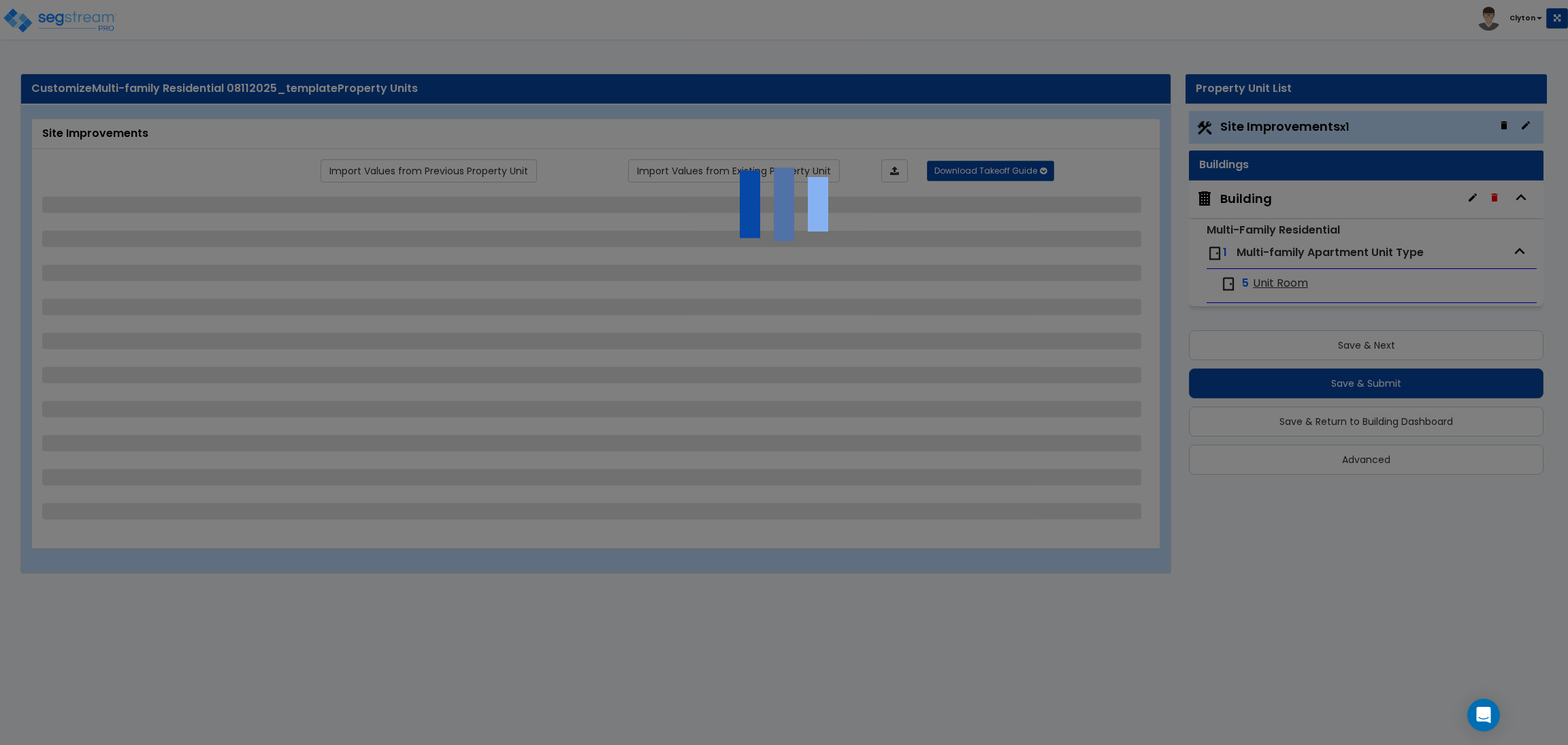
select select "1"
select select "2"
select select "3"
select select "1"
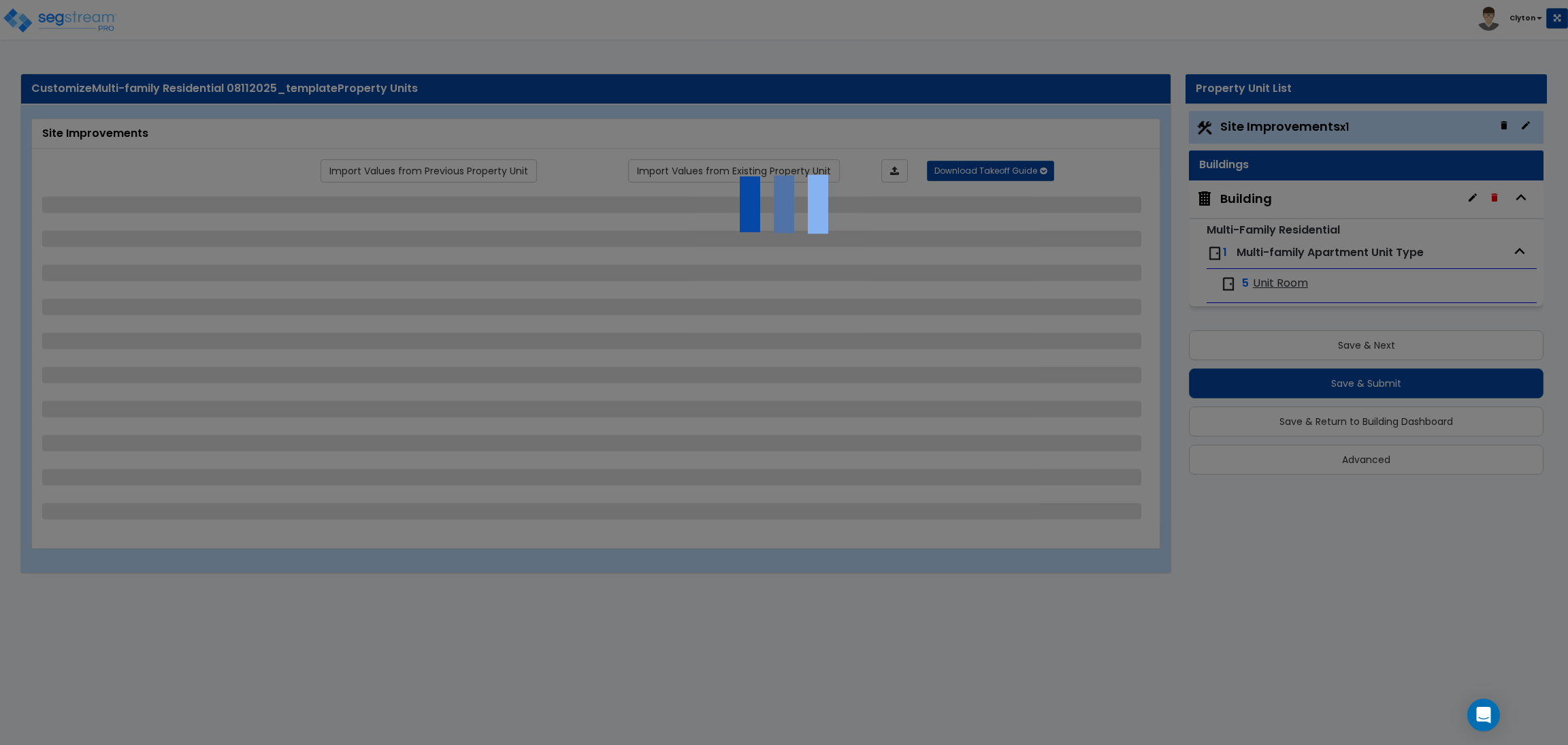
select select "1"
select select "2"
select select "4"
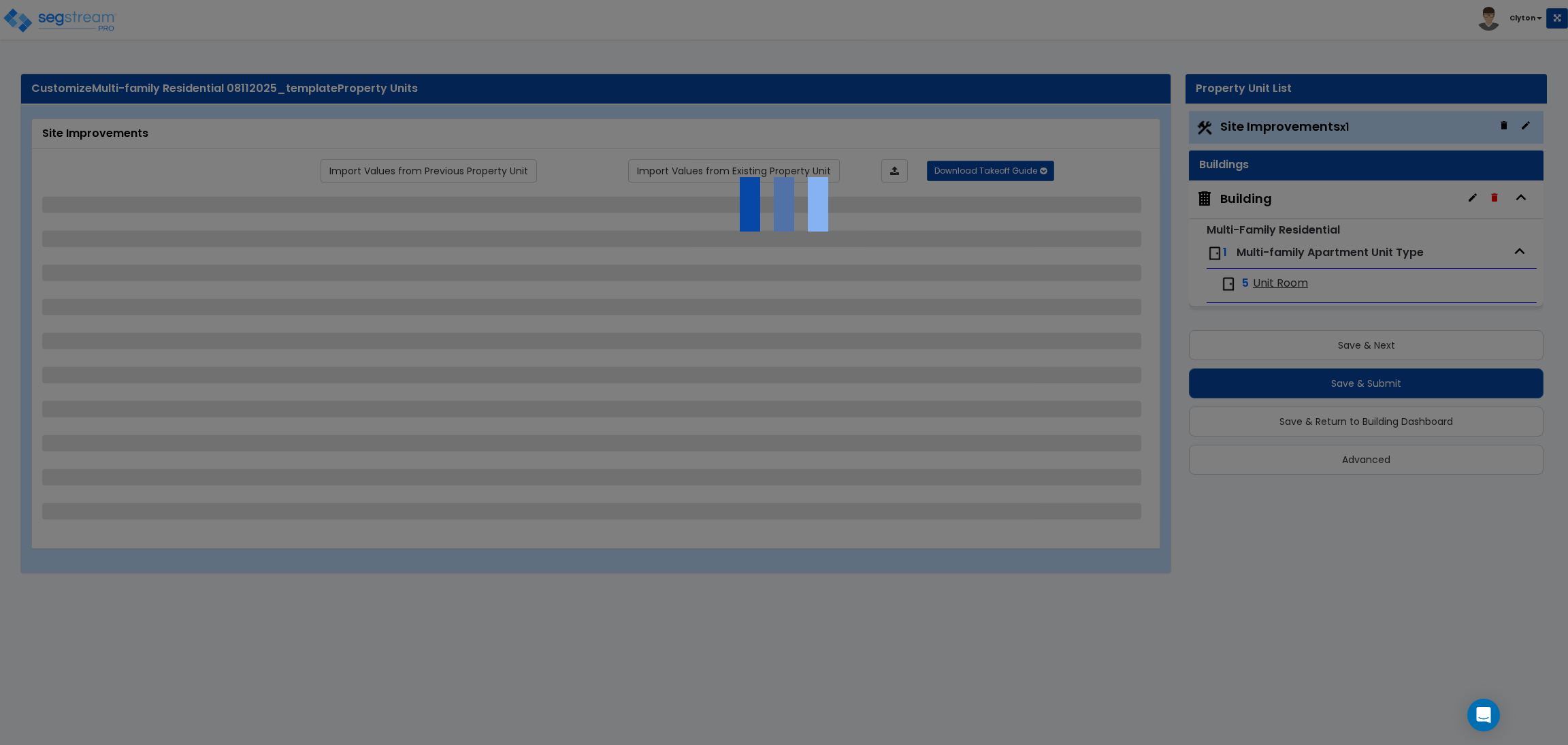
select select "4"
select select "1"
select select "2"
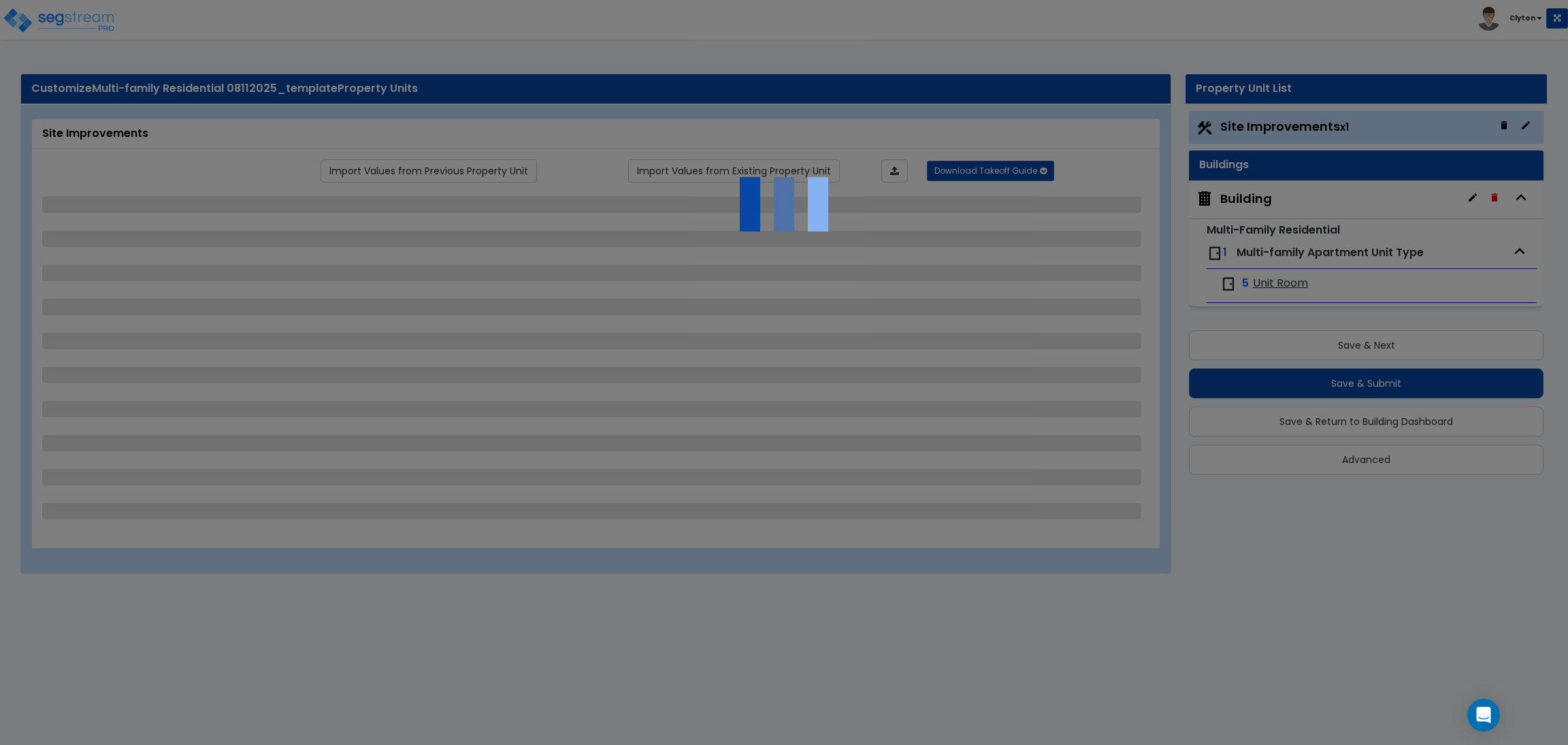
select select "2"
select select "1"
select select "2"
select select "1"
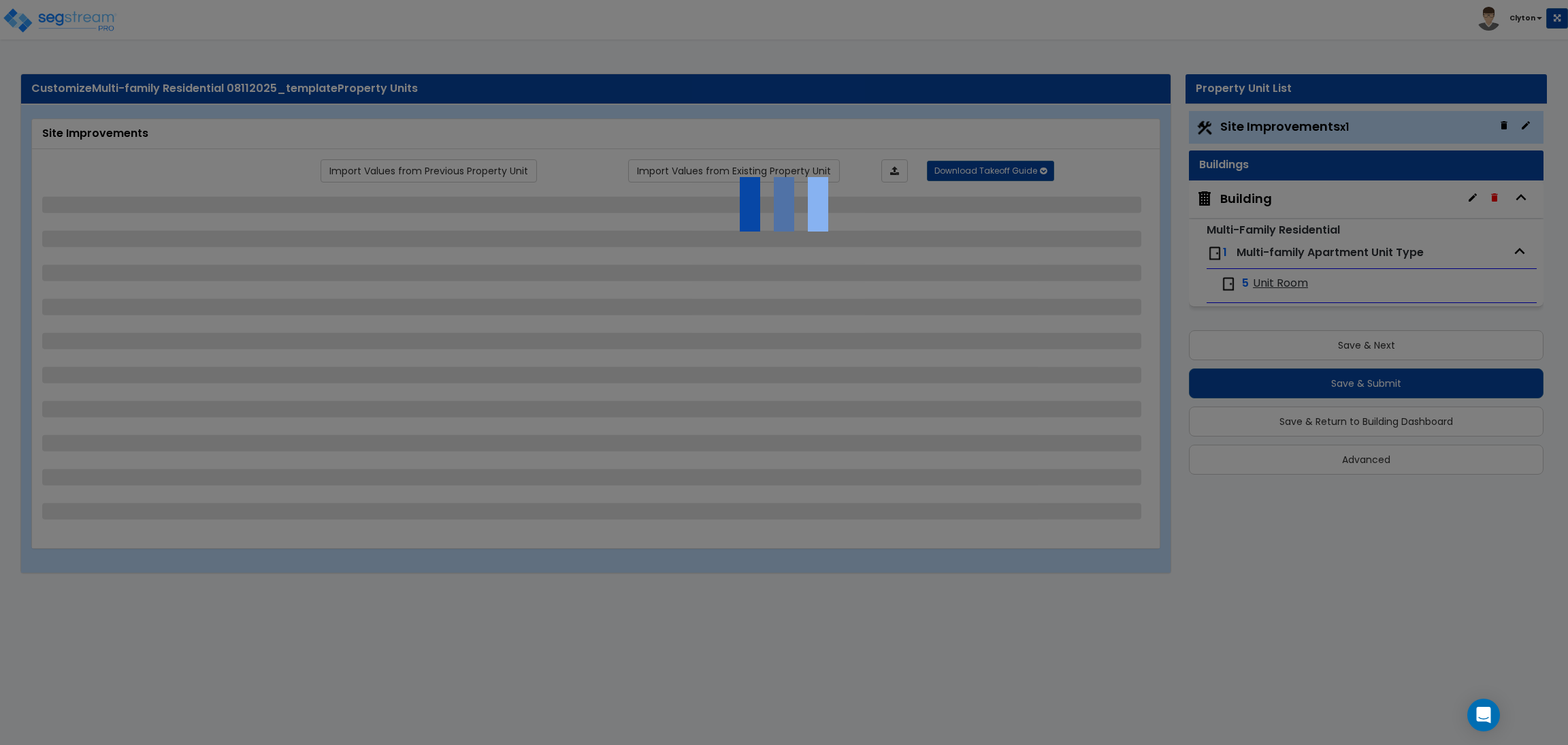
select select "1"
select select "2"
select select "4"
select select "3"
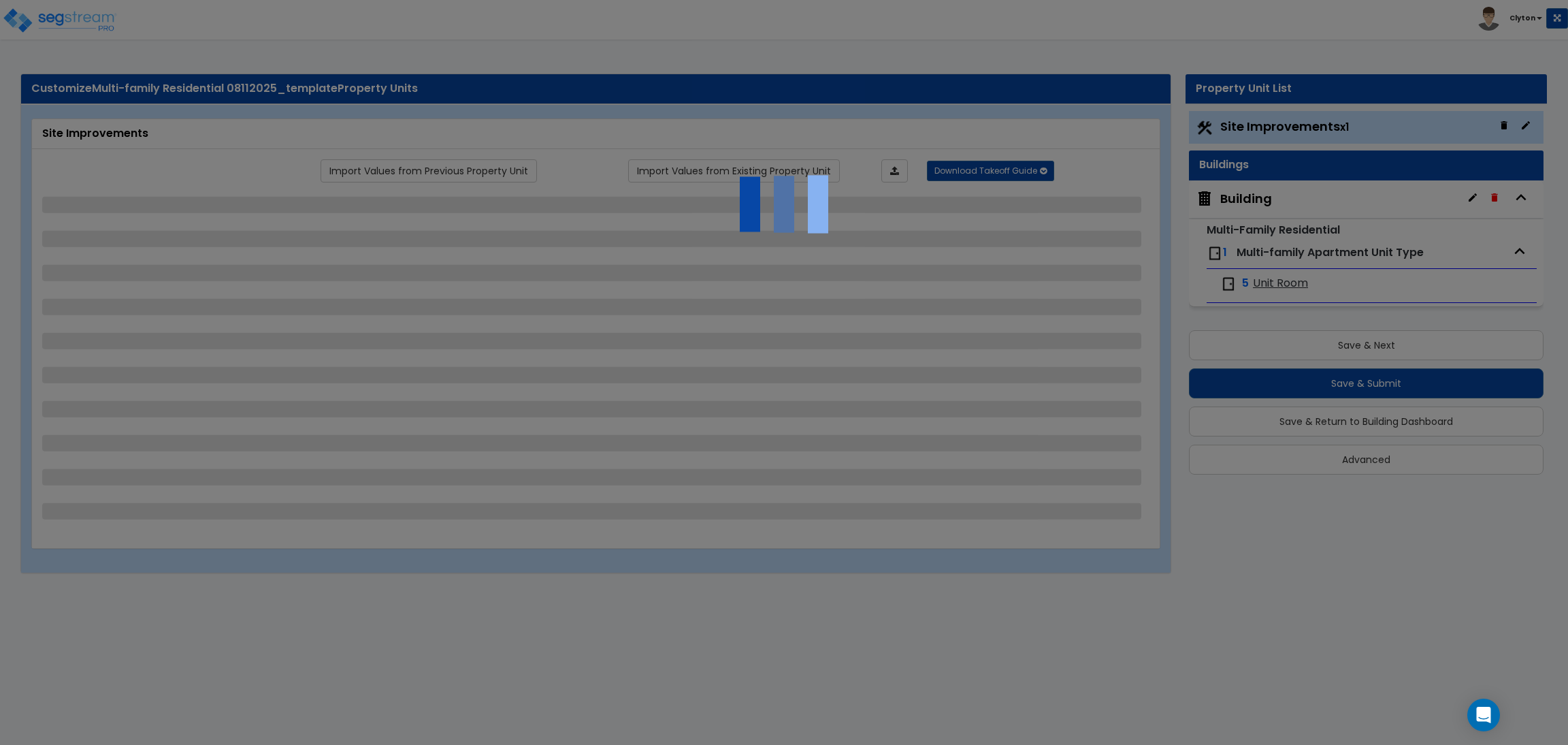
select select "2"
select select "3"
select select "2"
select select "1"
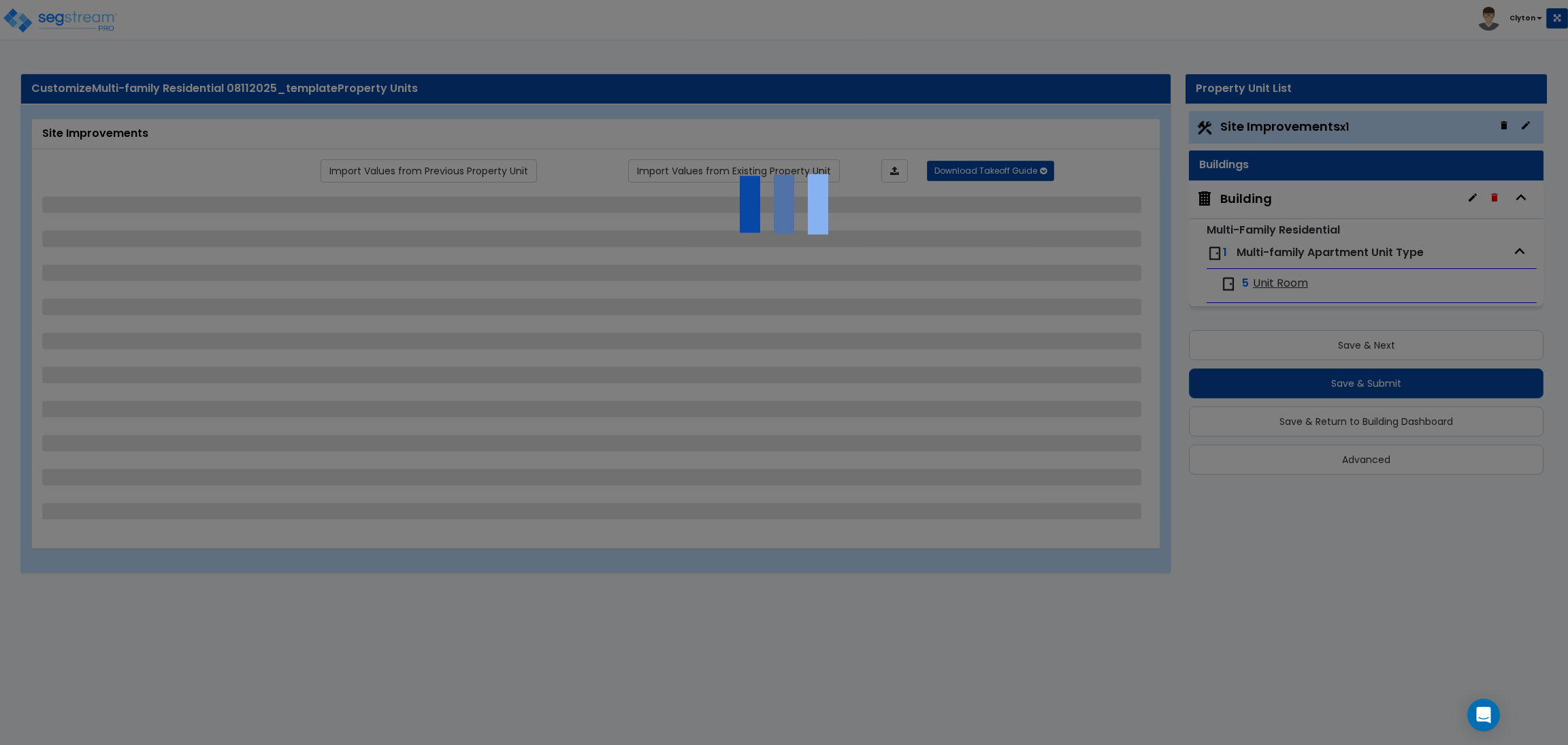
select select "2"
select select "1"
select select "2"
select select "1"
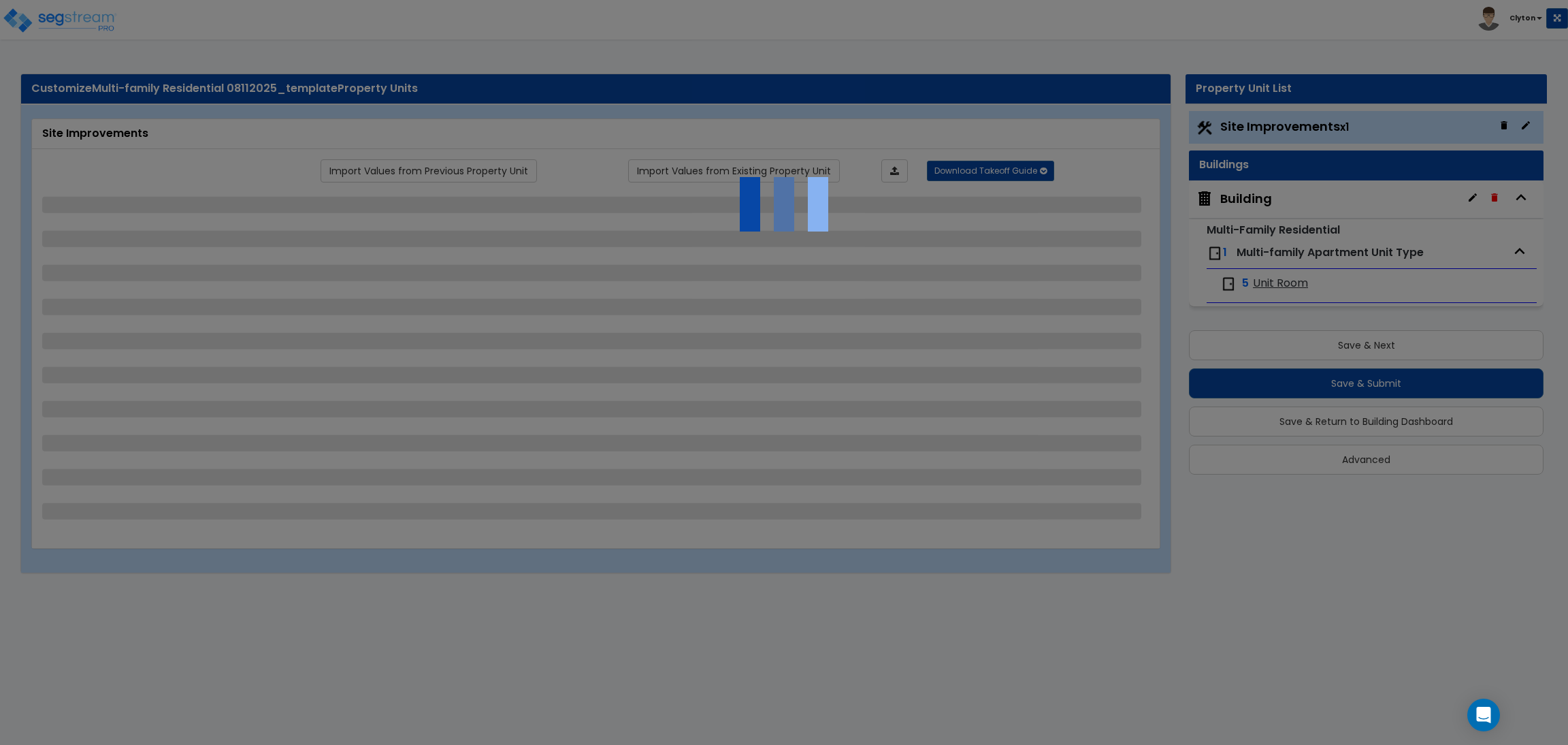
select select "2"
select select "1"
select select "7"
select select "1"
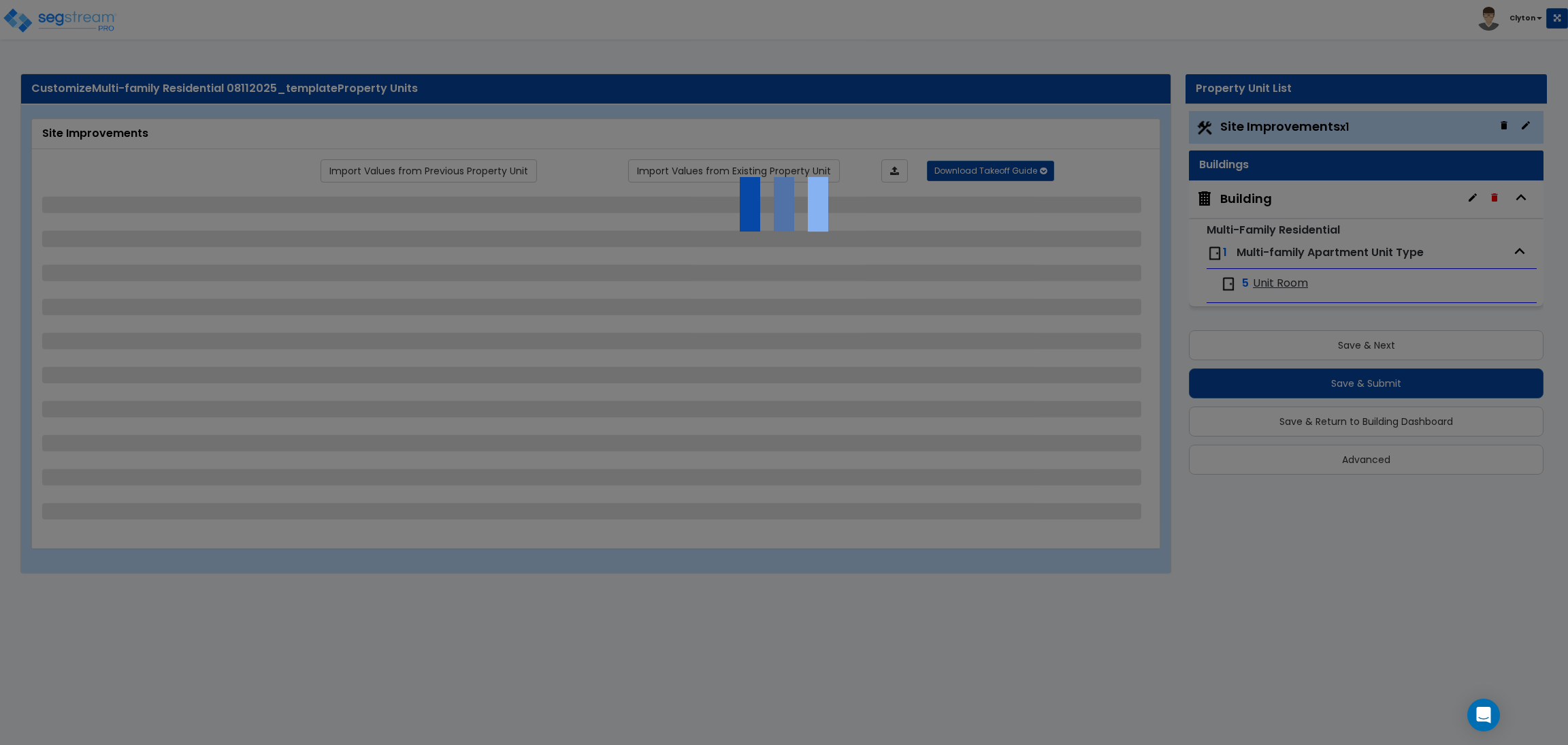
select select "2"
select select "1"
select select "13"
select select "1"
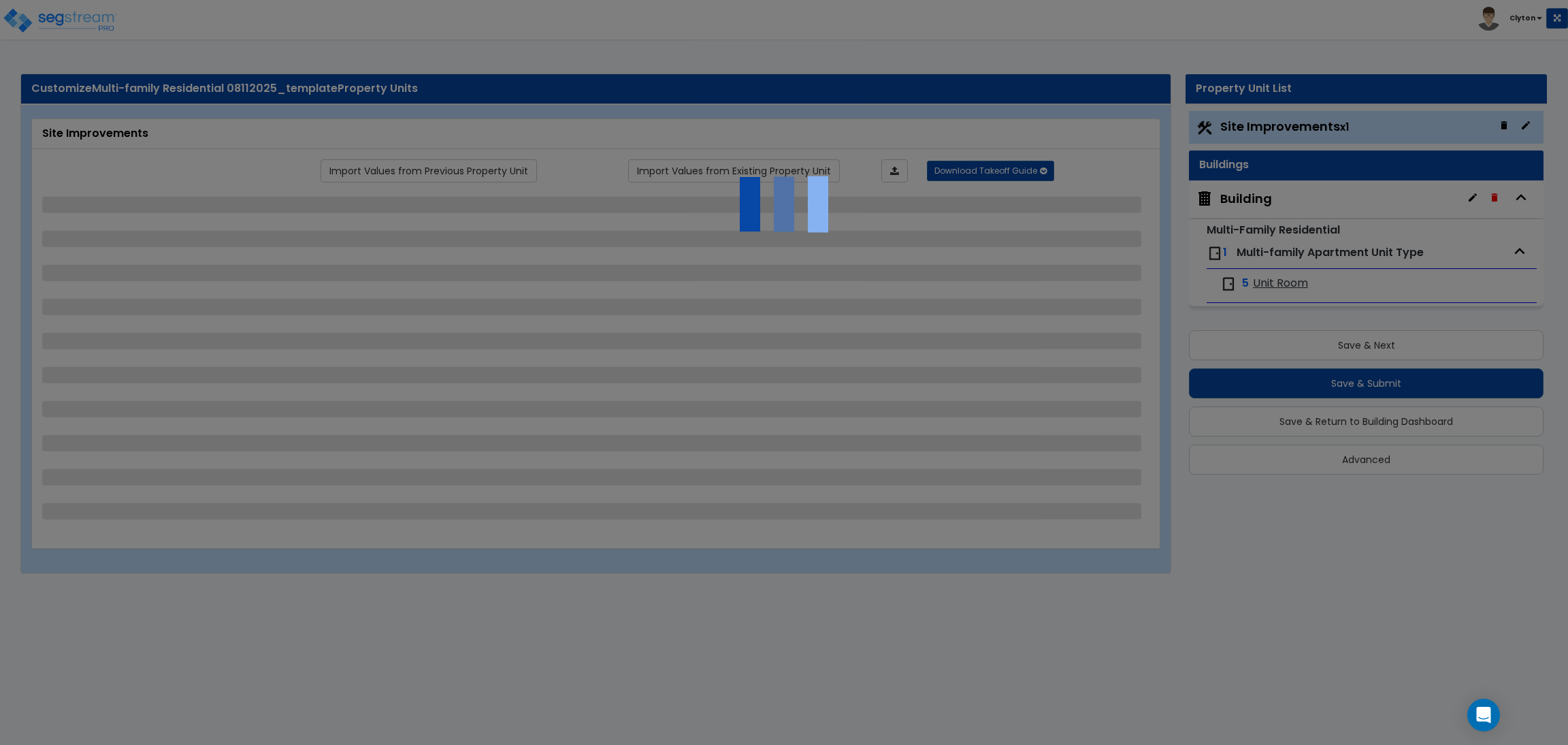
select select "5"
select select "2"
select select "1"
select select "2"
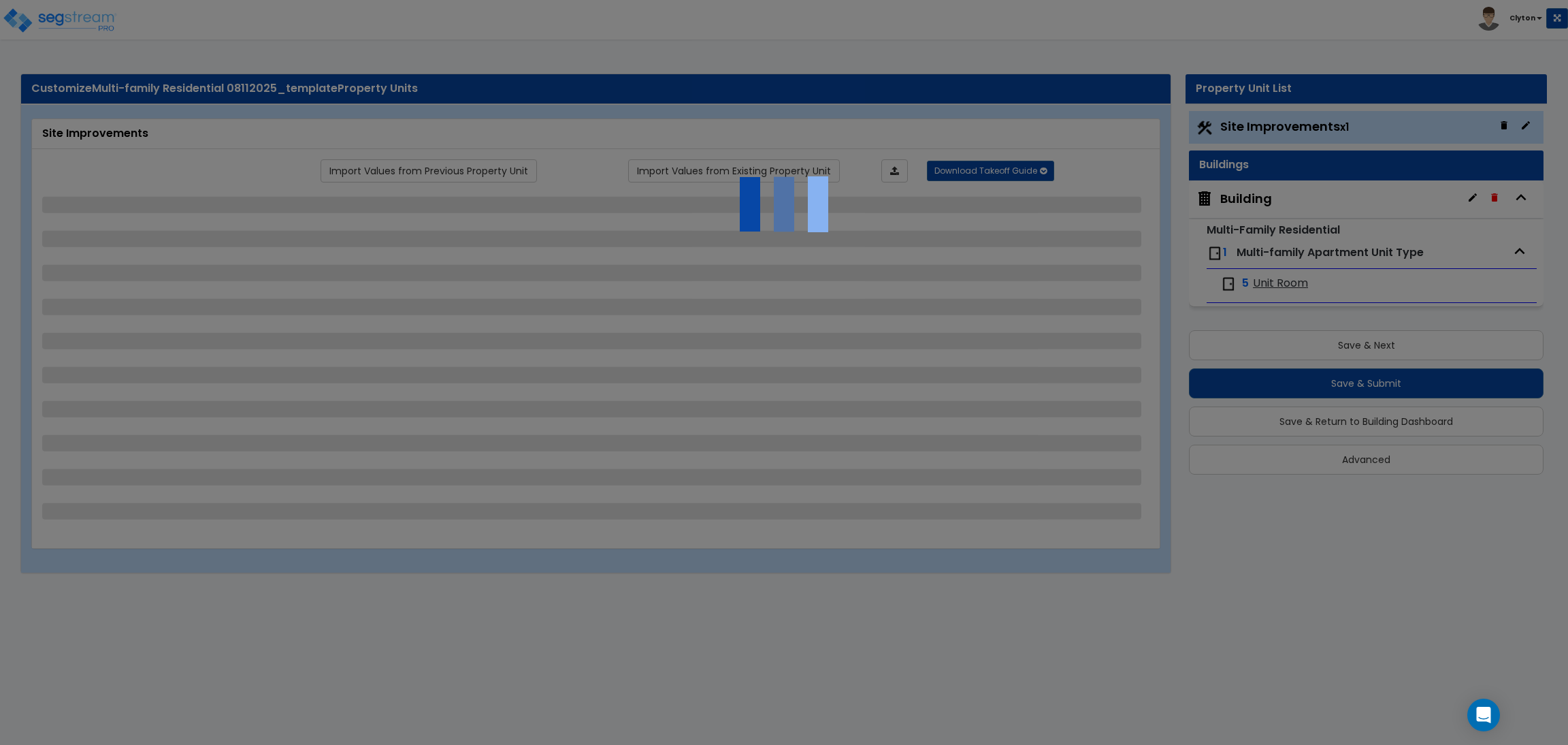
select select "3"
select select "1"
select select "3"
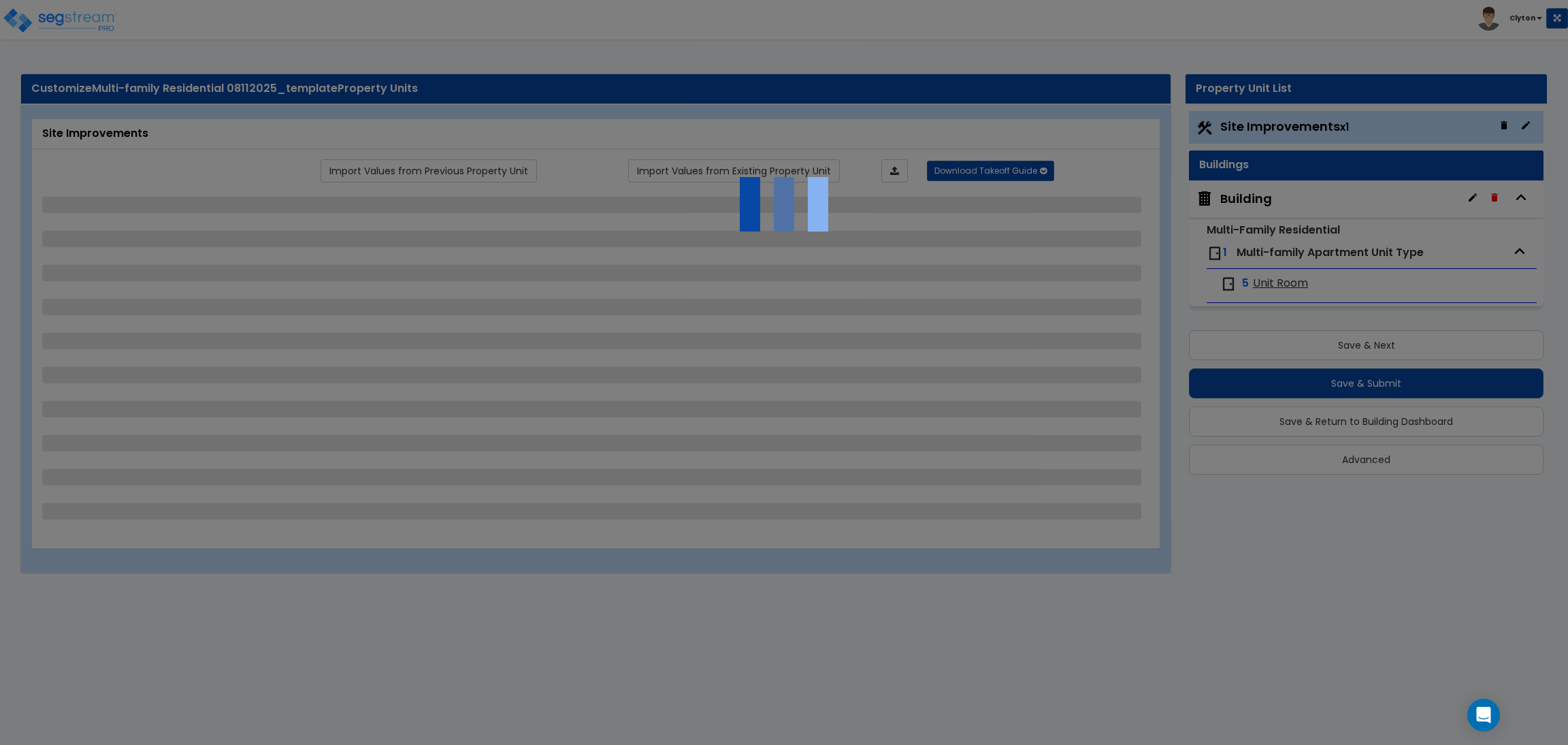
select select "2"
select select "1"
select select "2"
select select "1"
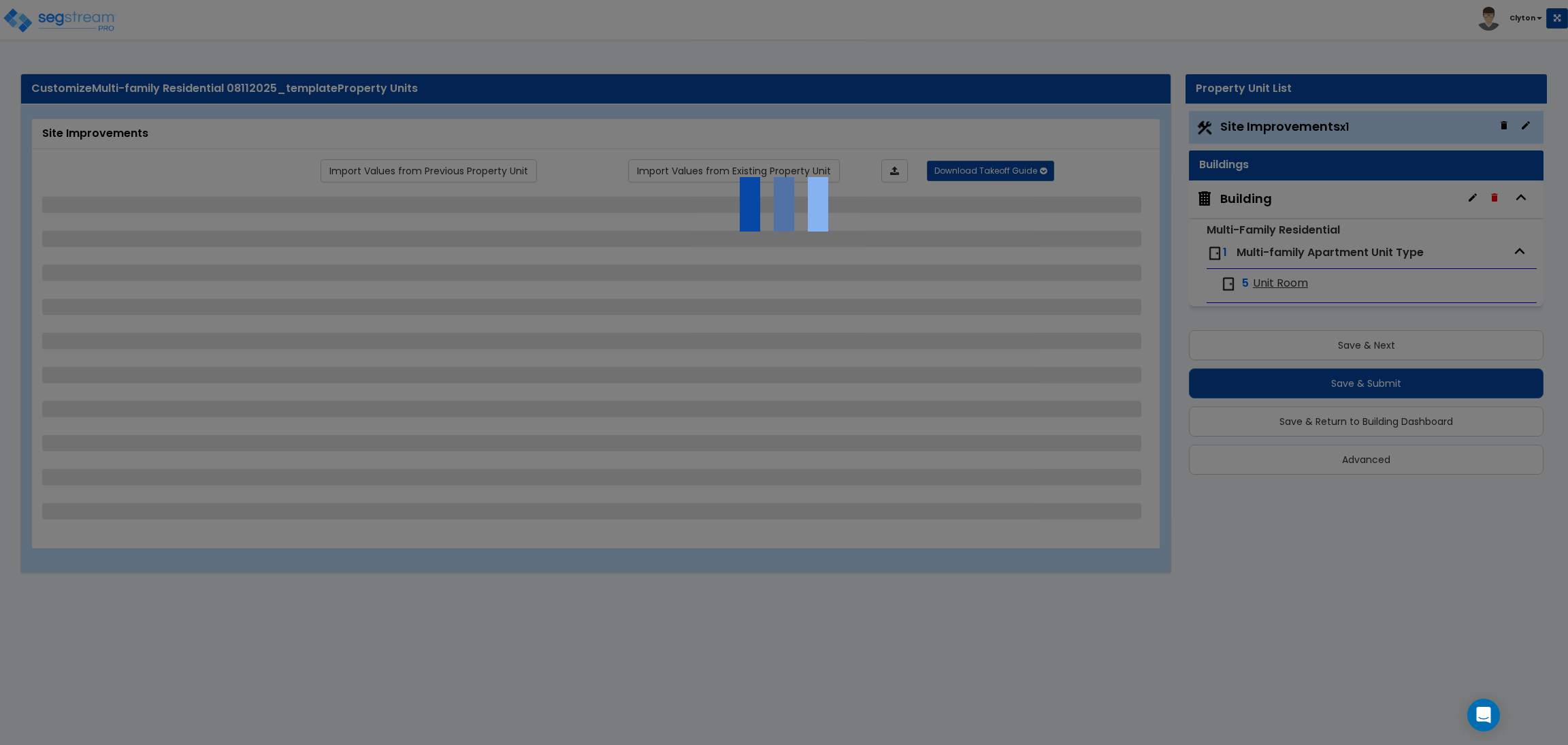
select select "1"
select select "4"
select select "1"
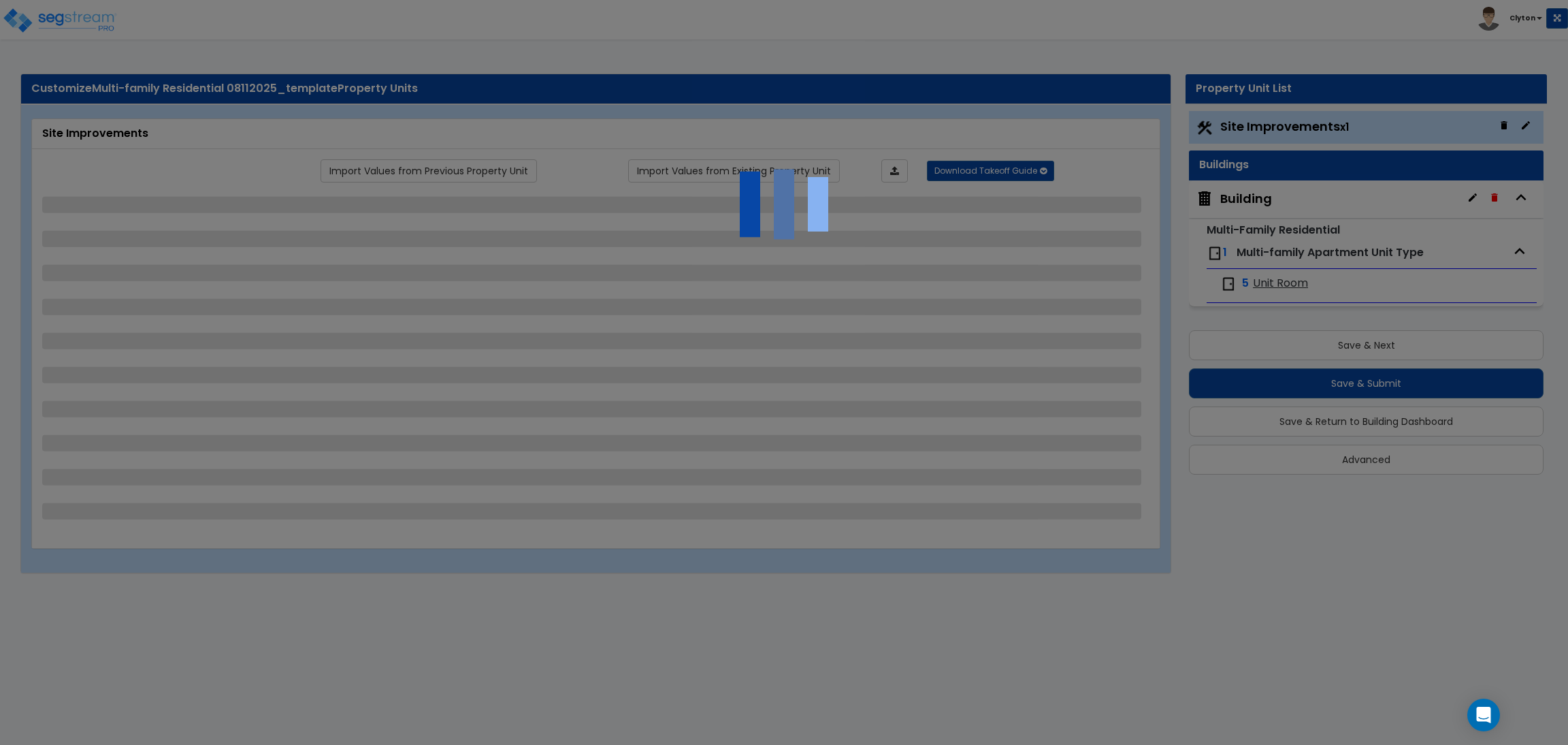
select select "1"
select select "2"
select select "3"
select select "2"
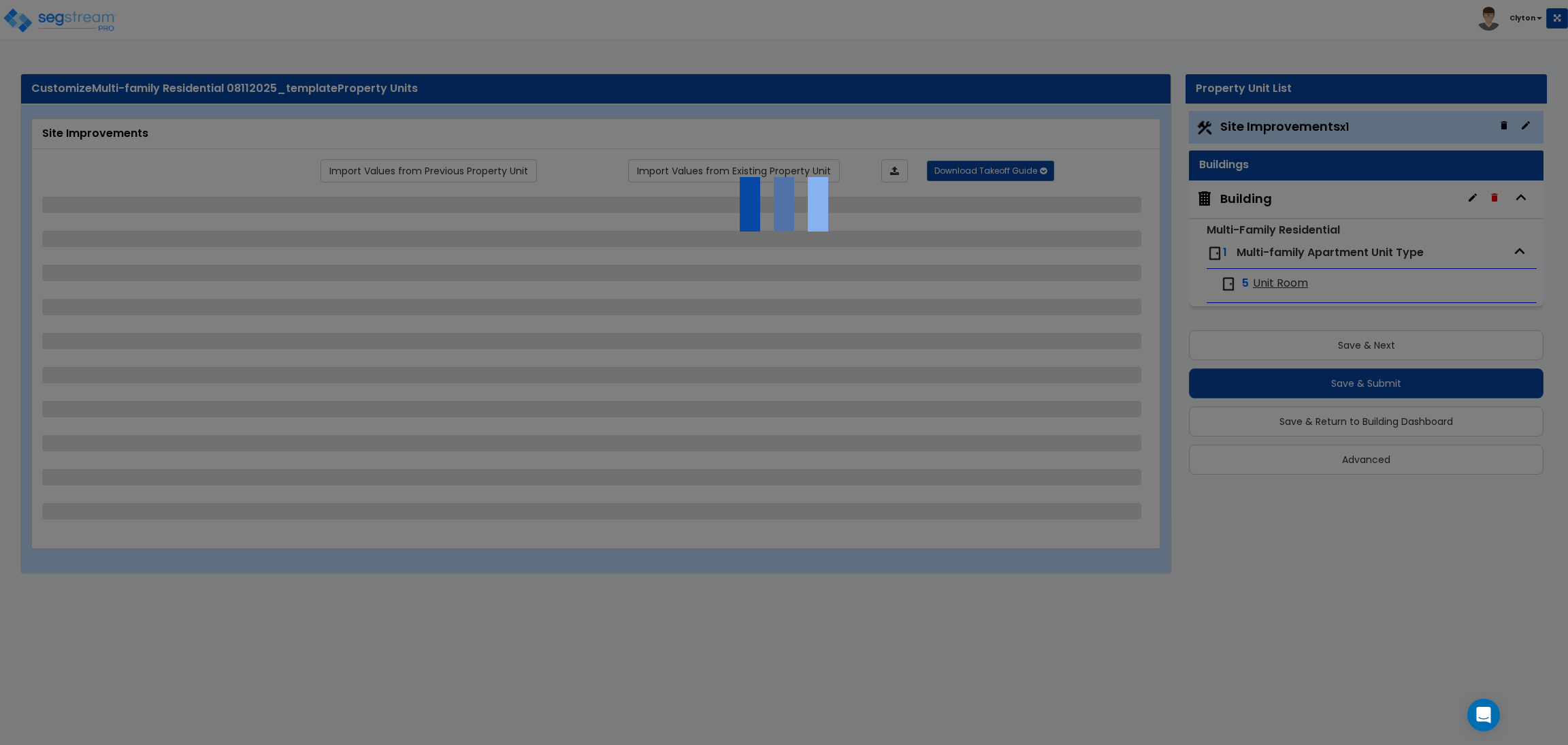
select select "1"
select select "3"
select select "2"
select select "1"
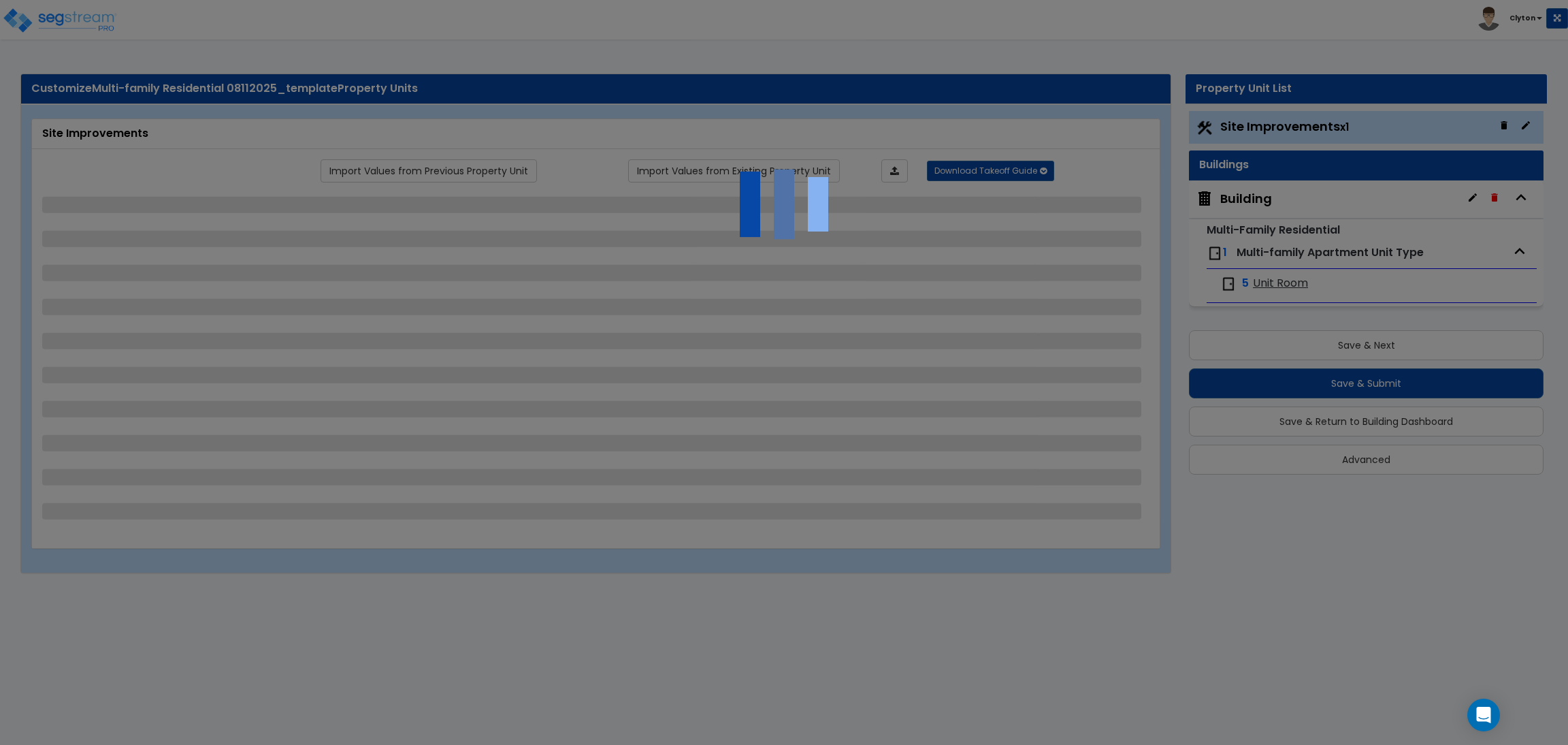
select select "3"
select select "11"
select select "8"
select select "5"
select select "3"
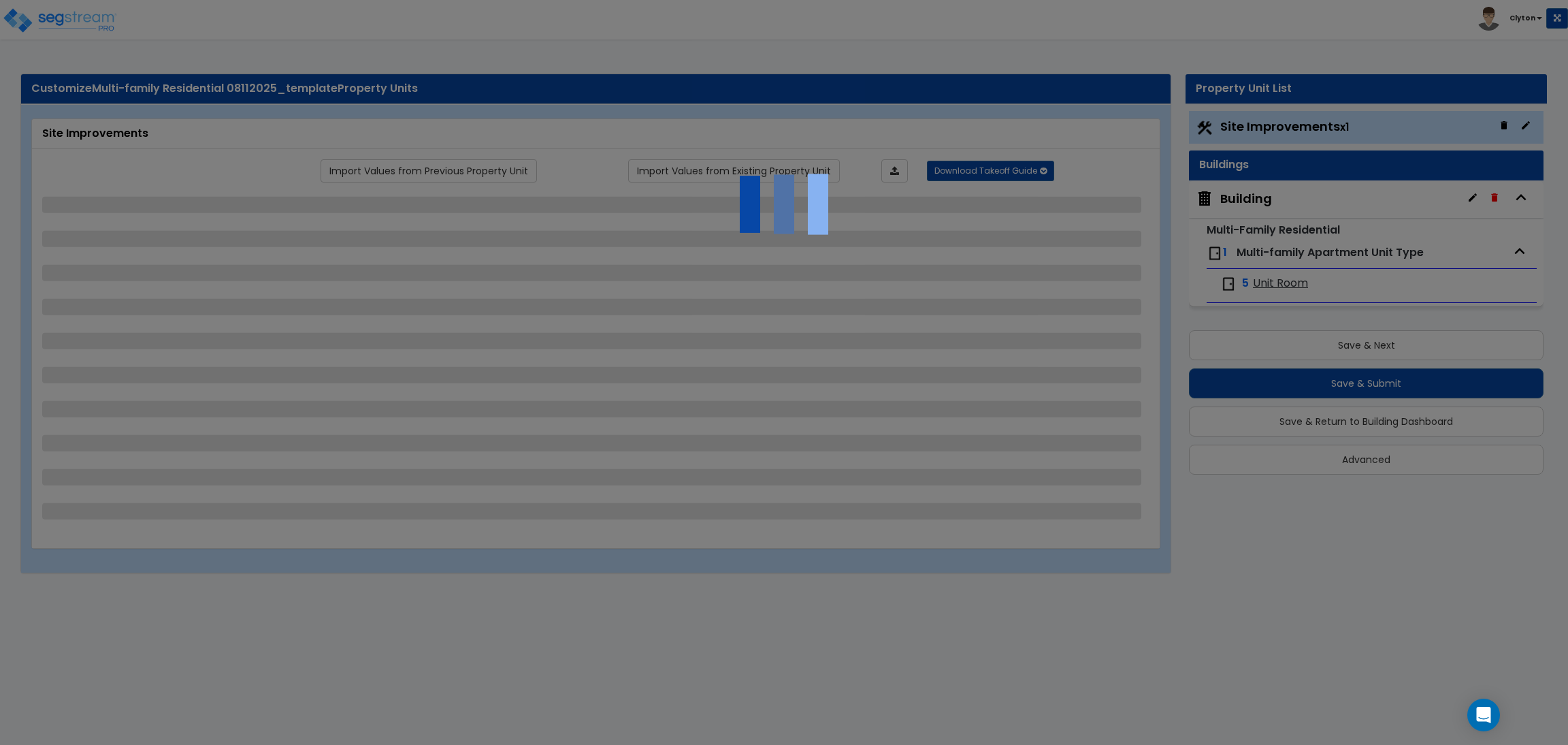
select select "1"
select select "5"
select select "7"
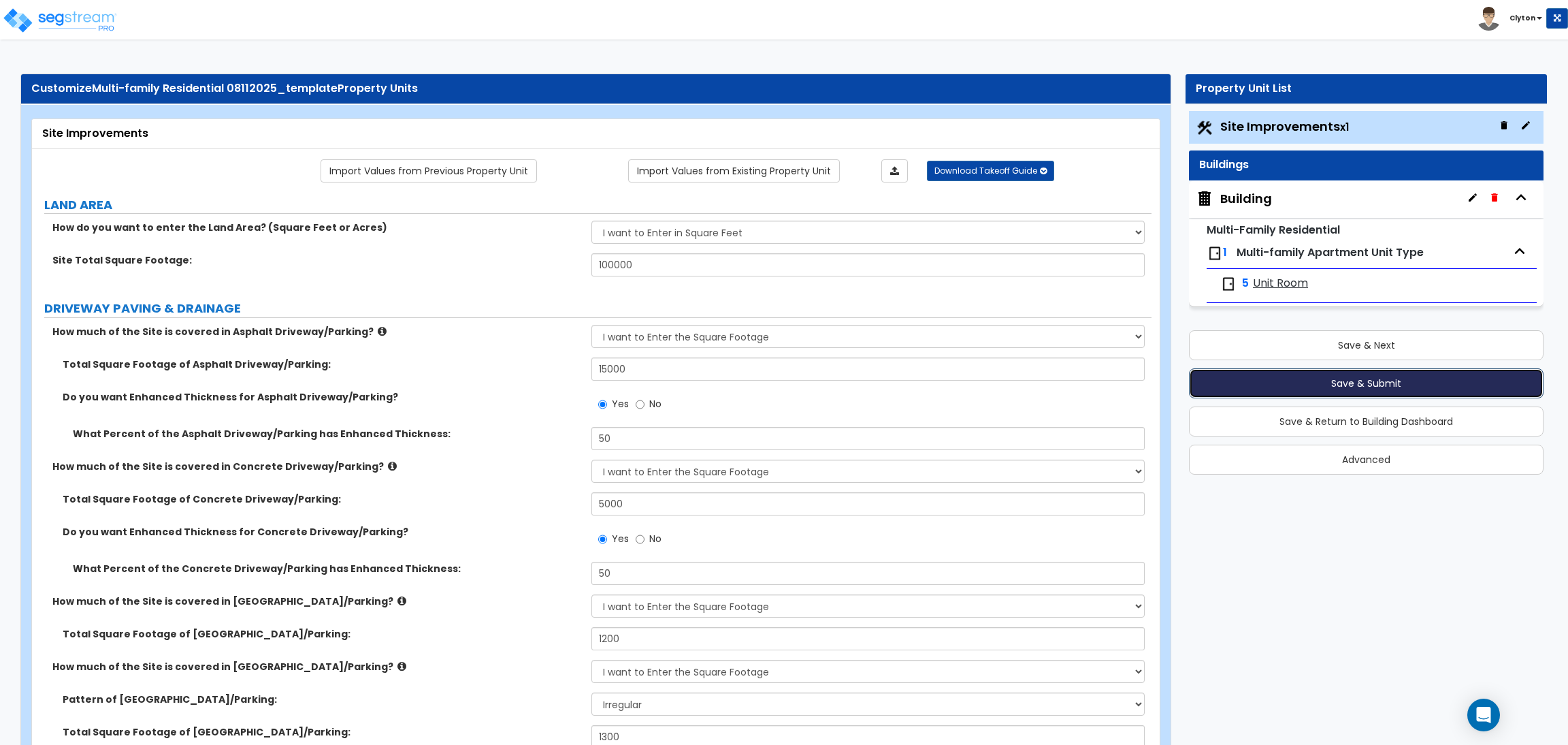
click at [1237, 377] on button "Save & Submit" at bounding box center [1367, 383] width 355 height 30
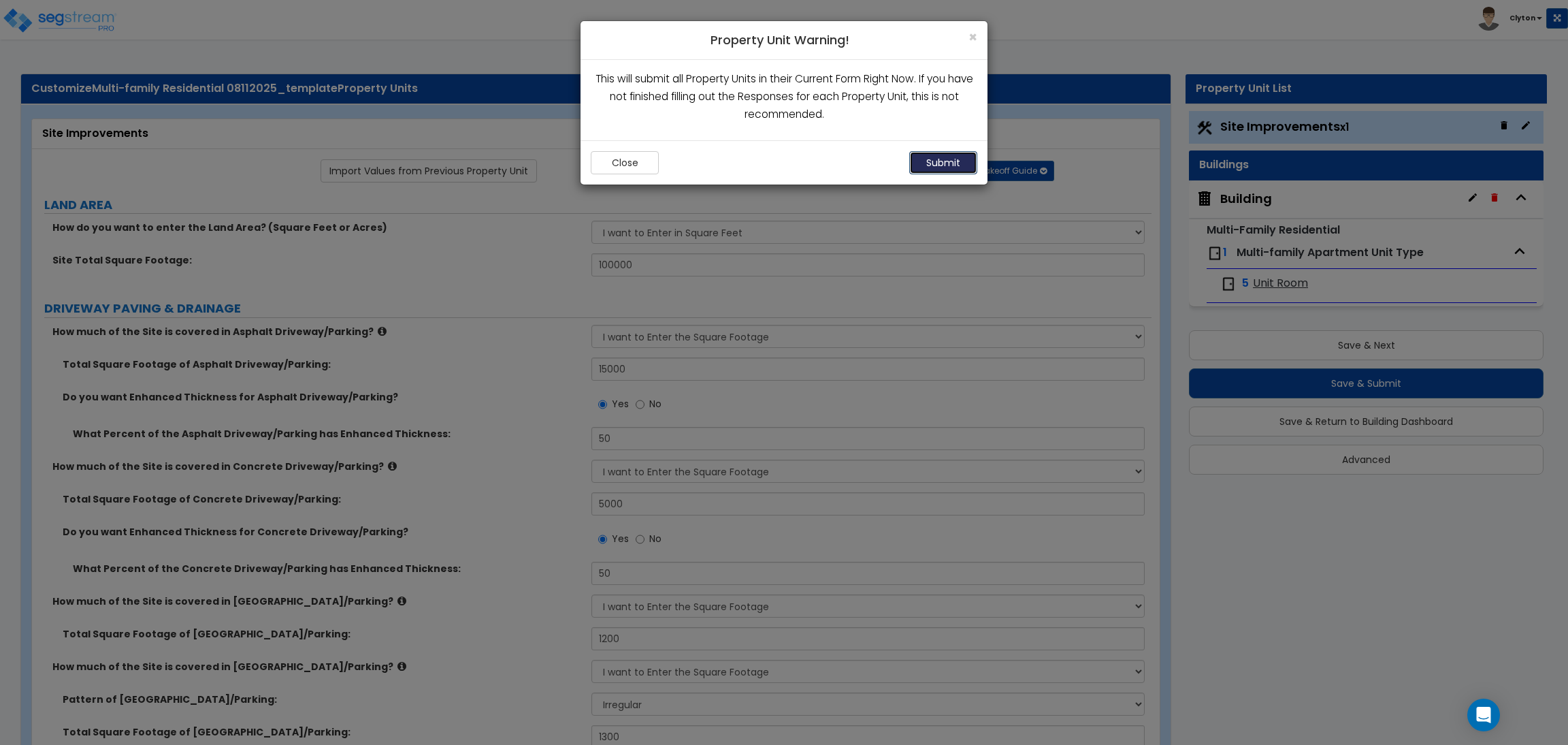
click at [955, 166] on button "Submit" at bounding box center [943, 162] width 68 height 23
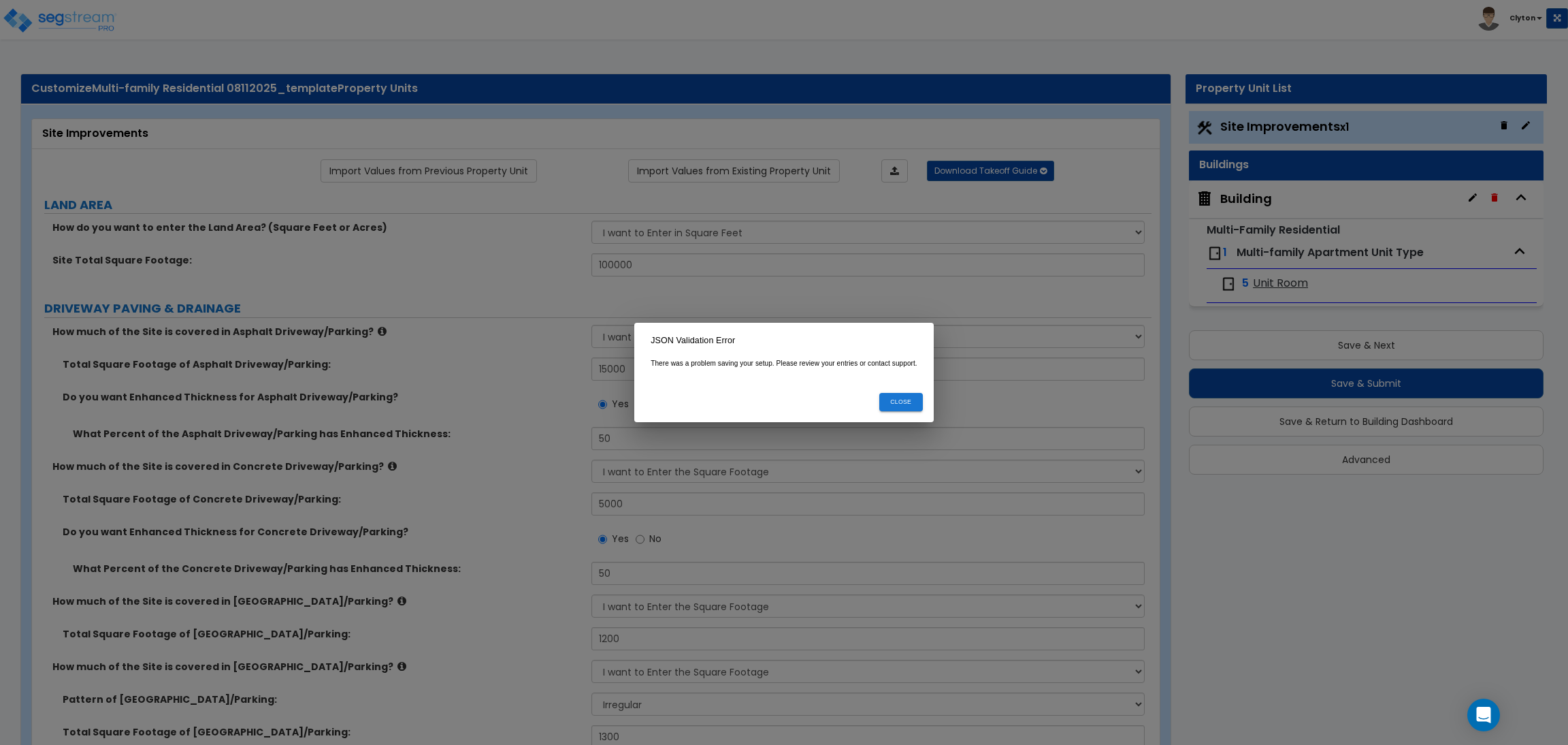
click at [885, 405] on button "Close" at bounding box center [901, 401] width 44 height 19
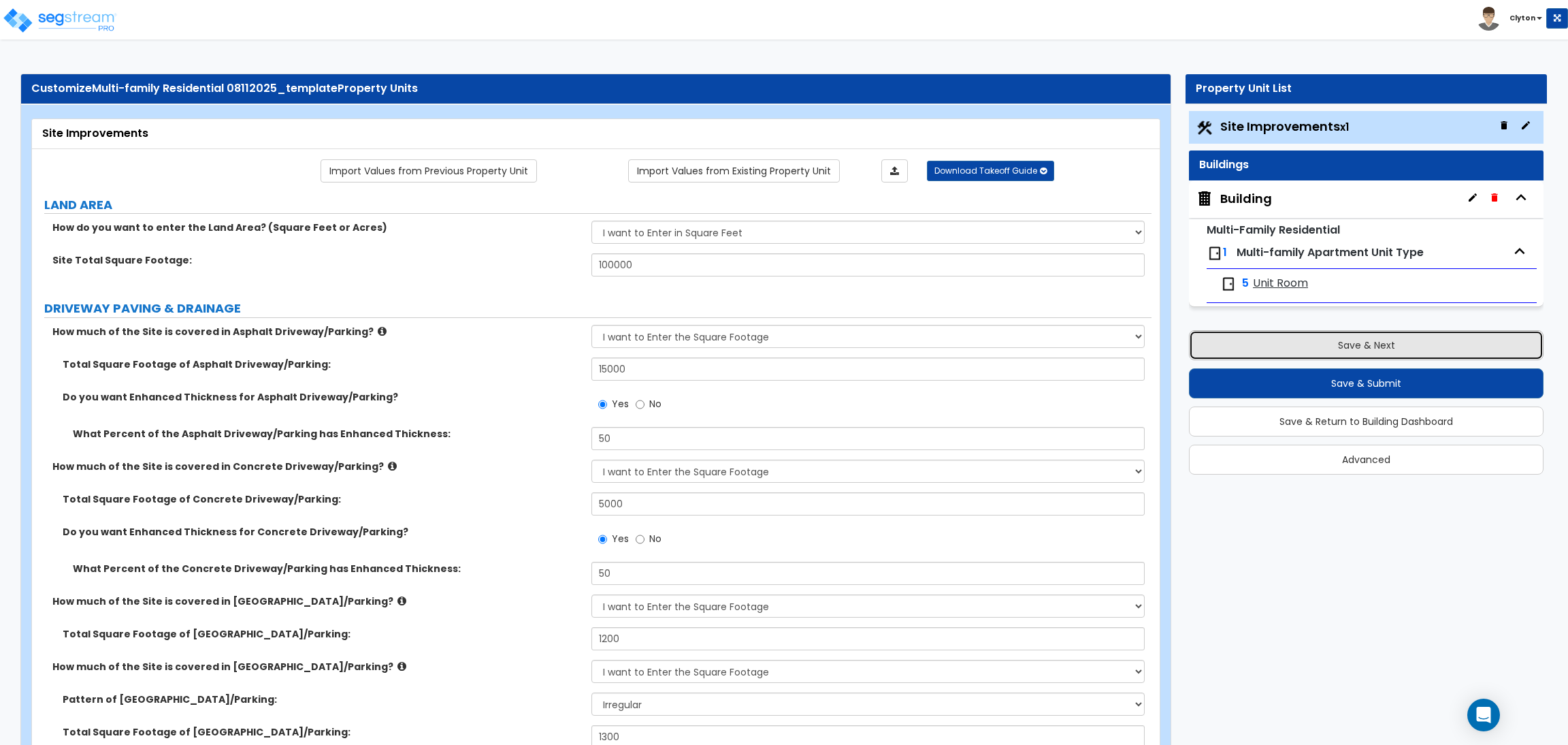
click at [1349, 342] on button "Save & Next" at bounding box center [1367, 344] width 355 height 30
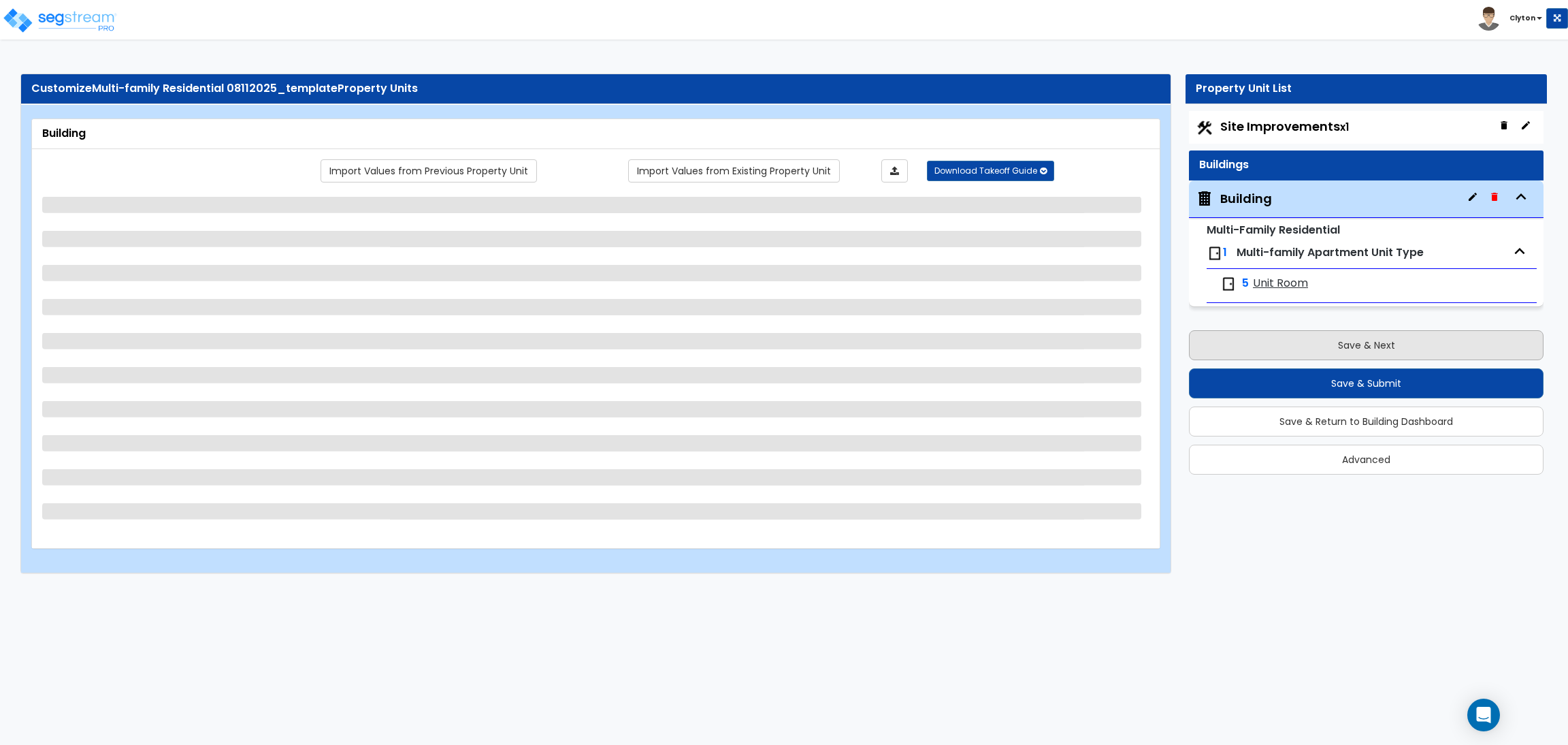
select select "8"
select select "1"
select select "5"
select select "1"
select select "2"
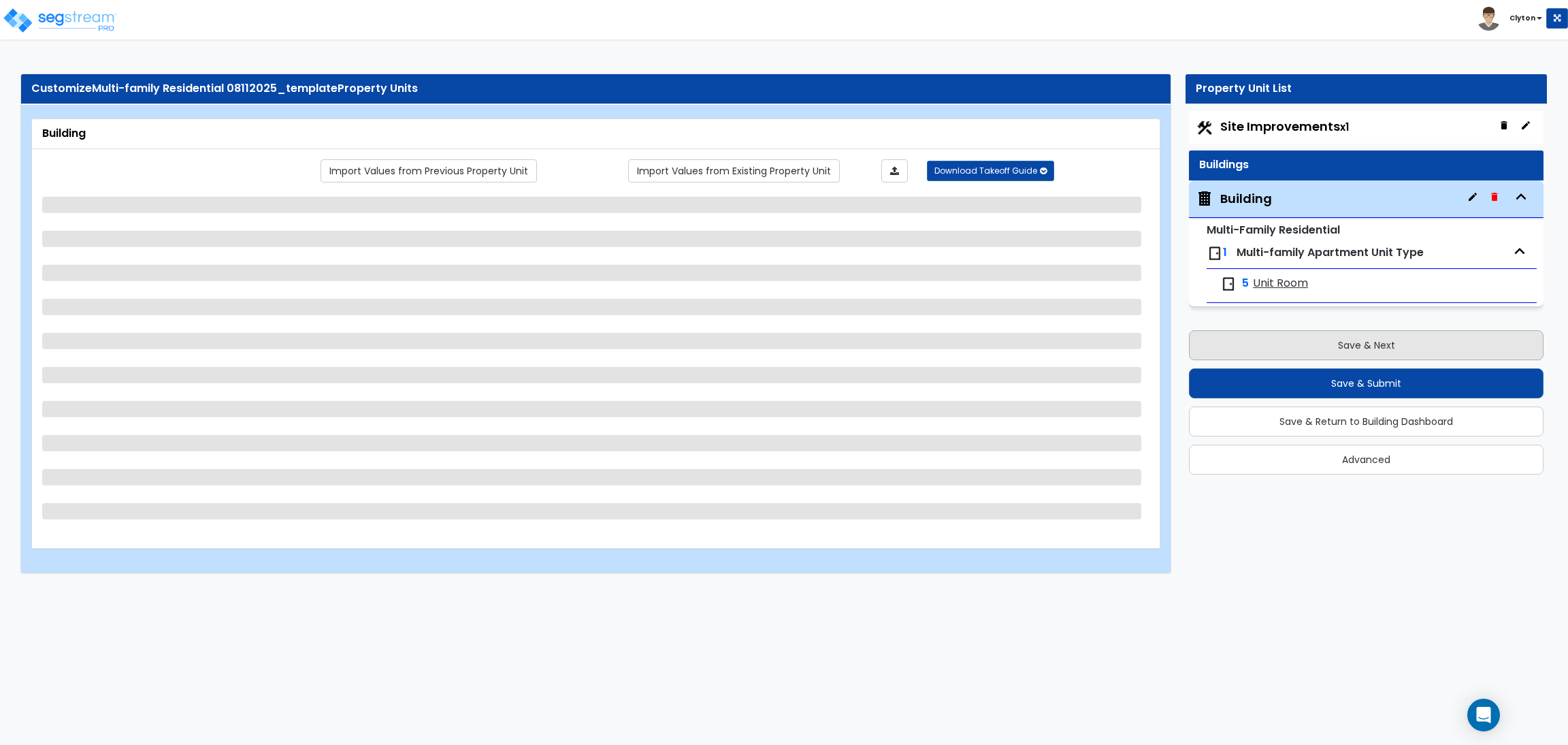
select select "4"
select select "2"
select select "3"
select select "2"
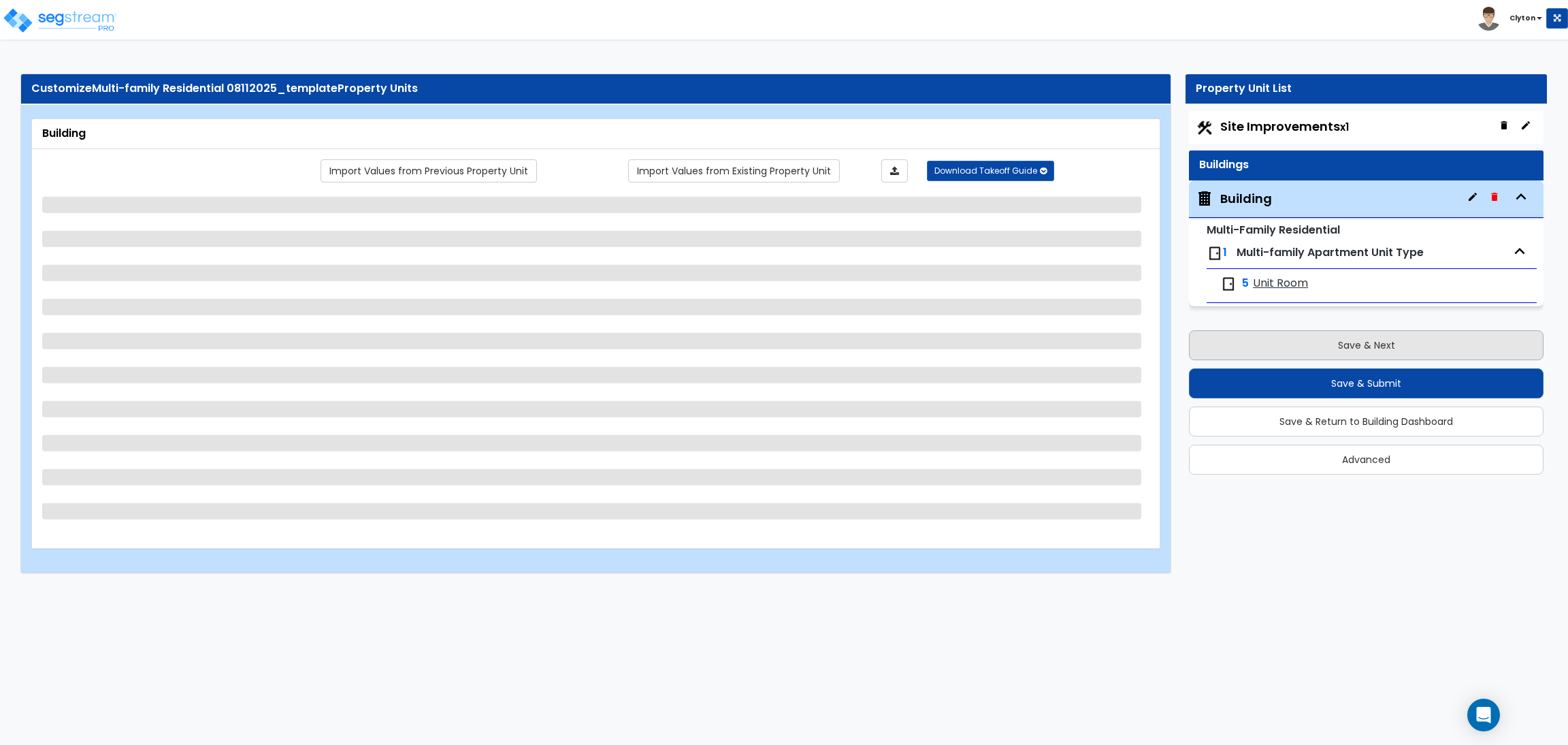
select select "1"
select select "2"
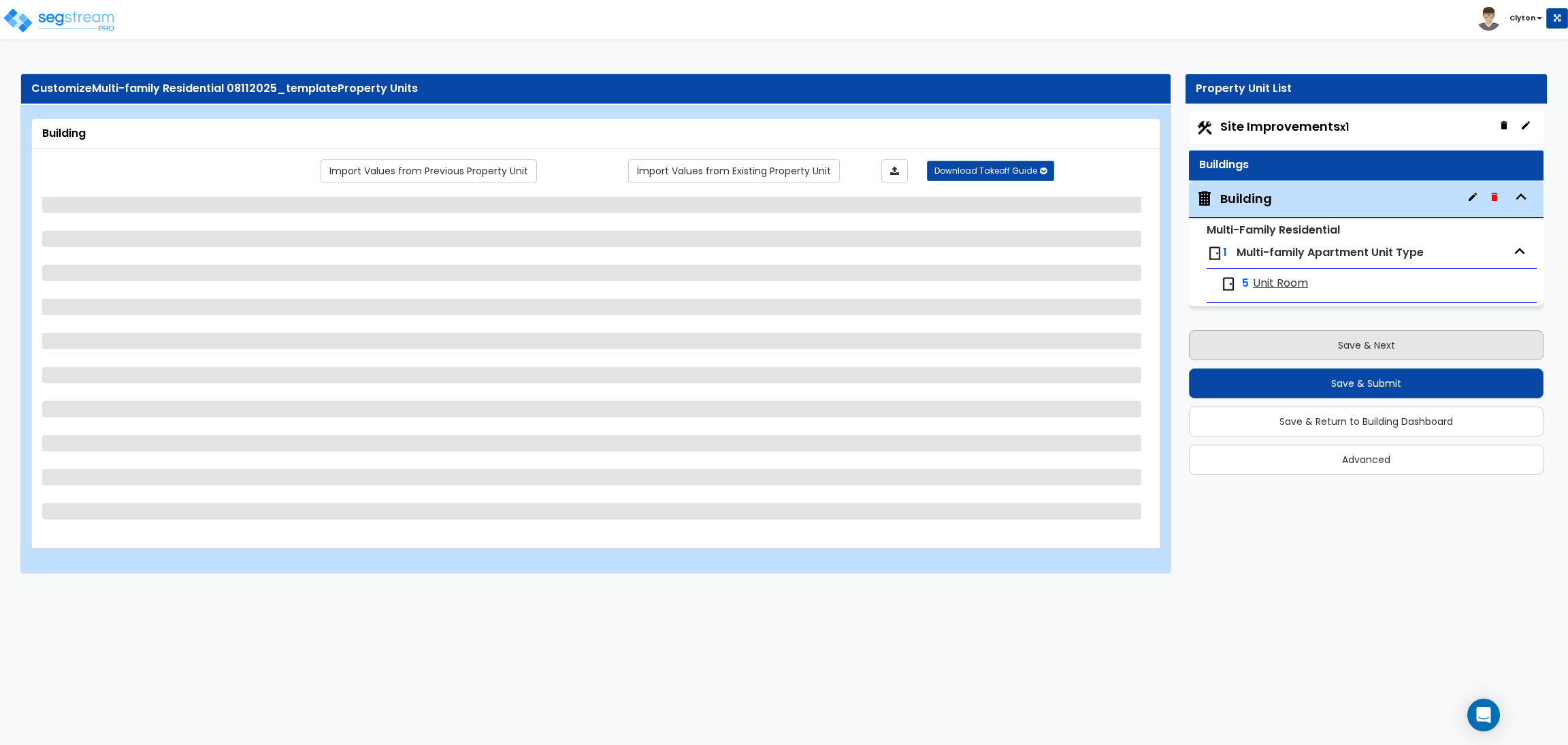
select select "5"
select select "2"
select select "1"
select select "4"
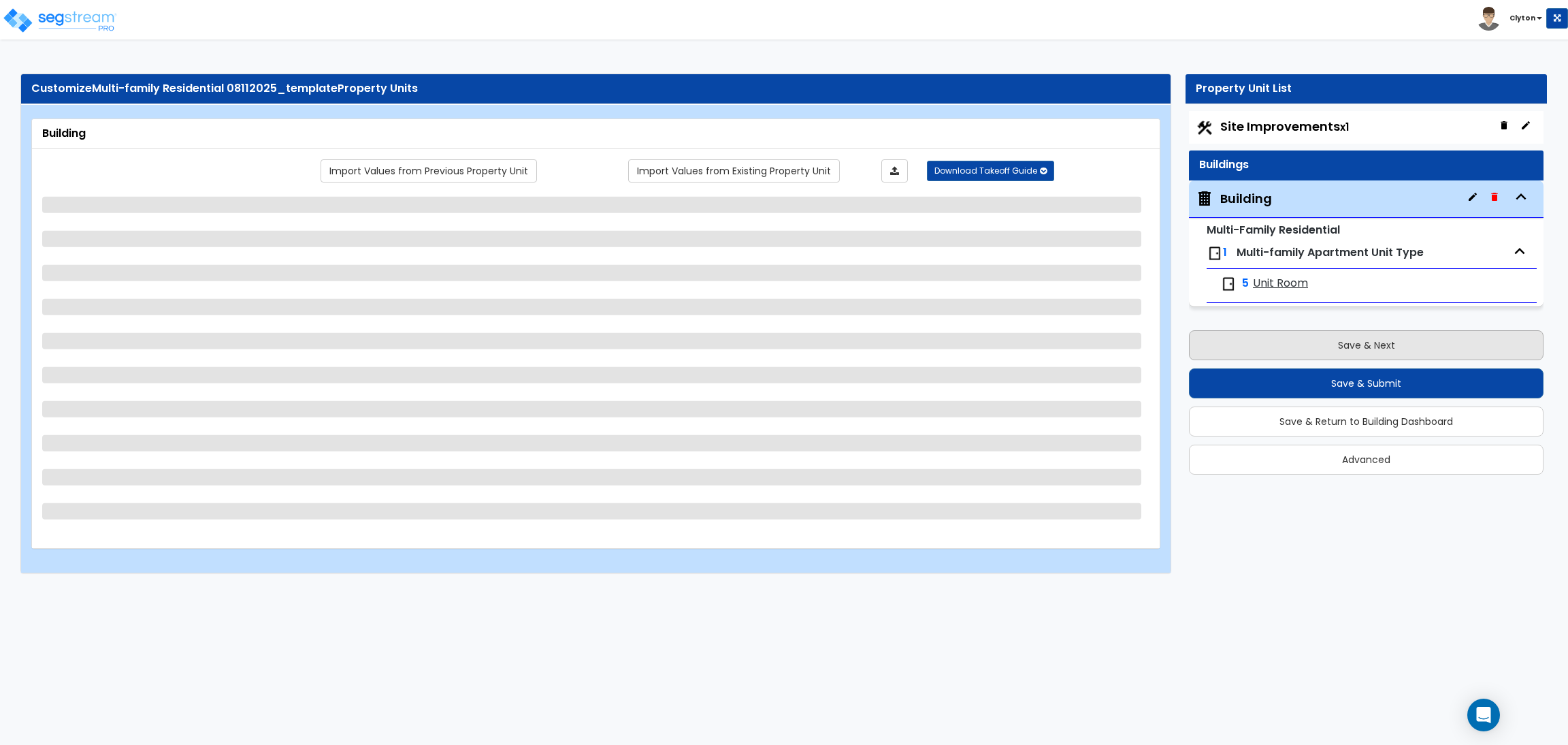
select select "3"
select select "1"
select select "4"
select select "1"
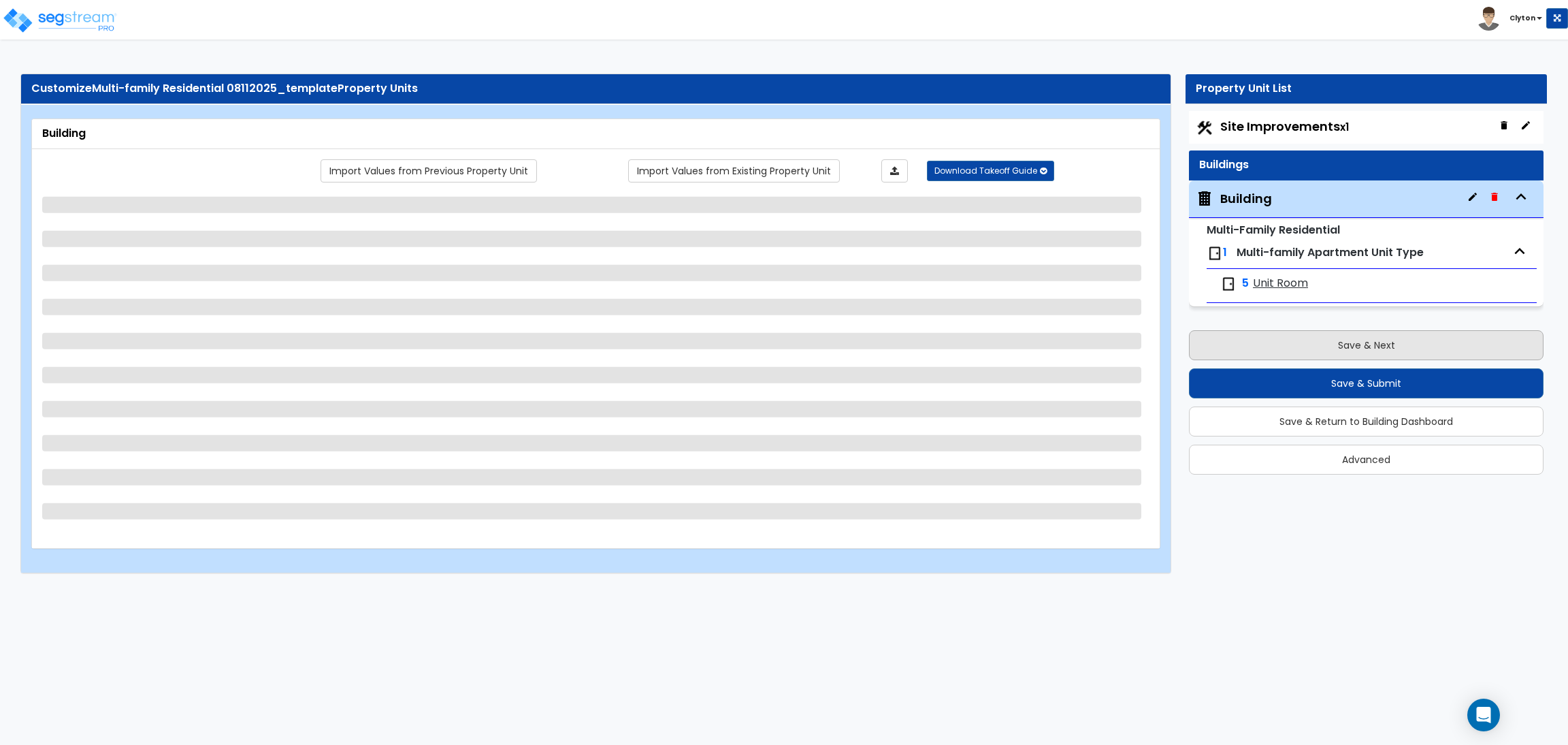
select select "1"
select select "3"
select select "1"
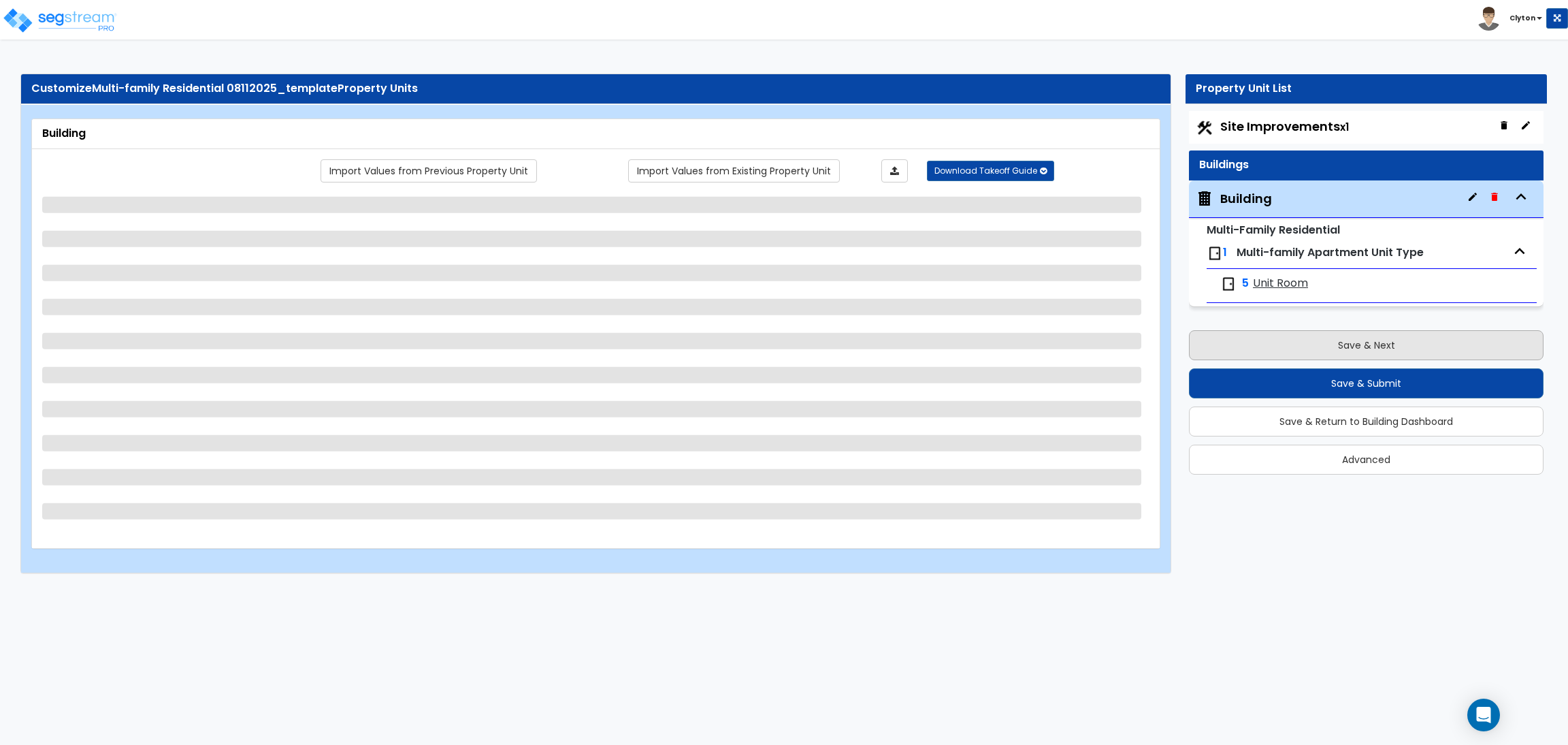
select select "1"
select select "4"
select select "1"
select select "3"
select select "1"
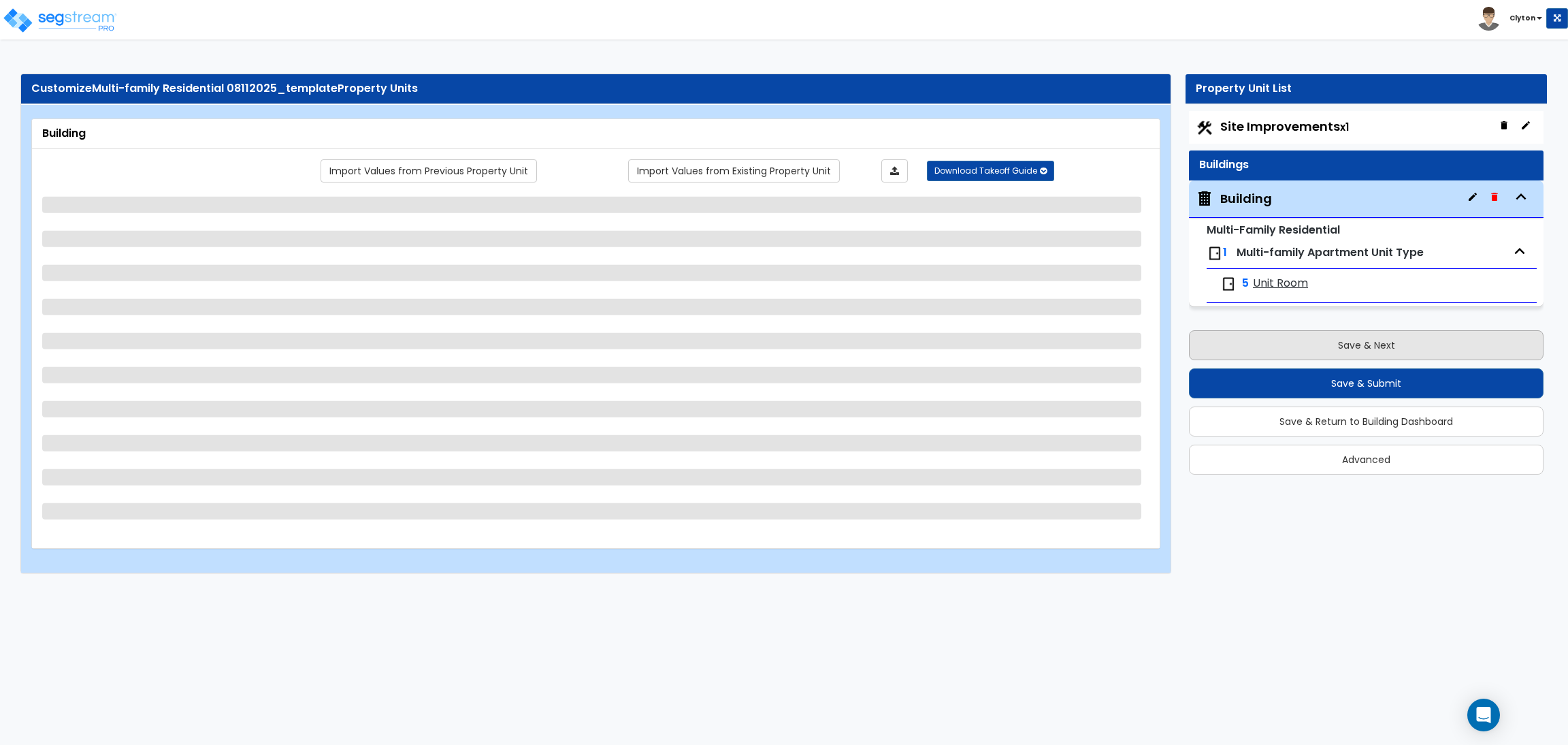
select select "3"
select select "5"
select select "2"
select select "1"
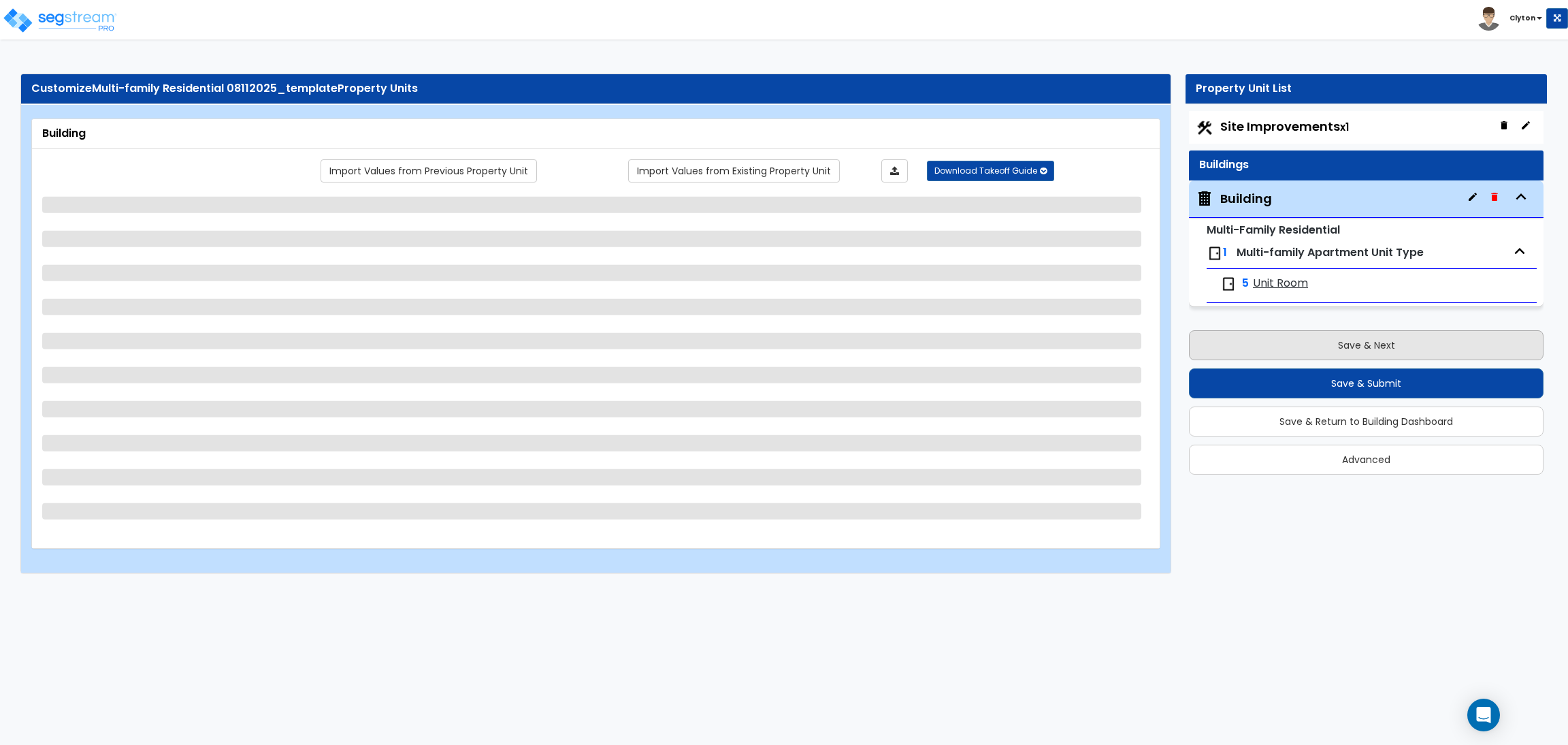
select select "1"
select select "3"
select select "2"
select select "7"
select select "1"
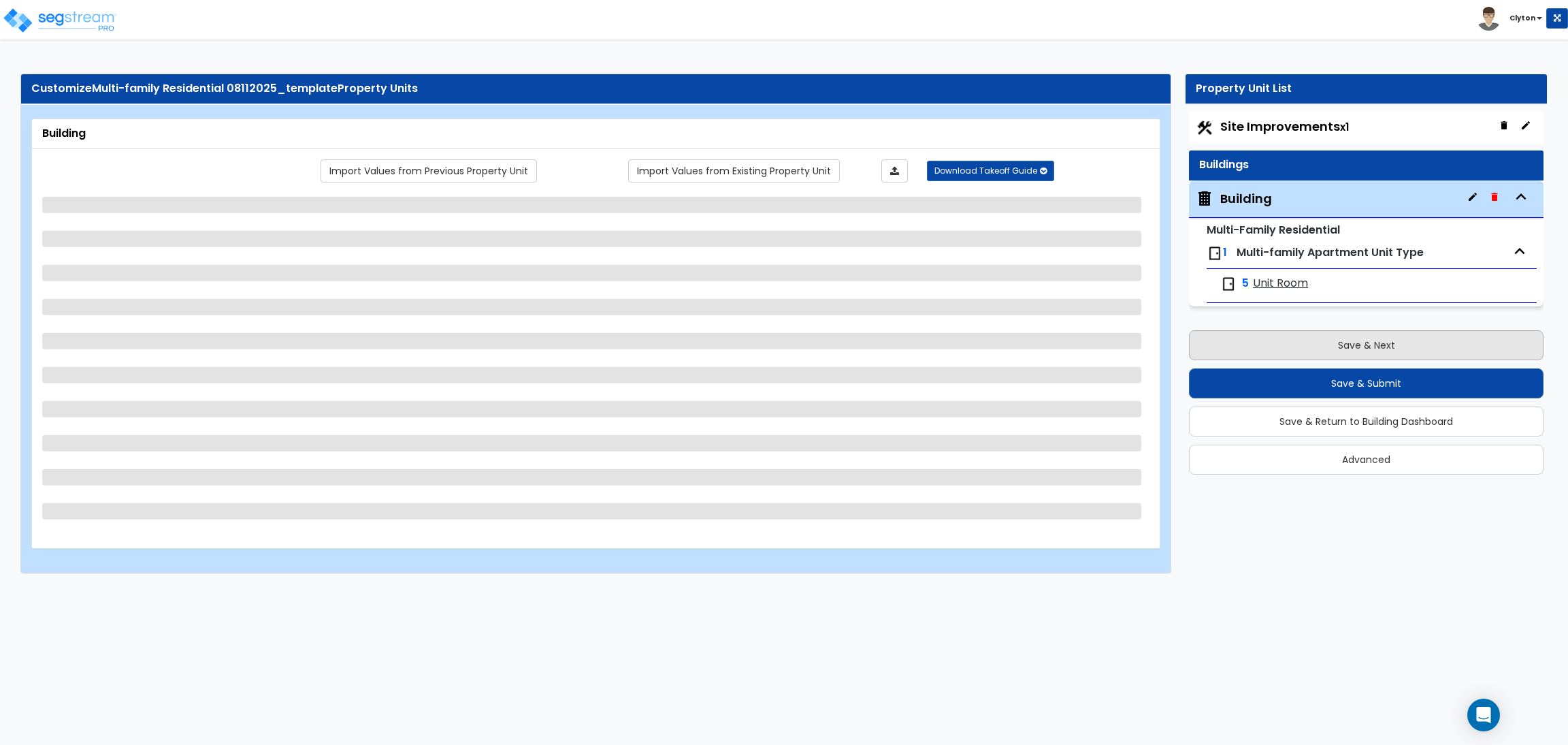
select select "1"
select select "3"
select select "2"
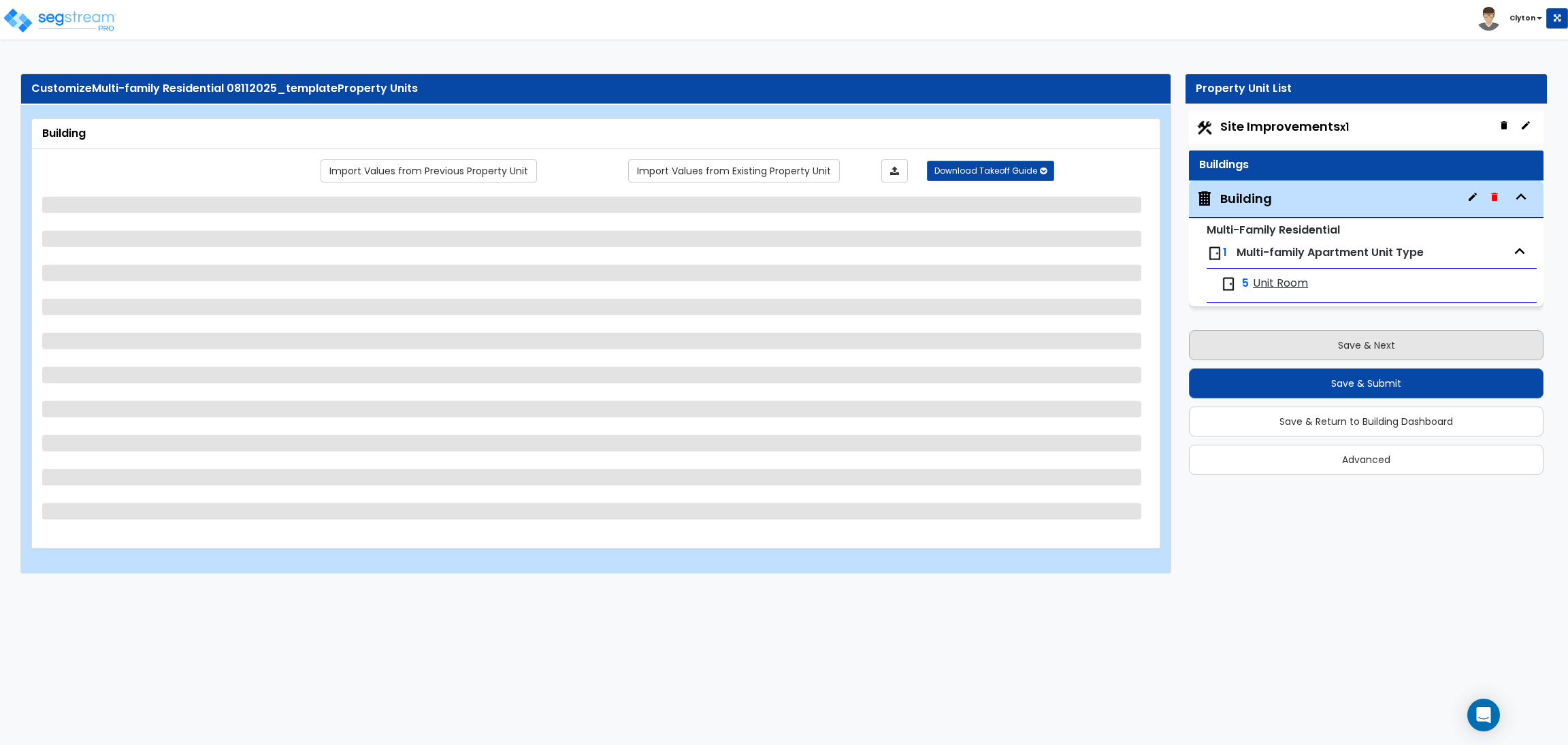
select select "3"
select select "2"
select select "1"
select select "3"
select select "1"
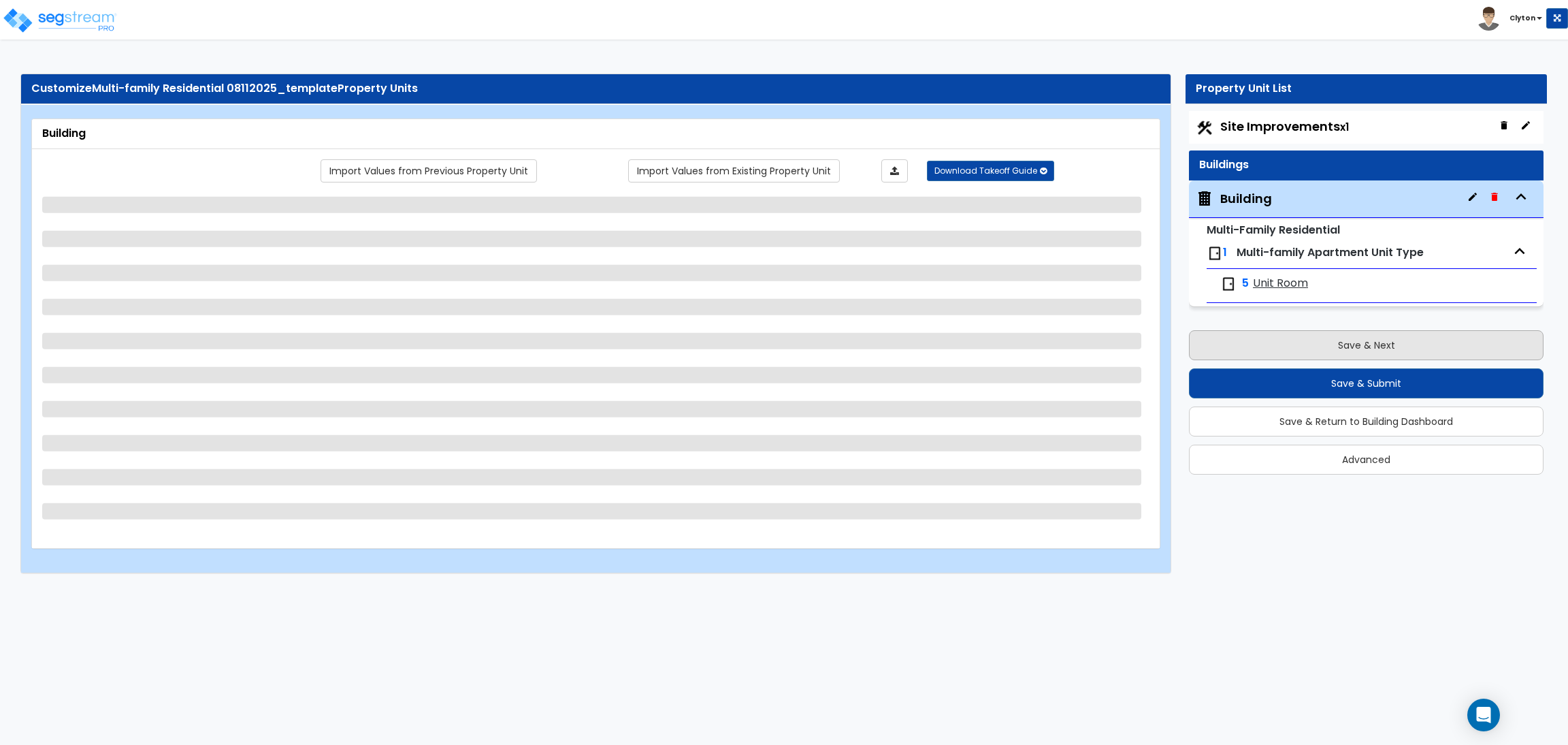
select select "1"
select select "5"
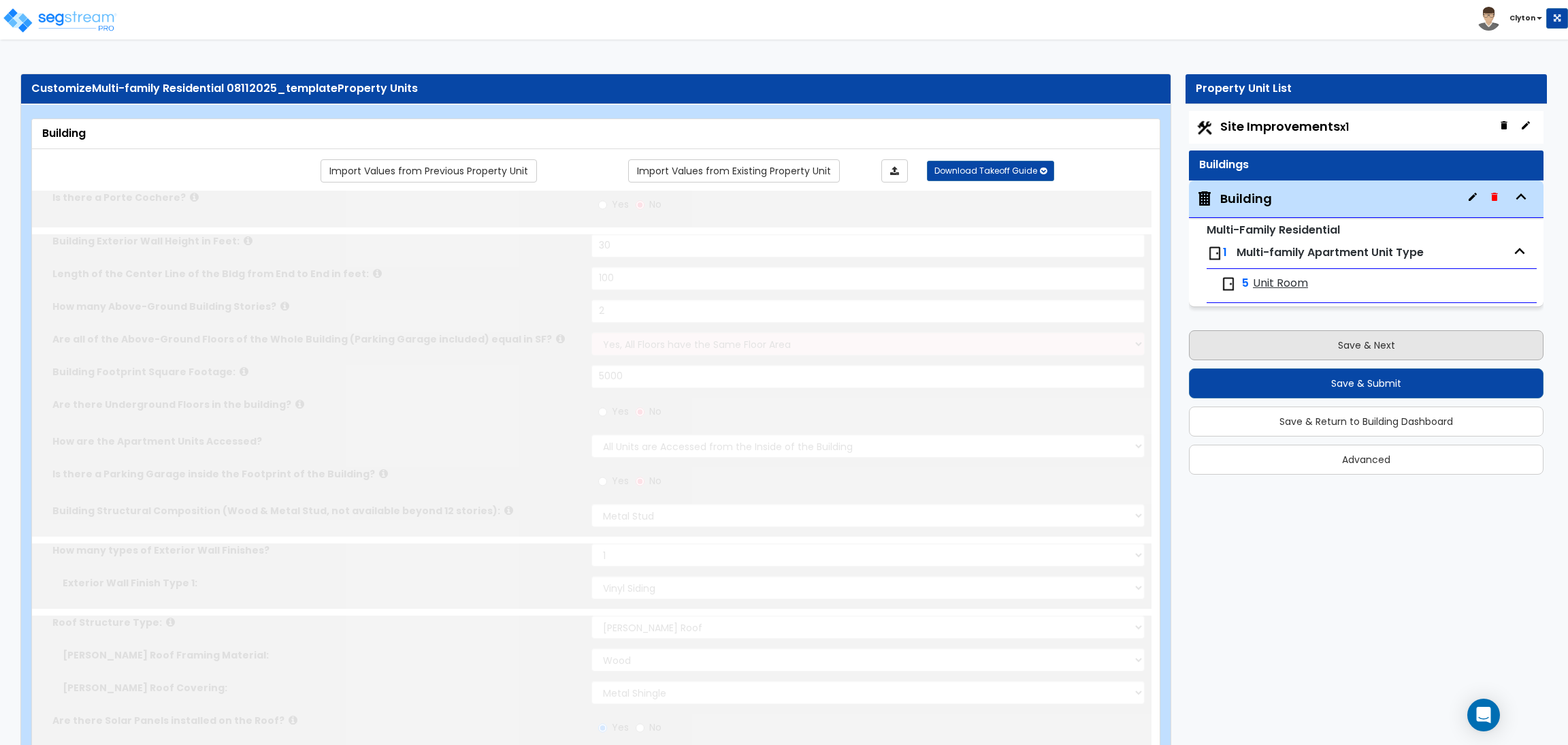
radio input "true"
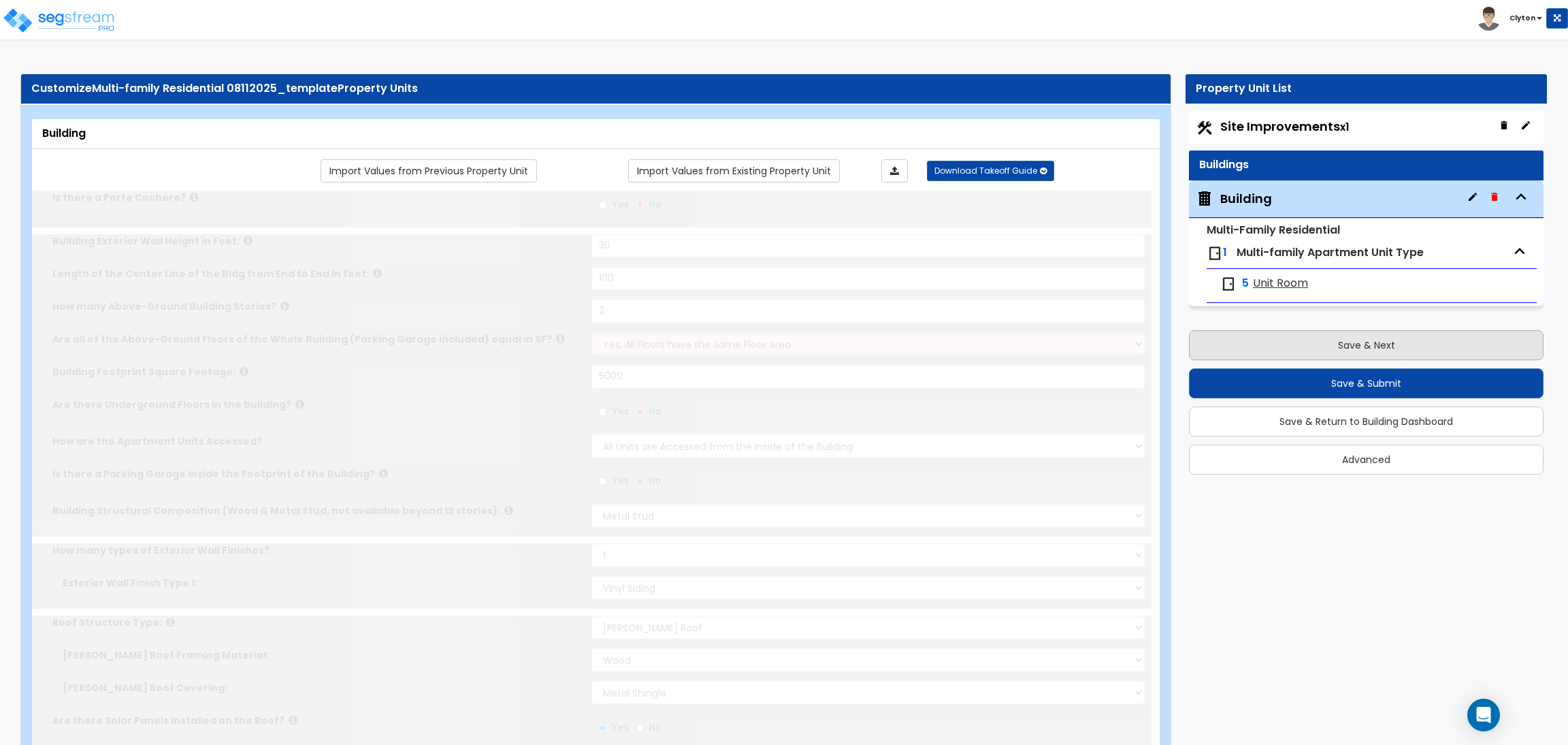
radio input "true"
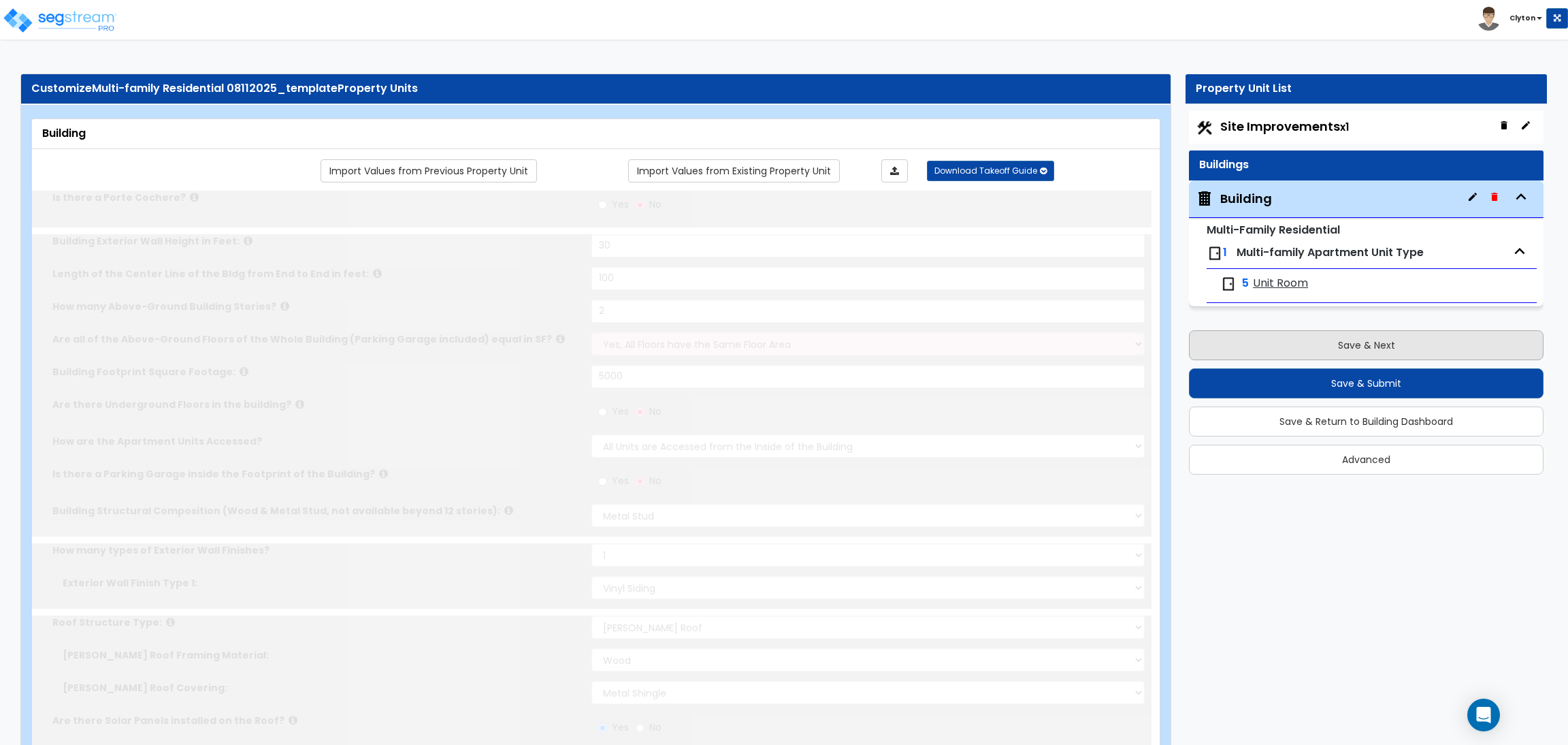
radio input "true"
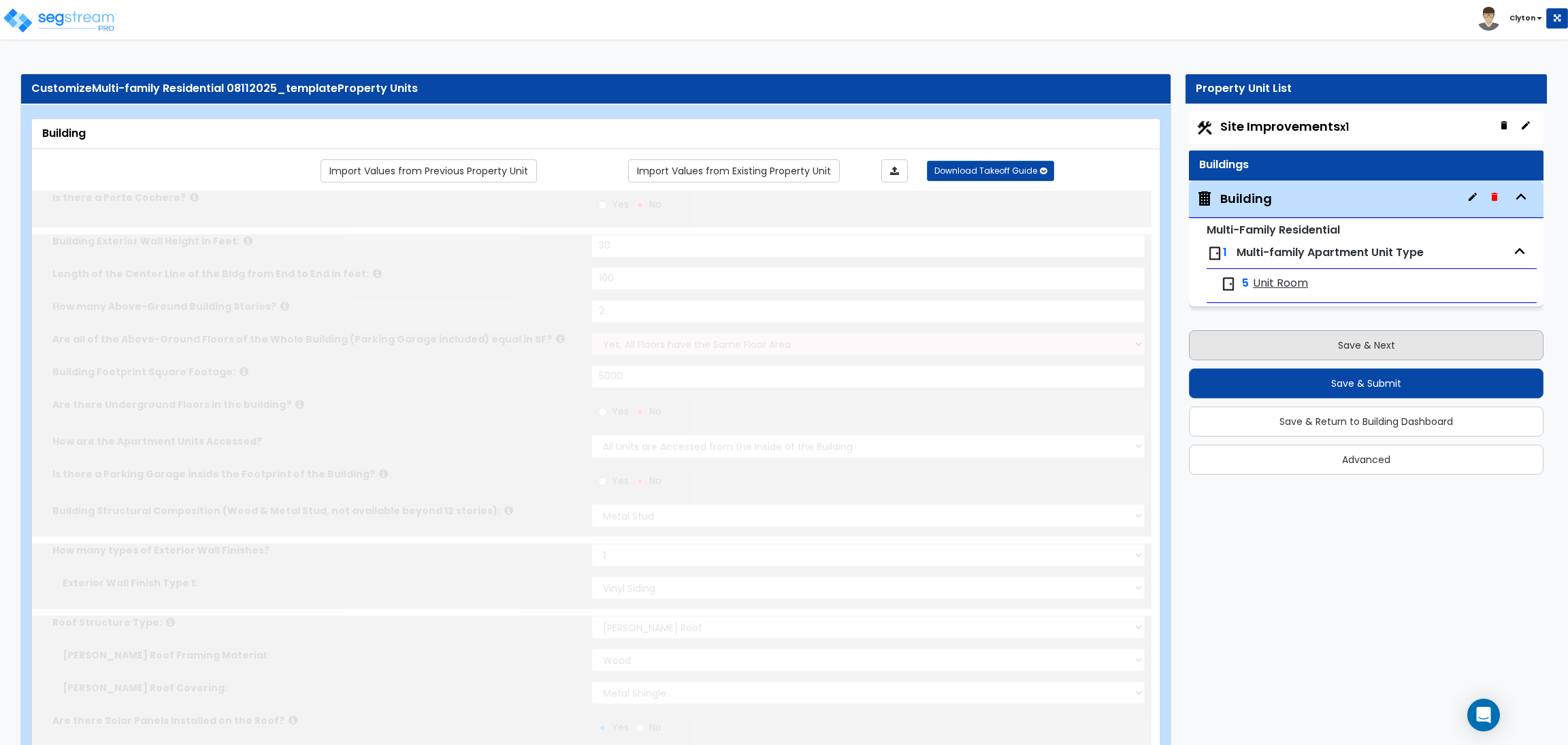
radio input "true"
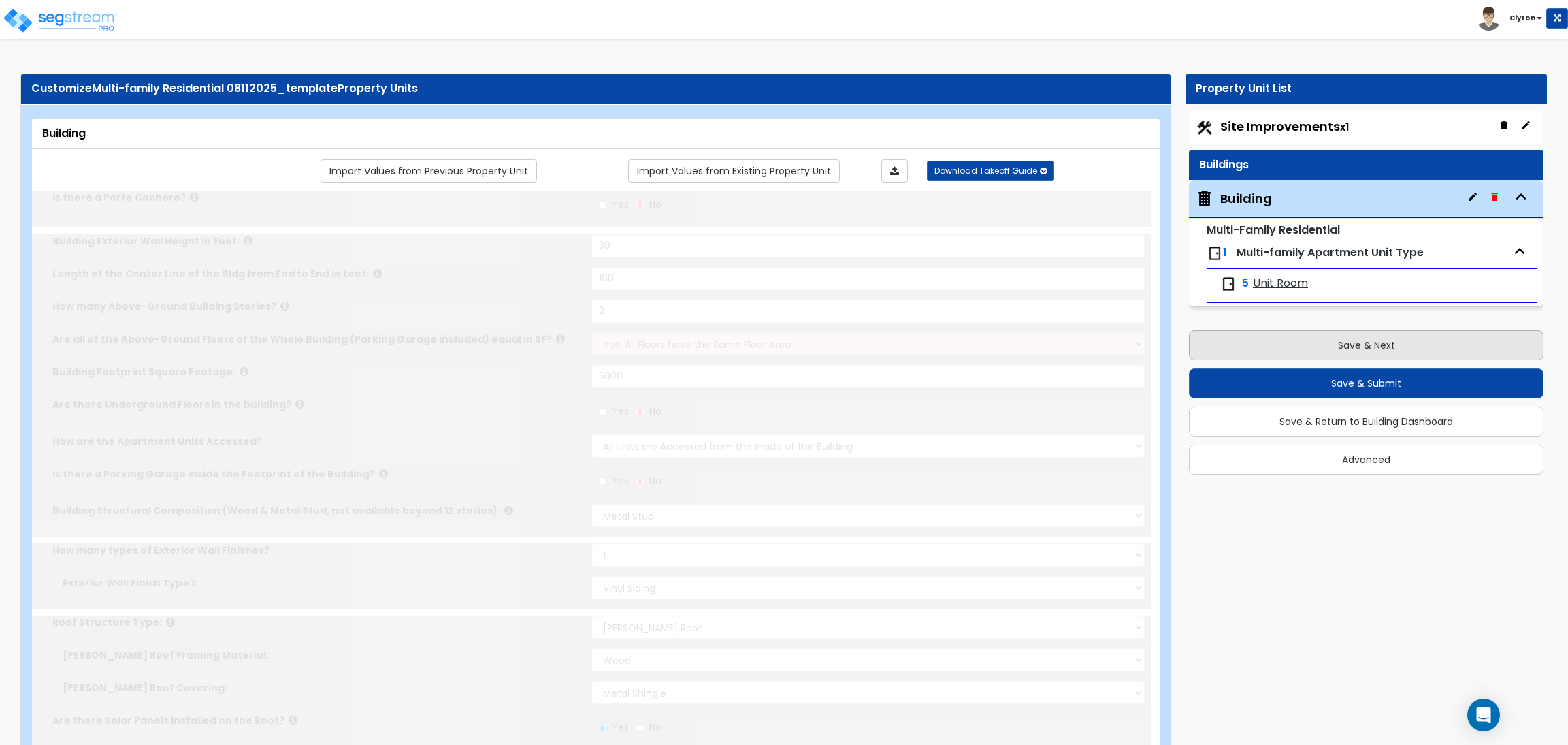
radio input "true"
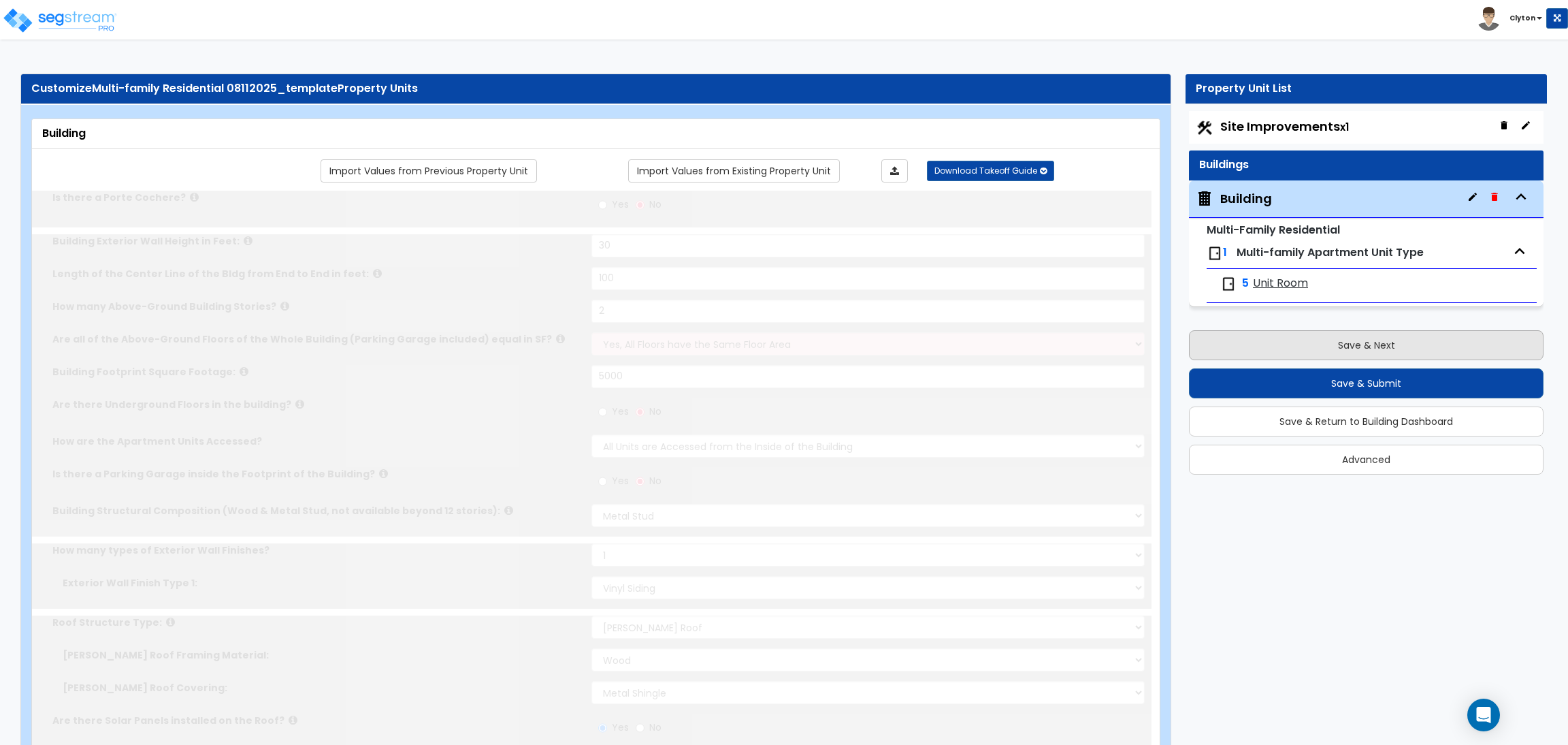
radio input "true"
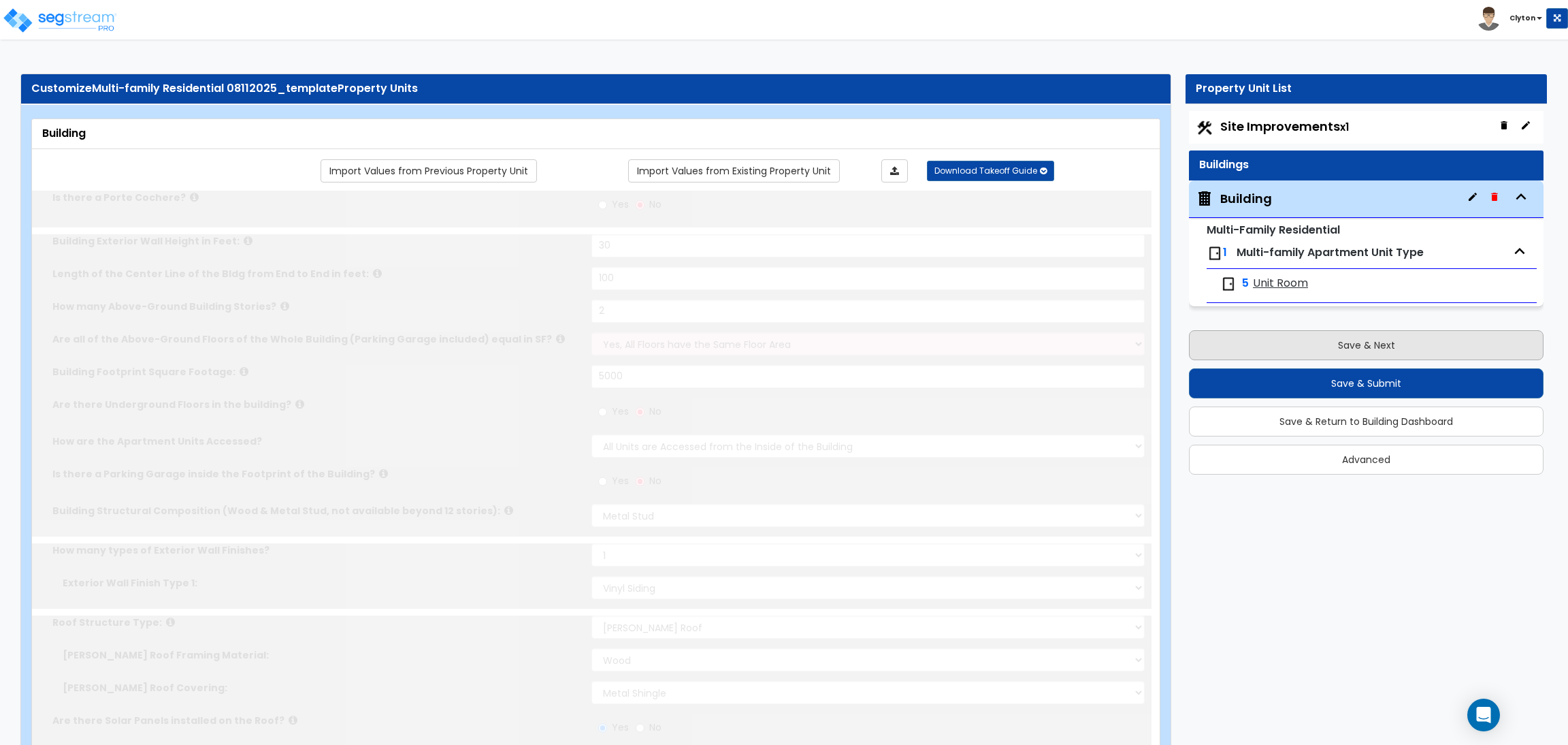
radio input "true"
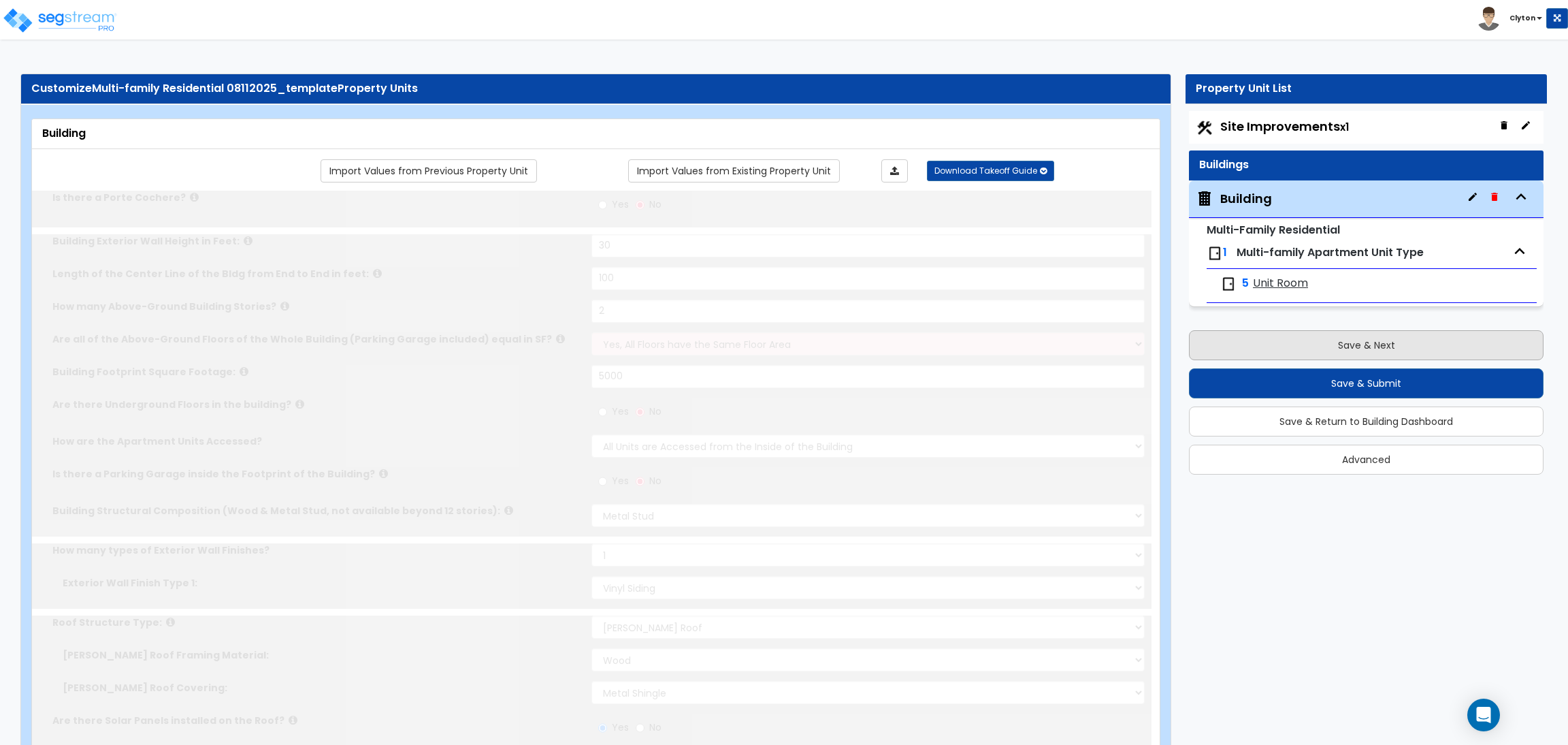
radio input "true"
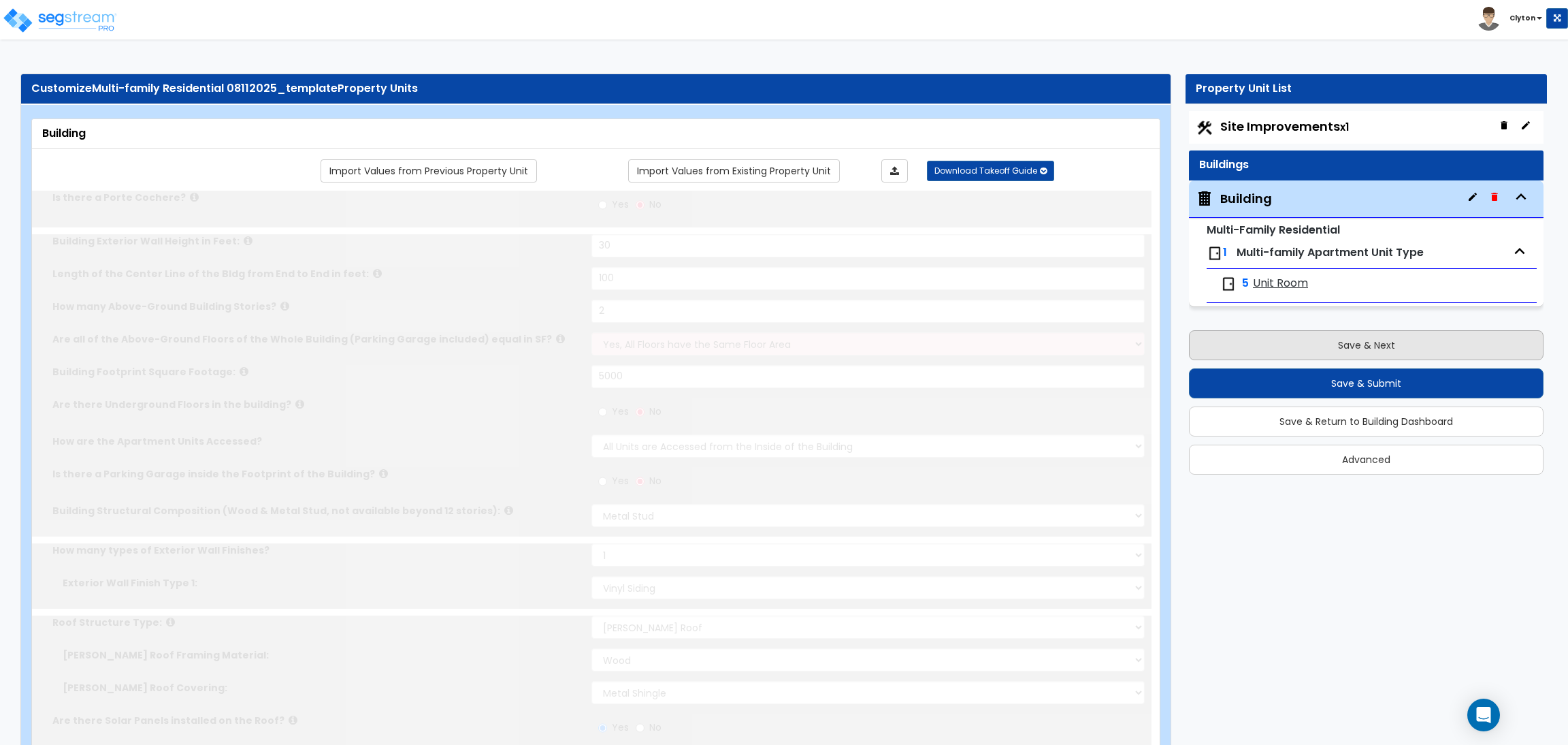
radio input "true"
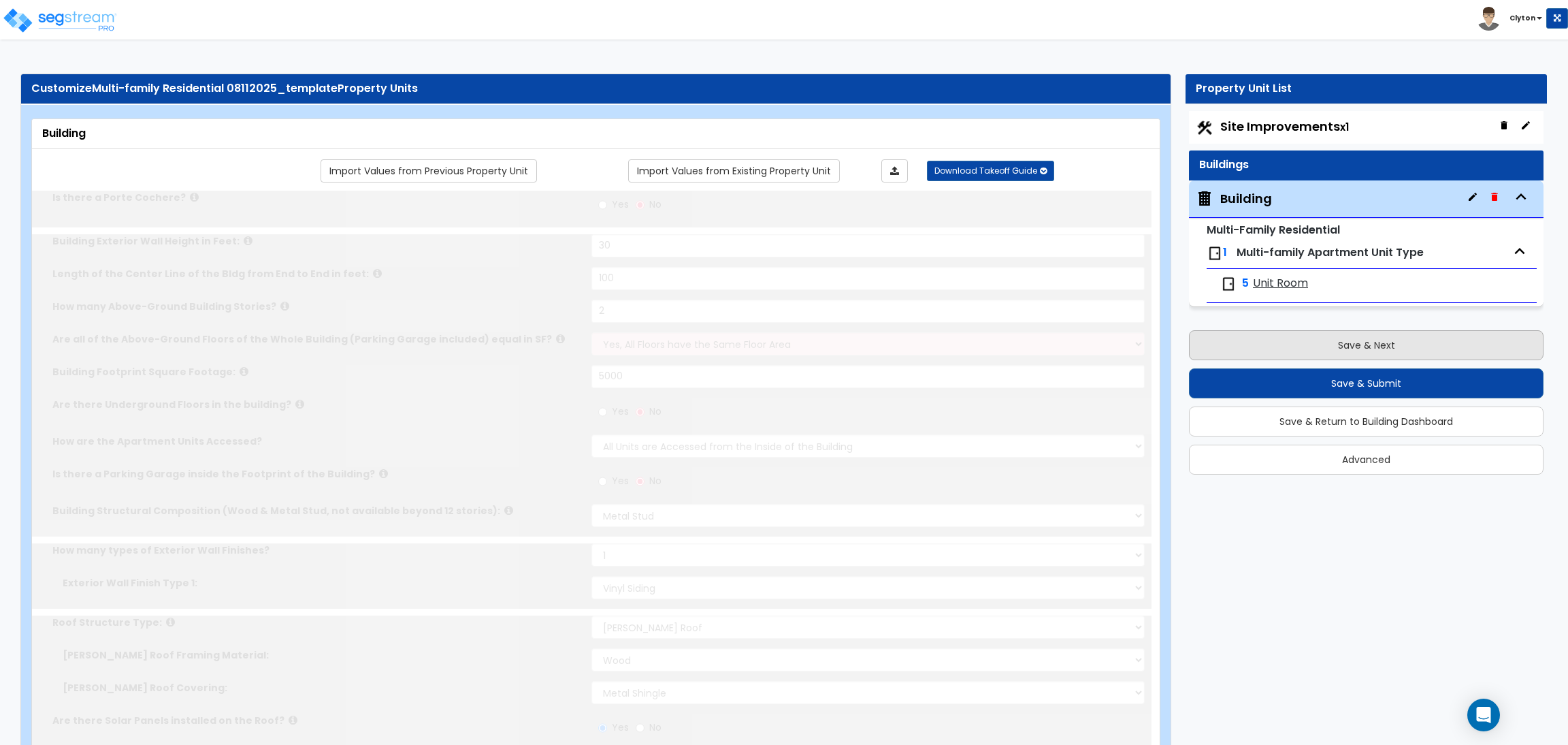
radio input "true"
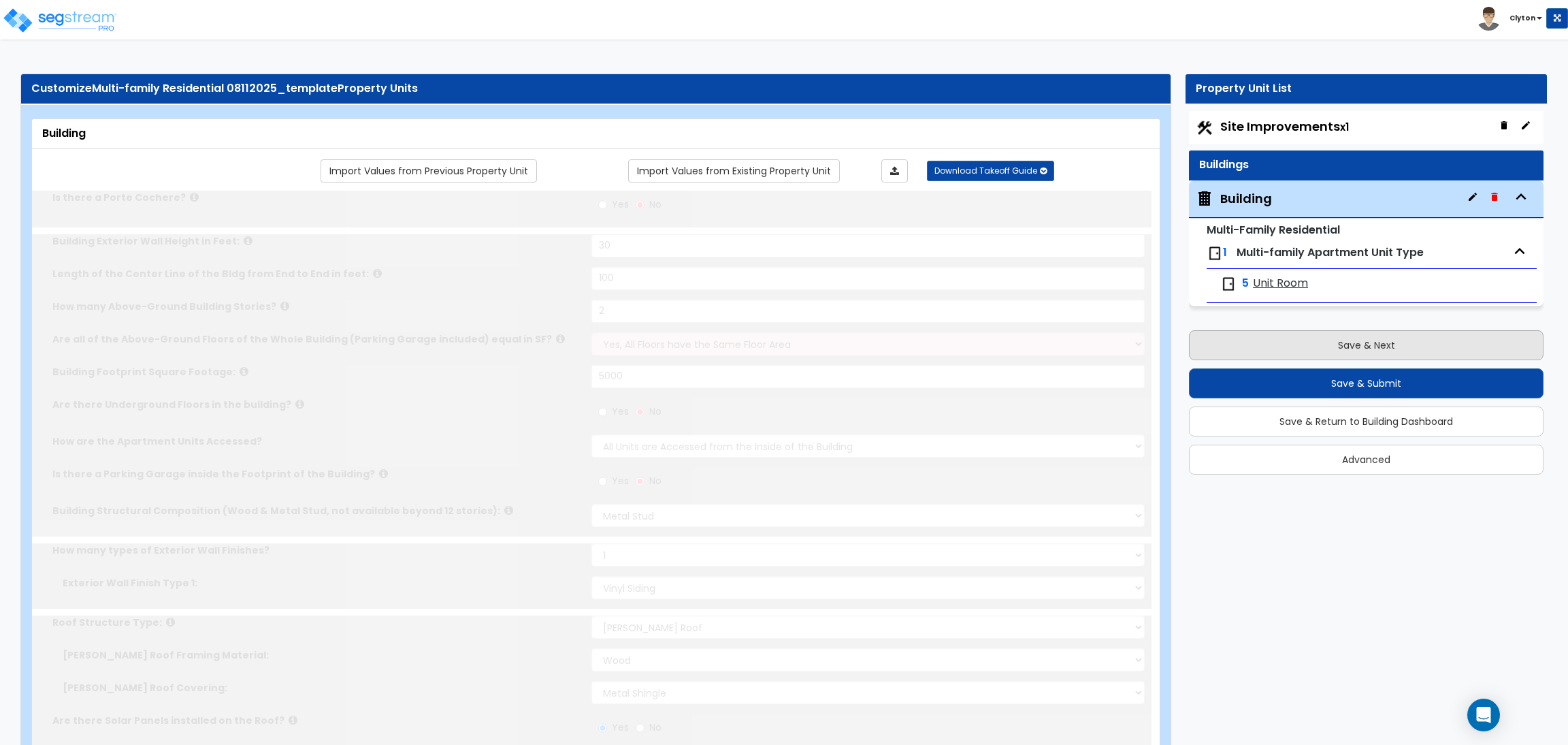
radio input "true"
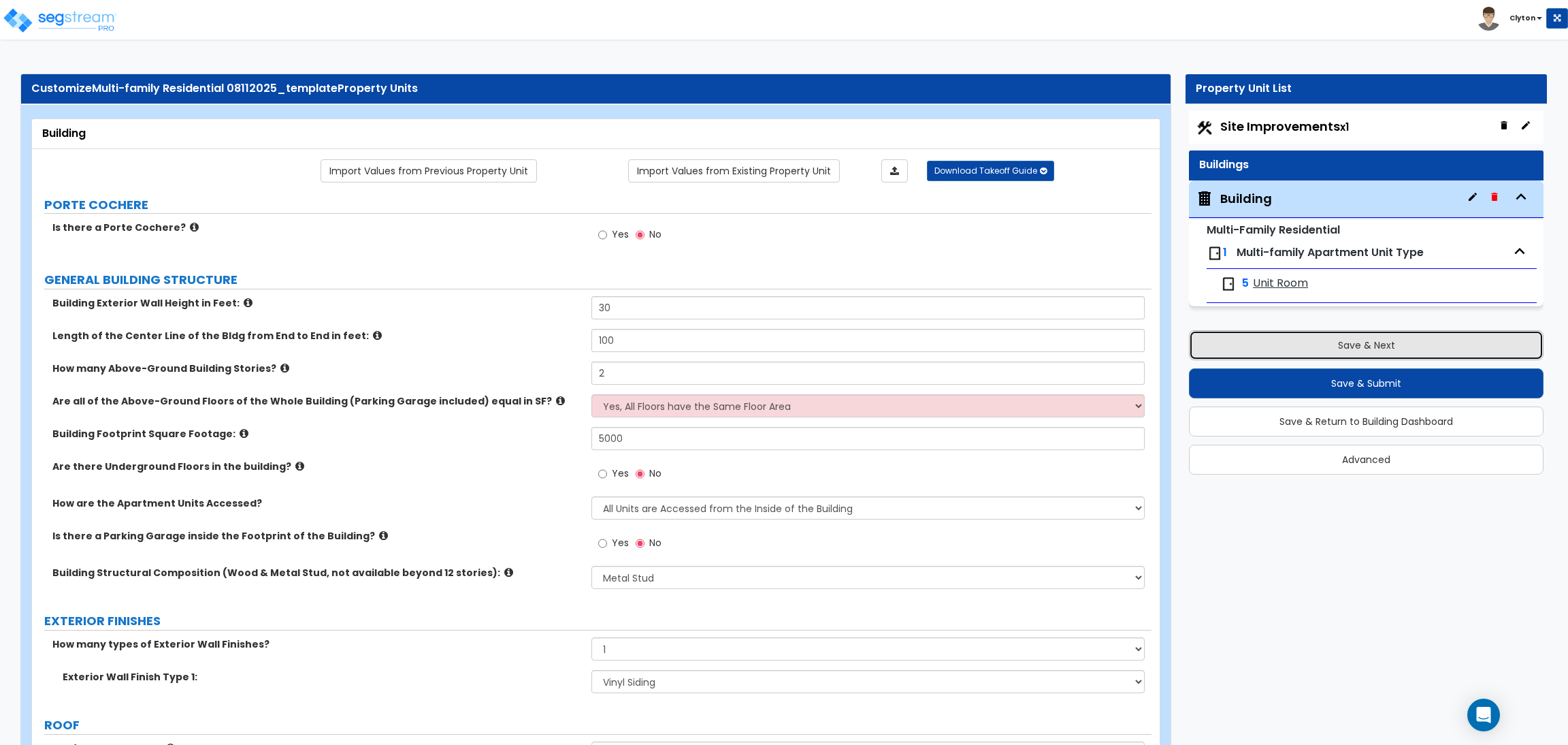
click at [1354, 335] on button "Save & Next" at bounding box center [1367, 344] width 355 height 30
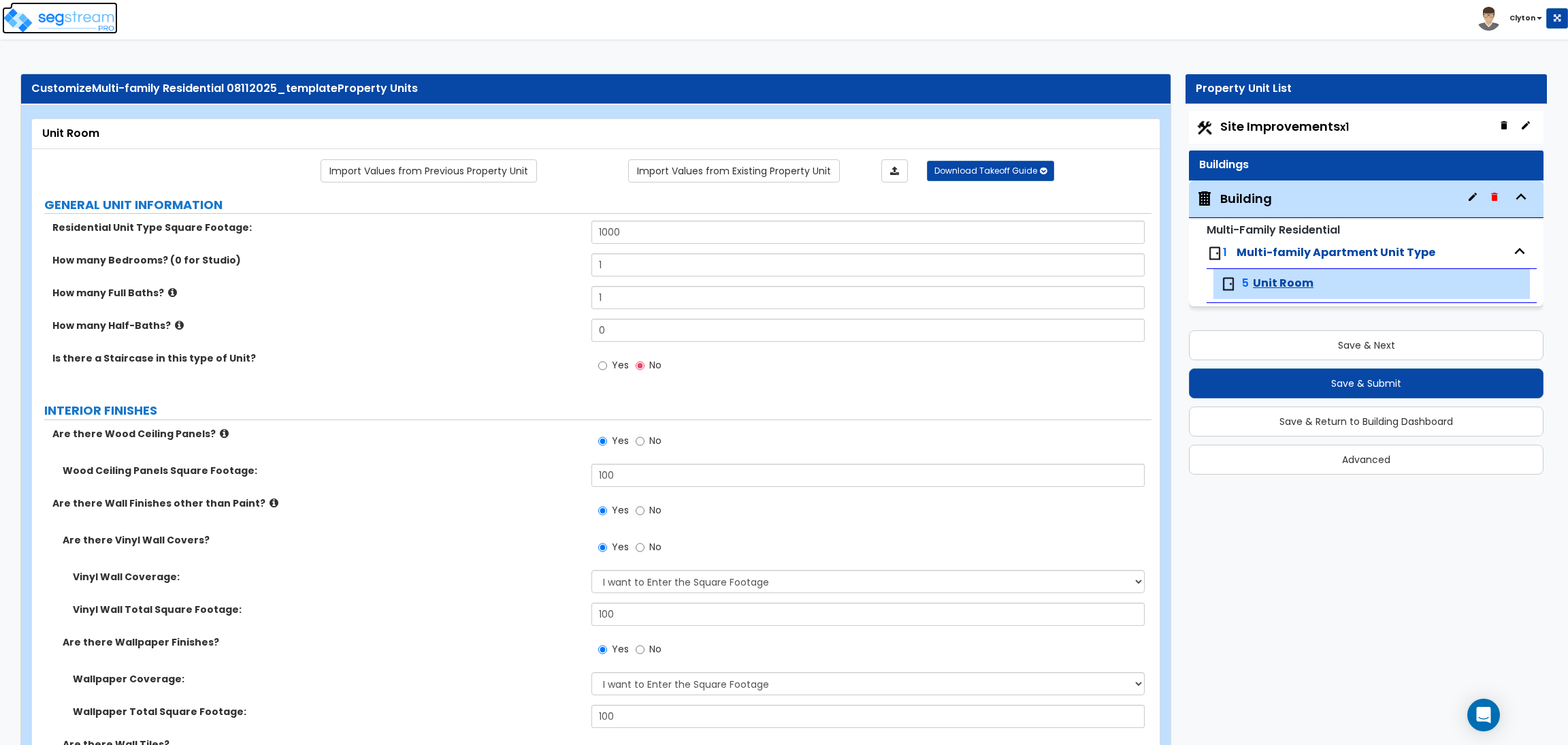
click at [67, 19] on img at bounding box center [60, 20] width 115 height 28
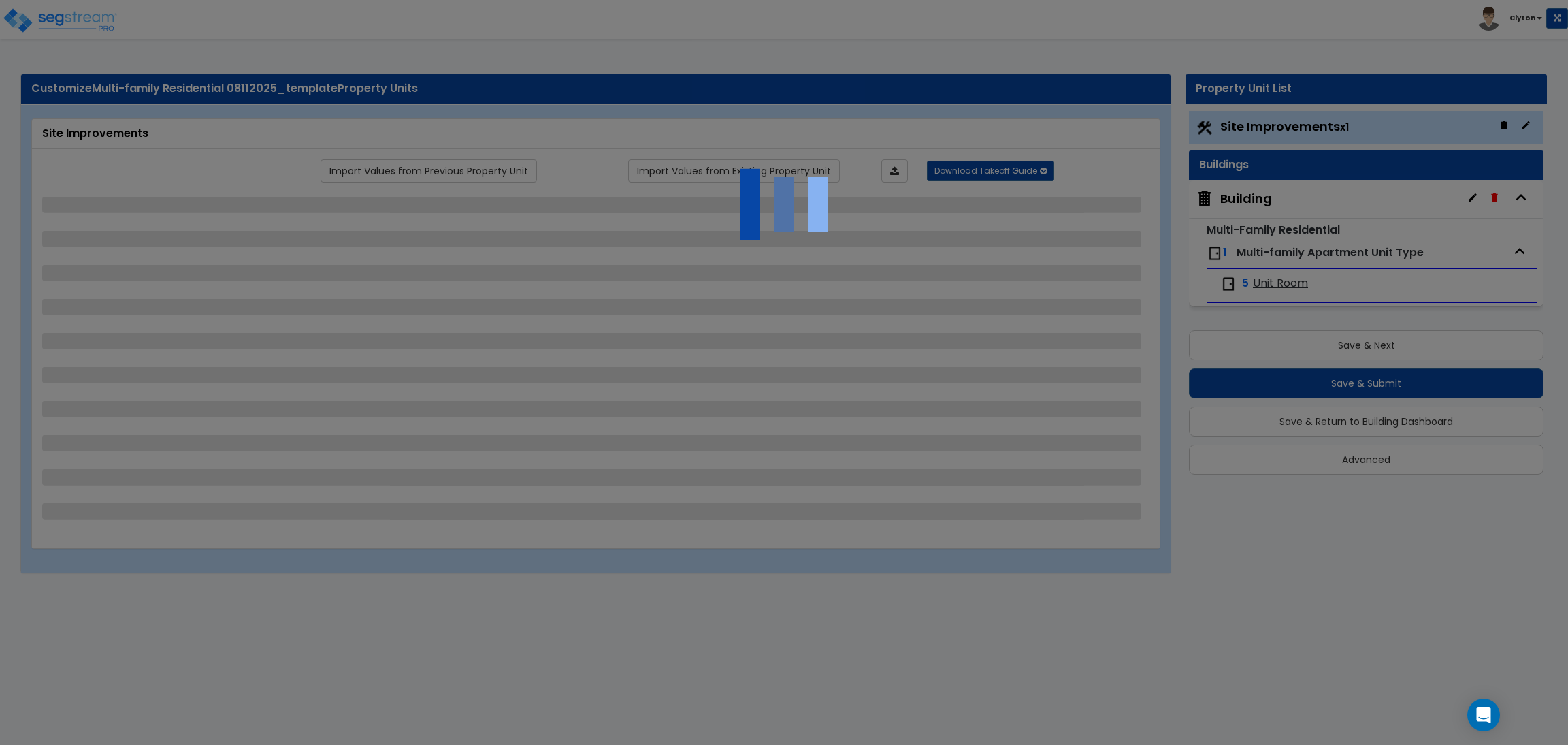
select select "2"
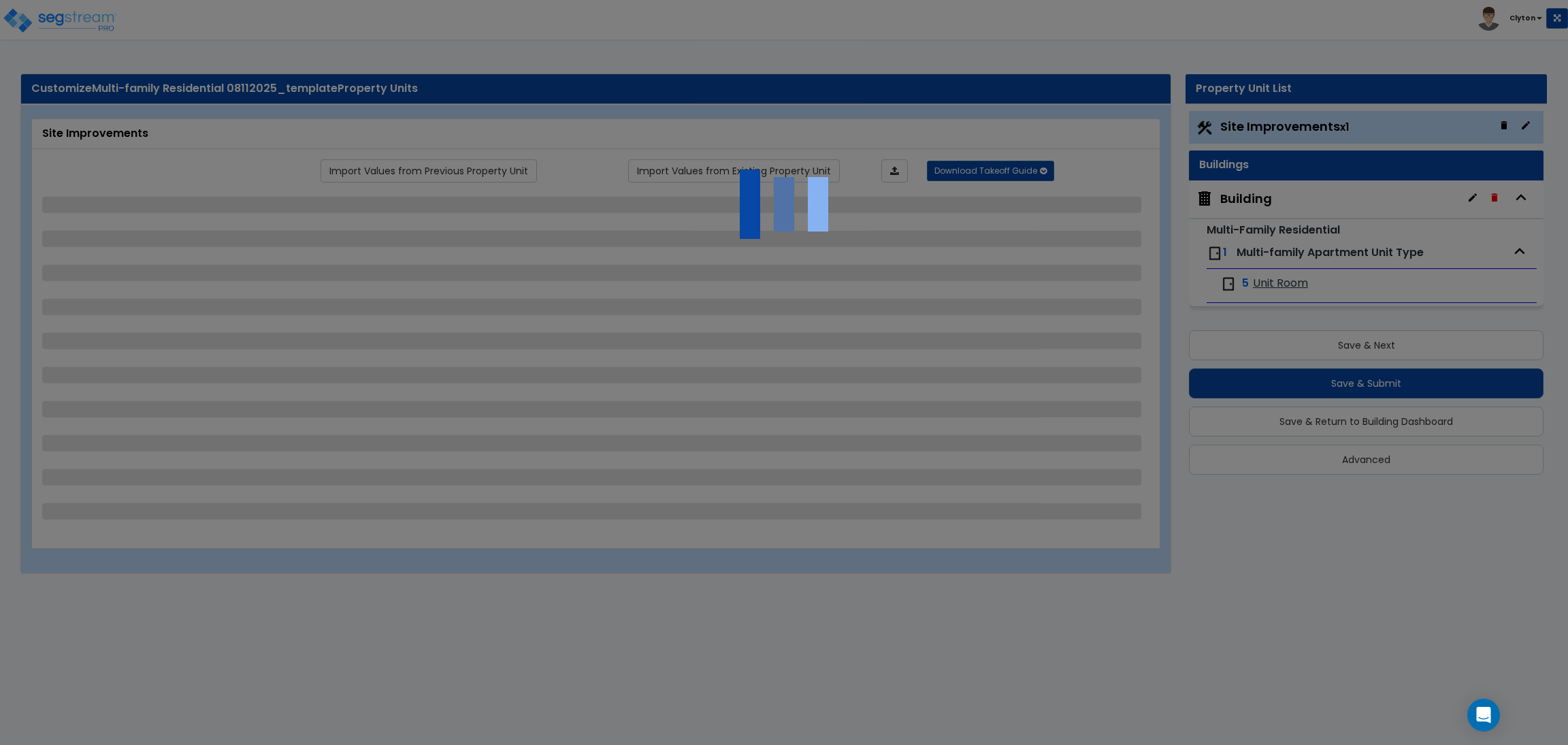
select select "1"
select select "2"
select select "3"
select select "1"
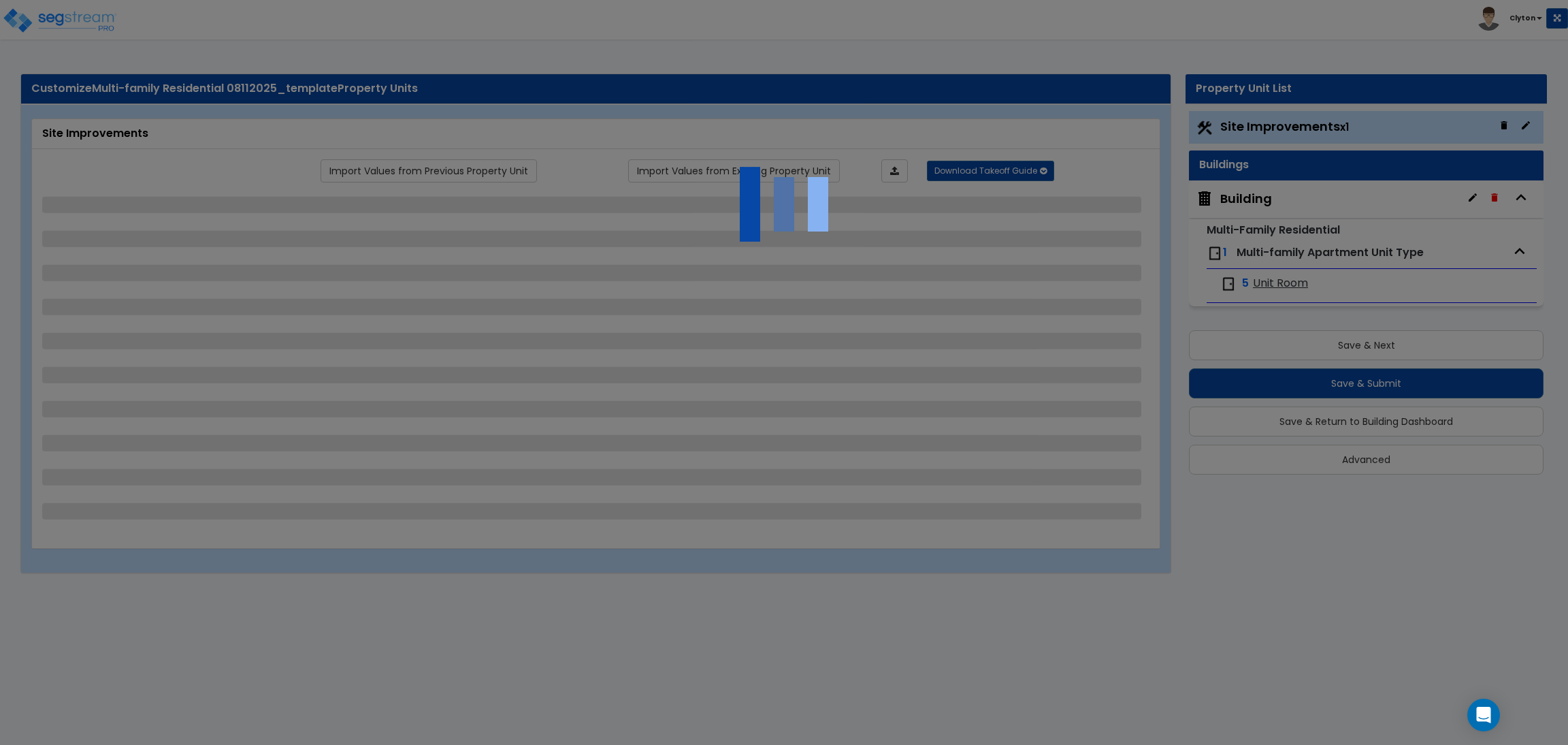
select select "1"
select select "2"
select select "4"
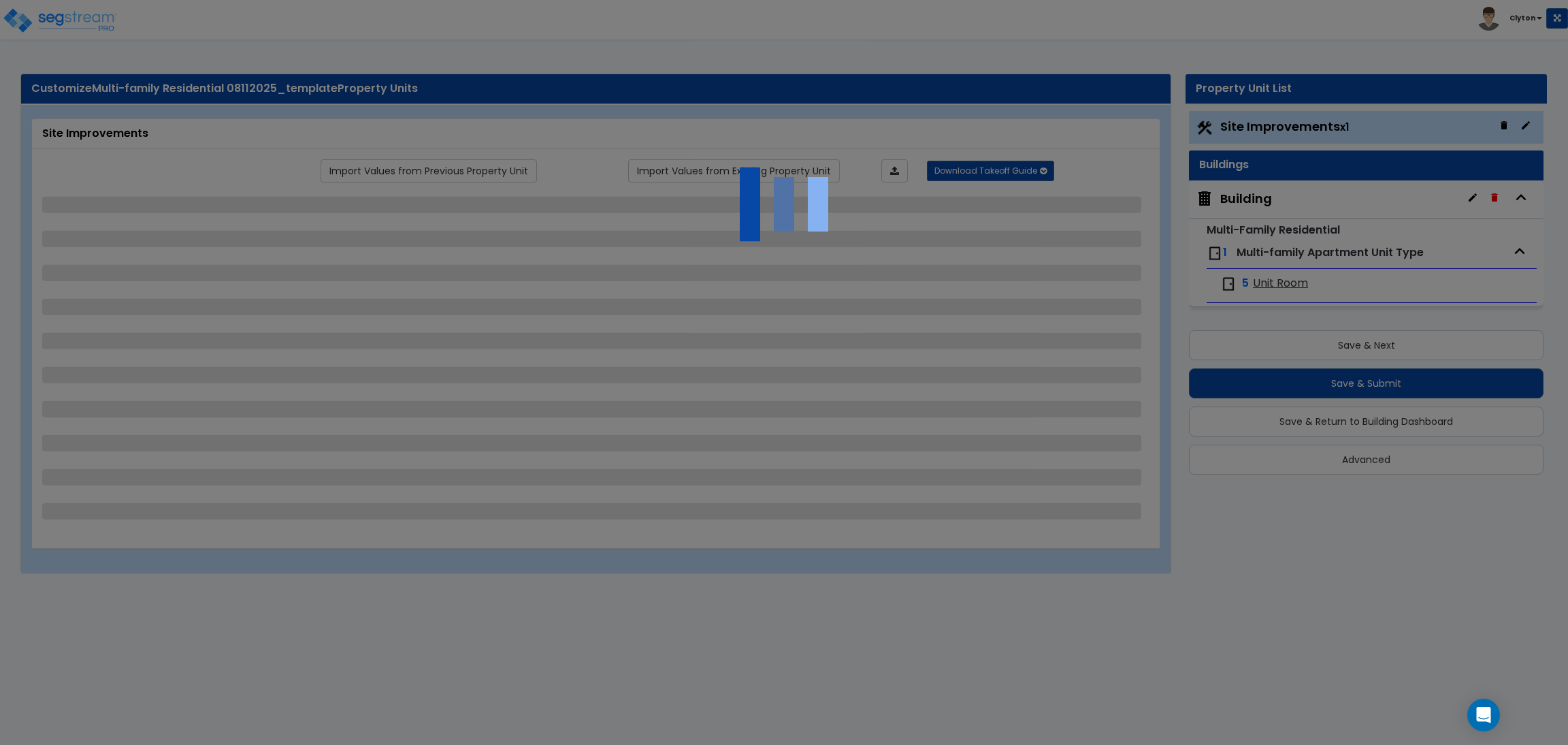
select select "4"
select select "1"
select select "2"
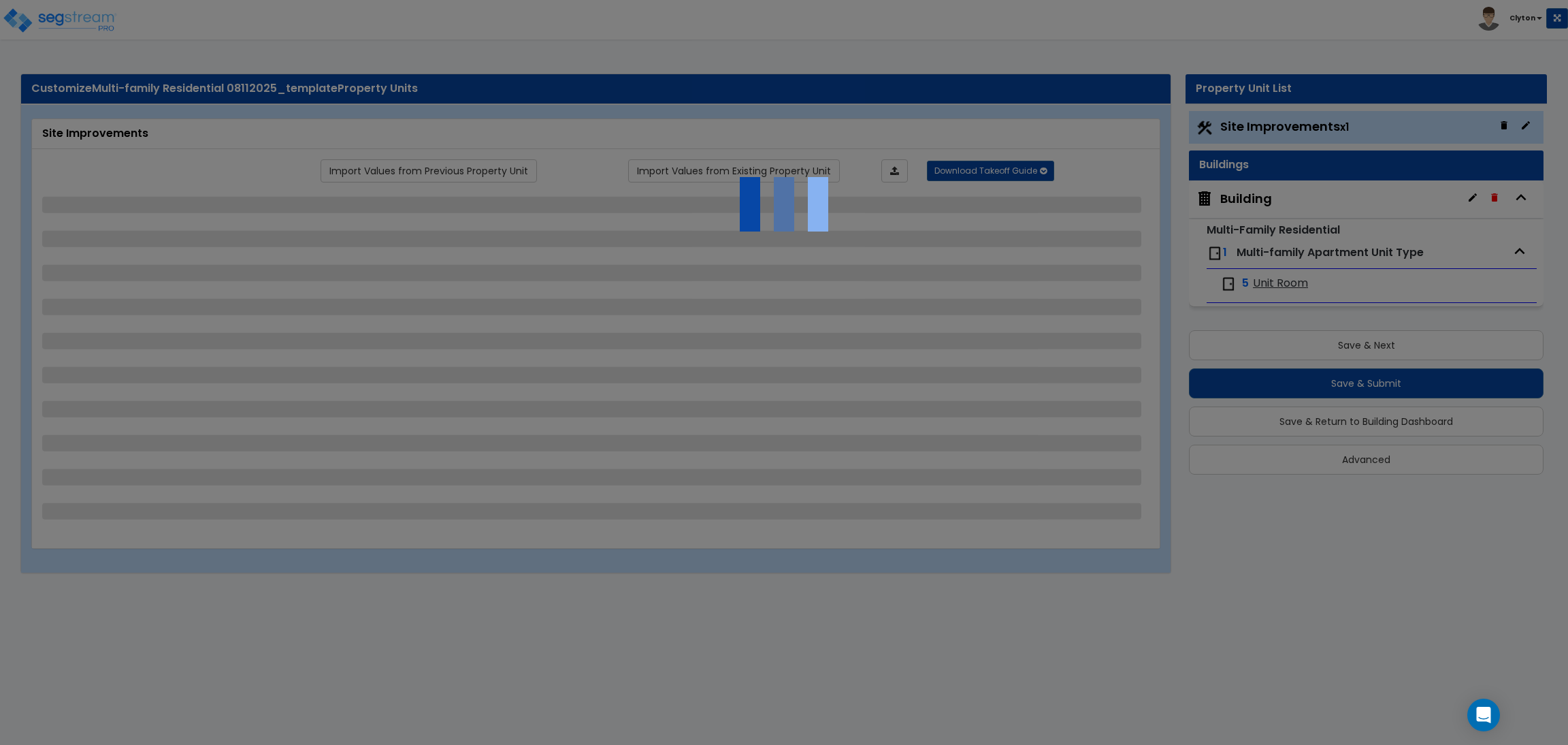
select select "2"
select select "1"
select select "2"
select select "1"
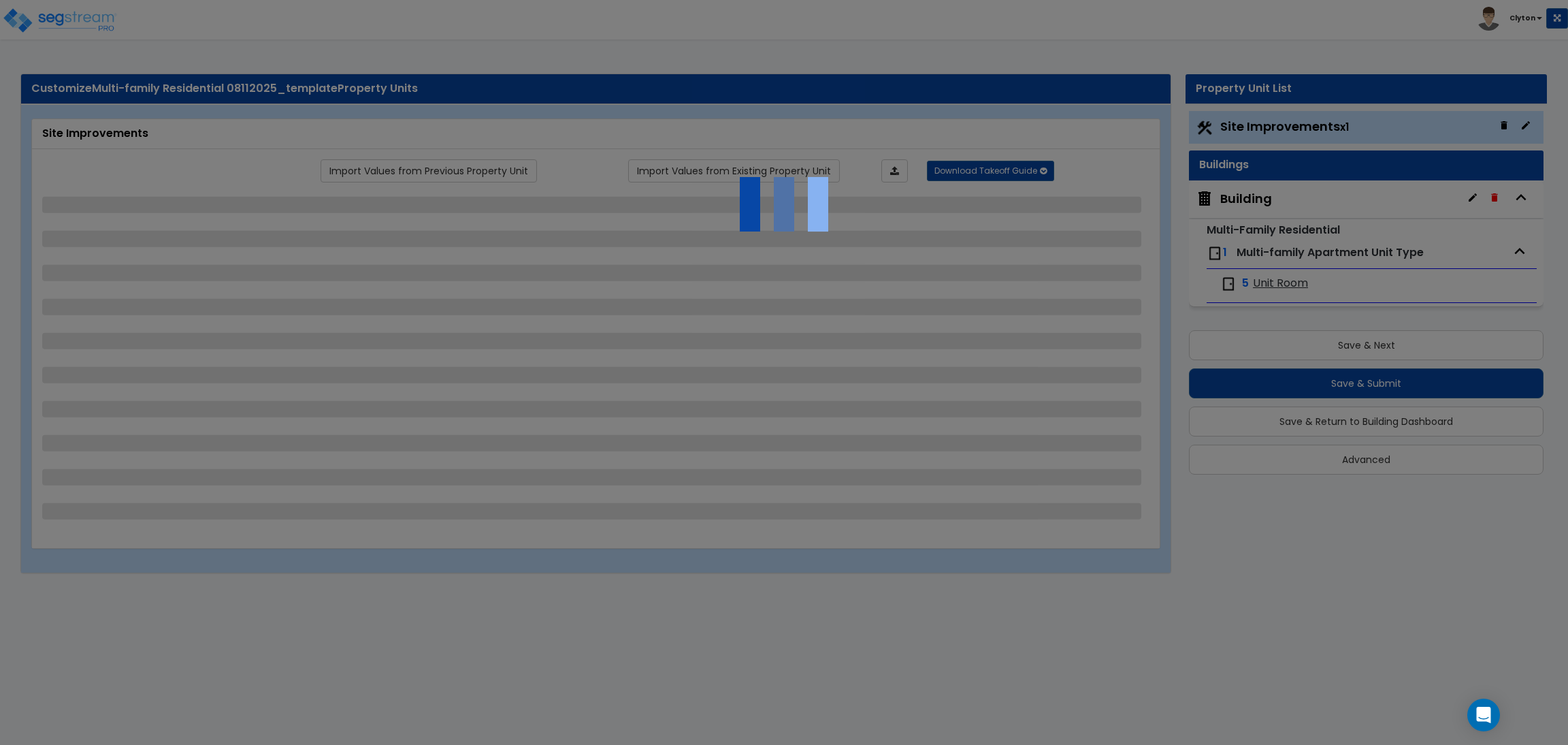
select select "1"
select select "2"
select select "4"
select select "3"
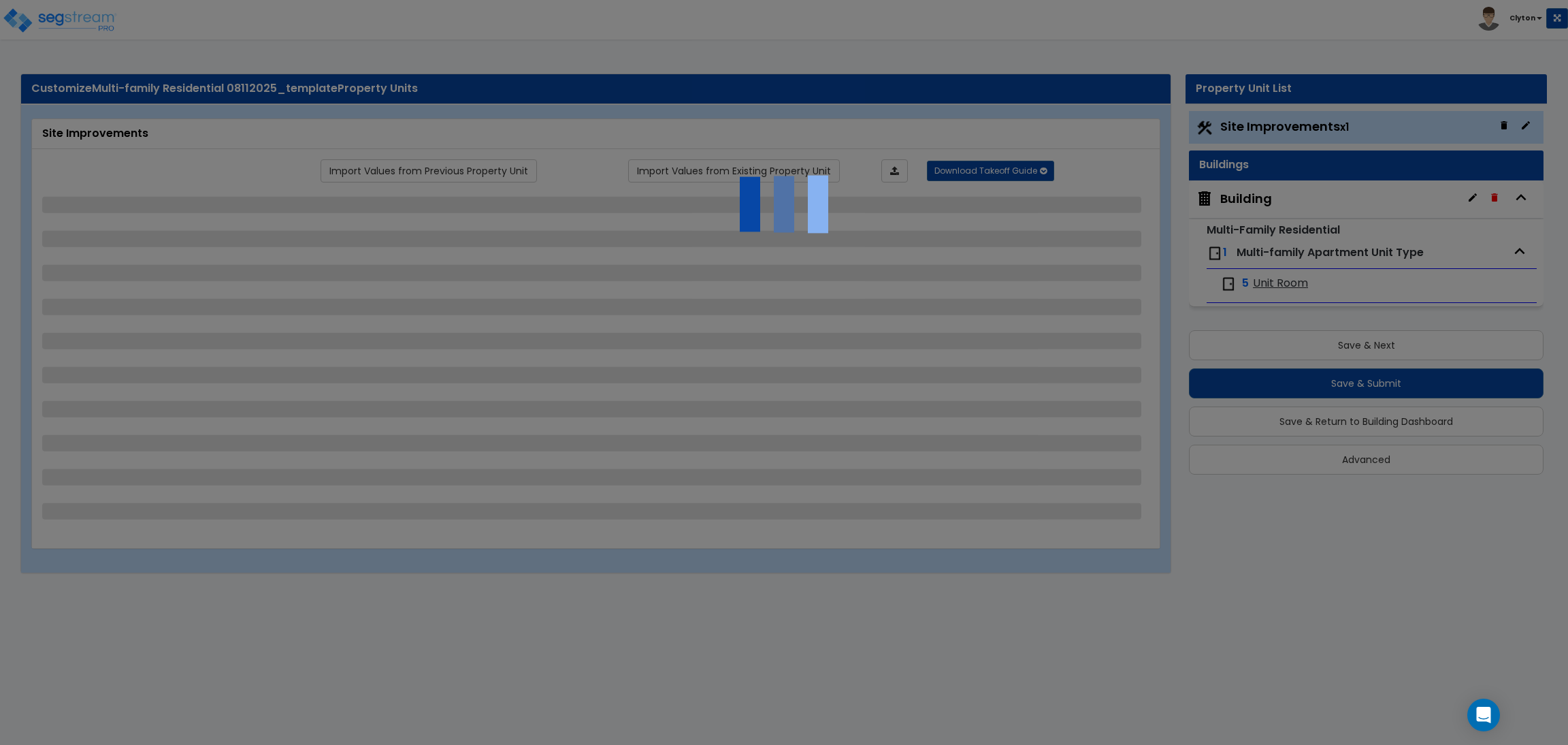
select select "2"
select select "3"
select select "2"
select select "1"
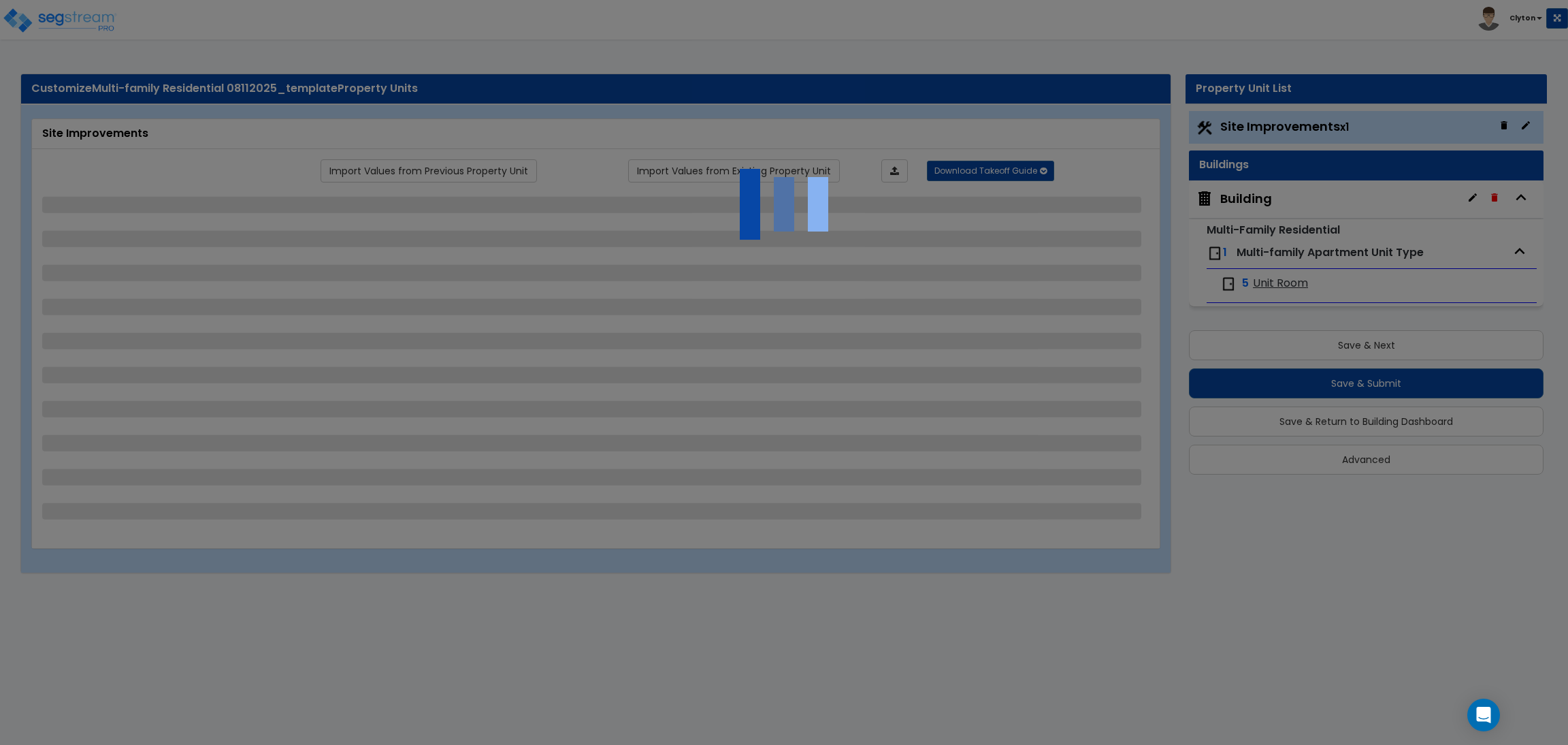
select select "2"
select select "1"
select select "2"
select select "1"
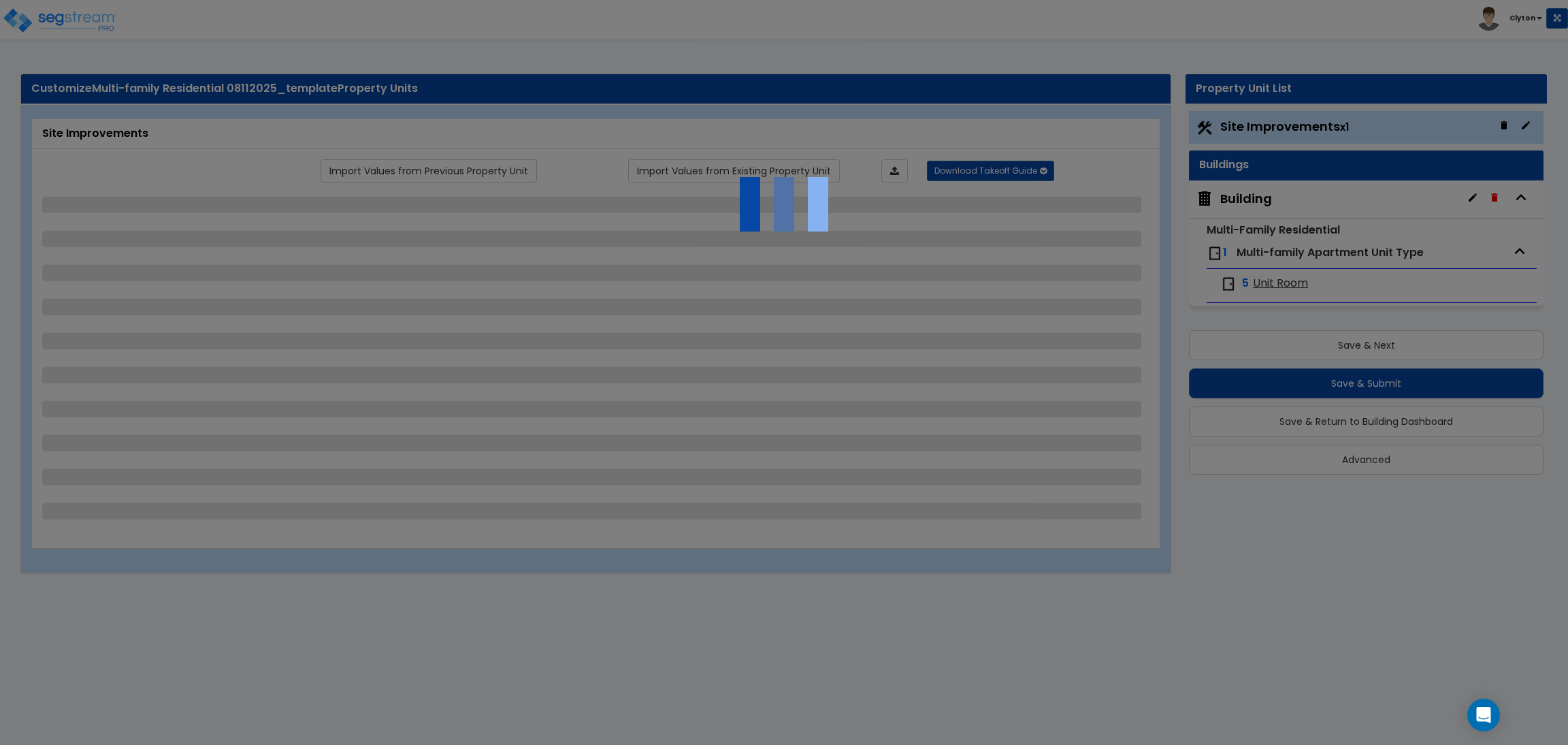
select select "2"
select select "1"
select select "7"
select select "1"
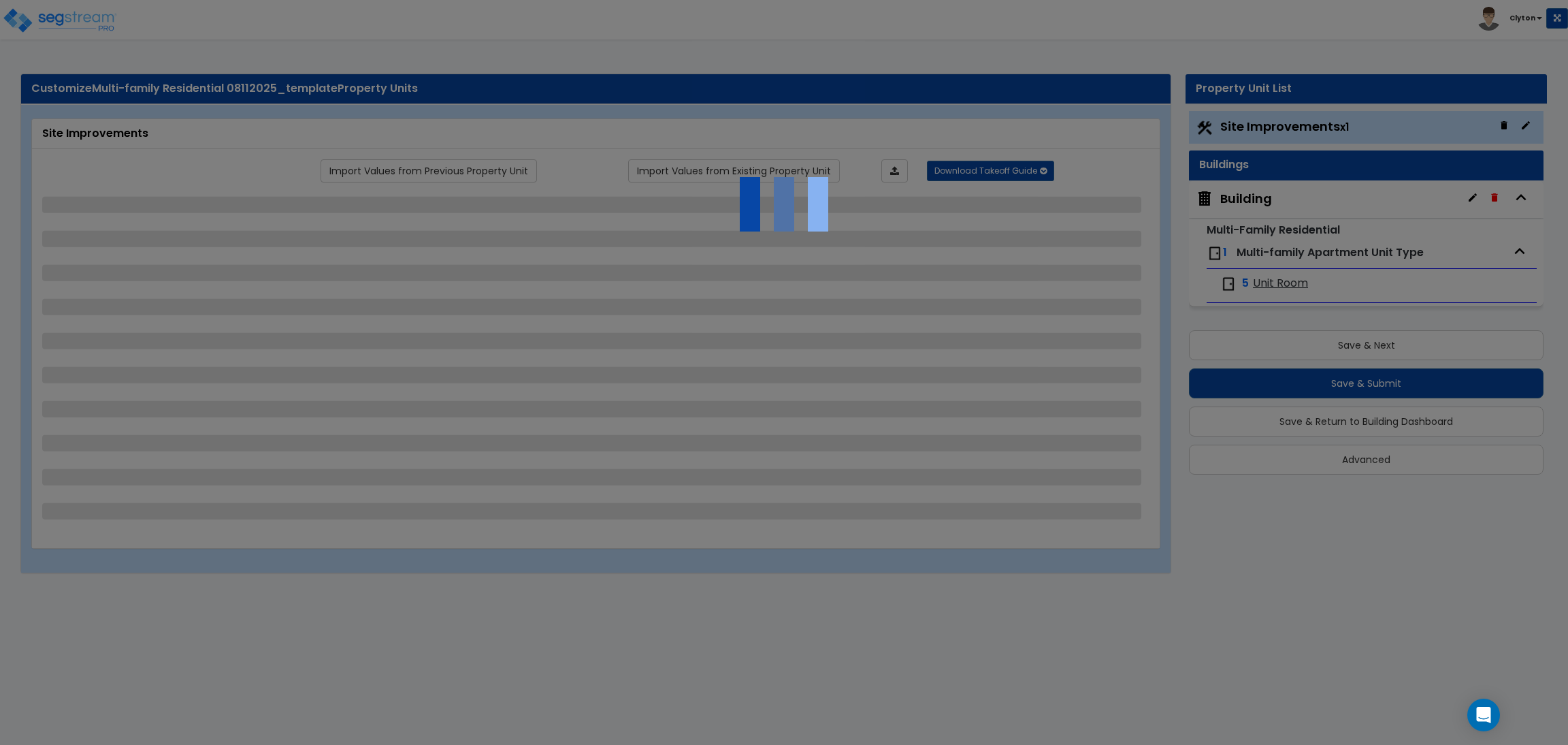
select select "2"
select select "1"
select select "13"
select select "1"
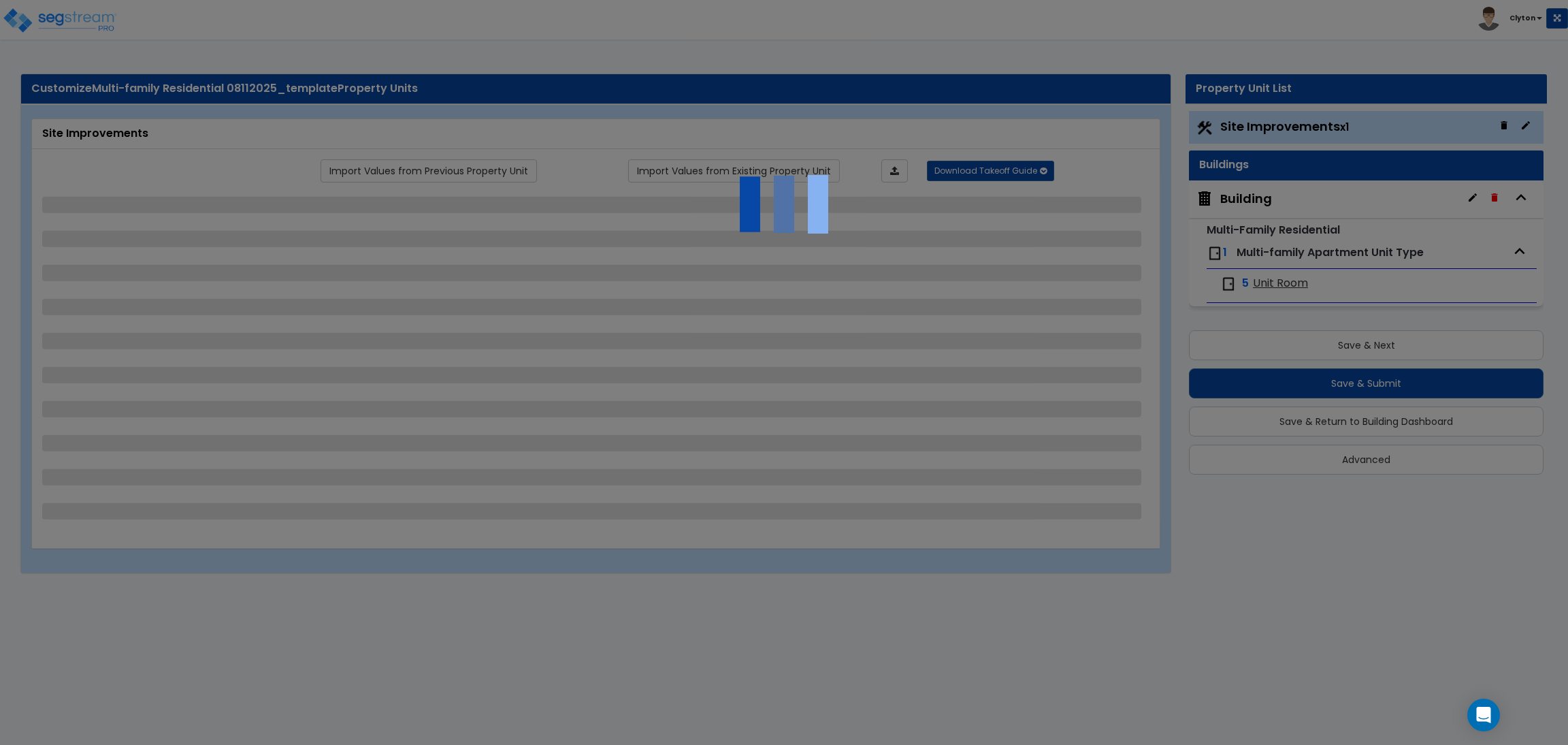
select select "5"
select select "2"
select select "1"
select select "2"
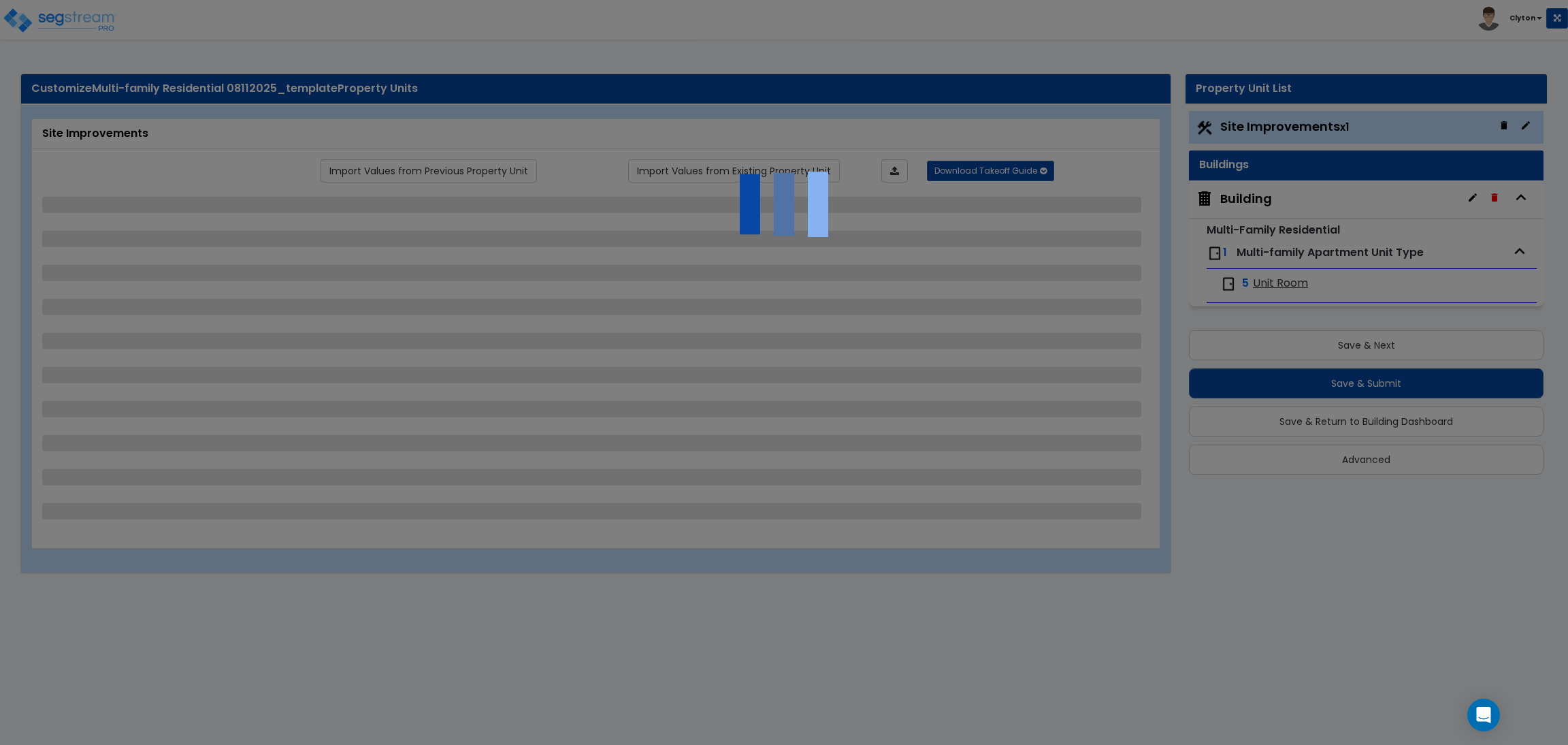
select select "3"
select select "1"
select select "3"
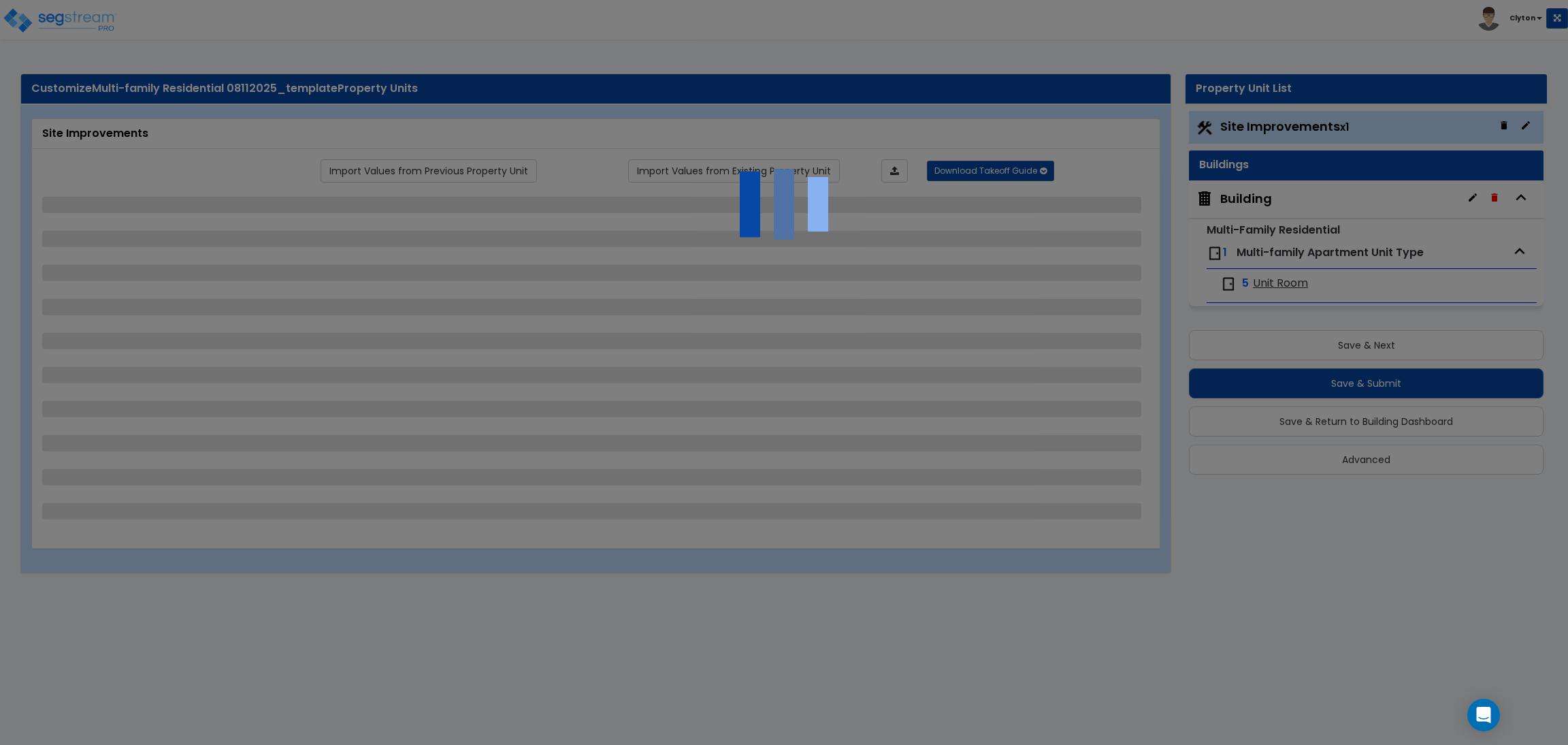
select select "2"
select select "1"
select select "2"
select select "1"
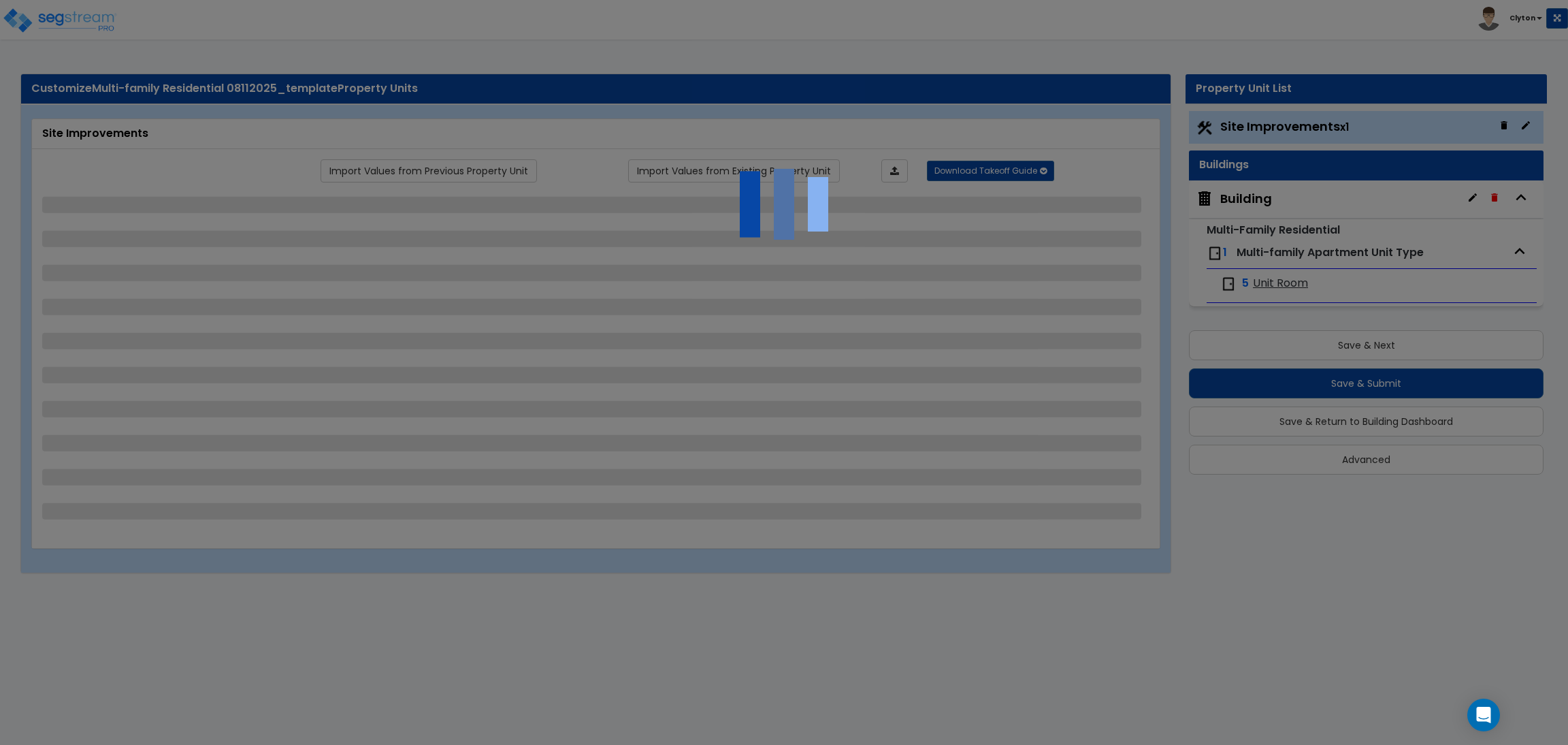
select select "1"
select select "4"
select select "1"
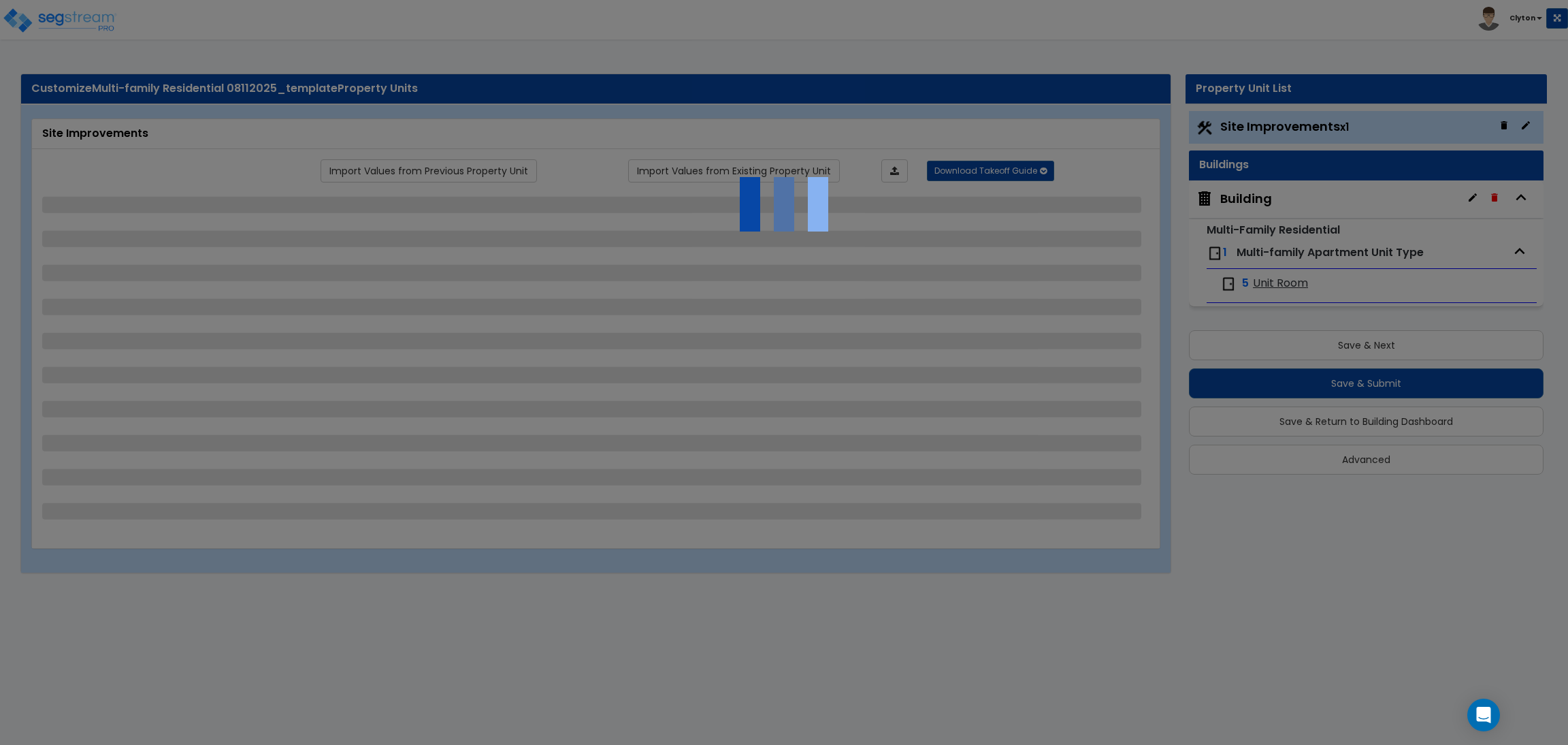
select select "1"
select select "2"
select select "3"
select select "2"
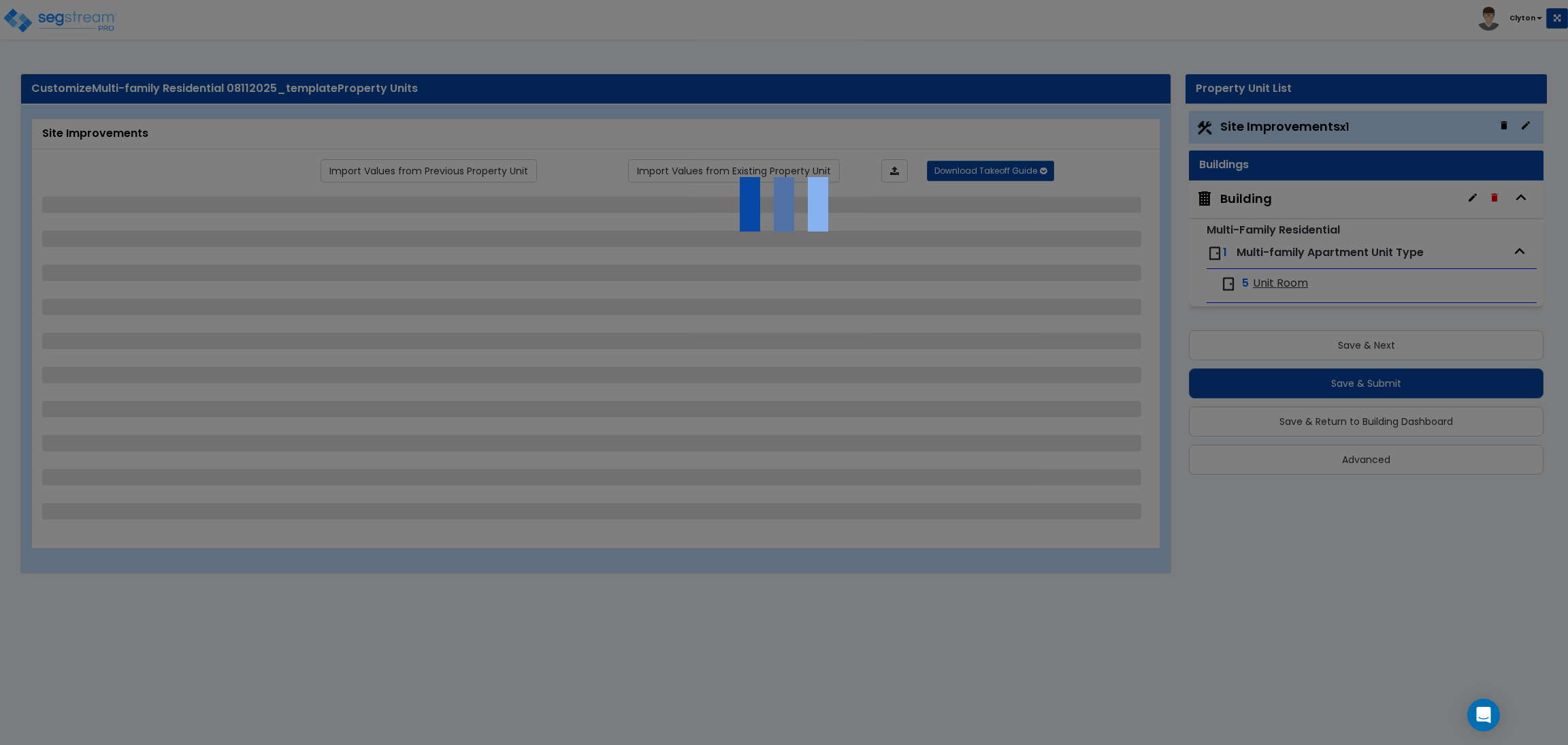
select select "1"
select select "3"
select select "2"
select select "1"
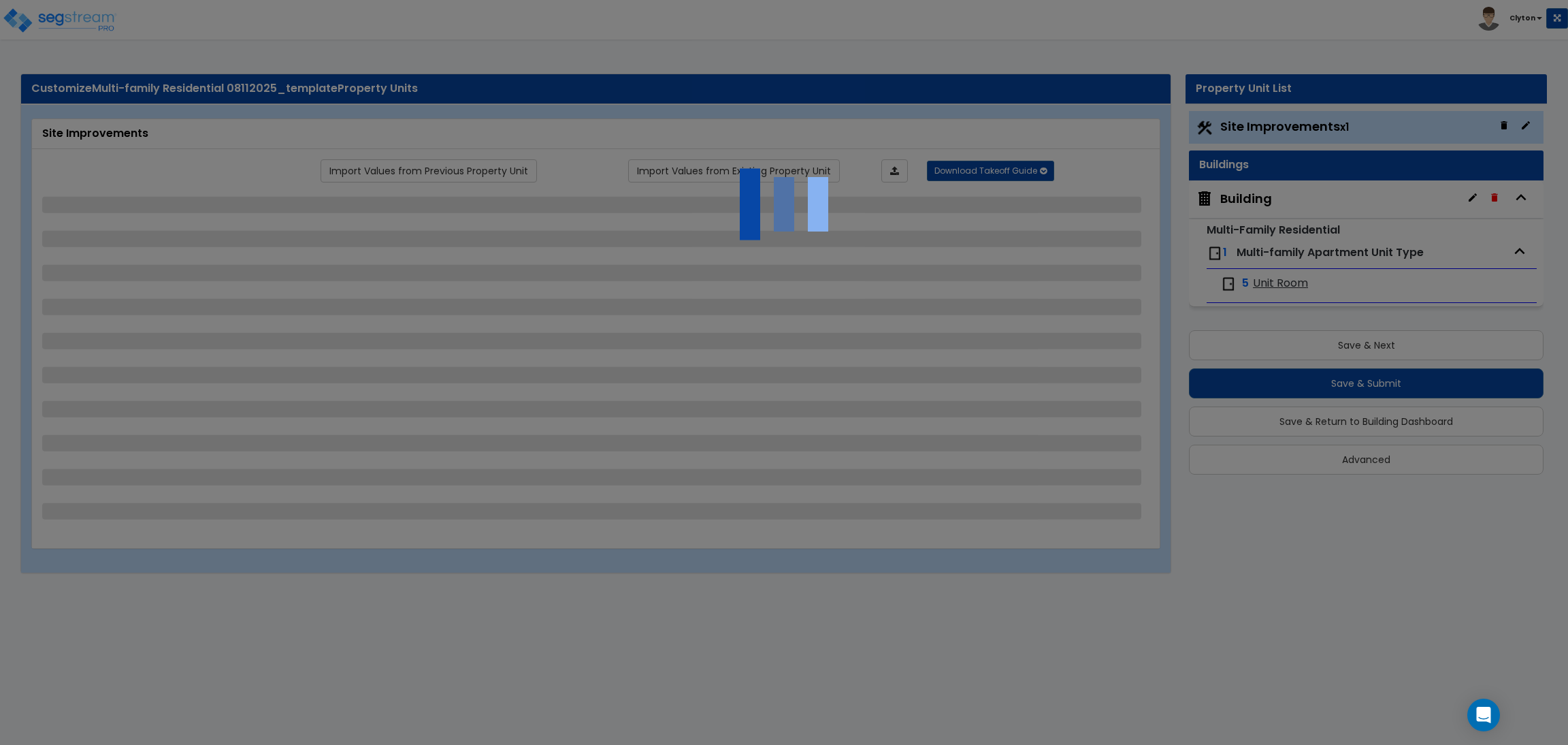
select select "3"
select select "11"
select select "8"
select select "5"
select select "3"
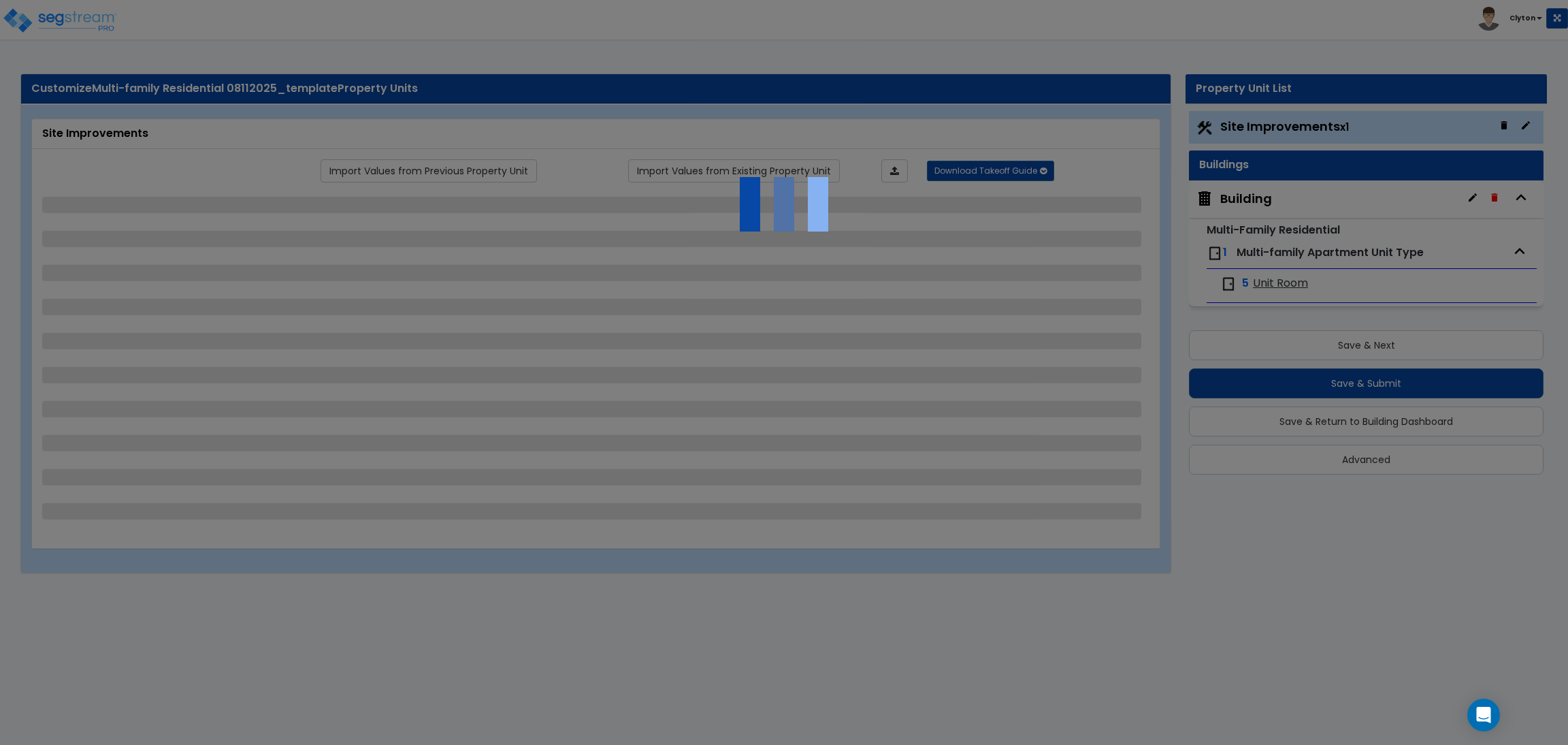
select select "1"
select select "5"
select select "7"
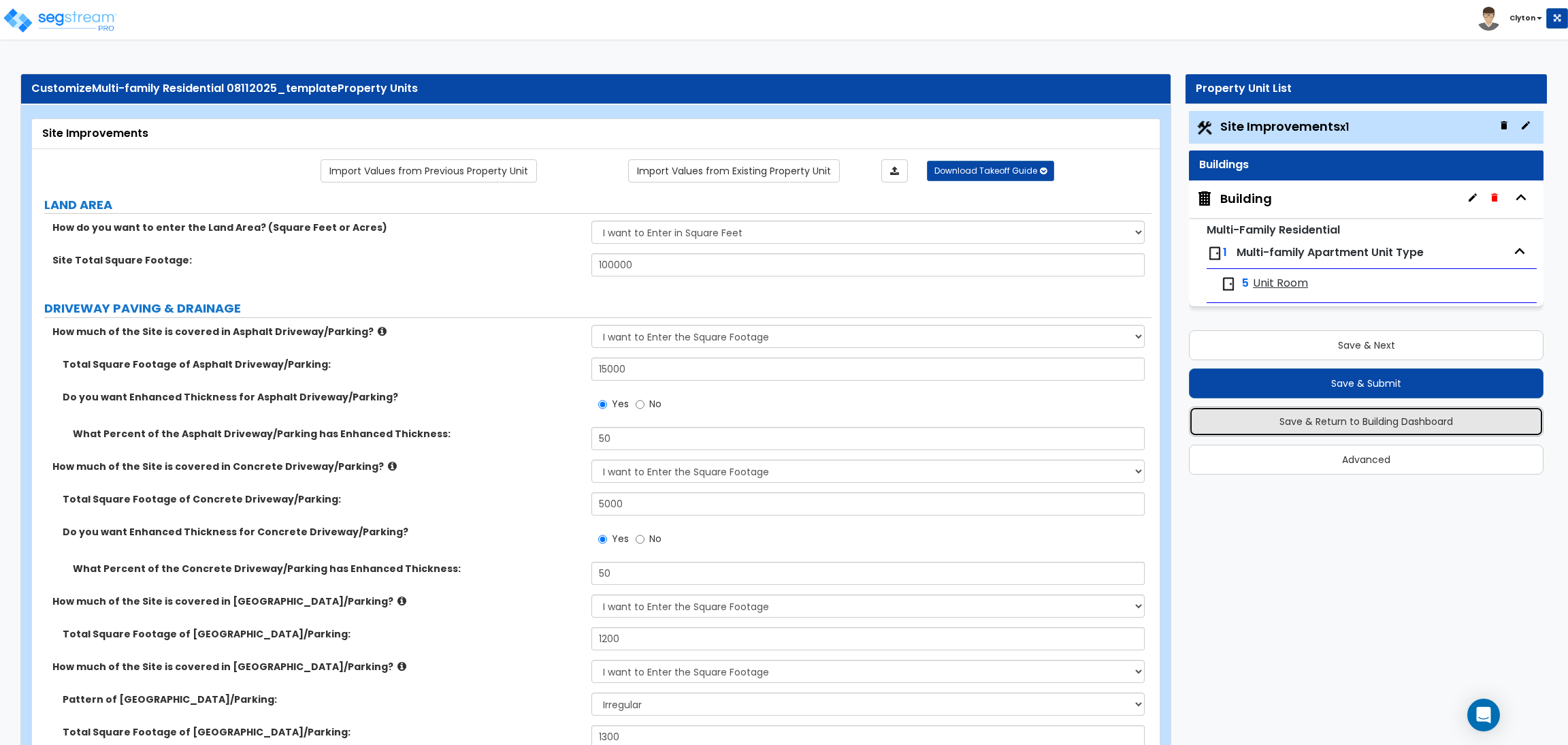
click at [1318, 429] on button "Save & Return to Building Dashboard" at bounding box center [1367, 421] width 355 height 30
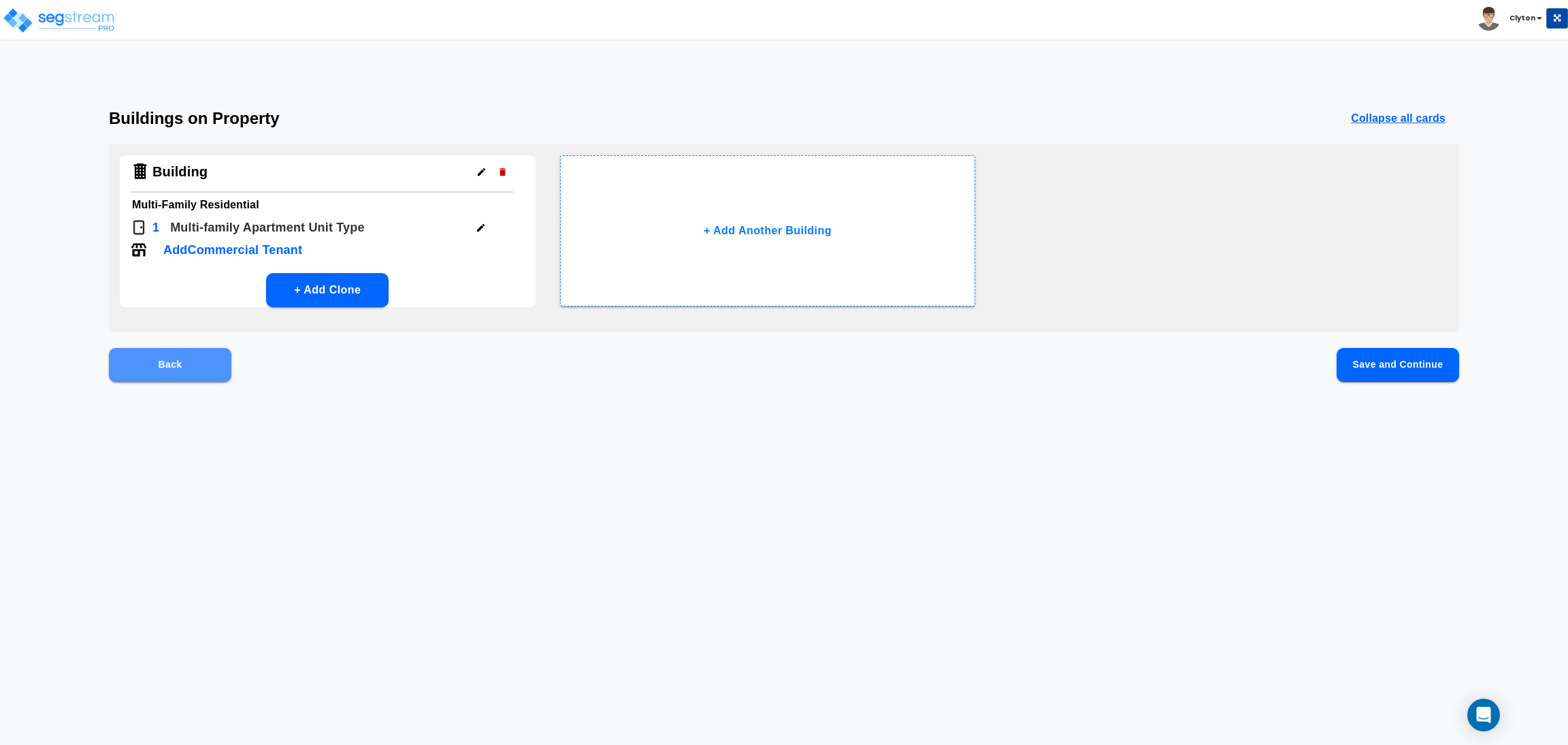
click at [125, 356] on button "Back" at bounding box center [170, 365] width 123 height 34
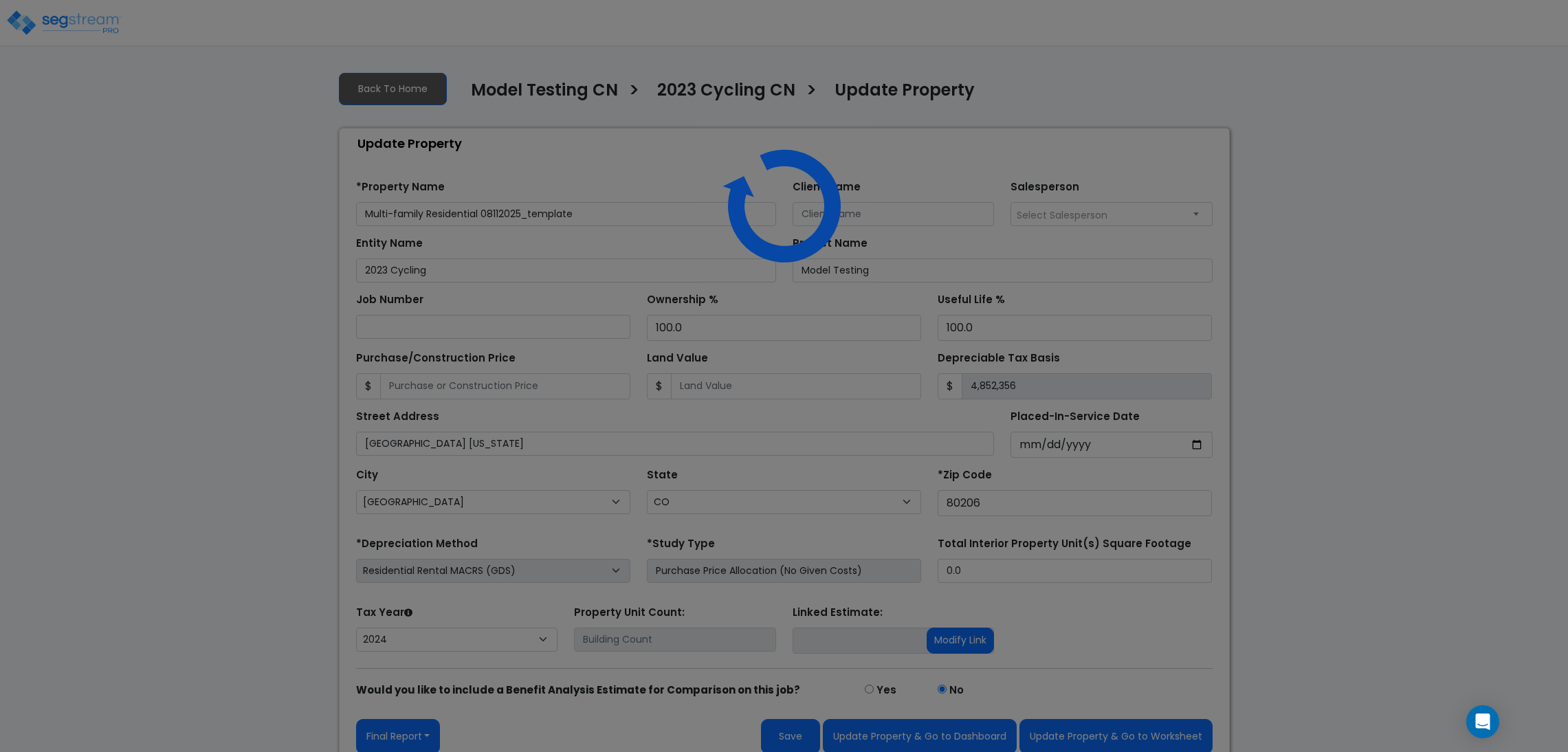
select select "CO"
select select "2024"
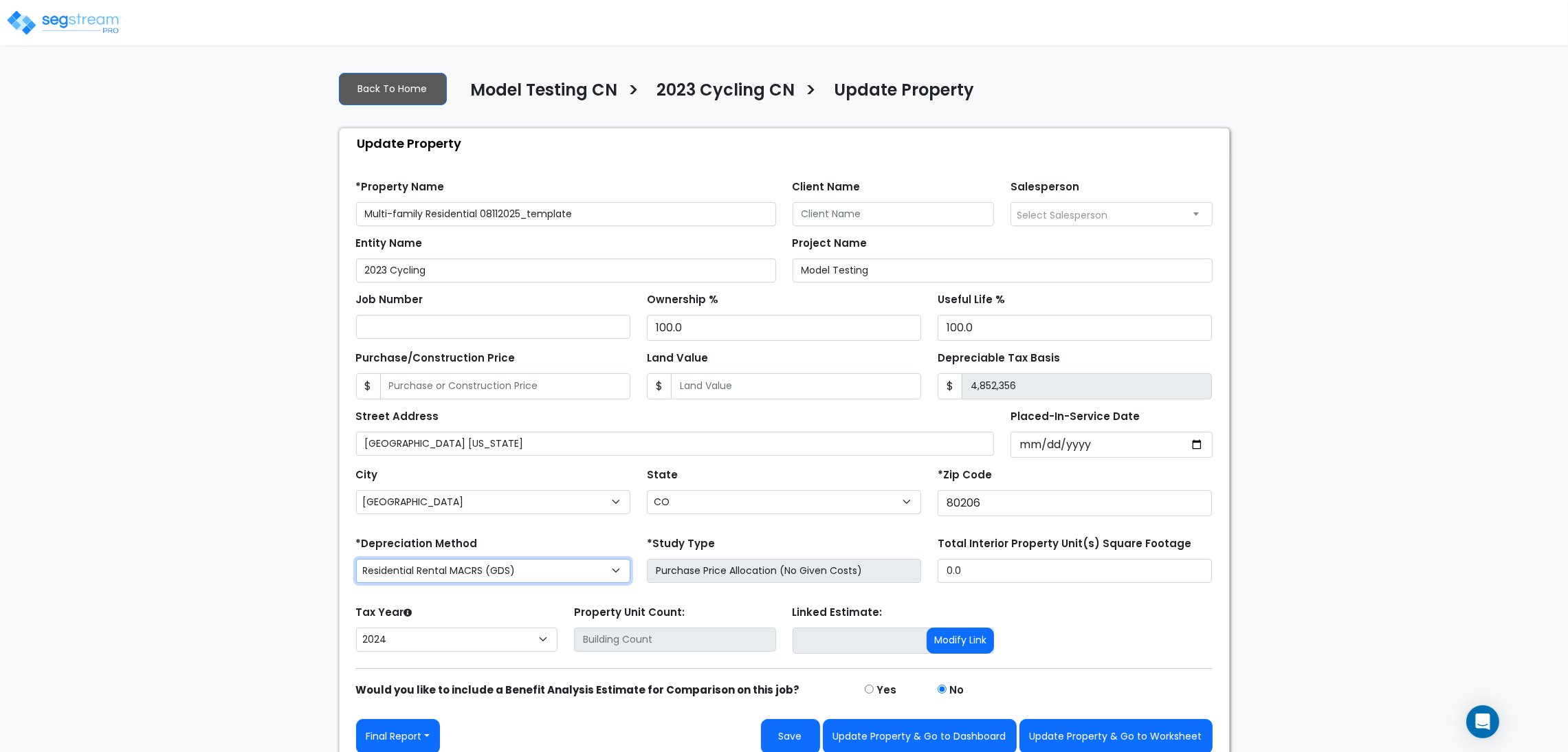
click at [484, 572] on select "Commercial MACRS (GDS) Residential Rental MACRS (GDS) Commercial MACRS (ADS) Co…" at bounding box center [493, 570] width 274 height 24
select select "CM(Q-FMCS"
click at [238, 541] on div "We are Building your Property. So please grab a coffee and let us do the heavy …" at bounding box center [784, 413] width 1568 height 705
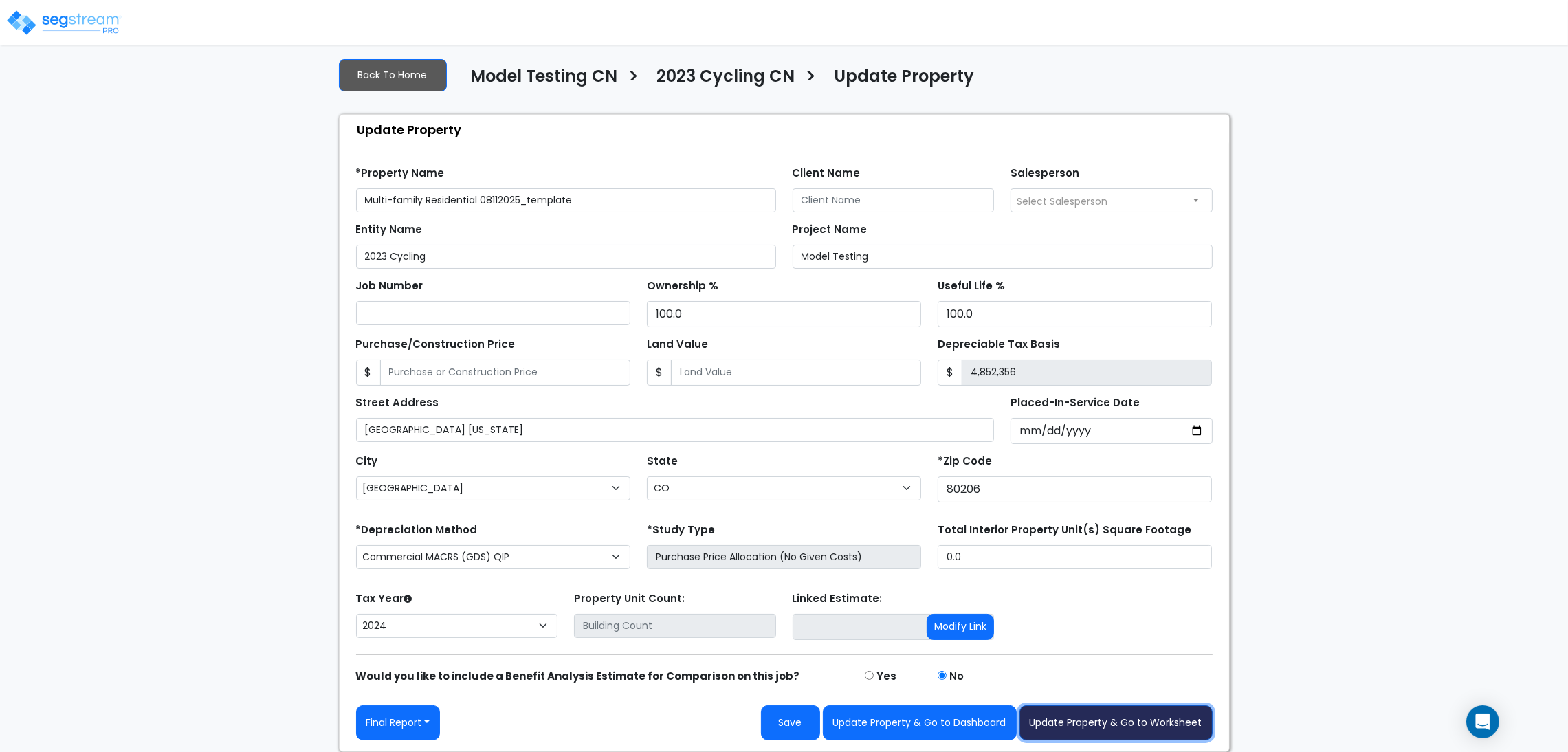
click at [1058, 718] on button "Update Property & Go to Worksheet" at bounding box center [1115, 722] width 193 height 35
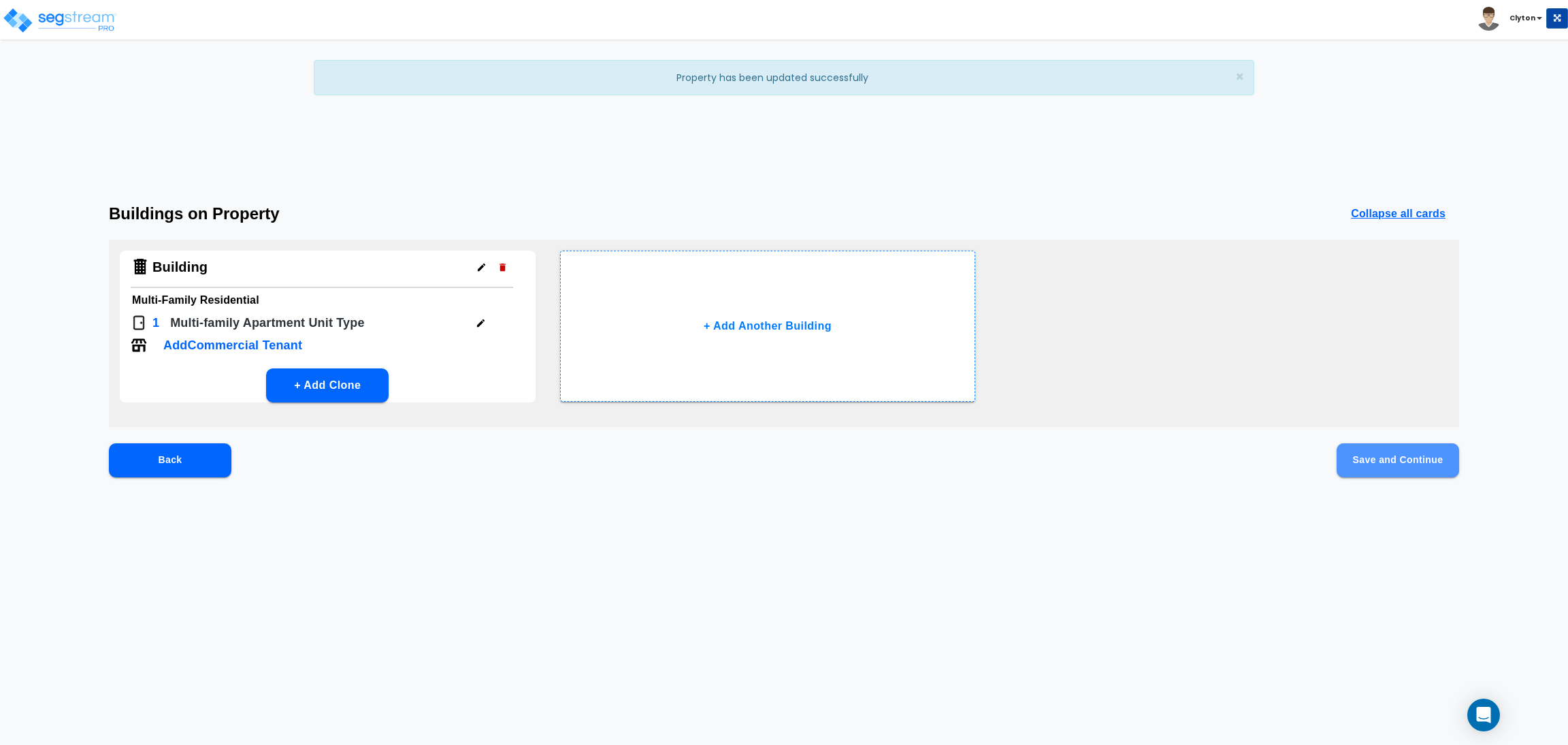
click at [1346, 453] on button "Save and Continue" at bounding box center [1397, 460] width 123 height 34
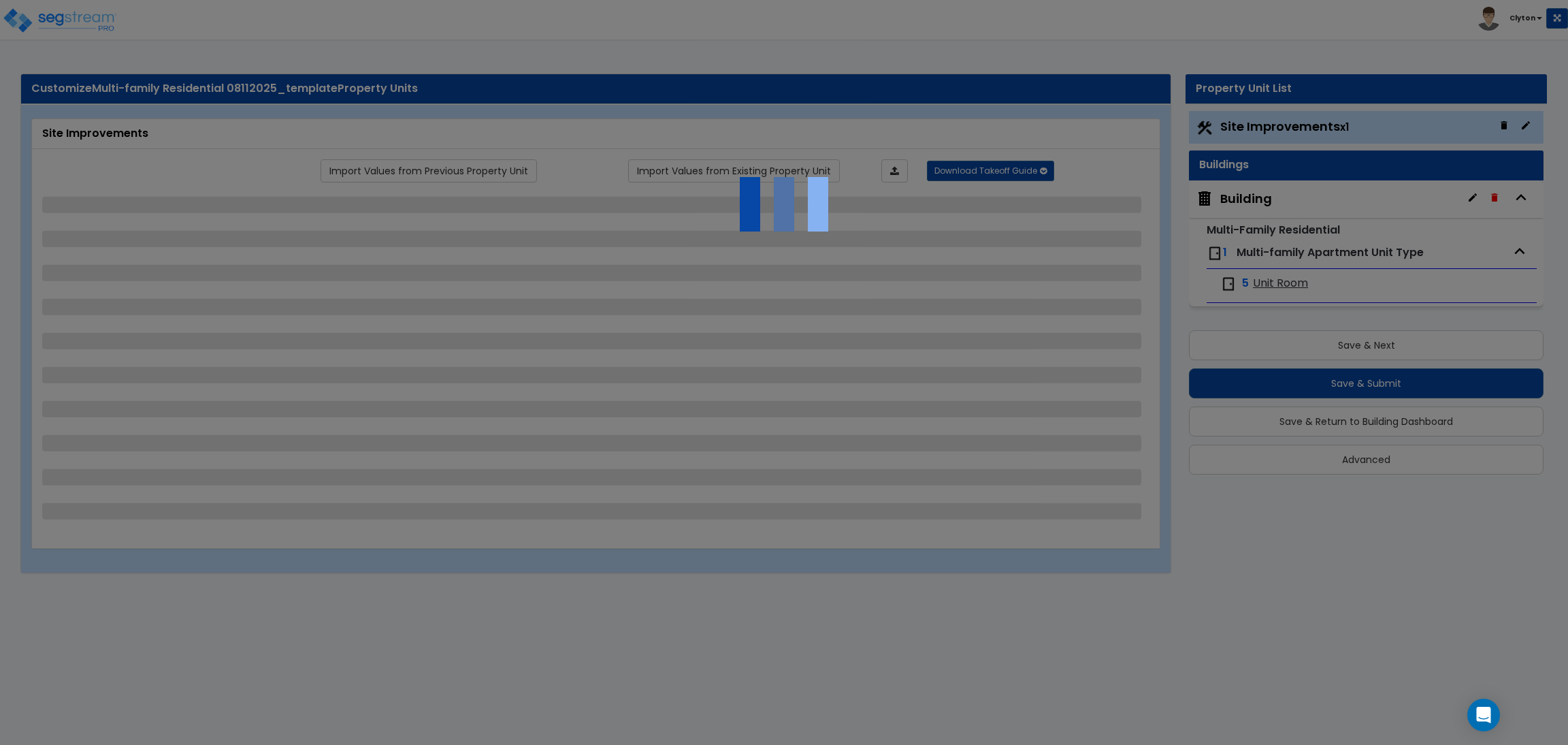
select select "2"
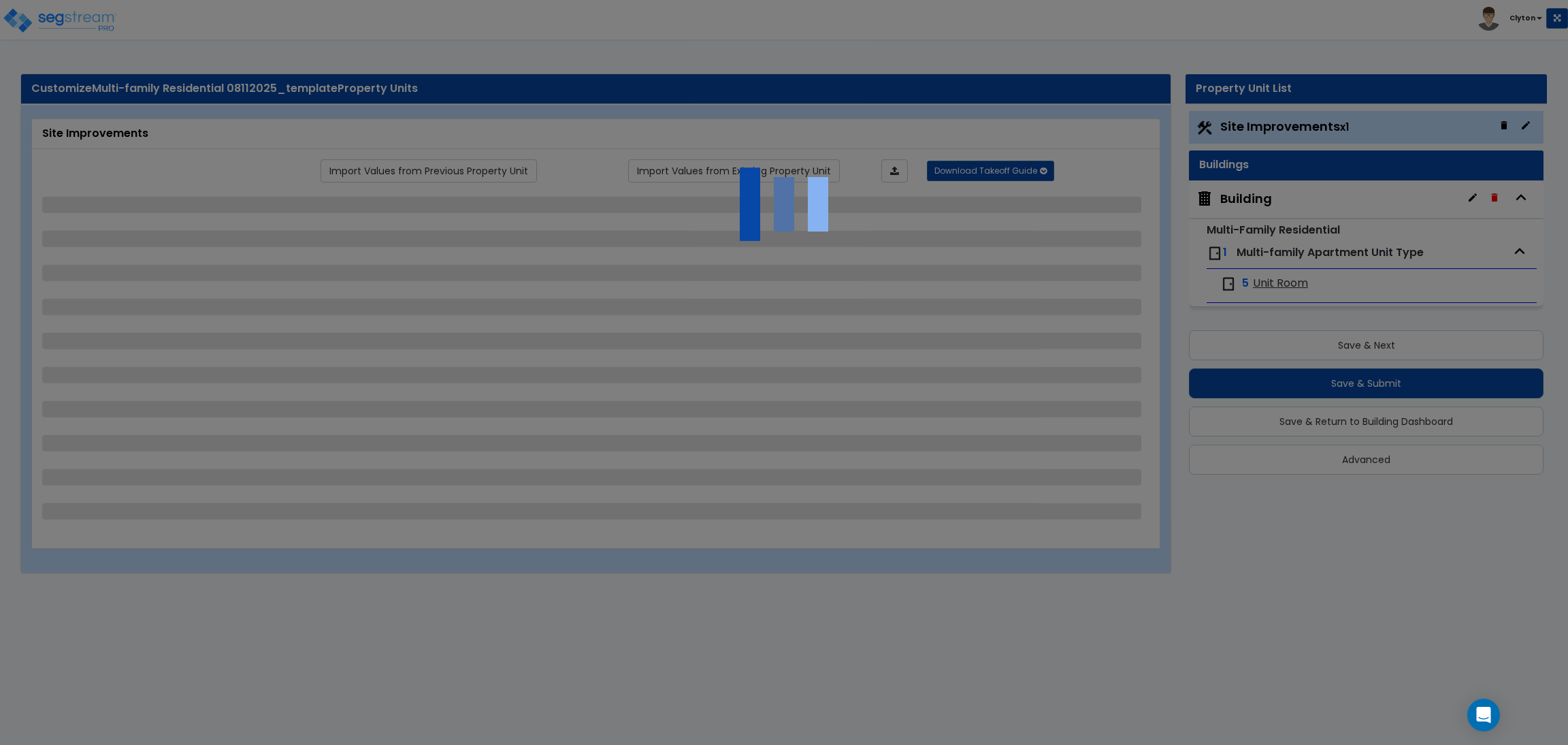
select select "1"
select select "2"
select select "3"
select select "1"
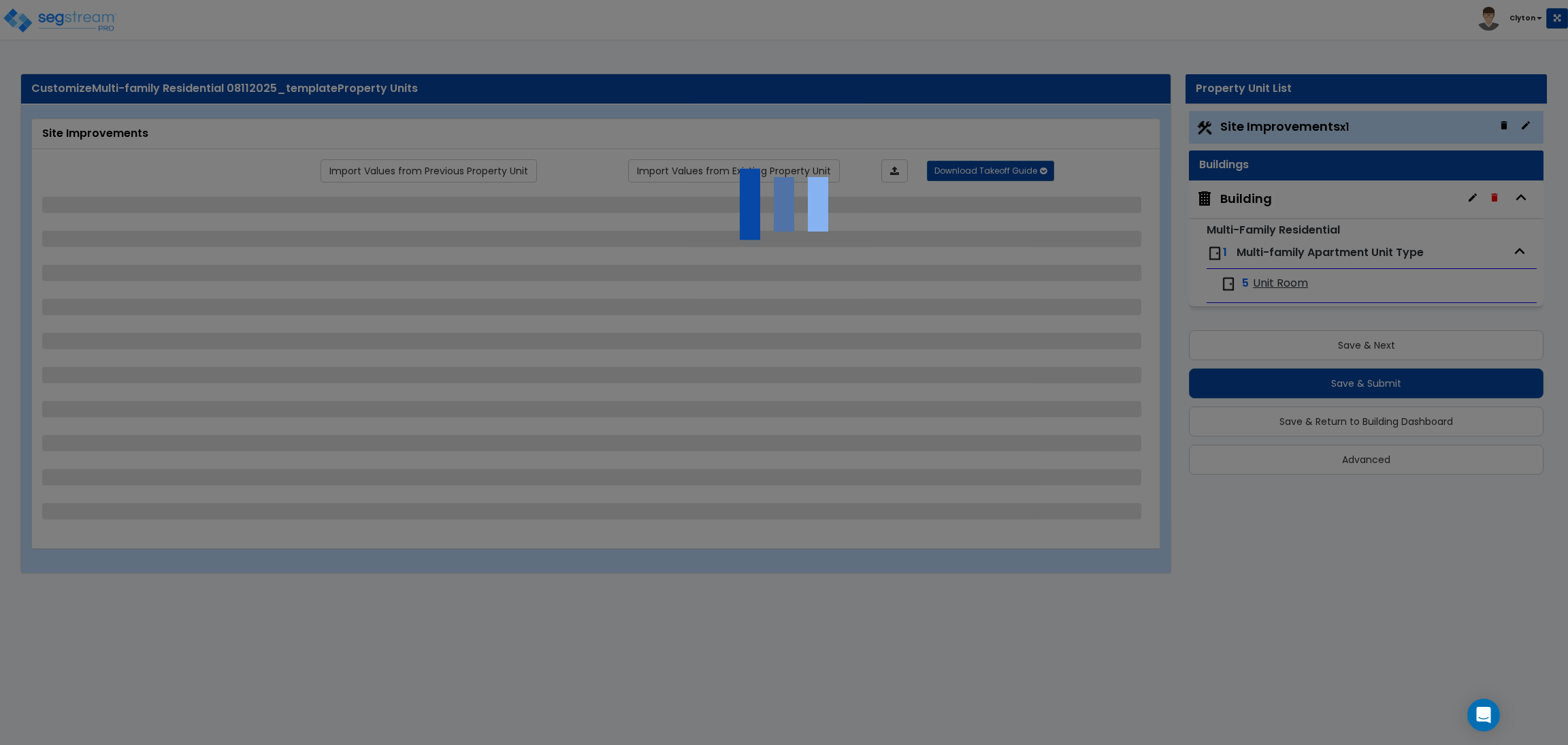
select select "1"
select select "2"
select select "4"
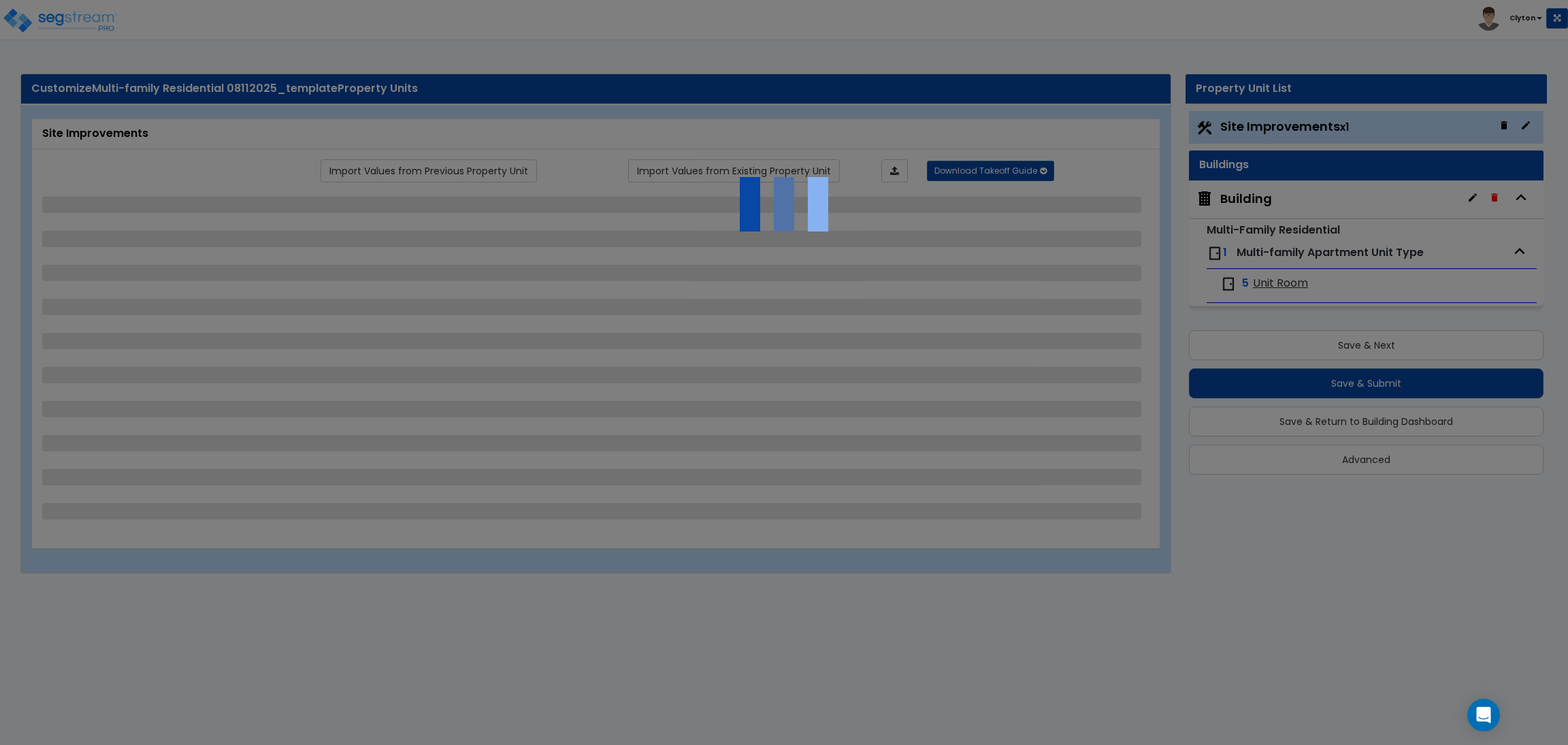
select select "4"
select select "1"
select select "2"
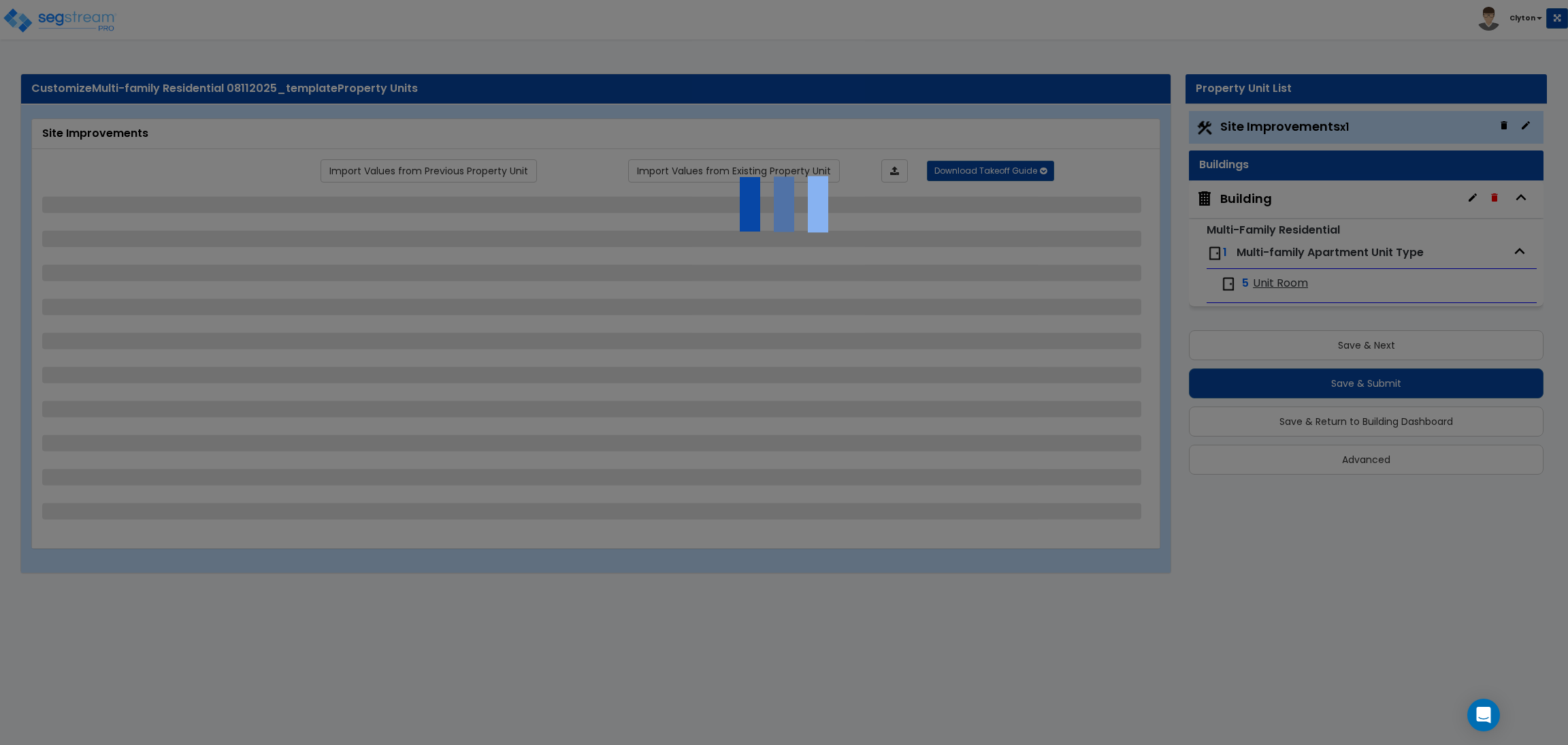
select select "2"
select select "1"
select select "2"
select select "1"
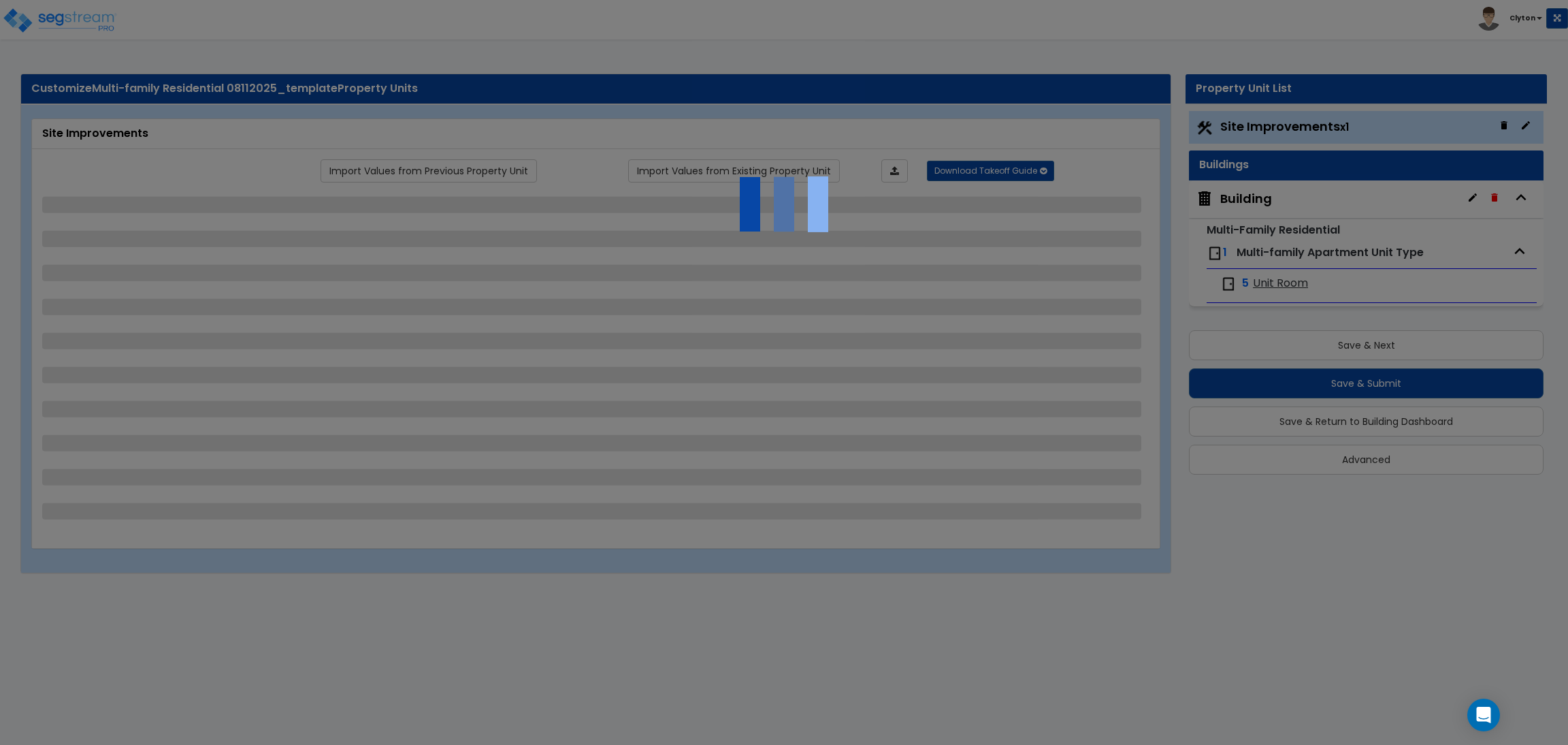
select select "1"
select select "2"
select select "4"
select select "3"
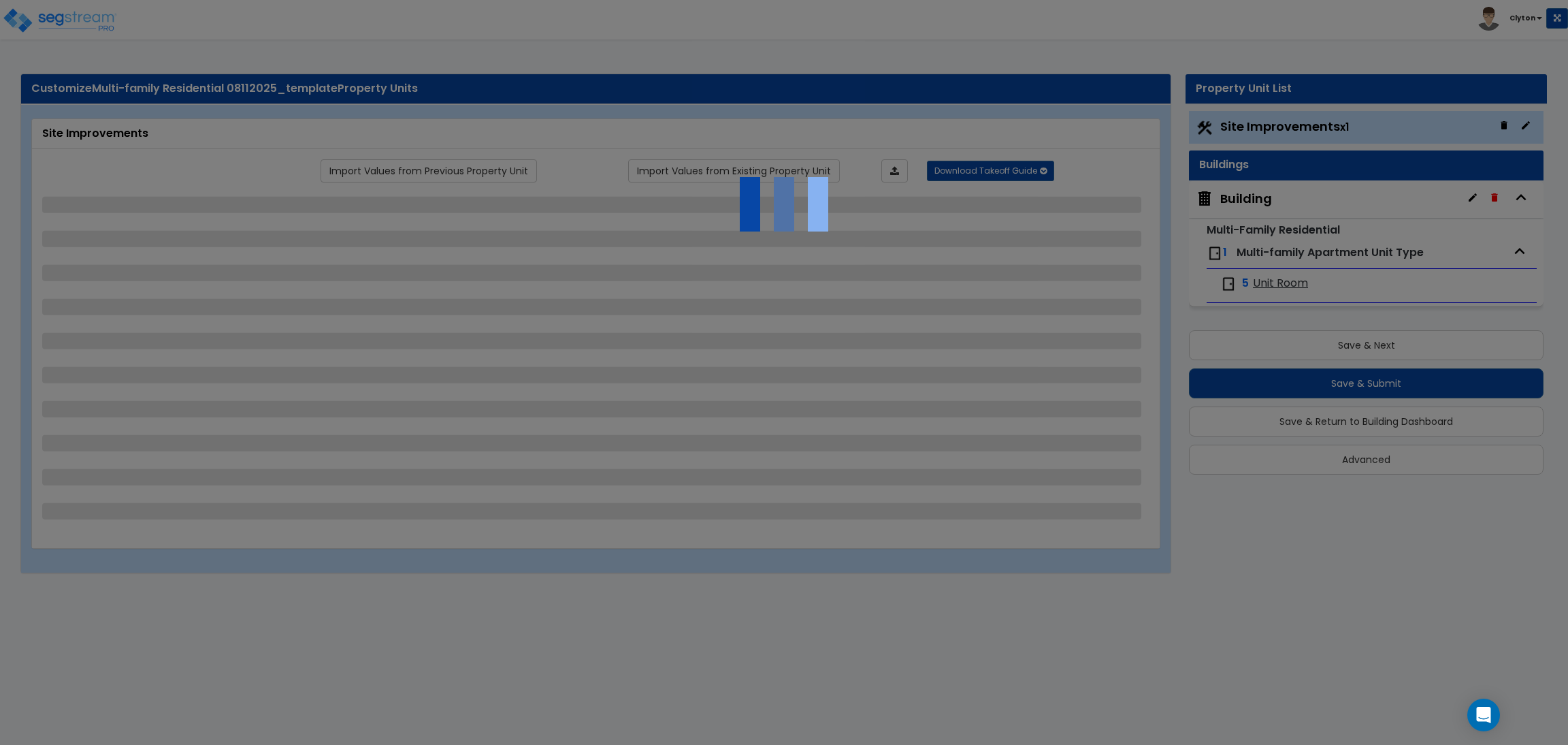
select select "2"
select select "3"
select select "2"
select select "1"
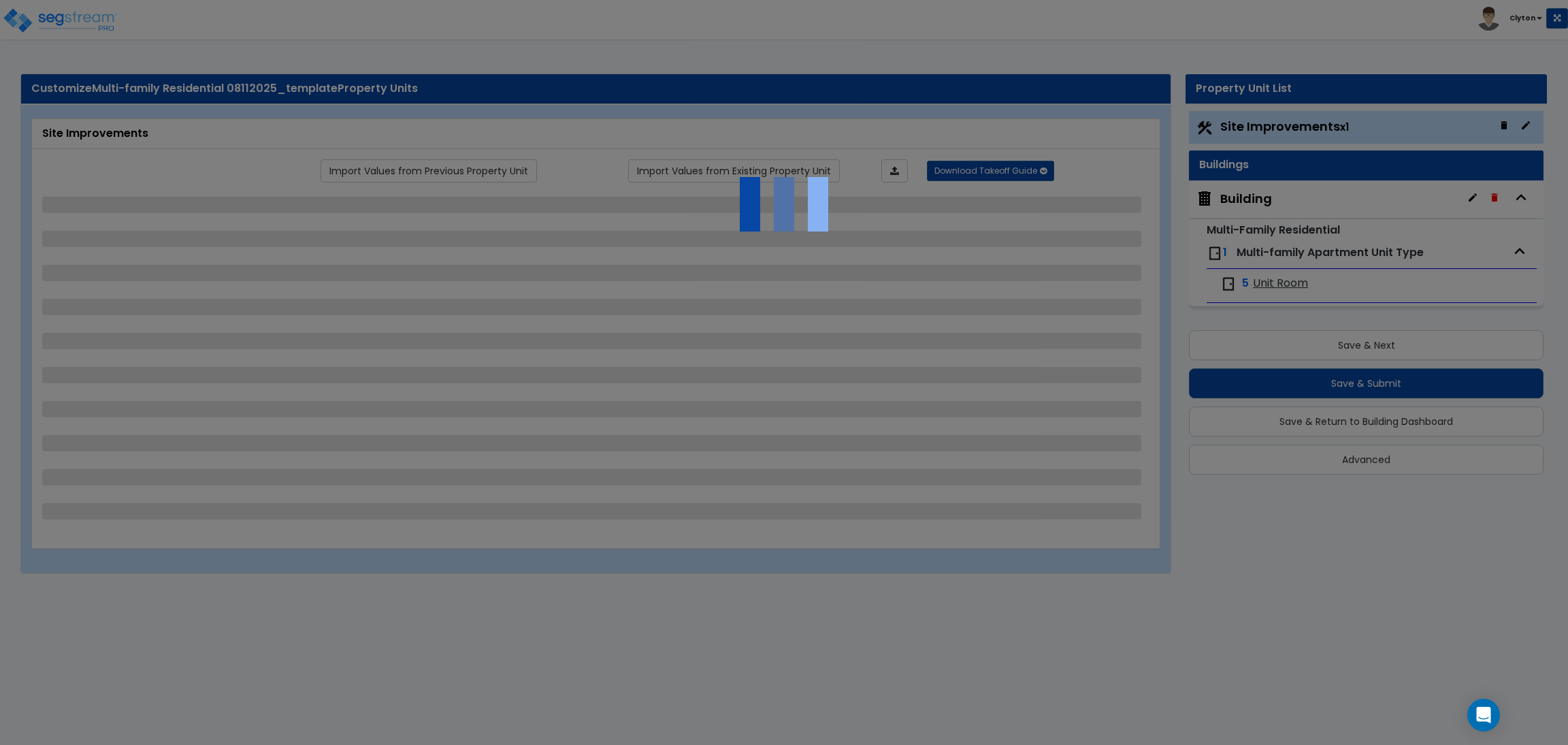
select select "2"
select select "1"
select select "2"
select select "1"
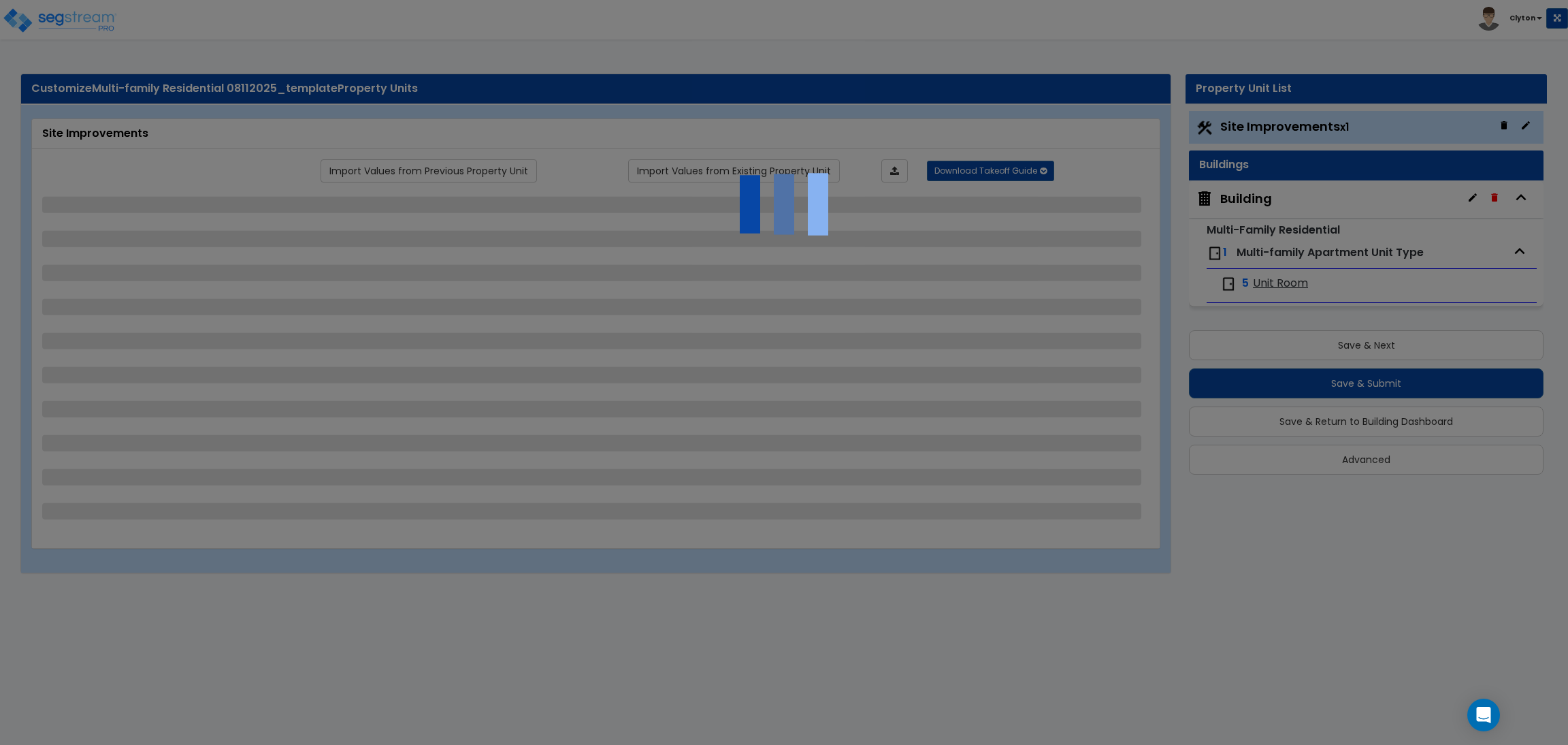
select select "2"
select select "1"
select select "7"
select select "1"
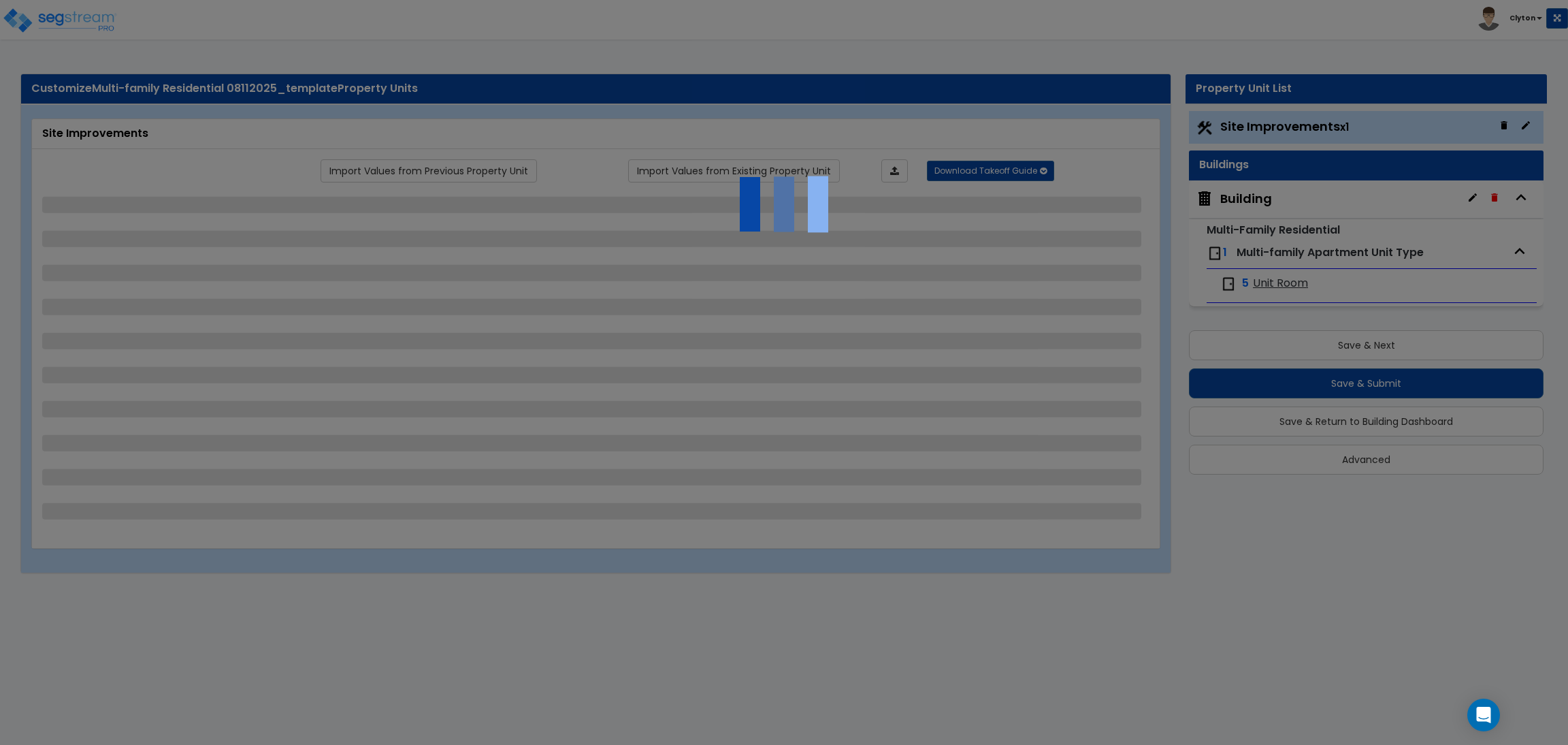
select select "2"
select select "1"
select select "13"
select select "1"
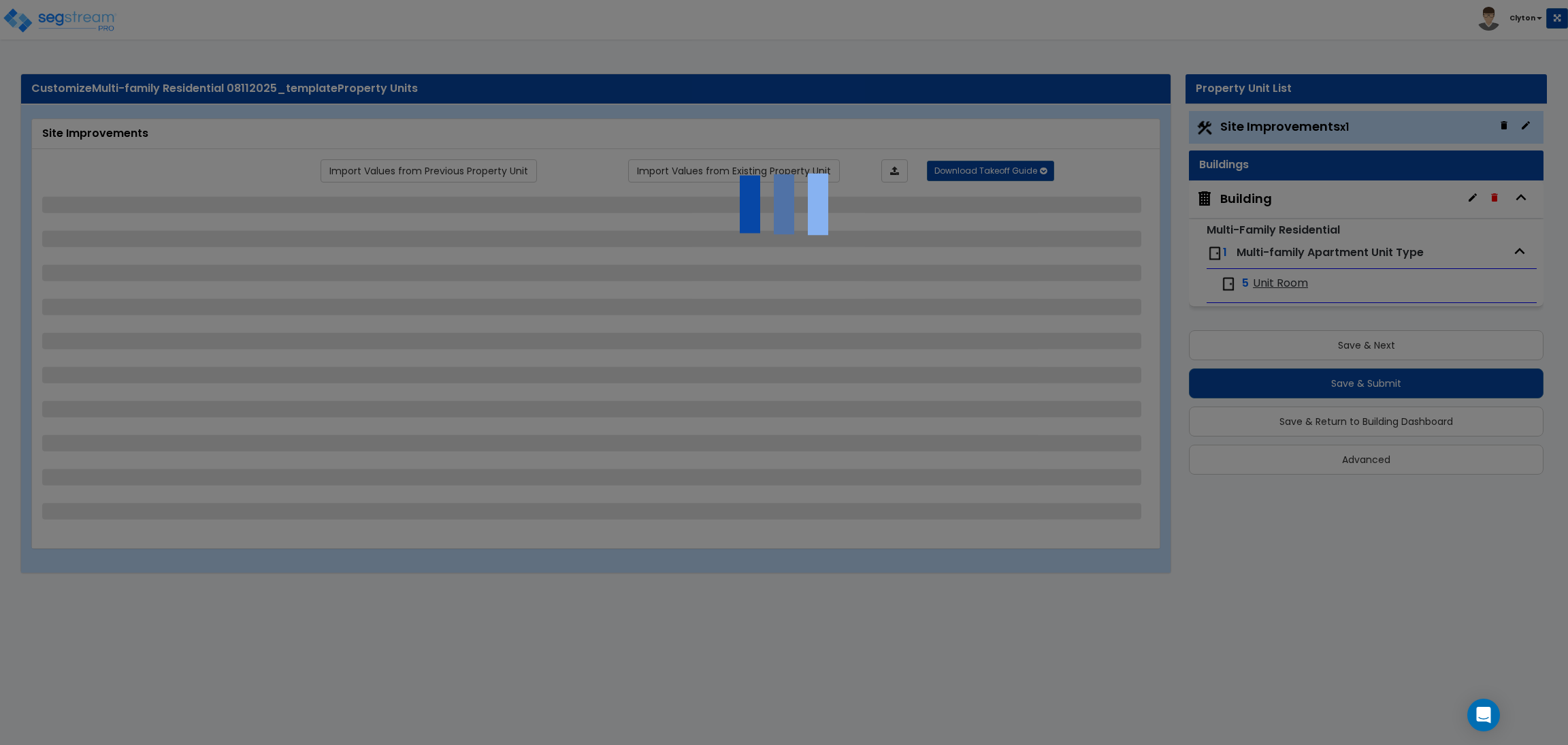
select select "5"
select select "2"
select select "1"
select select "2"
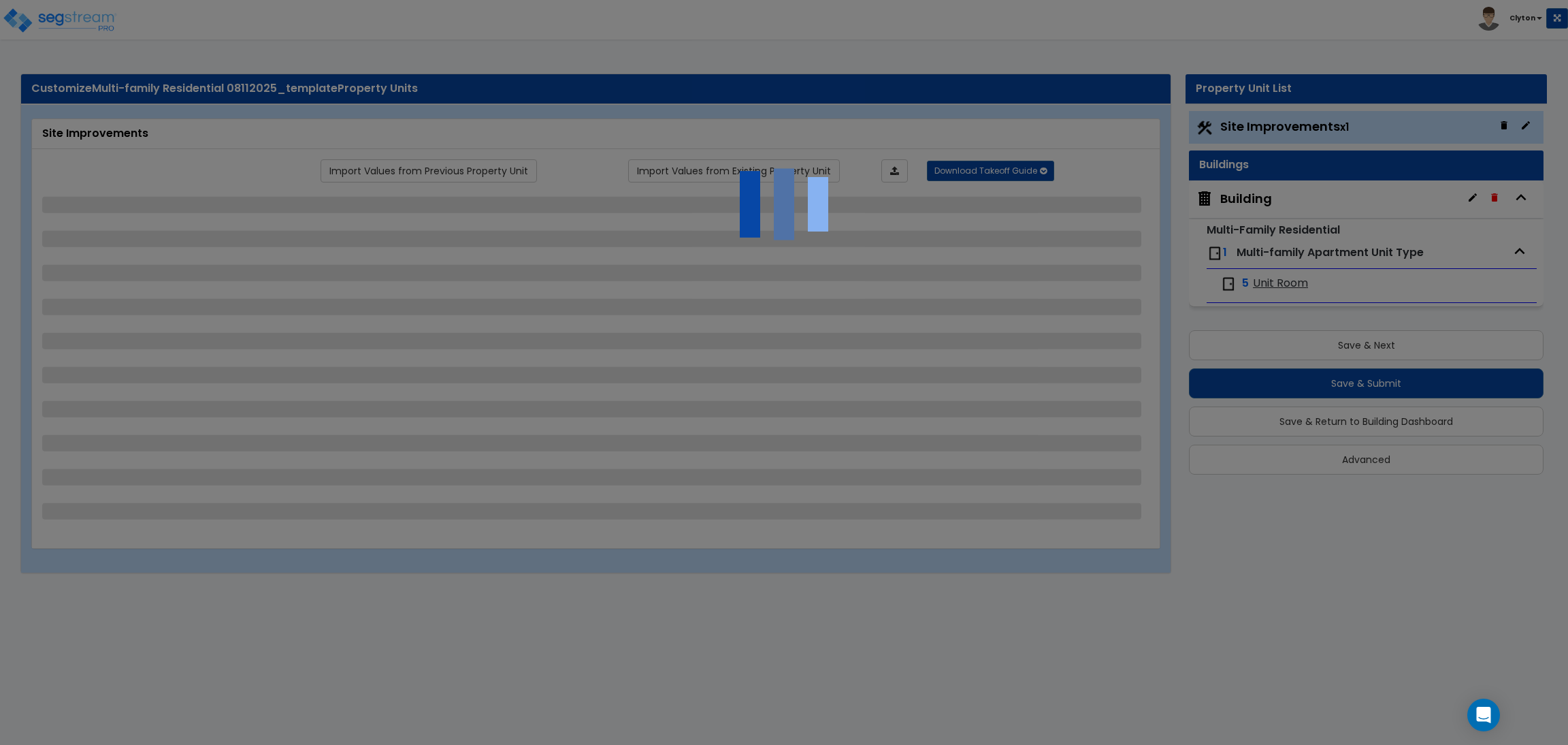
select select "3"
select select "1"
select select "3"
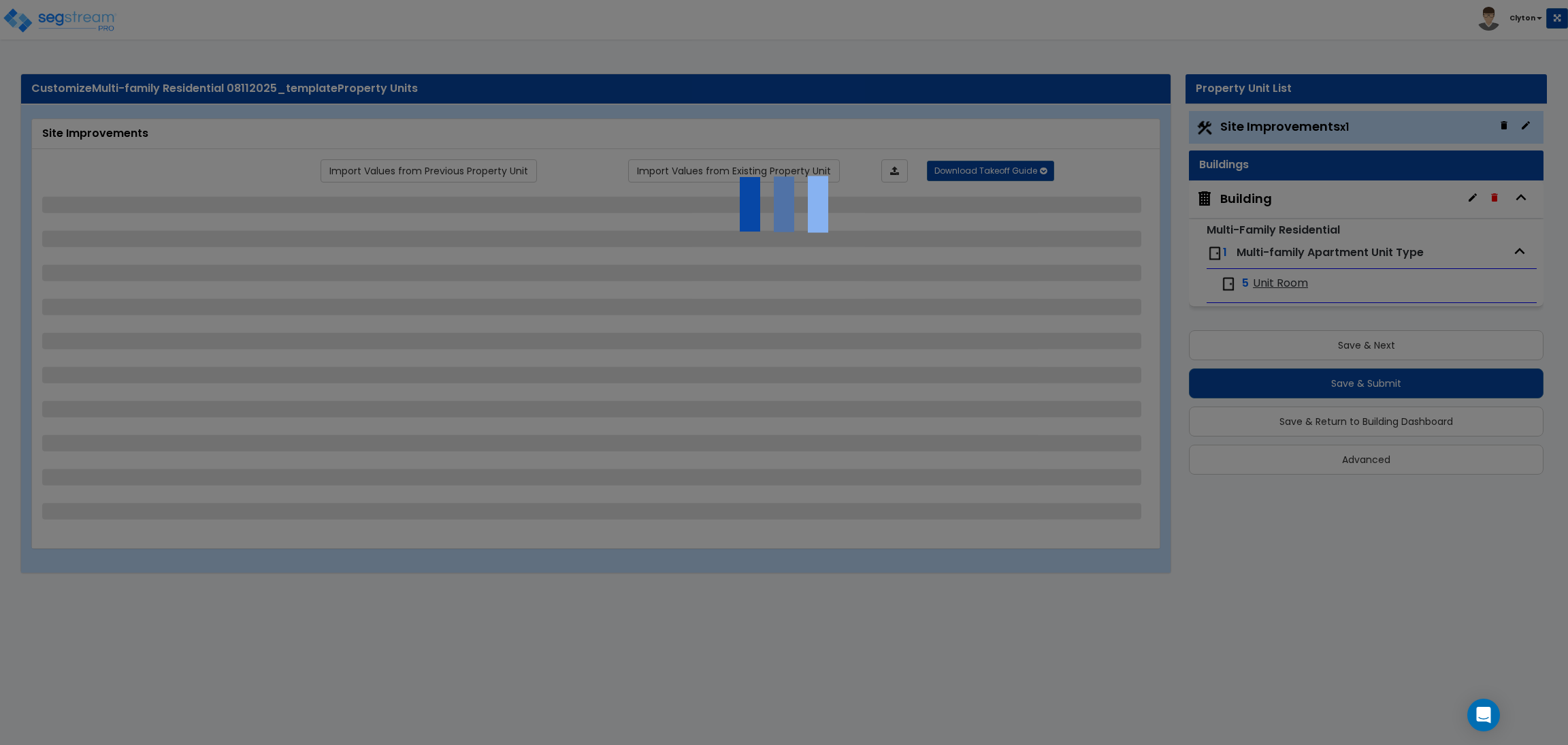
select select "2"
select select "1"
select select "2"
select select "1"
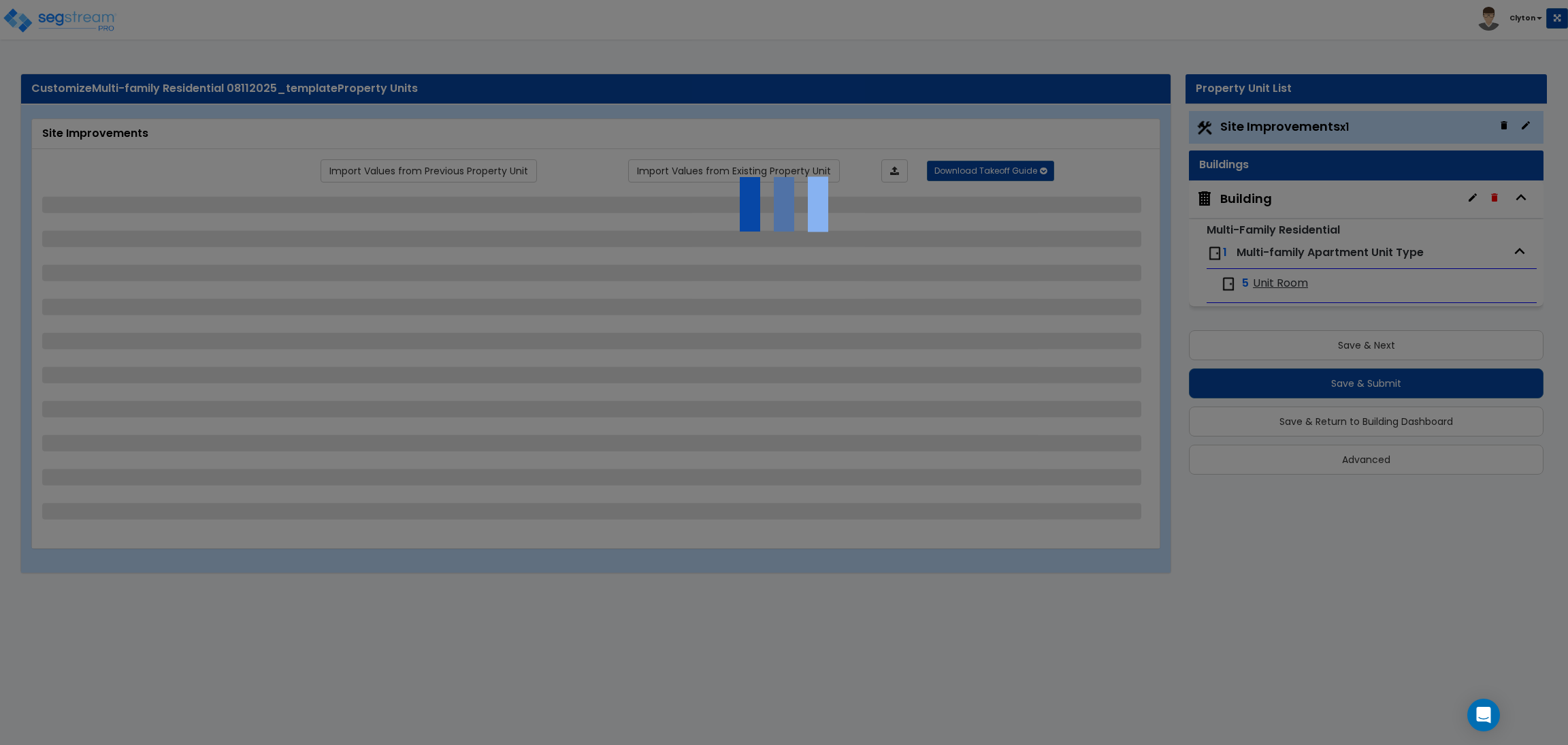
select select "1"
select select "4"
select select "1"
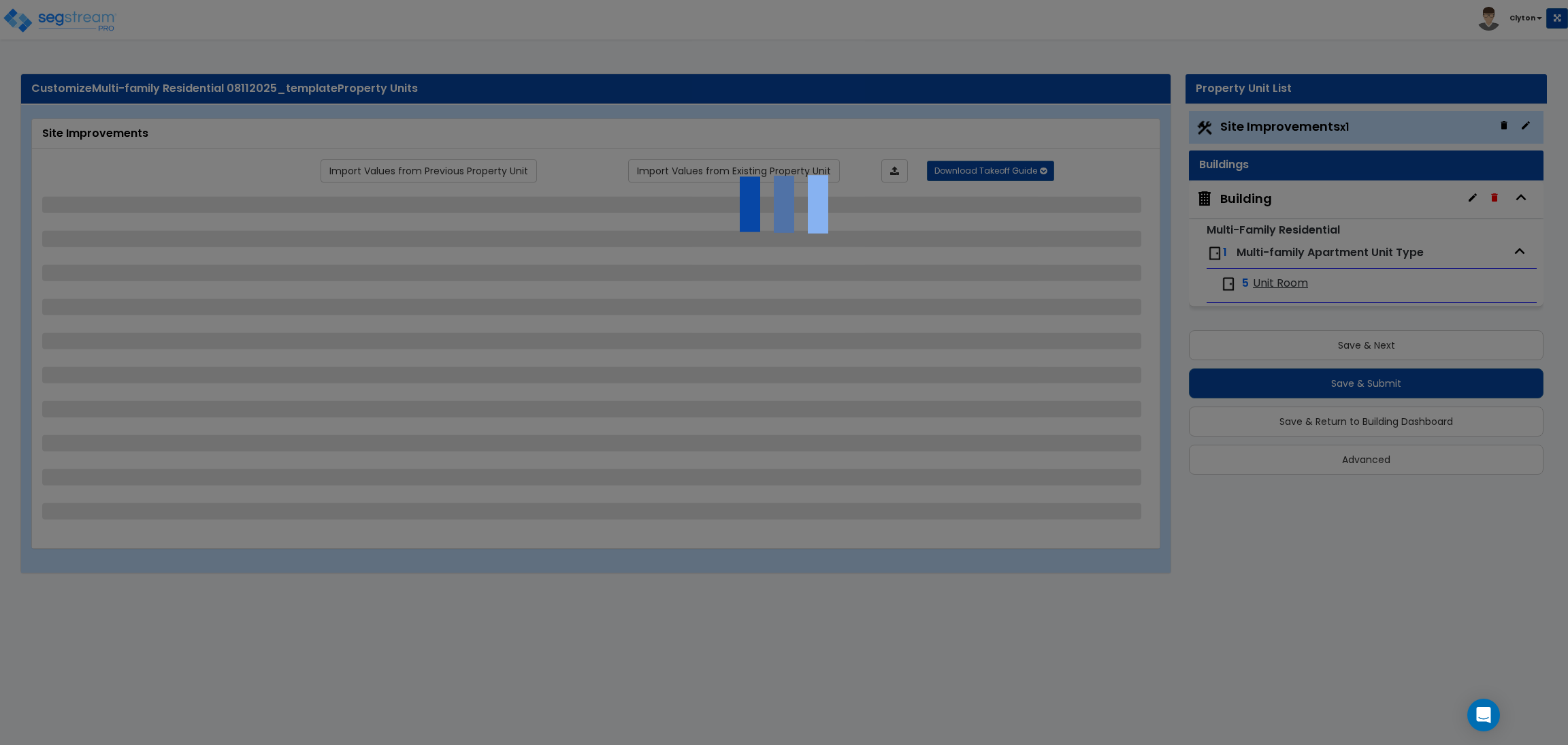
select select "1"
select select "2"
select select "3"
select select "2"
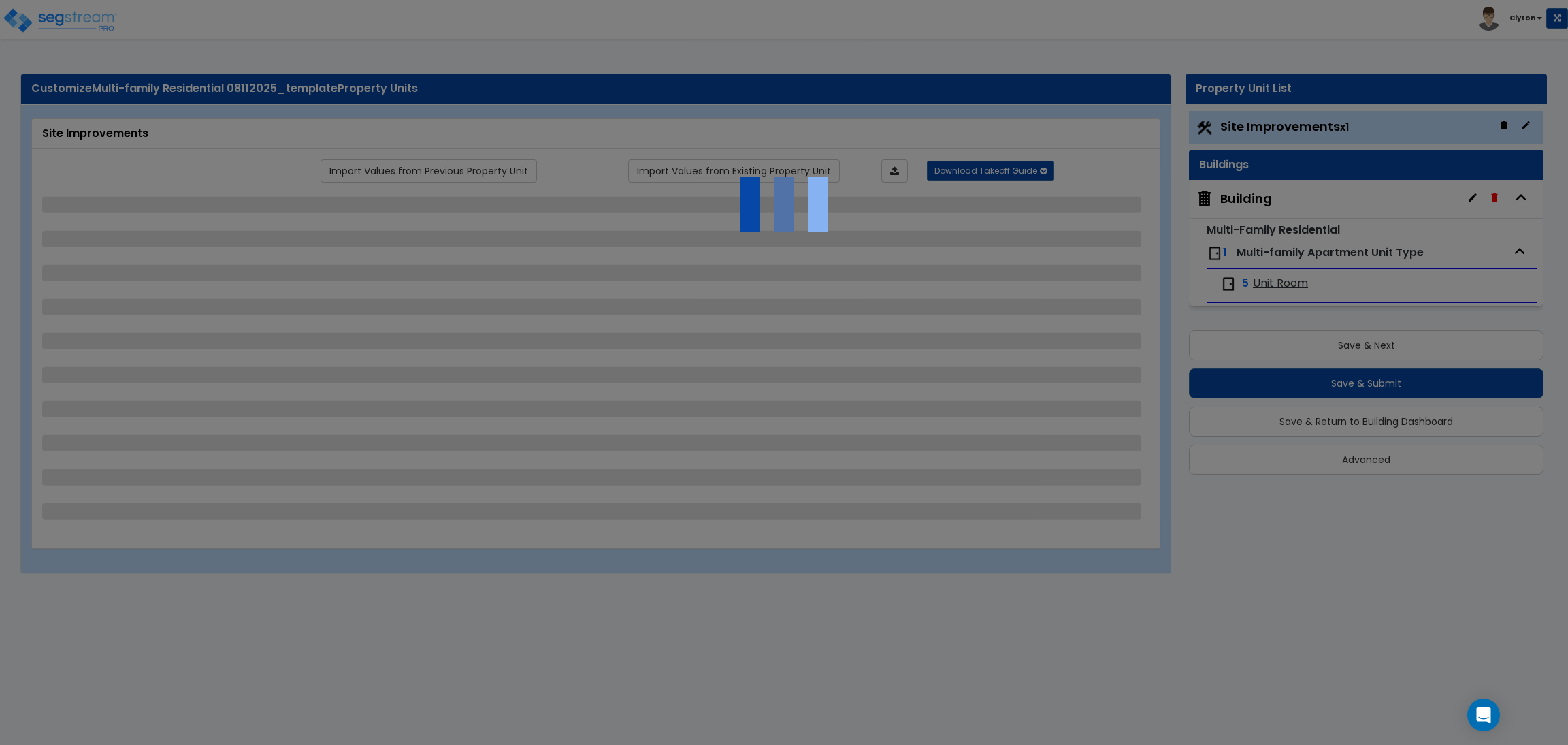
select select "1"
select select "3"
select select "2"
select select "1"
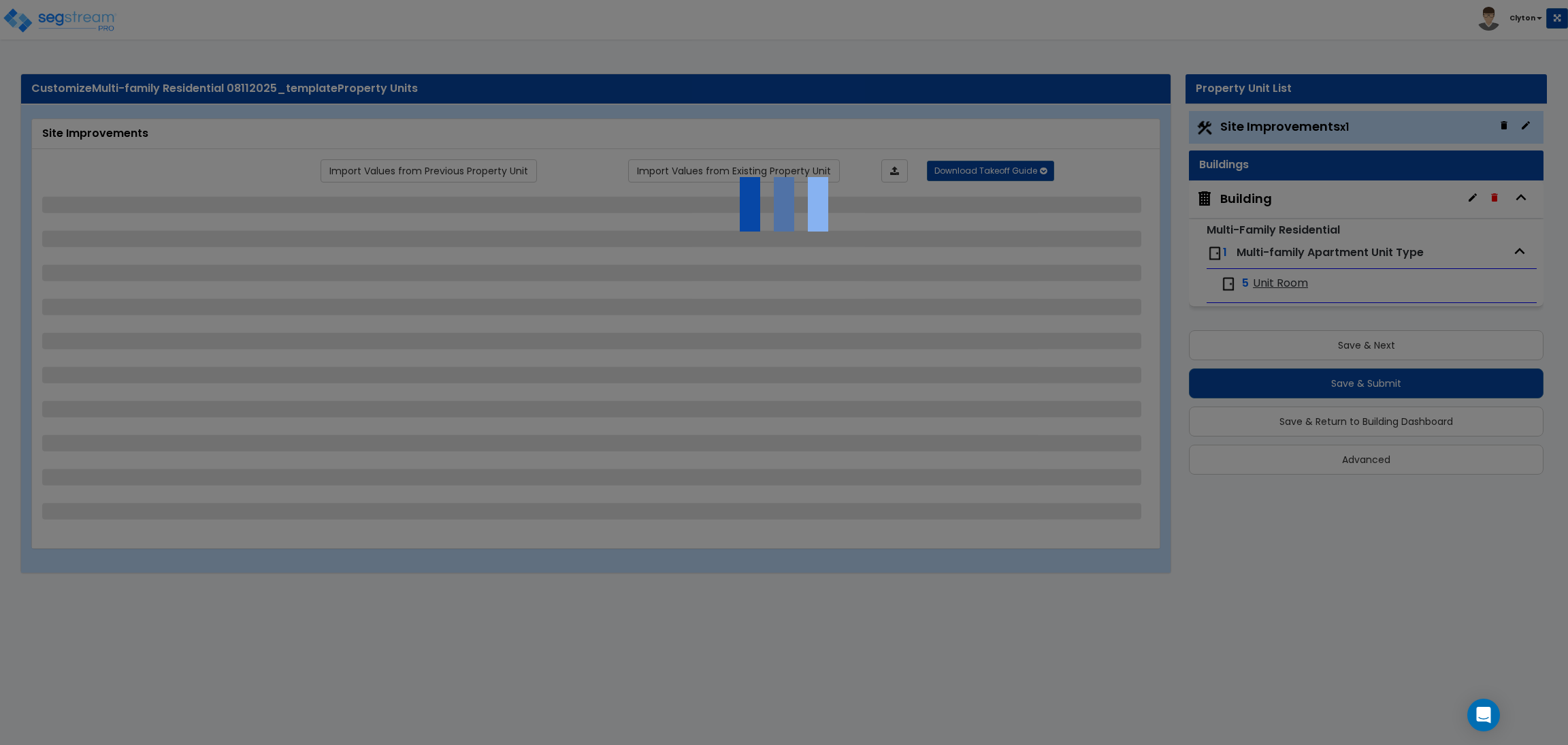
select select "3"
select select "11"
select select "8"
select select "5"
select select "3"
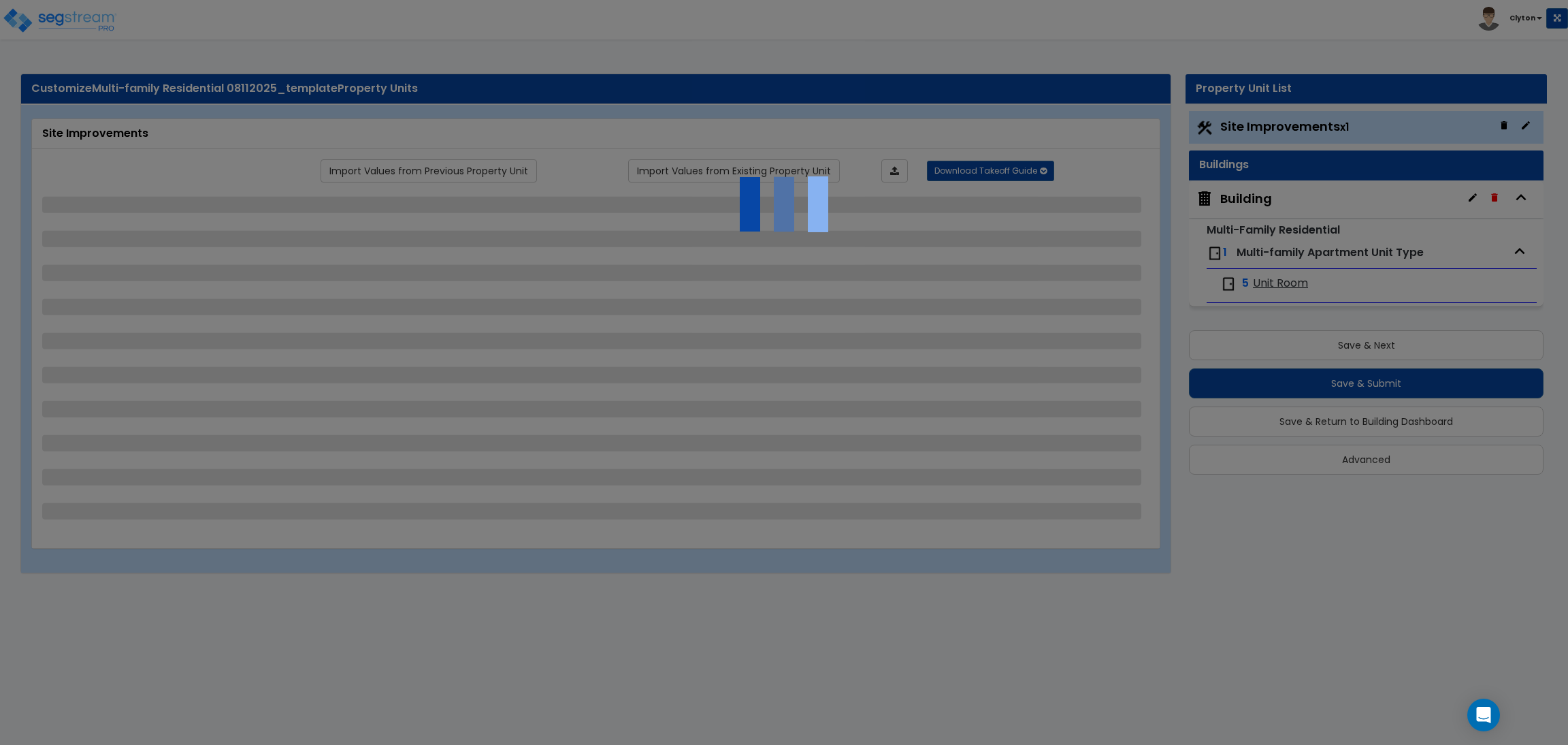
select select "1"
select select "5"
select select "7"
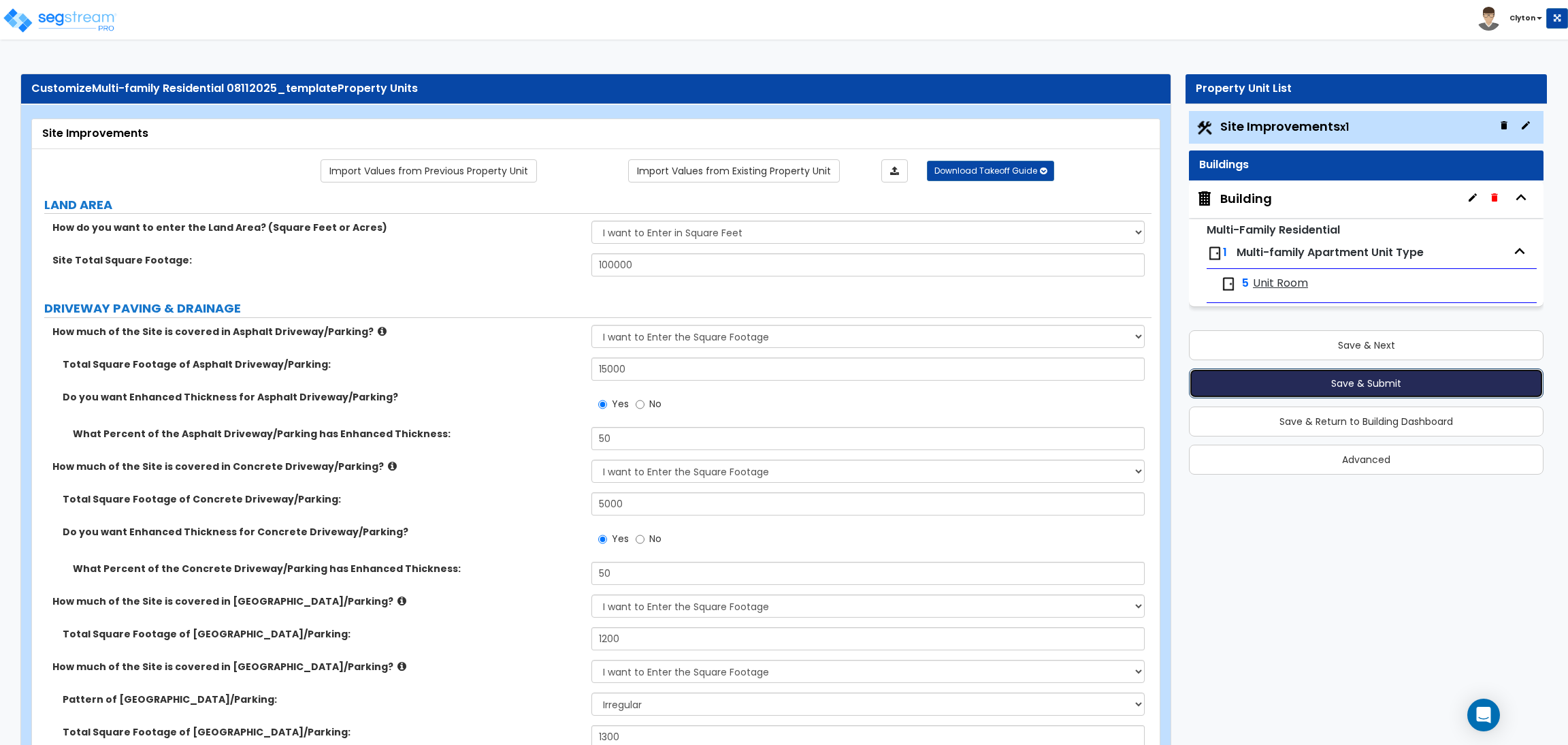
click at [1385, 371] on button "Save & Submit" at bounding box center [1367, 383] width 355 height 30
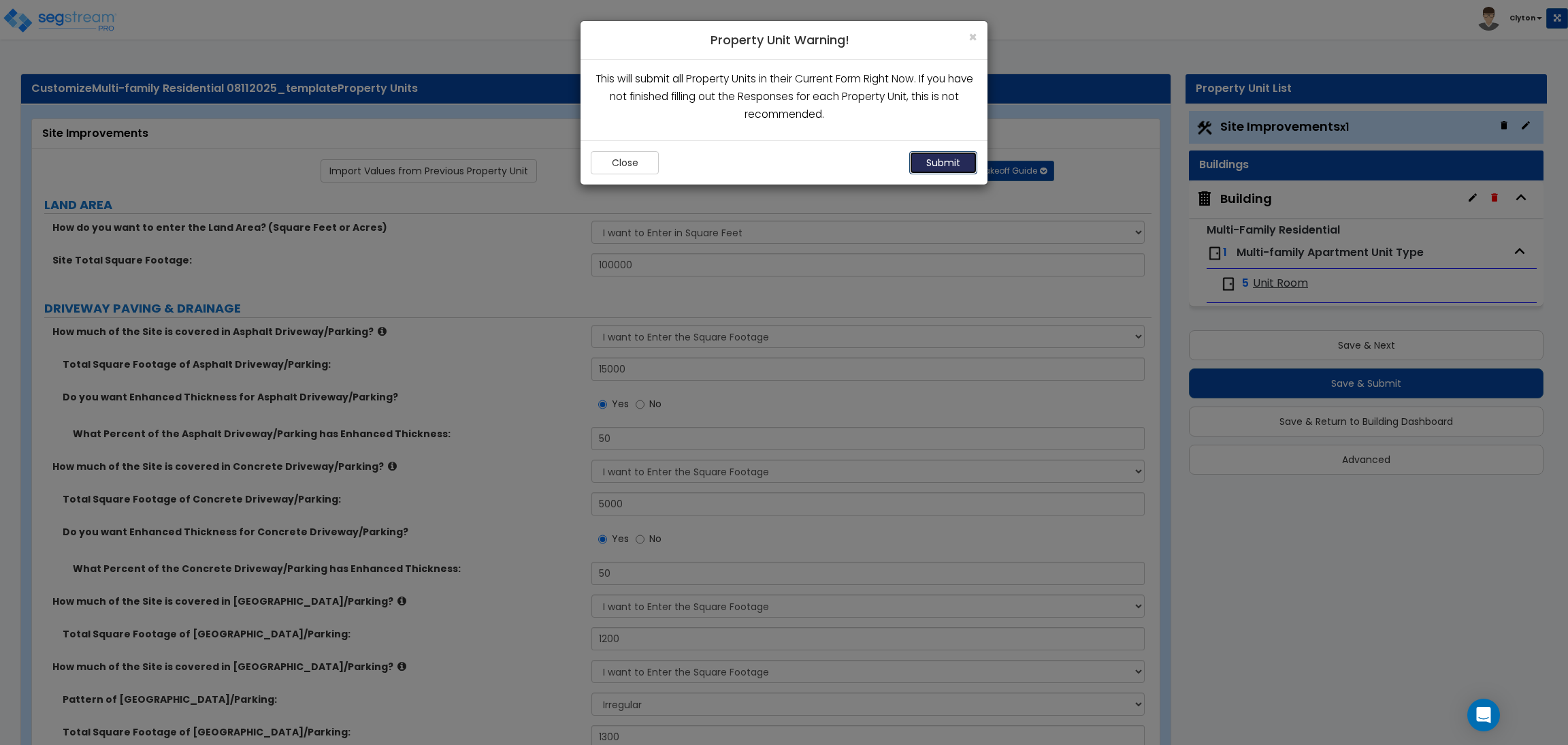
click at [957, 164] on button "Submit" at bounding box center [943, 162] width 68 height 23
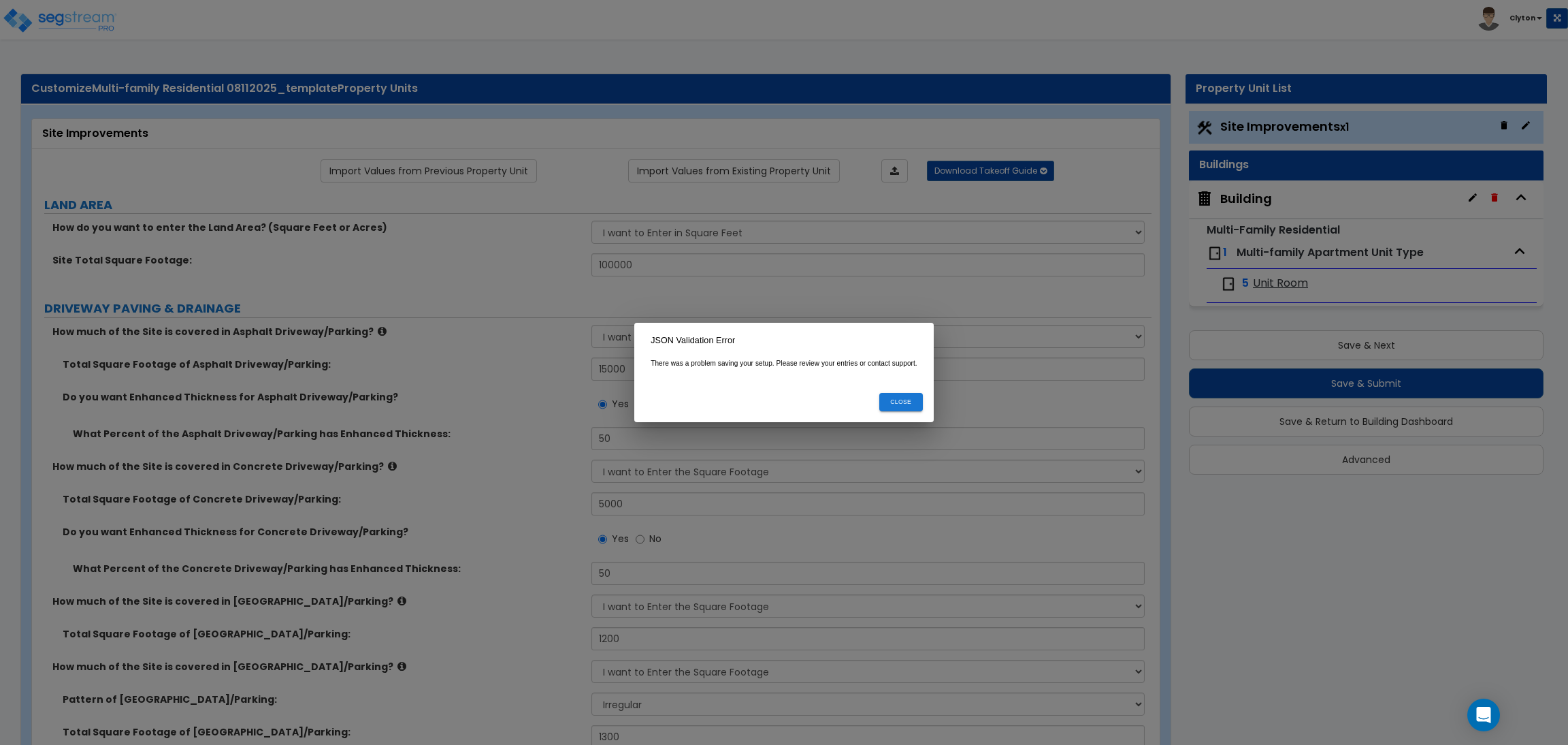
click at [893, 494] on div "JSON Validation Error There was a problem saving your setup. Please review your…" at bounding box center [784, 372] width 1568 height 745
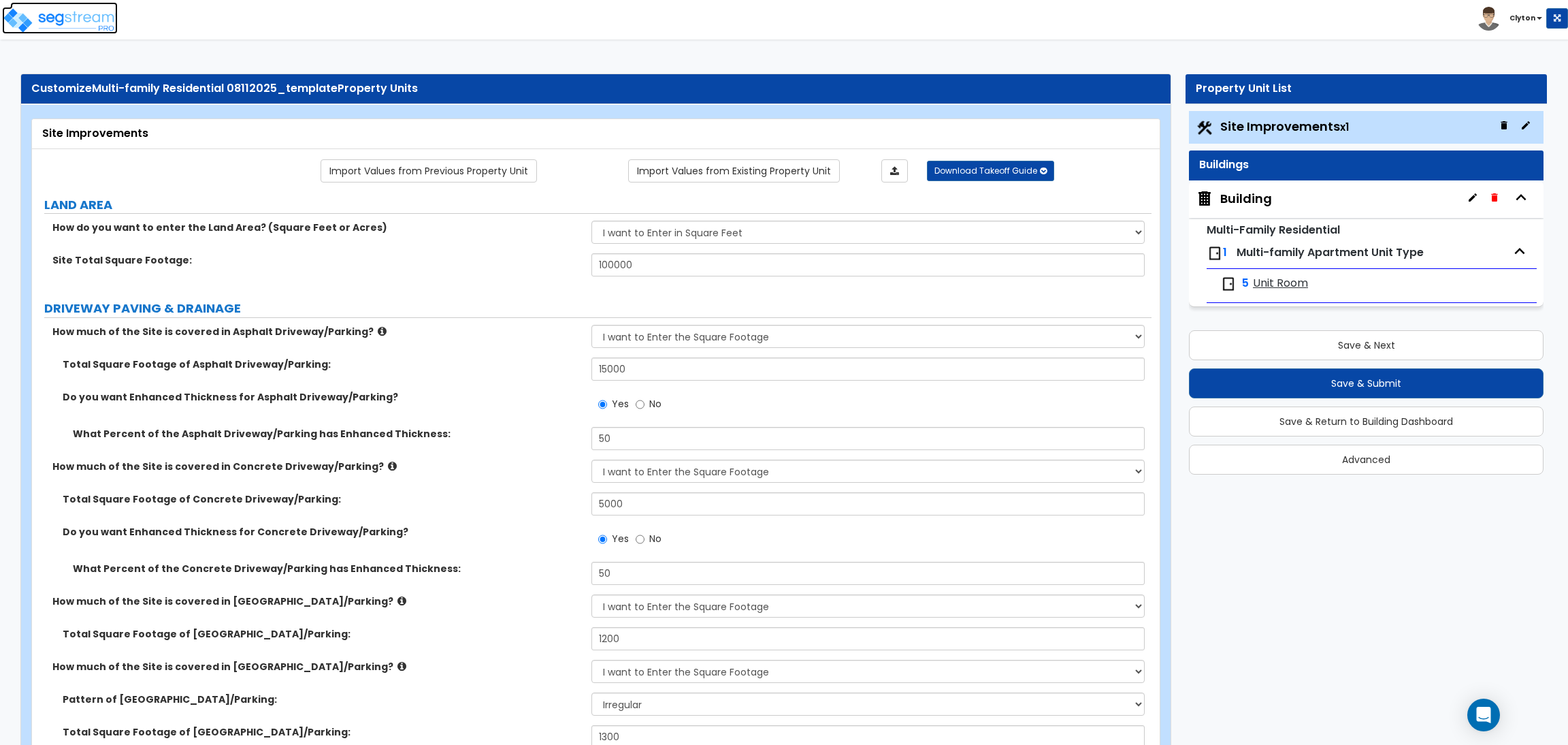
click at [81, 21] on img at bounding box center [60, 20] width 115 height 28
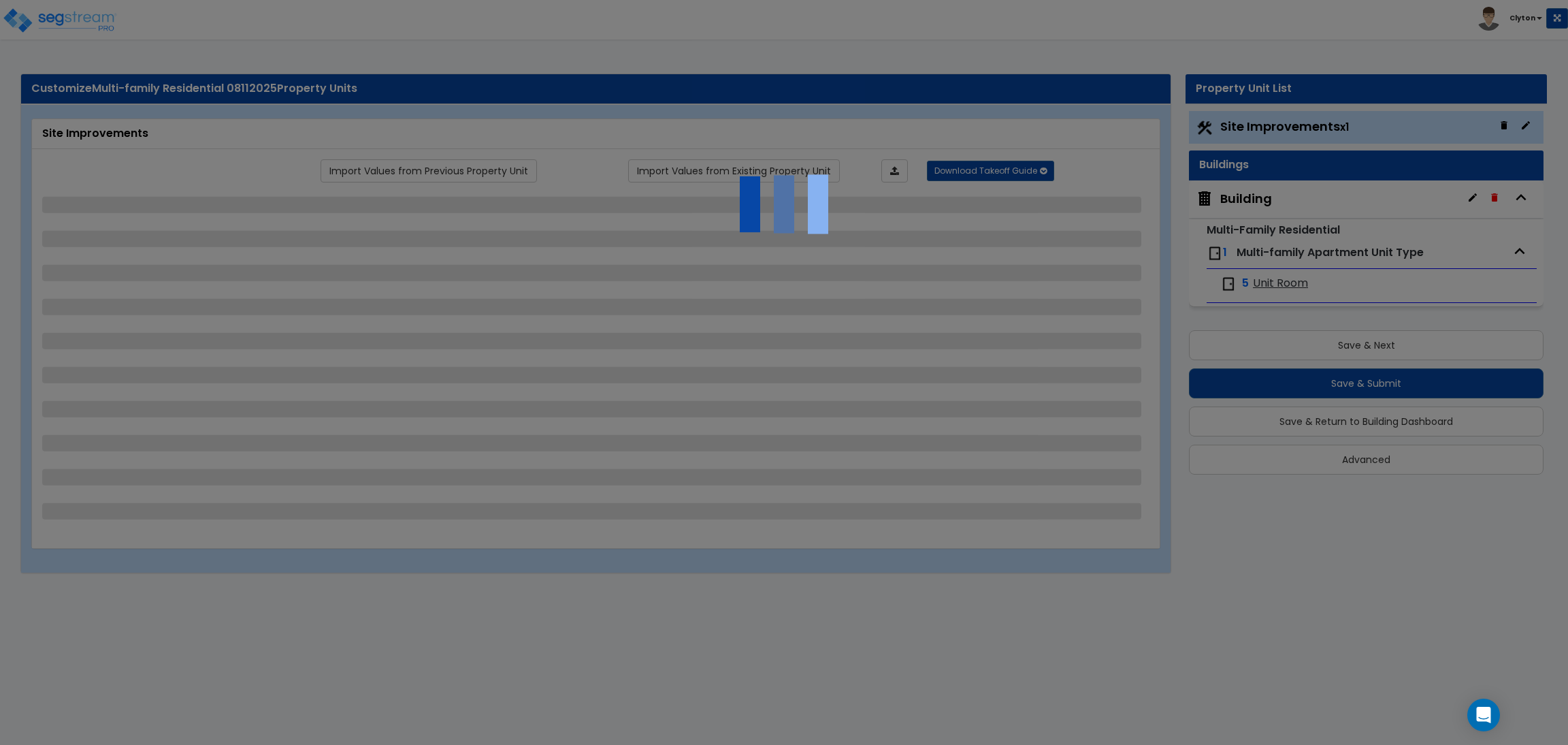
select select "2"
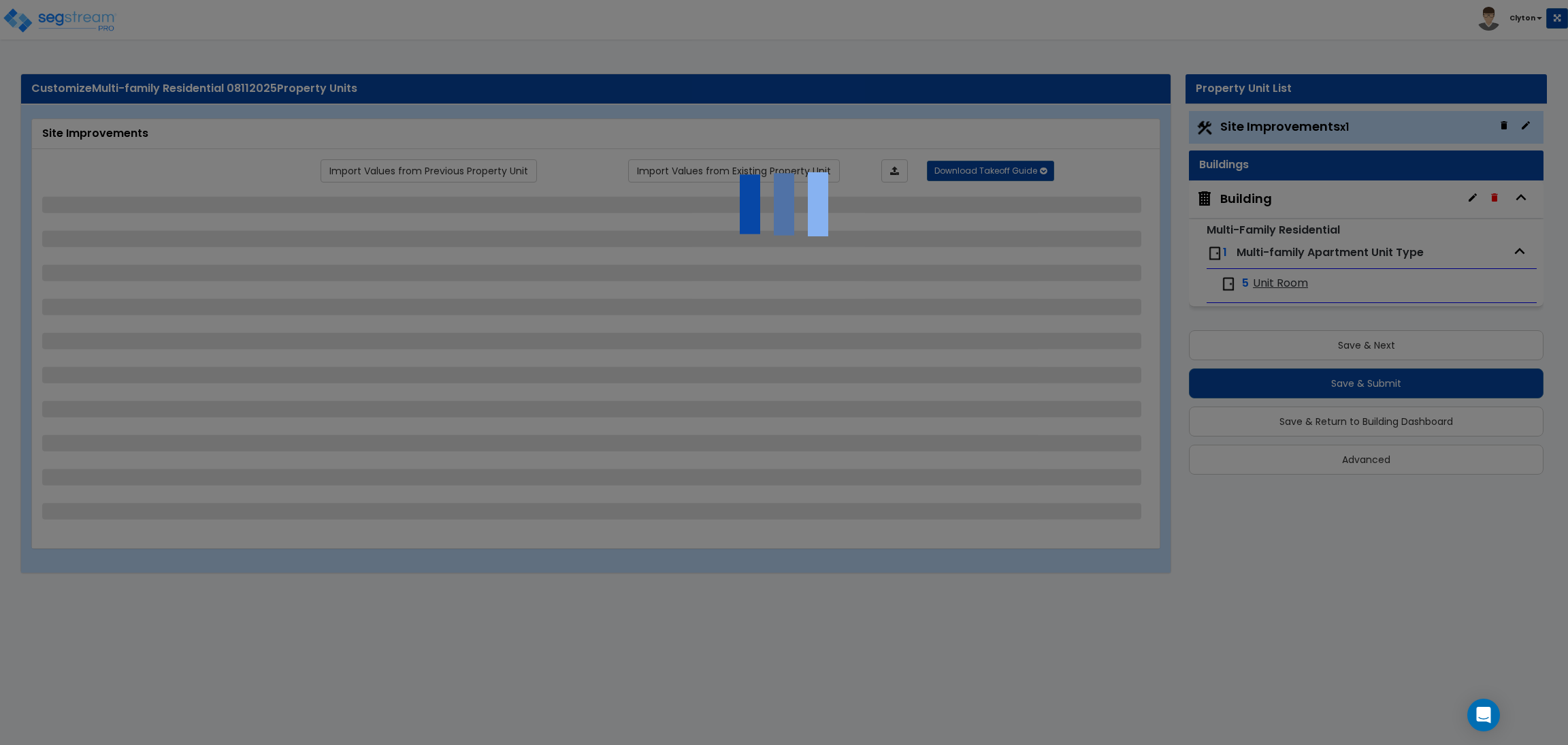
select select "1"
select select "2"
select select "3"
select select "1"
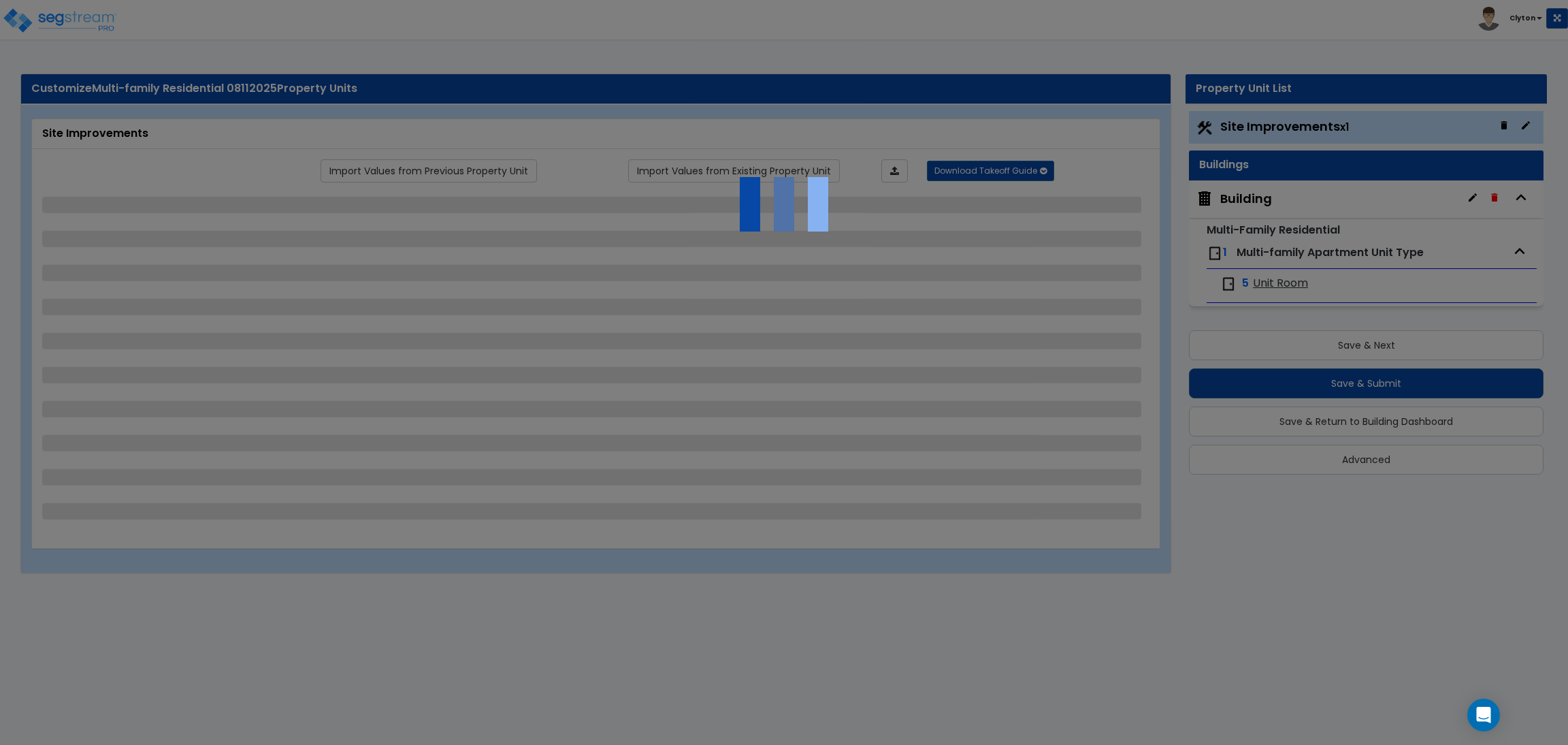
select select "1"
select select "2"
select select "4"
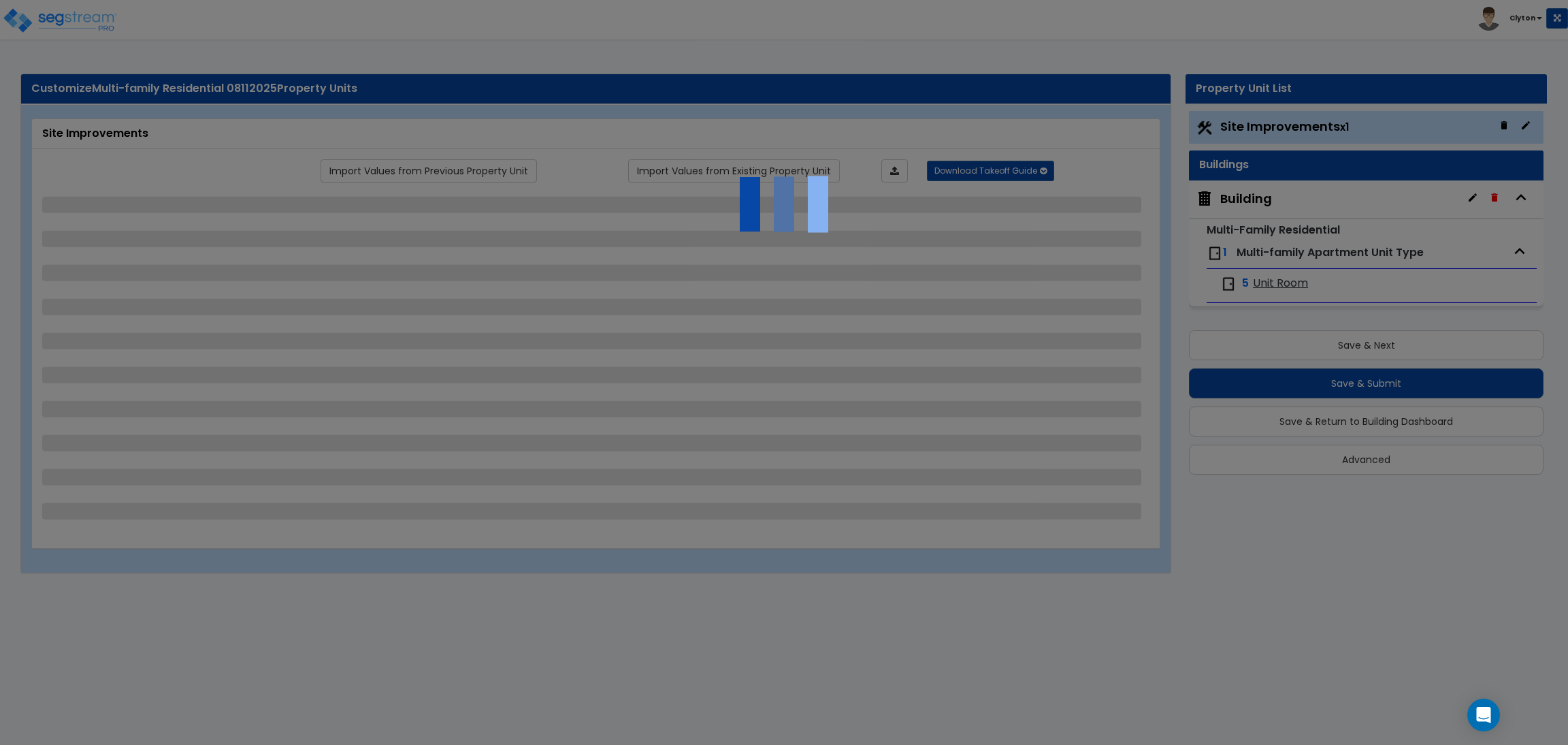
select select "4"
select select "1"
select select "2"
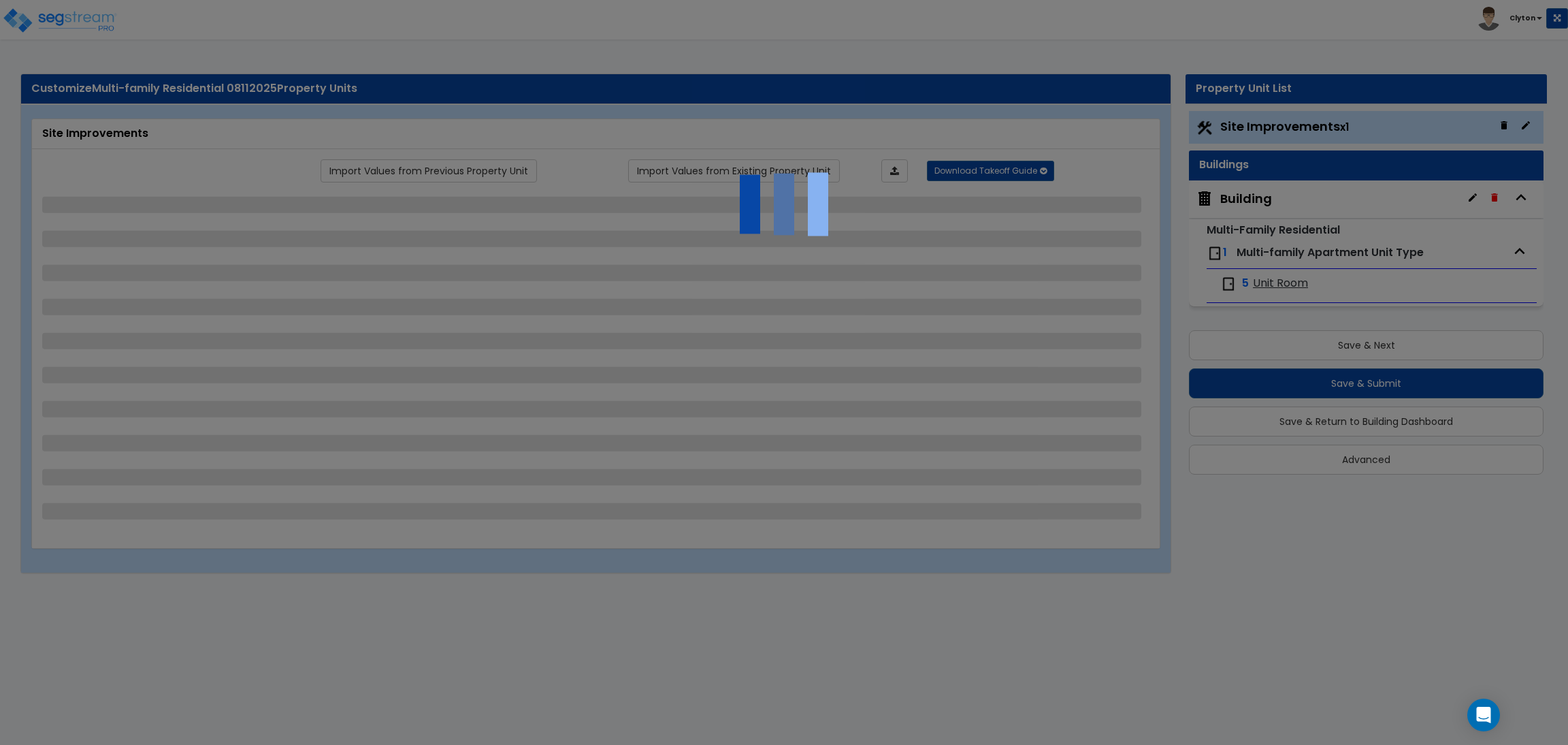
select select "2"
select select "1"
select select "2"
select select "1"
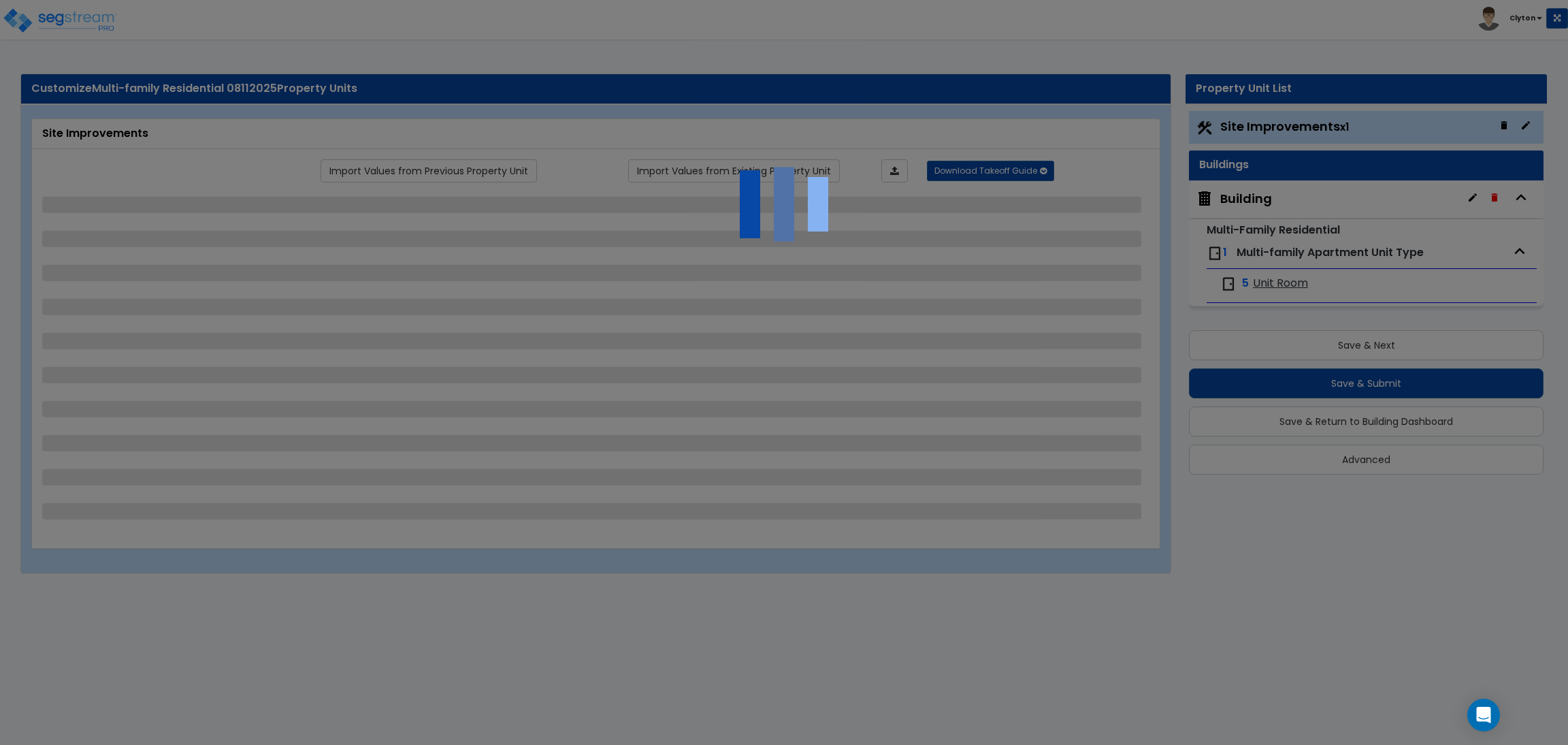
select select "1"
select select "2"
select select "4"
select select "3"
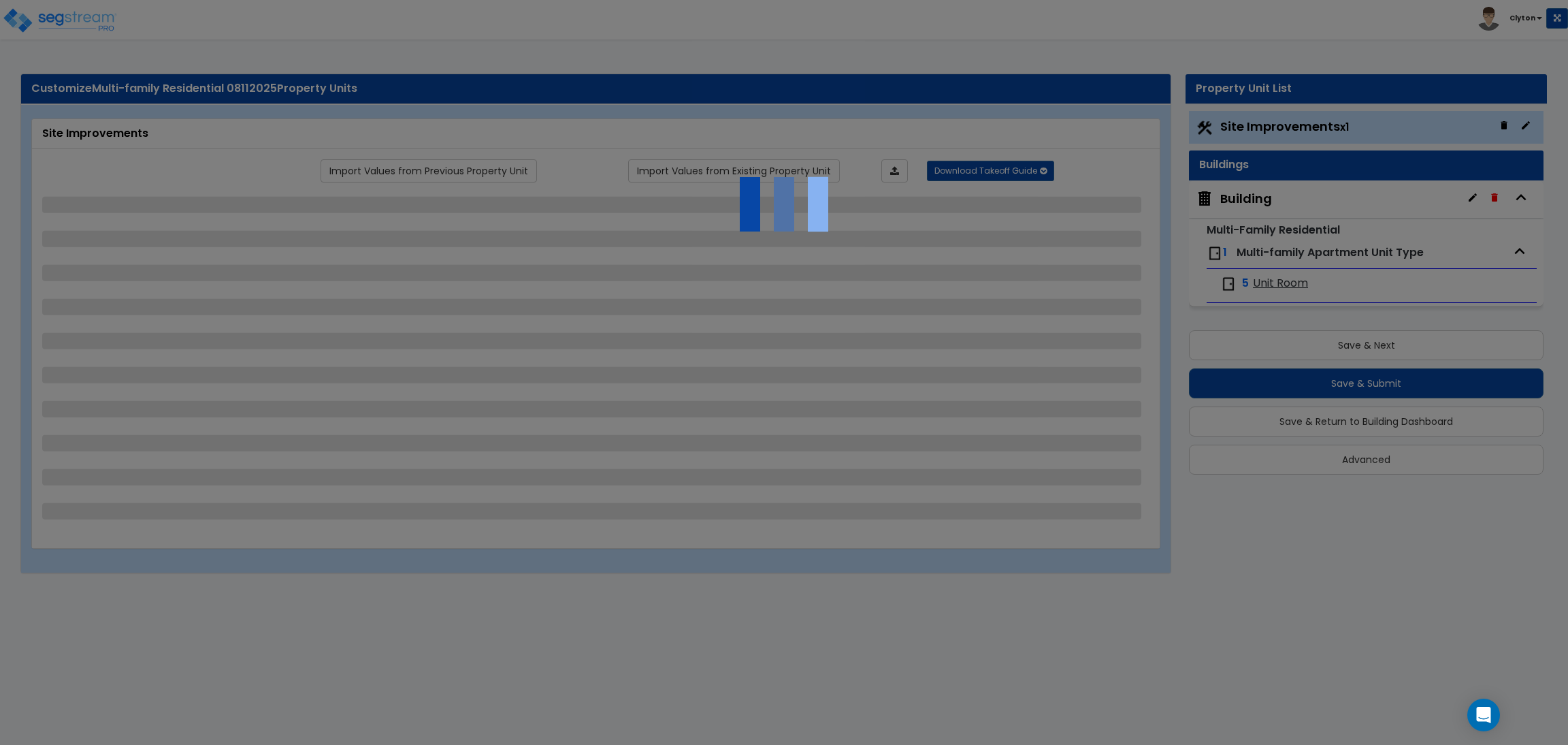
select select "2"
select select "3"
select select "2"
select select "1"
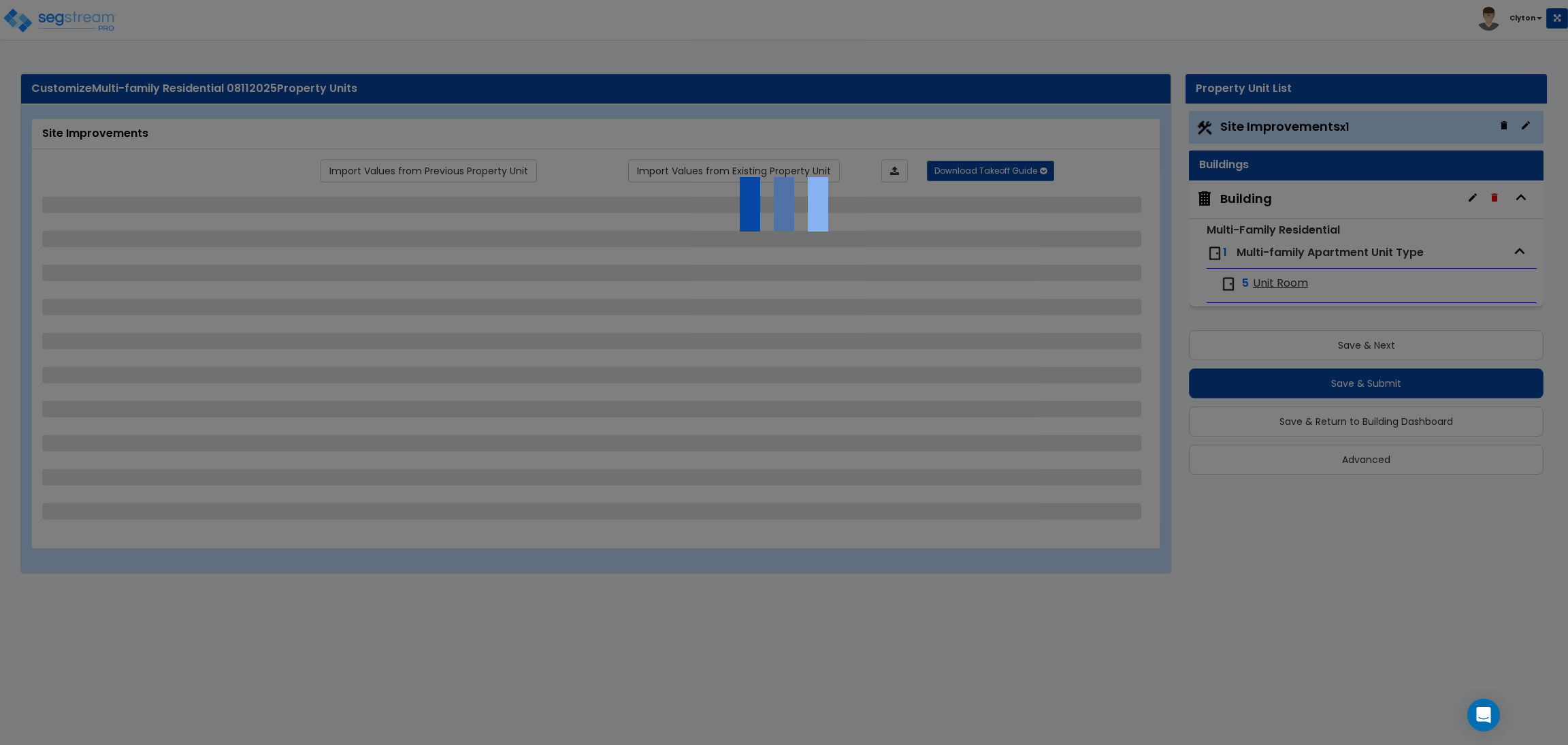
select select "2"
select select "1"
select select "2"
select select "1"
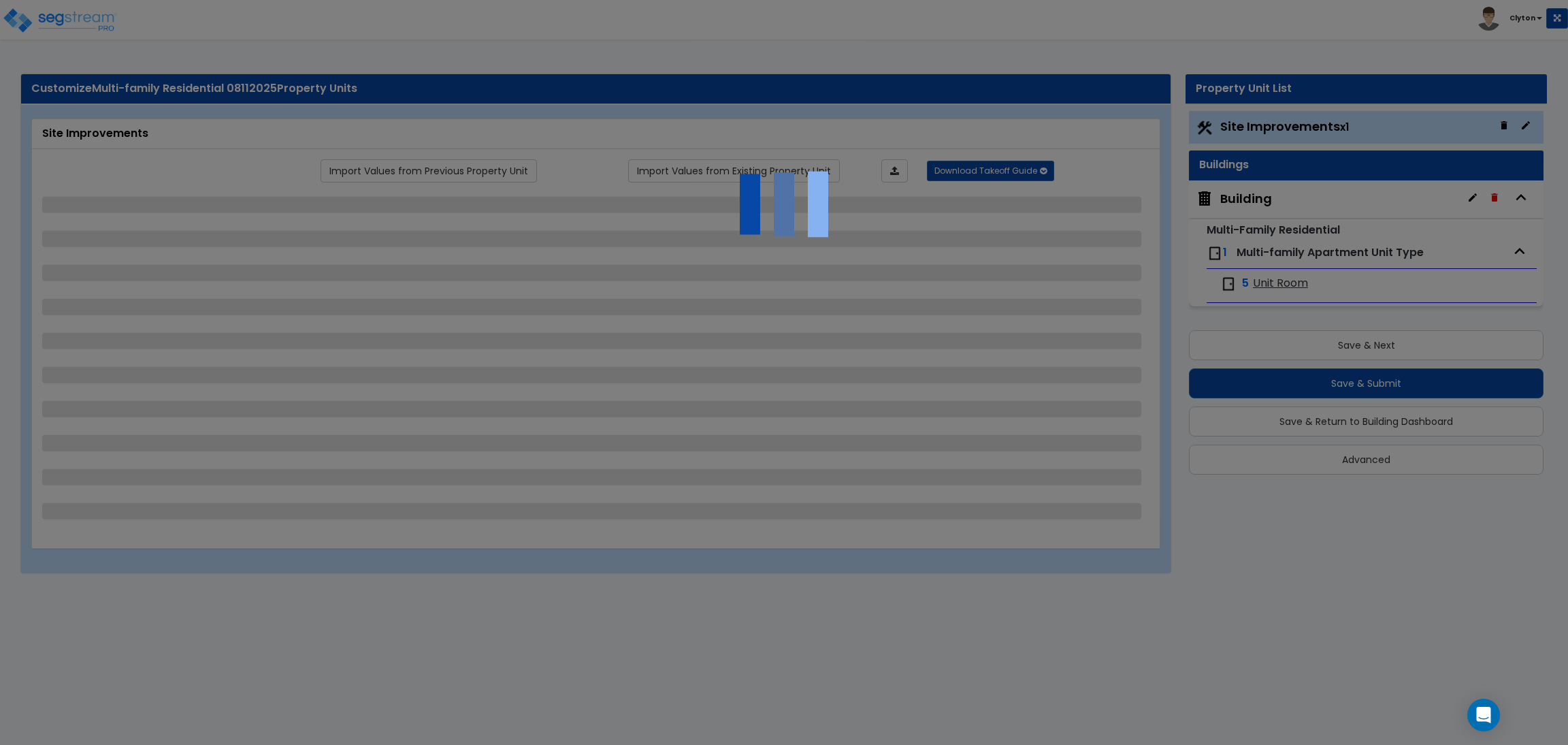
select select "2"
select select "1"
select select "7"
select select "1"
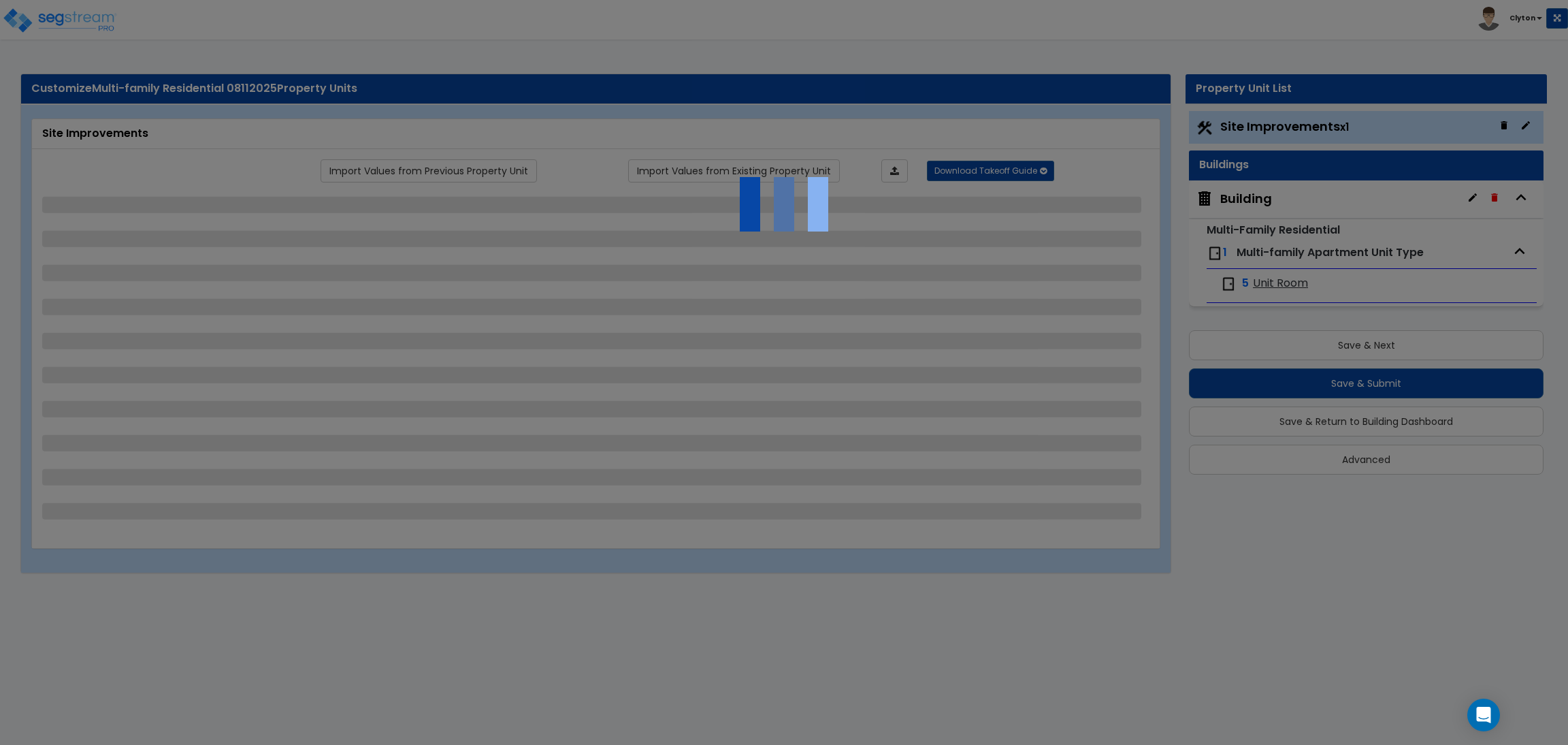
select select "2"
select select "1"
select select "13"
select select "1"
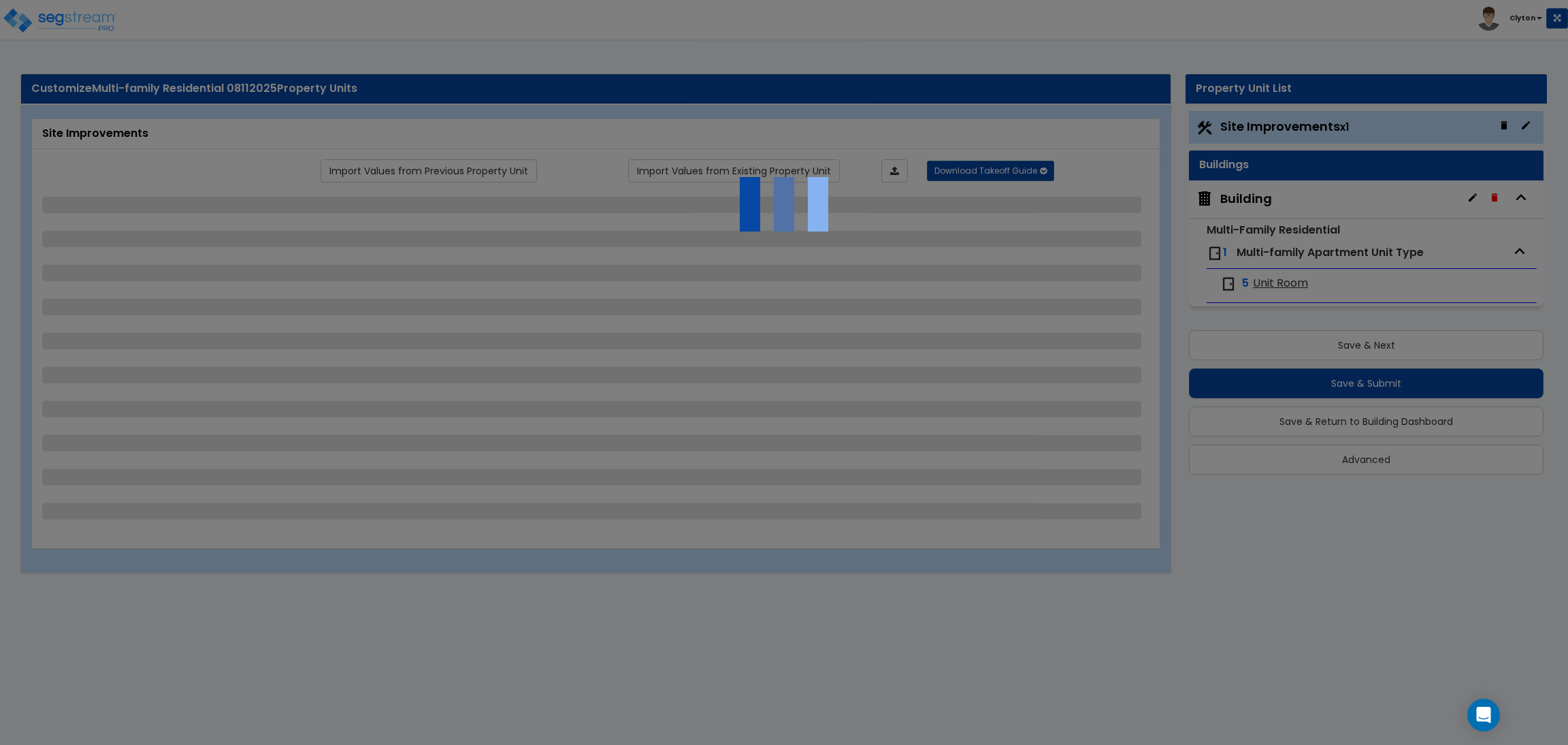
select select "5"
select select "2"
select select "1"
select select "2"
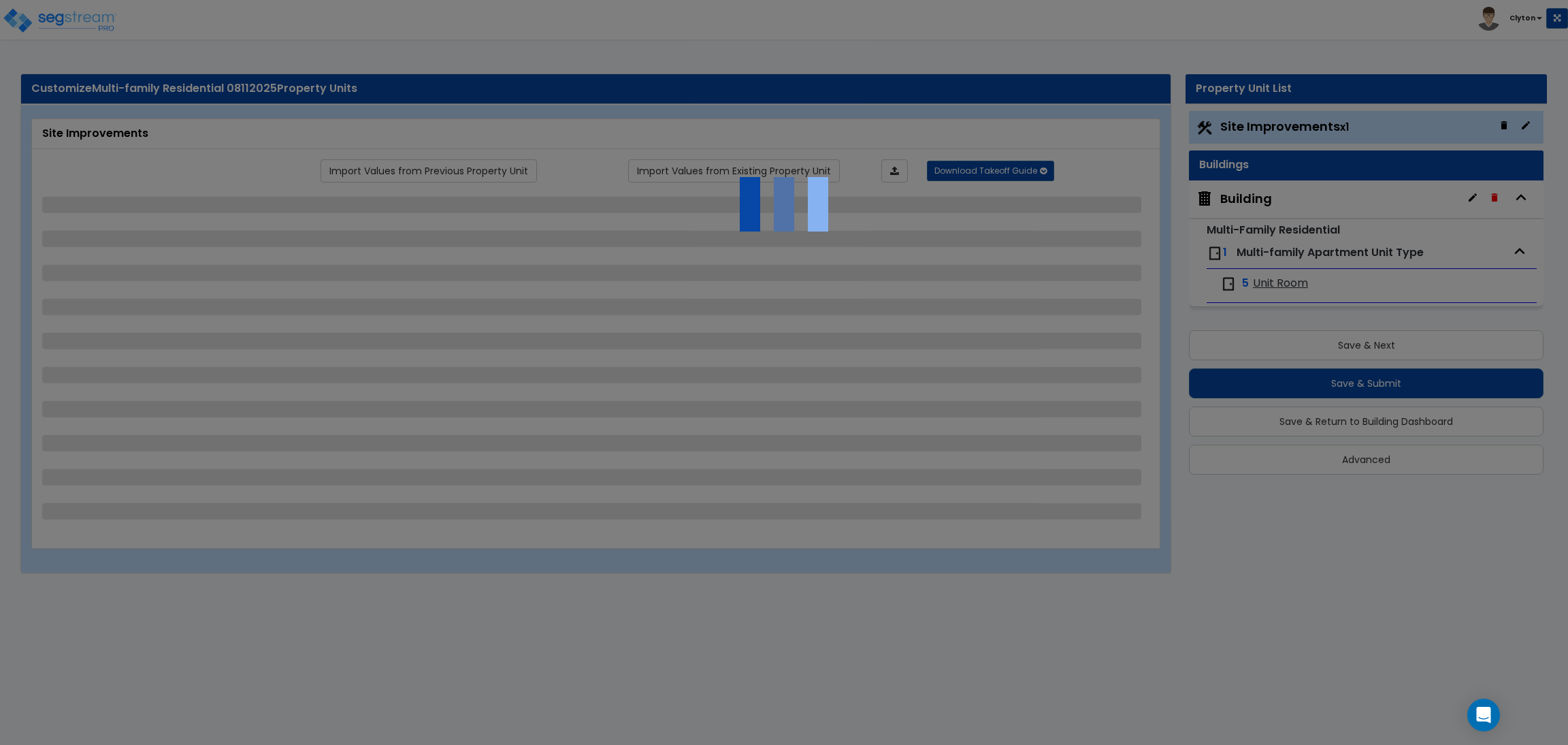
select select "3"
select select "1"
select select "3"
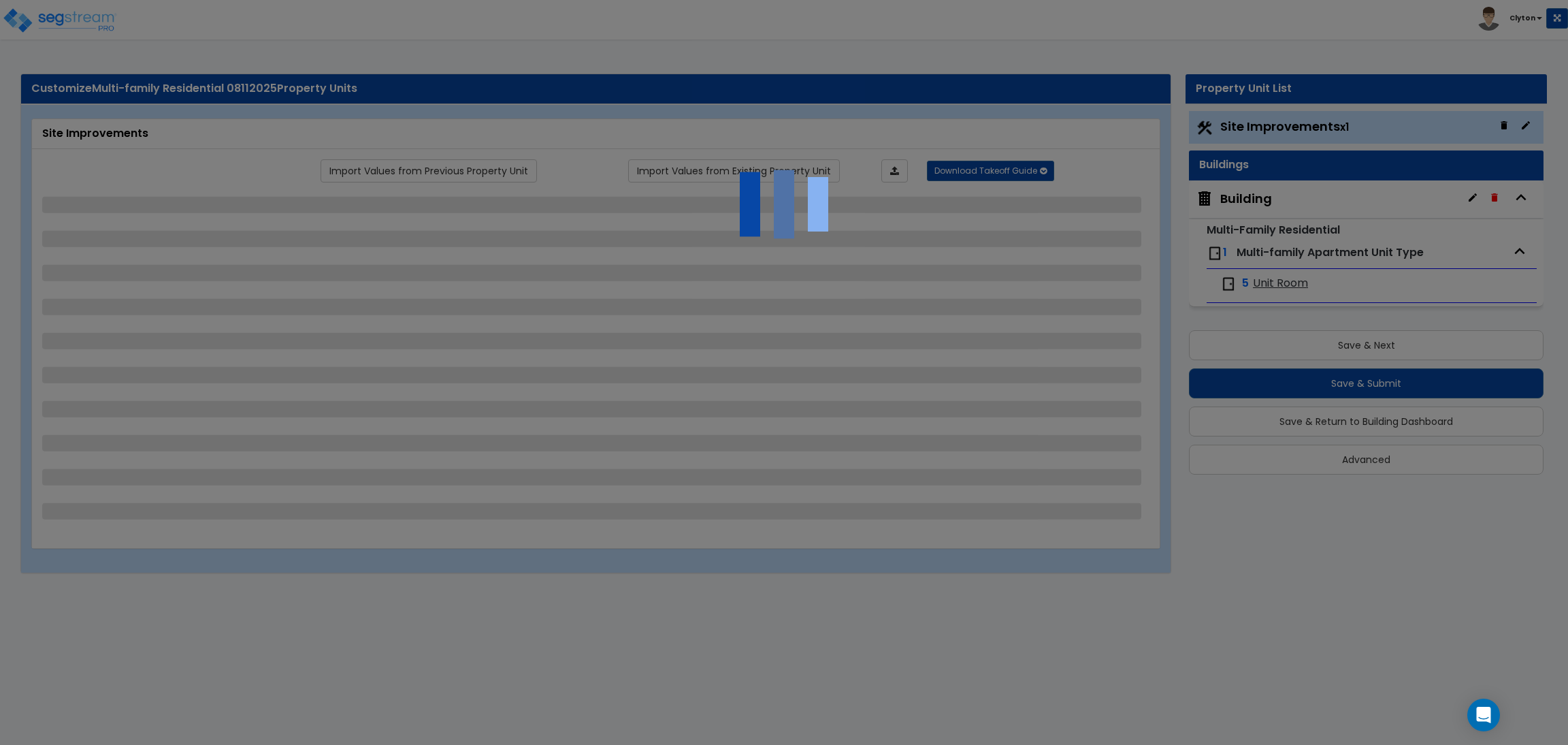
select select "2"
select select "1"
select select "2"
select select "1"
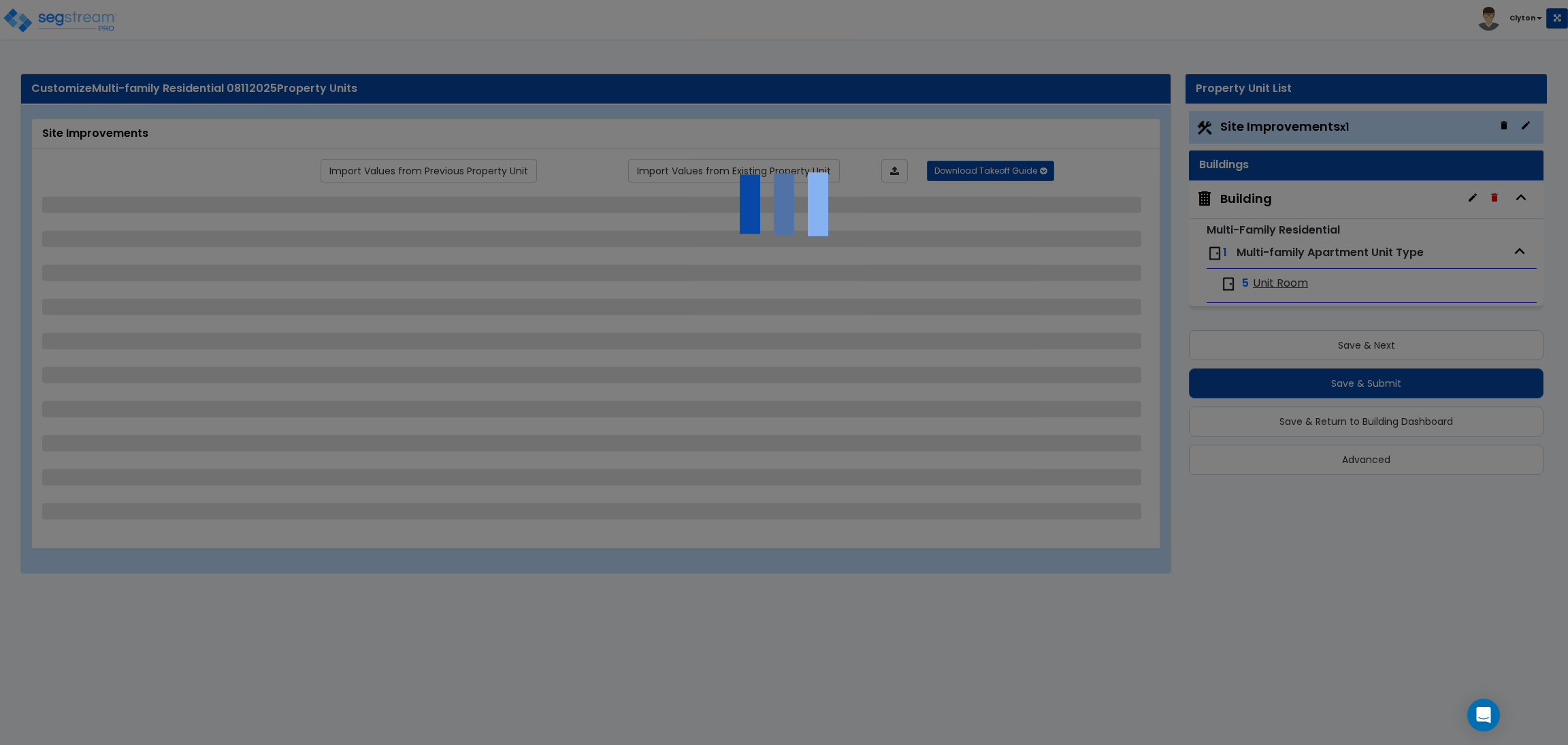
select select "1"
select select "4"
select select "1"
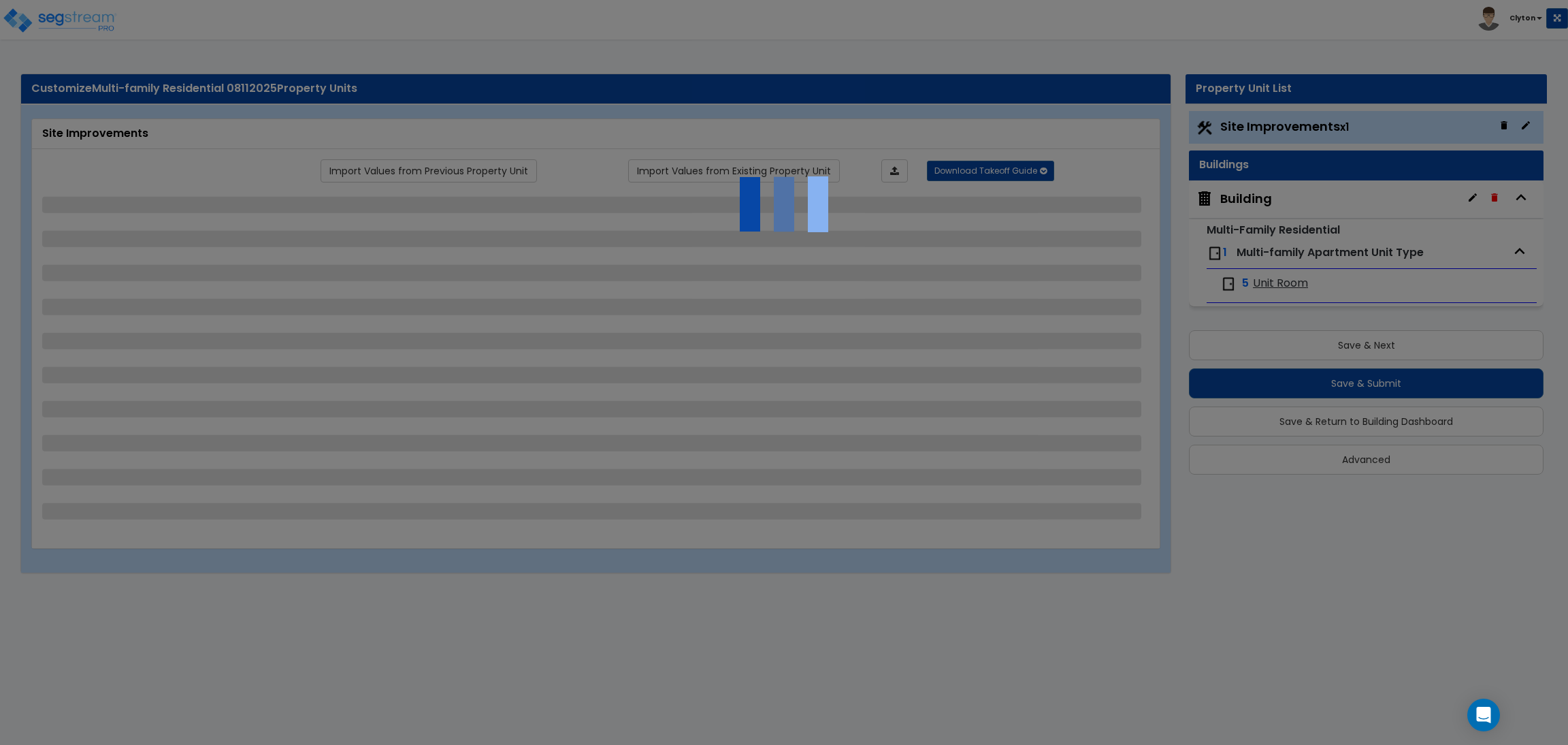
select select "1"
select select "2"
select select "3"
select select "2"
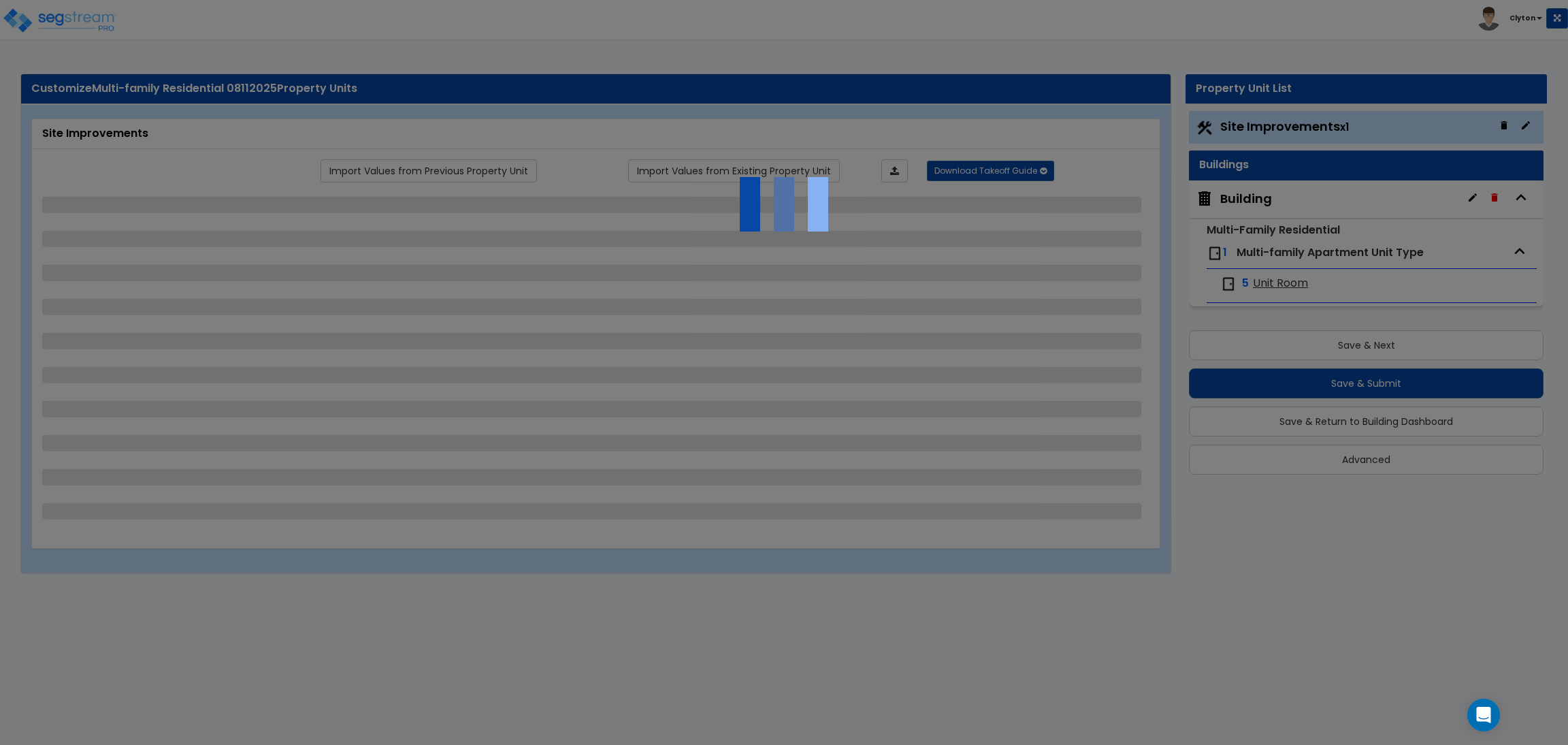
select select "1"
select select "3"
select select "2"
select select "1"
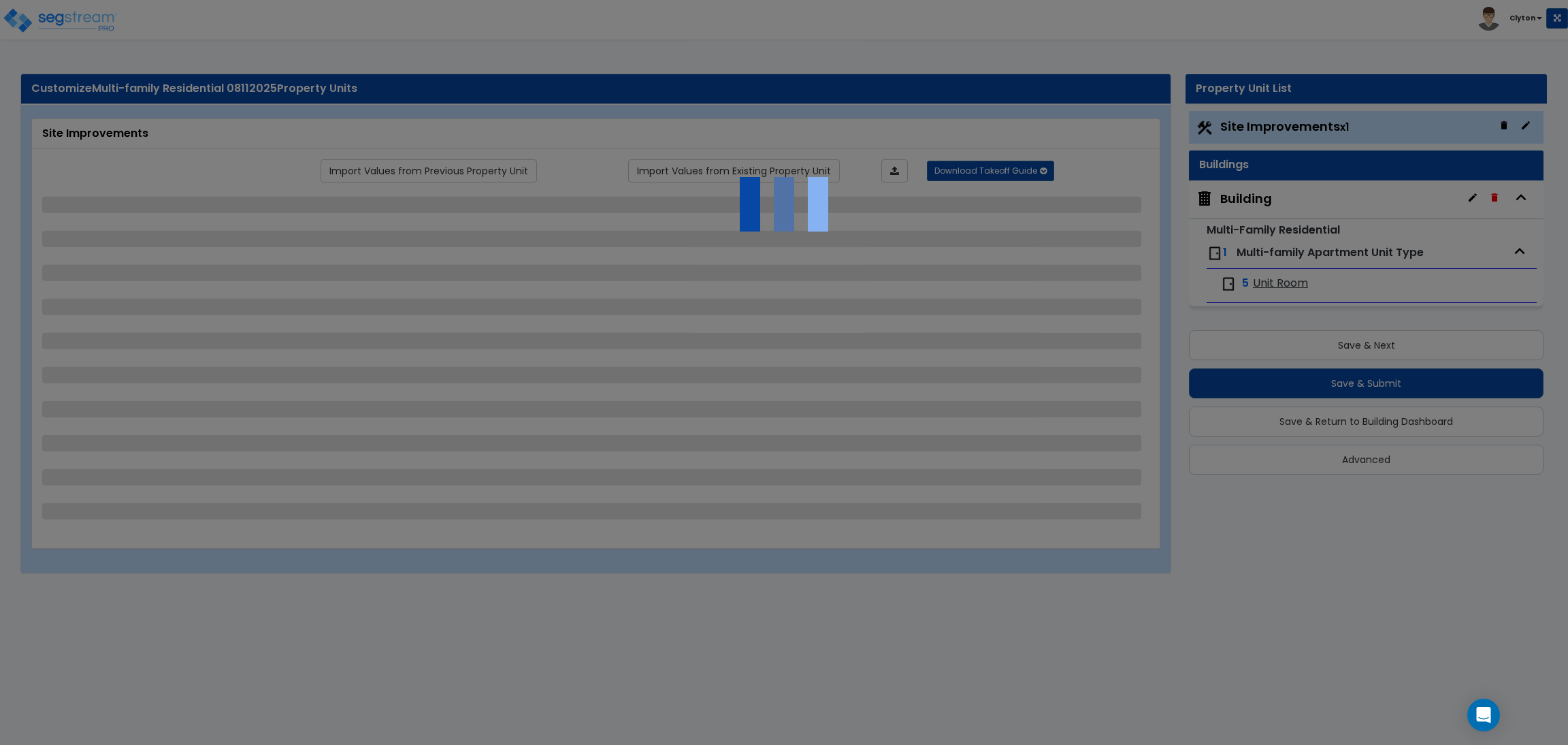
select select "3"
select select "11"
select select "8"
select select "5"
select select "3"
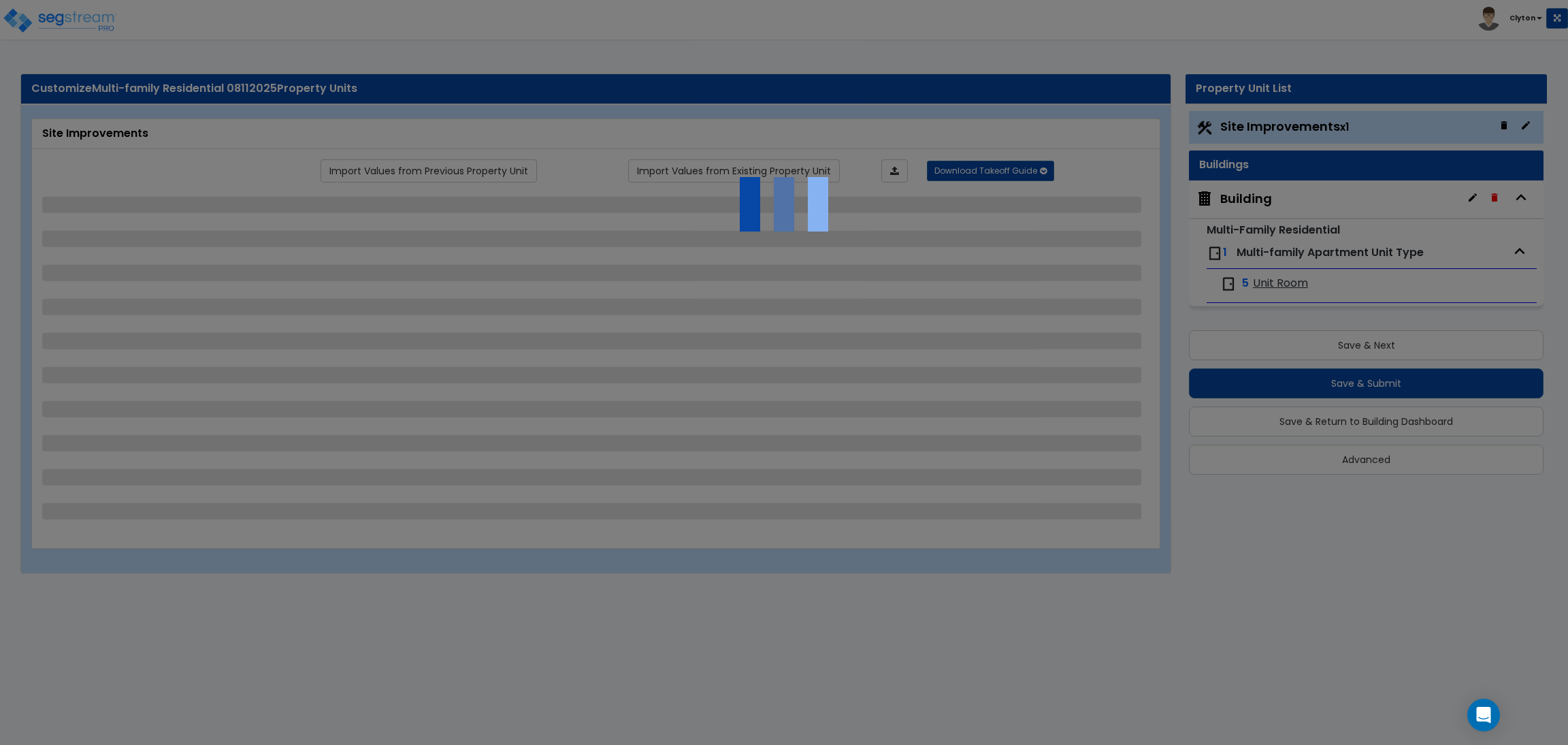
select select "1"
select select "5"
select select "7"
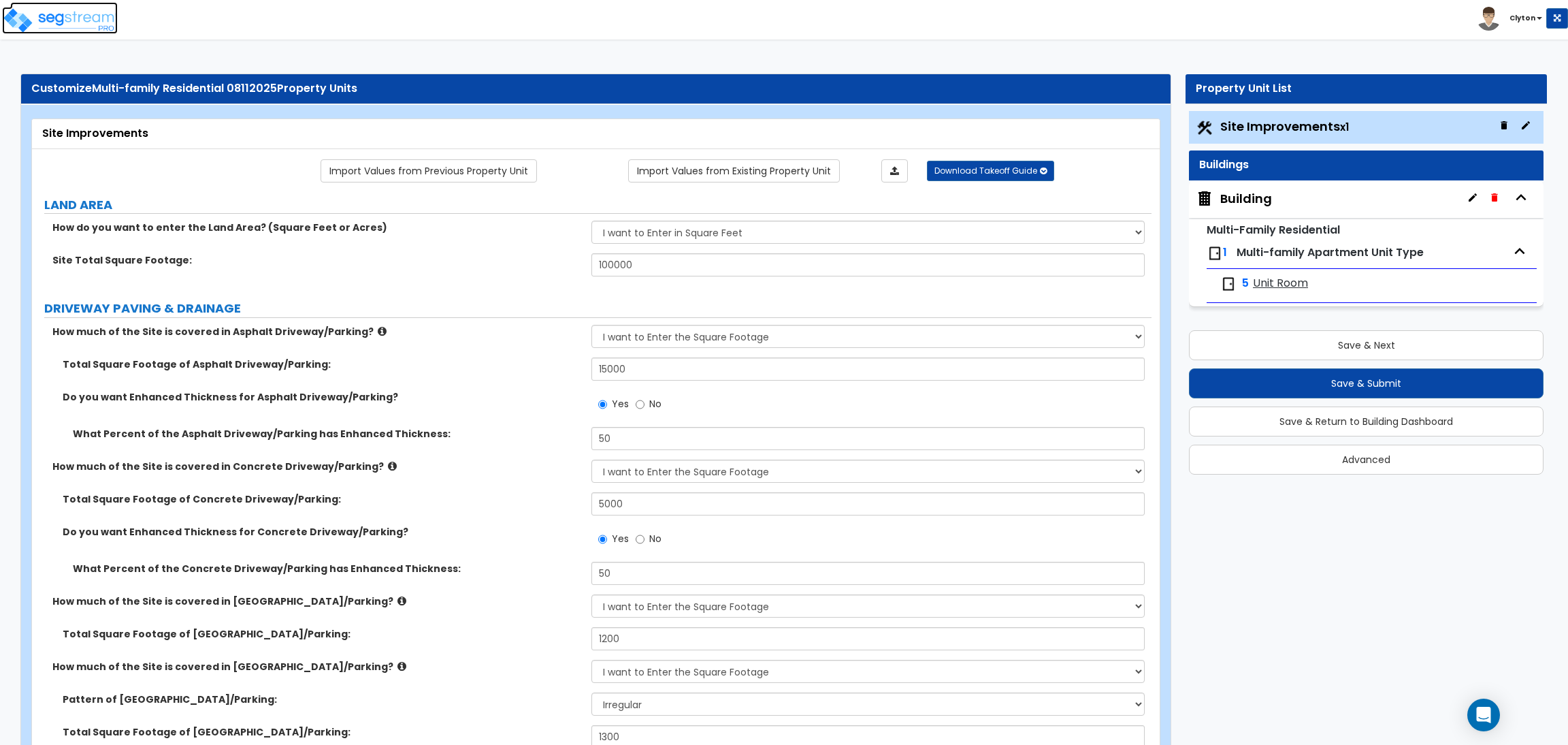
click at [71, 11] on img at bounding box center [60, 20] width 115 height 28
